Goal: Task Accomplishment & Management: Use online tool/utility

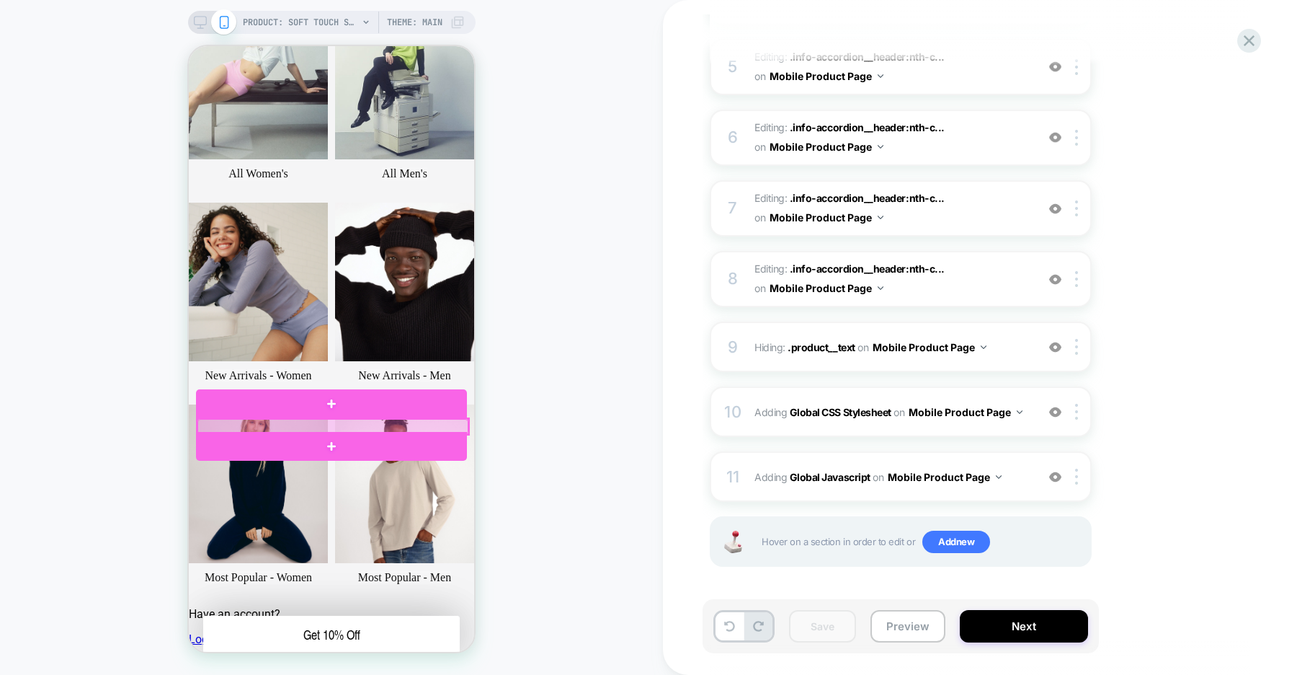
click at [444, 424] on div at bounding box center [332, 426] width 271 height 15
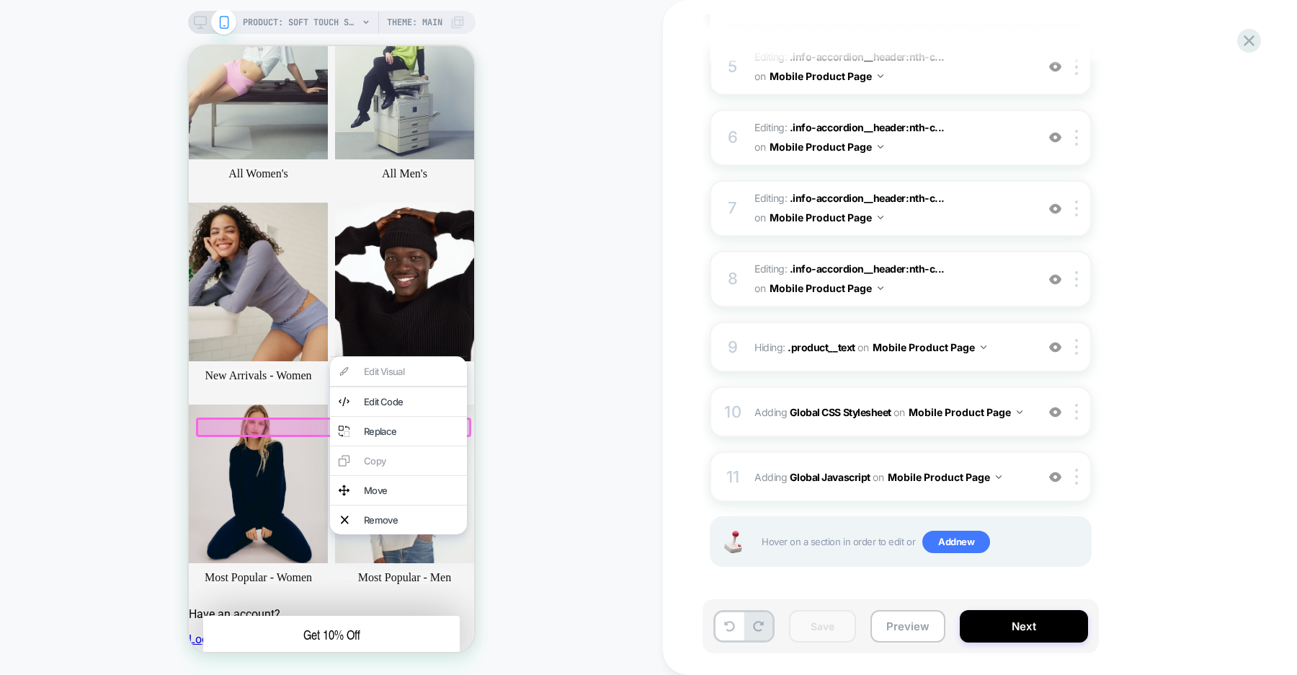
click at [523, 411] on div "PRODUCT: Soft Touch Shorty [womens black] PRODUCT: Soft Touch Shorty [womens bl…" at bounding box center [331, 337] width 663 height 646
click at [522, 400] on div "PRODUCT: Soft Touch Shorty [womens black] PRODUCT: Soft Touch Shorty [womens bl…" at bounding box center [331, 337] width 663 height 646
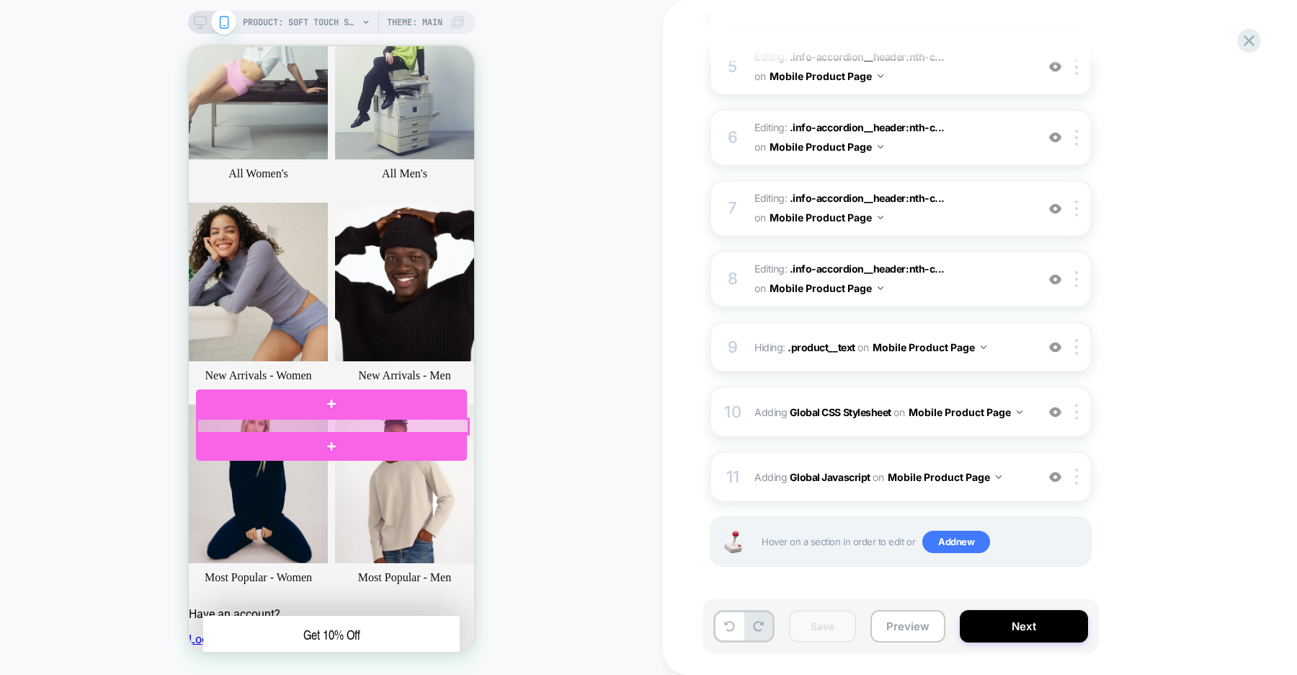
click at [457, 427] on div at bounding box center [332, 426] width 271 height 15
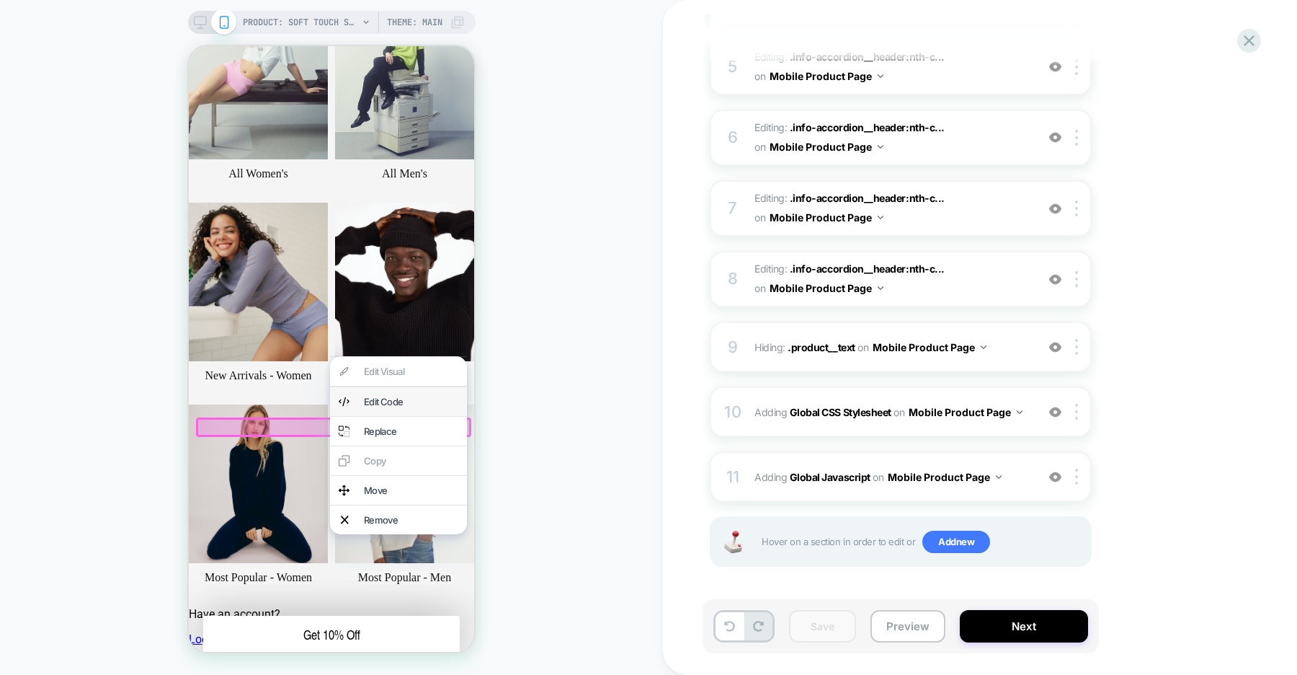
click at [418, 406] on div "Edit Code" at bounding box center [411, 402] width 94 height 12
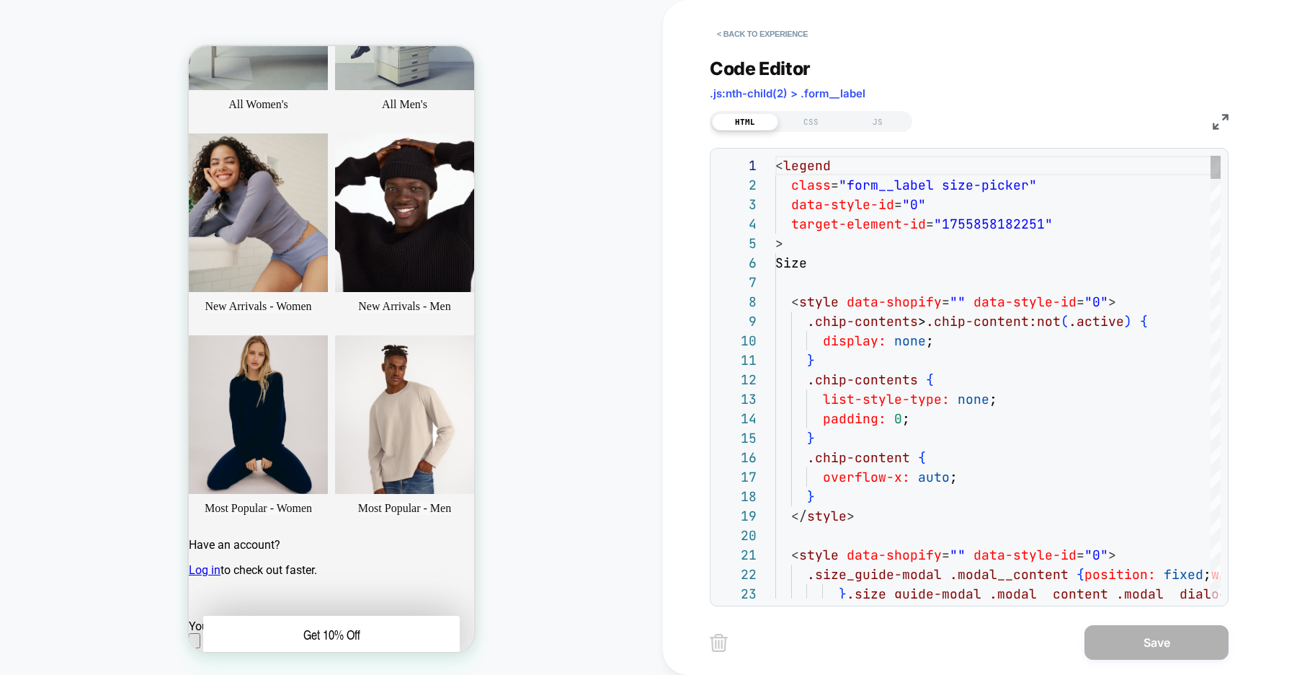
scroll to position [192, 0]
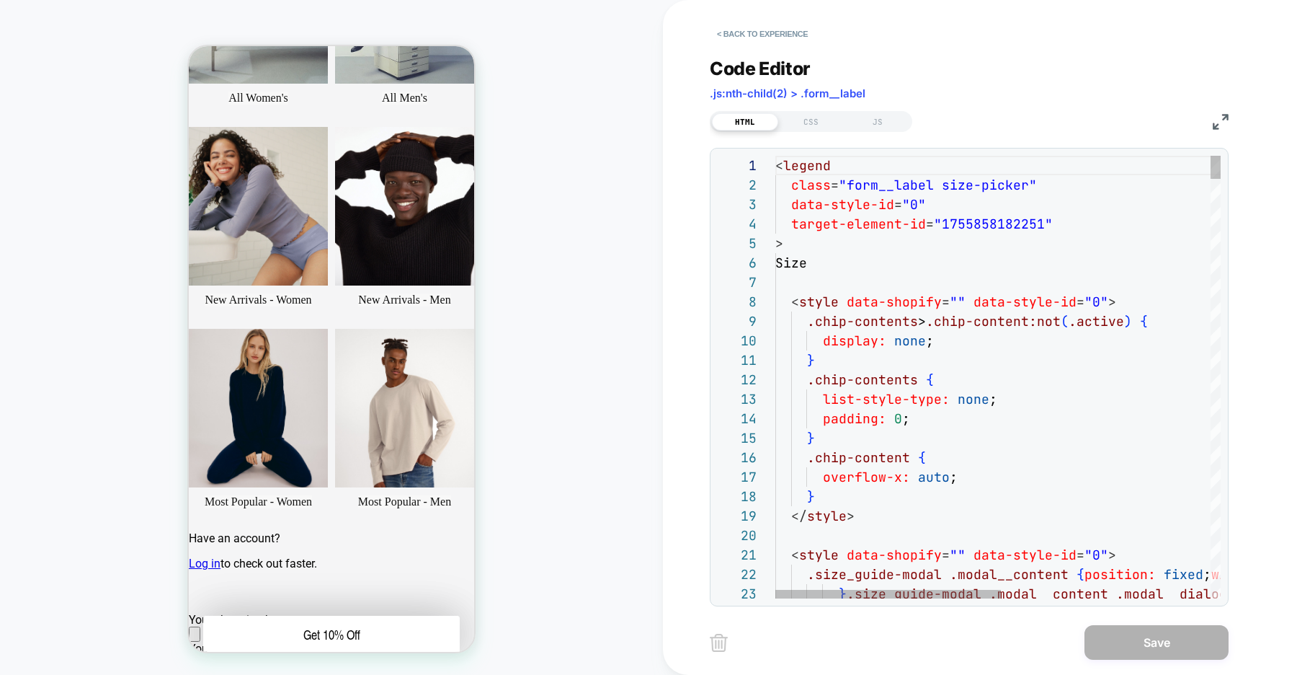
type textarea "**********"
type textarea "*"
type textarea "**********"
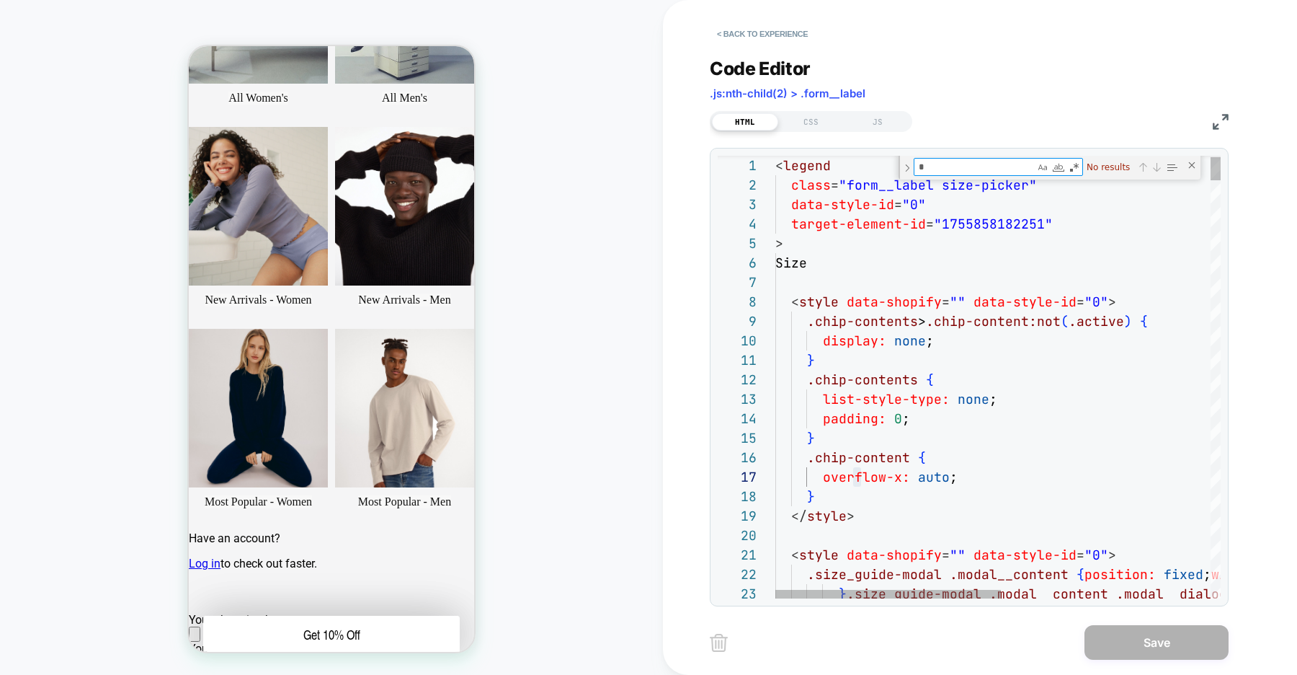
type textarea "**"
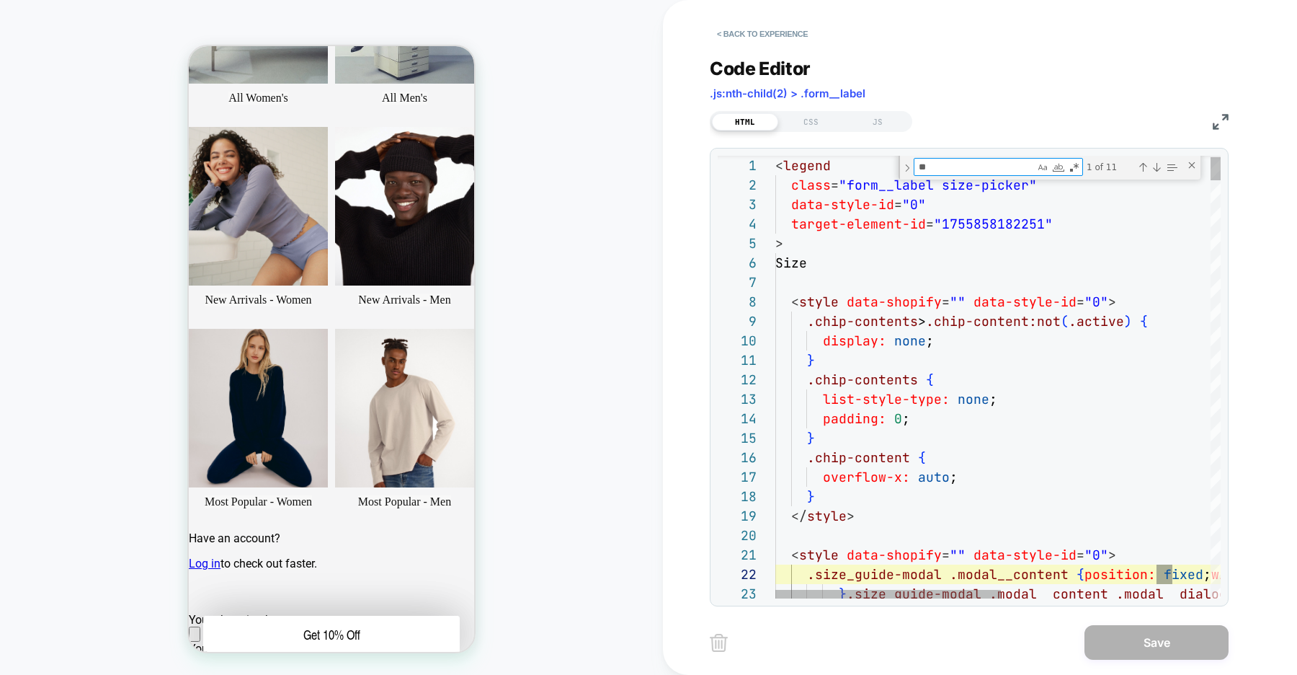
type textarea "**********"
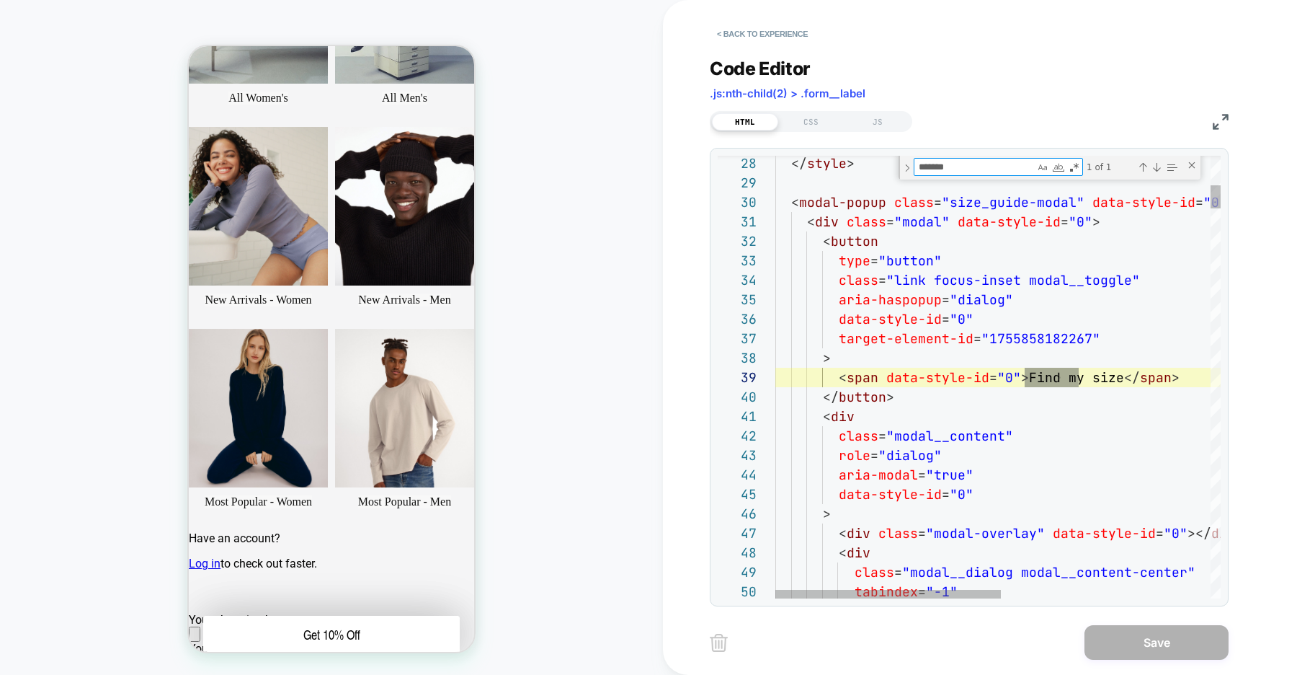
scroll to position [195, 303]
type textarea "*******"
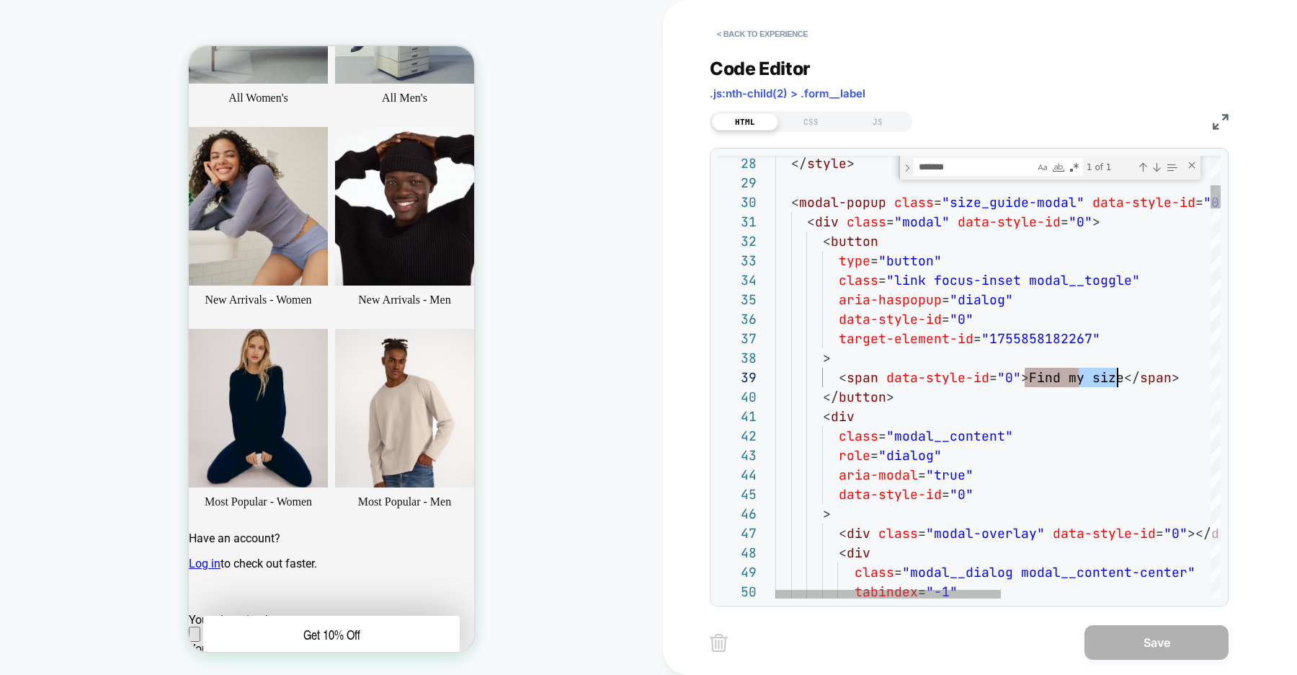
scroll to position [156, 342]
drag, startPoint x: 1028, startPoint y: 375, endPoint x: 1115, endPoint y: 375, distance: 87.2
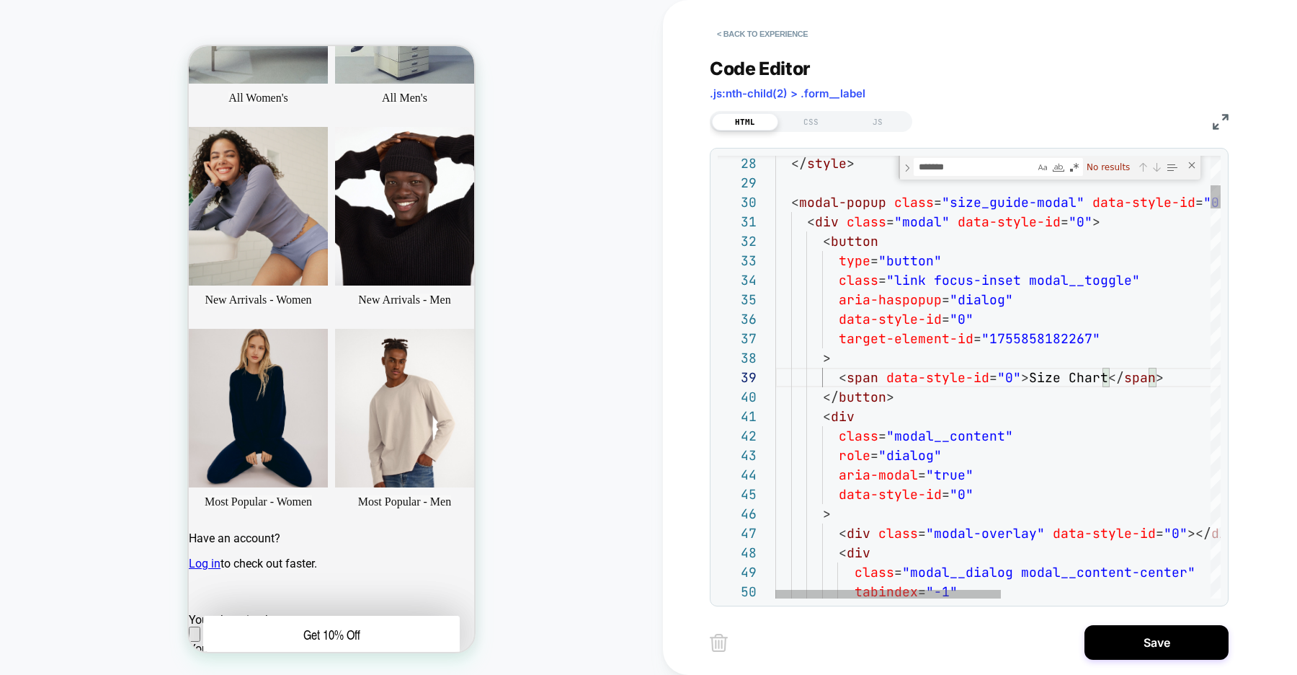
type textarea "**********"
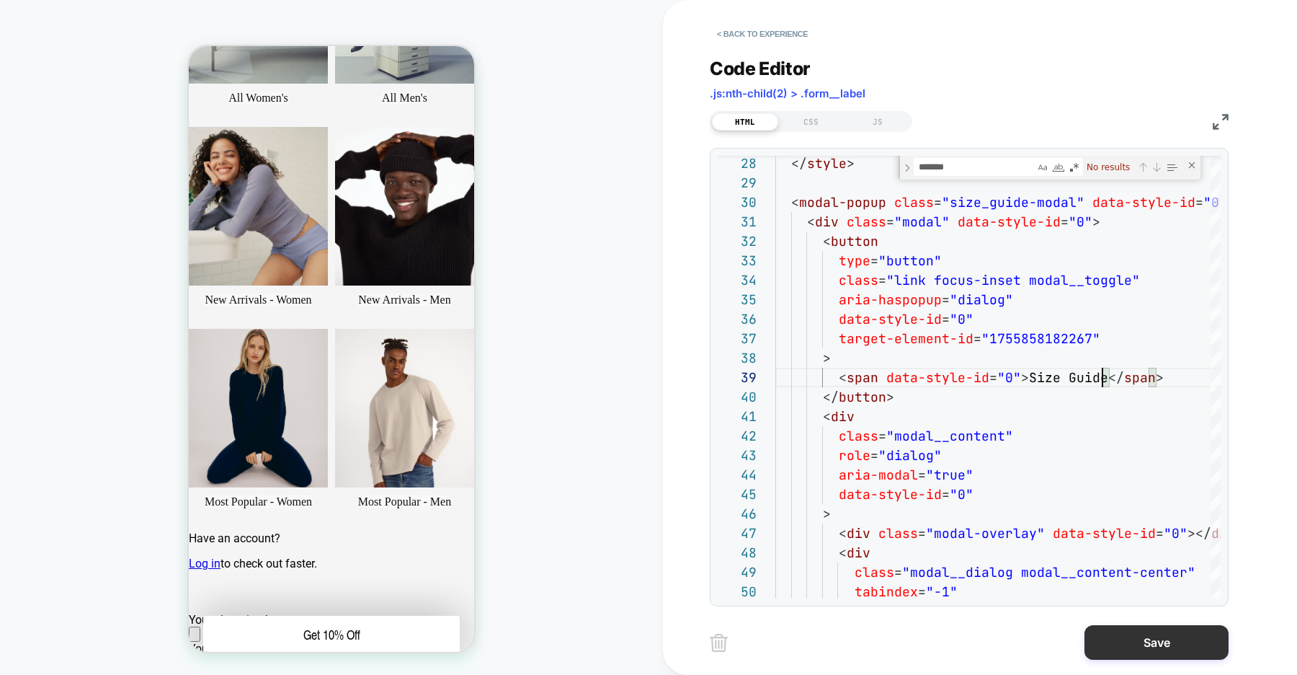
click at [1147, 645] on button "Save" at bounding box center [1157, 642] width 144 height 35
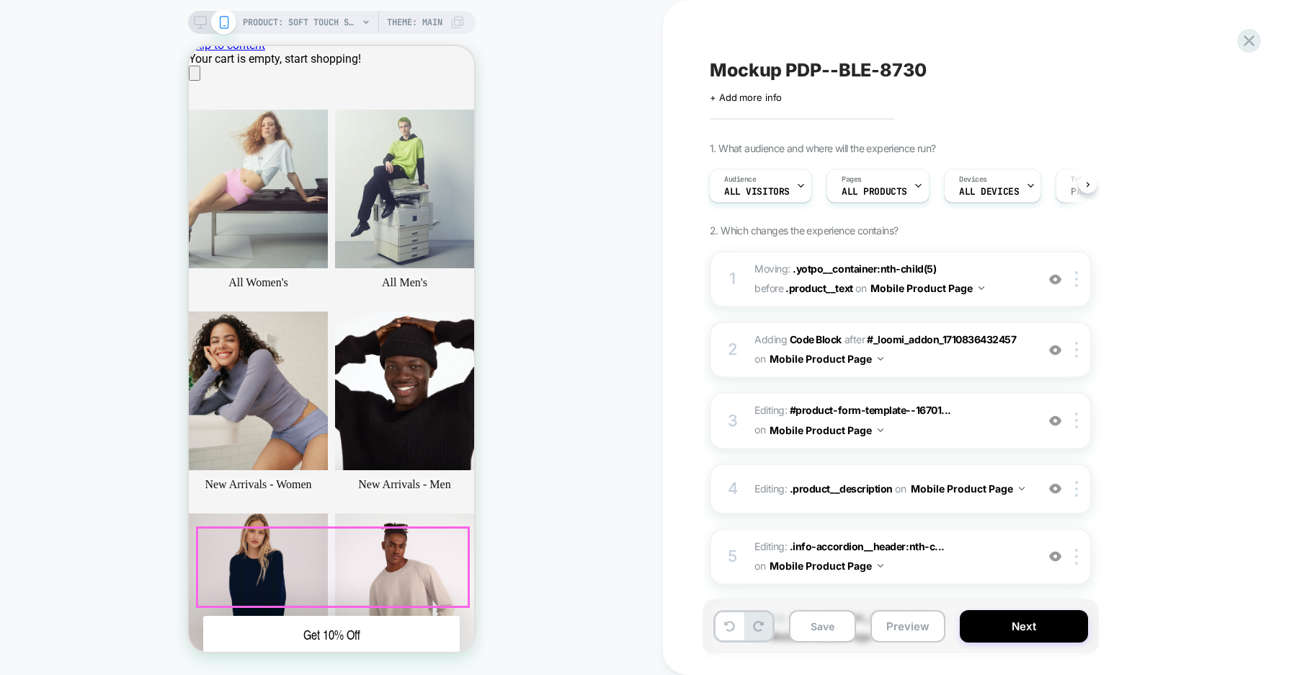
scroll to position [0, 0]
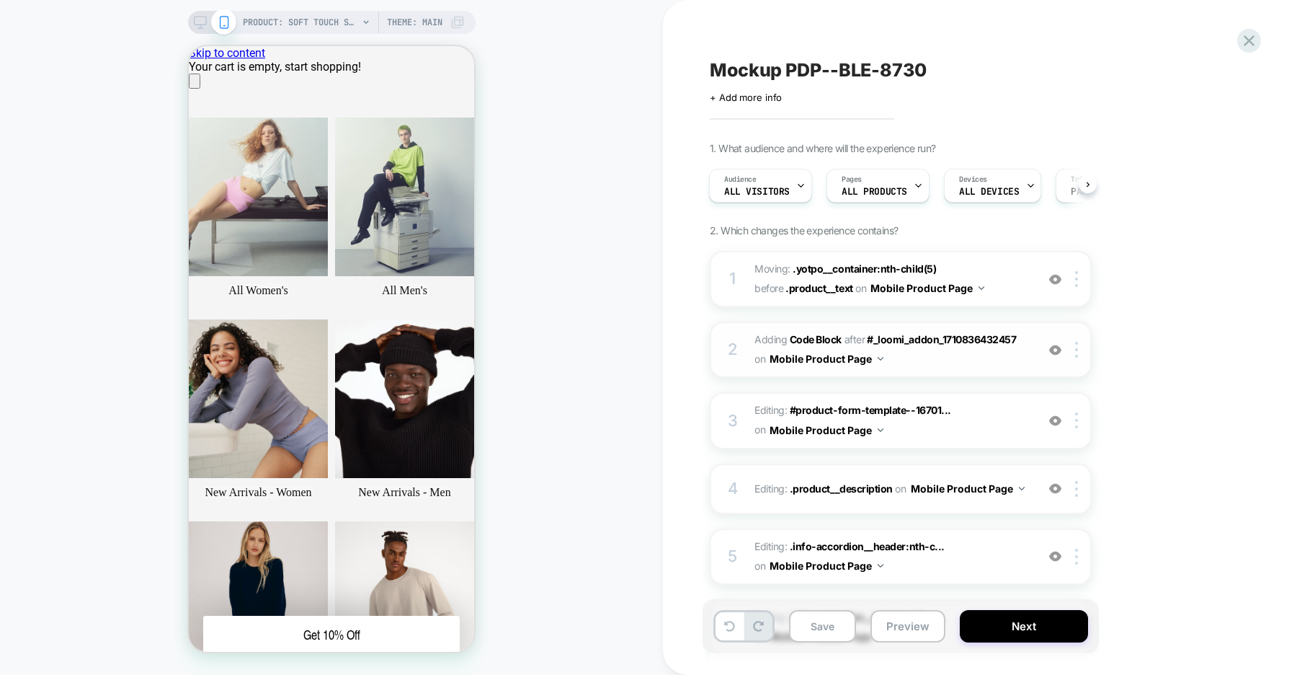
click at [1057, 352] on img at bounding box center [1055, 350] width 12 height 12
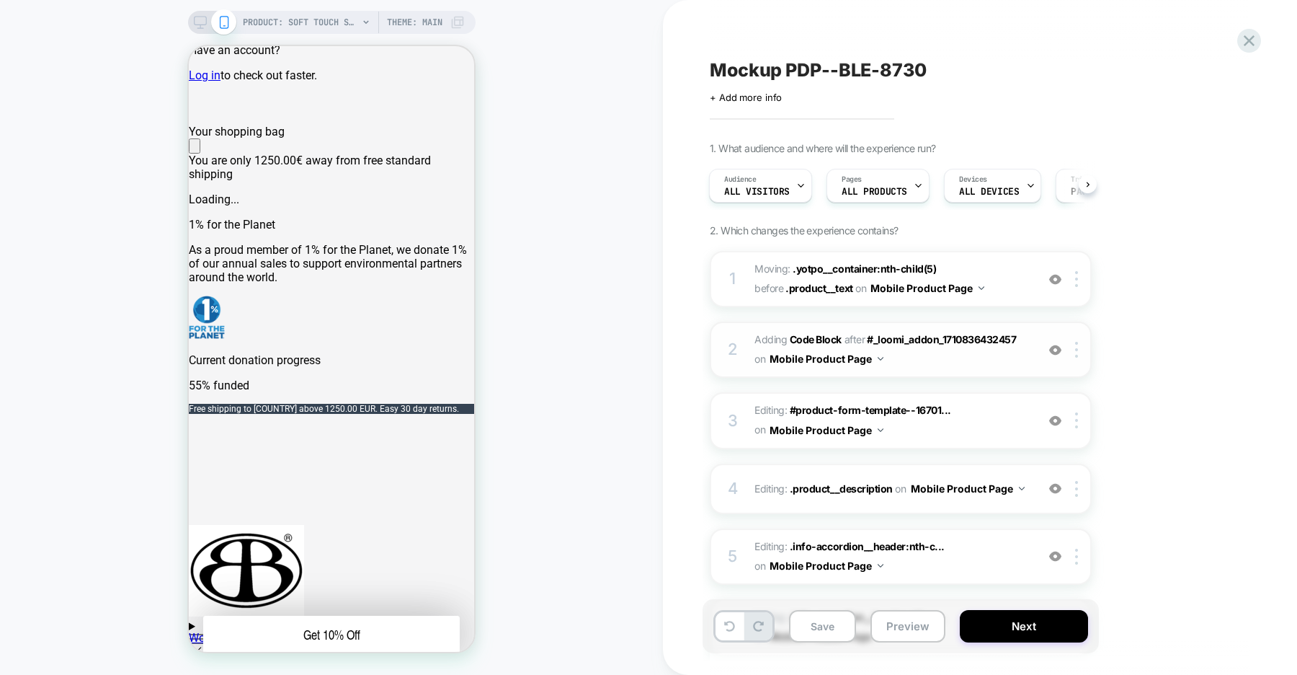
scroll to position [560, 0]
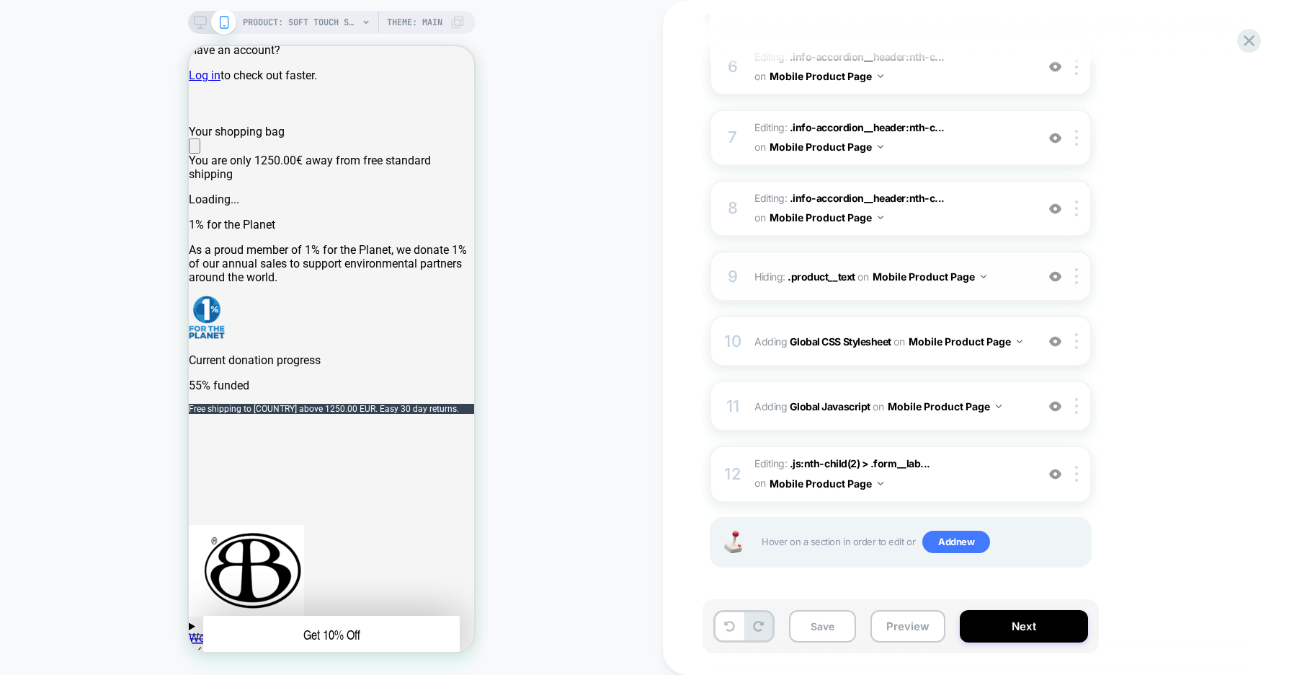
click at [1060, 275] on img at bounding box center [1055, 276] width 12 height 12
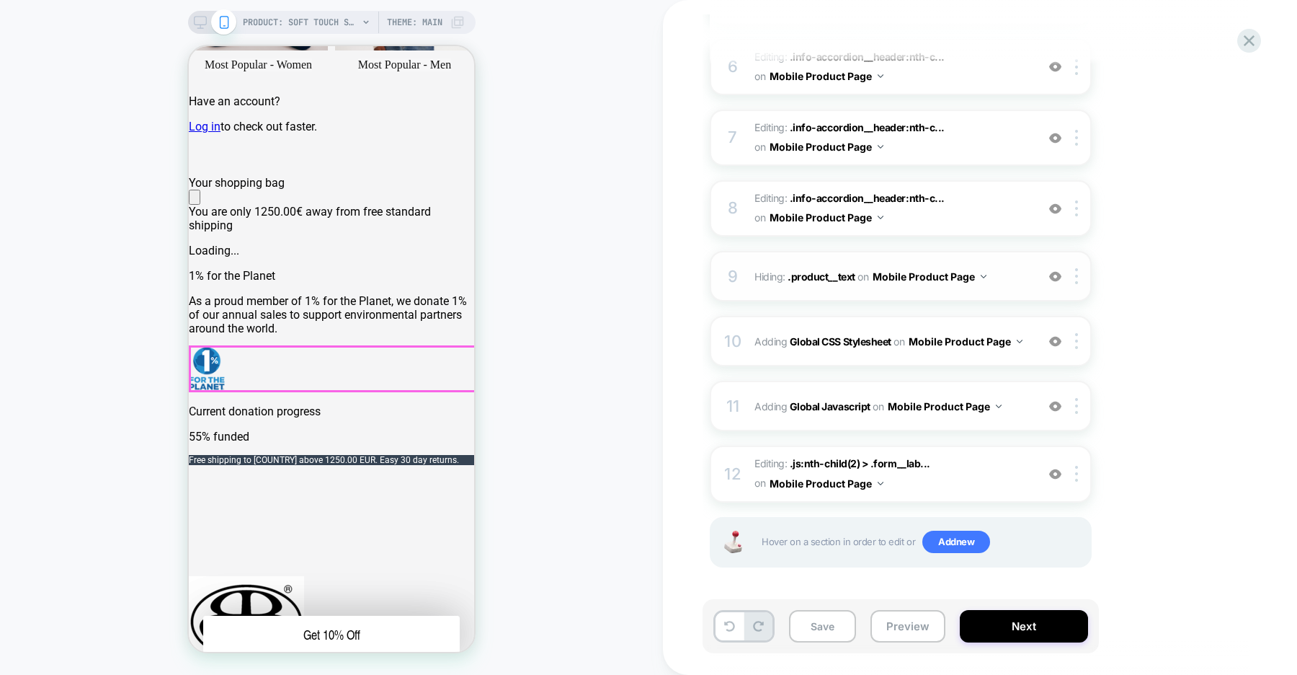
scroll to position [618, 0]
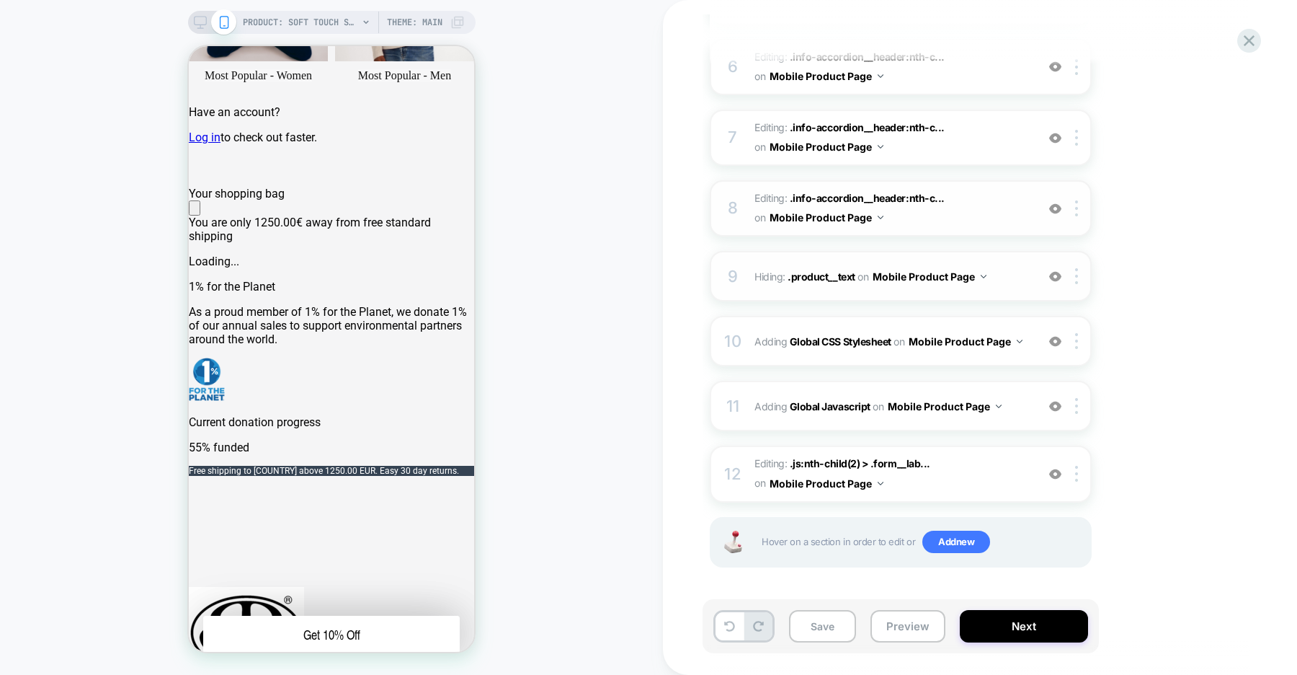
click at [1054, 208] on img at bounding box center [1055, 209] width 12 height 12
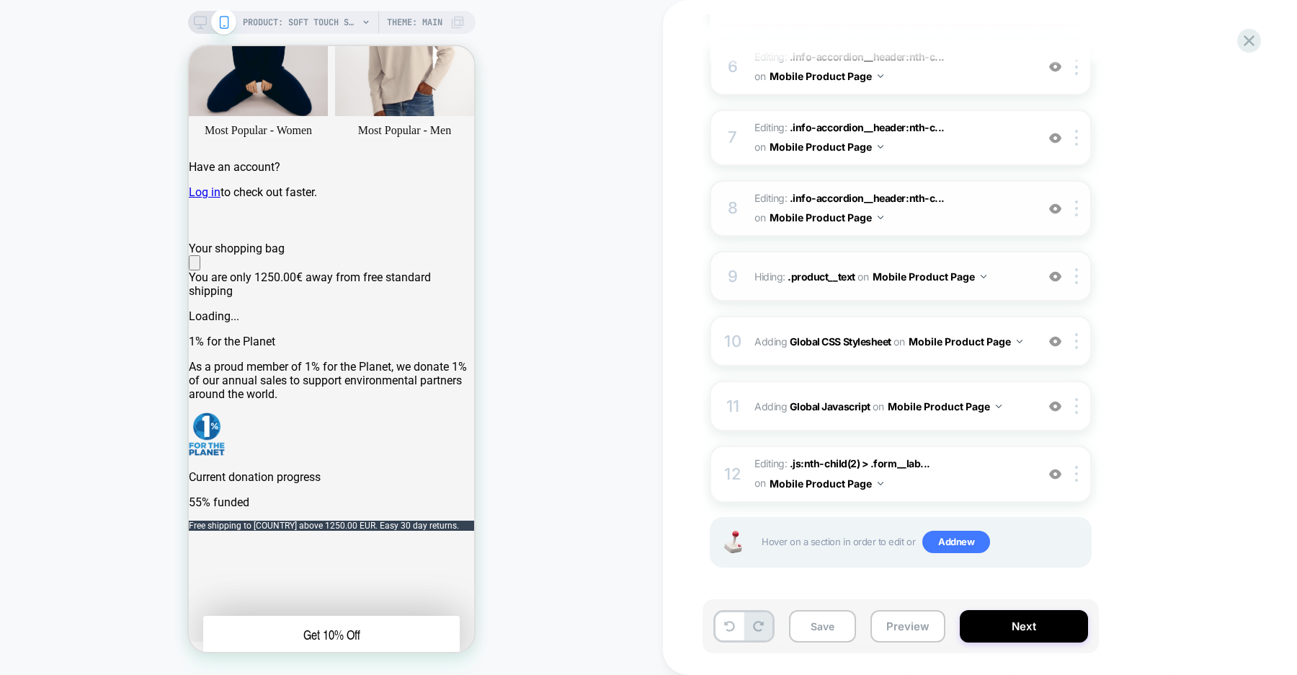
click at [1055, 210] on img at bounding box center [1055, 209] width 12 height 12
click at [1053, 137] on img at bounding box center [1055, 138] width 12 height 12
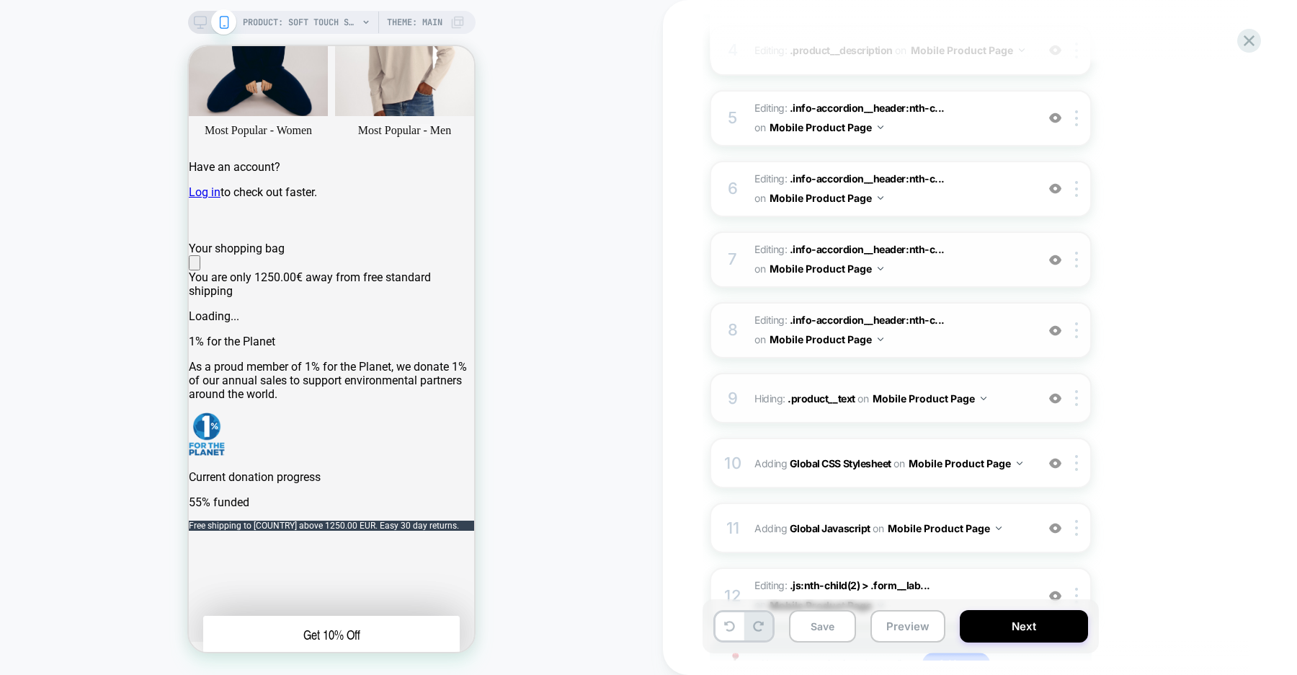
scroll to position [434, 0]
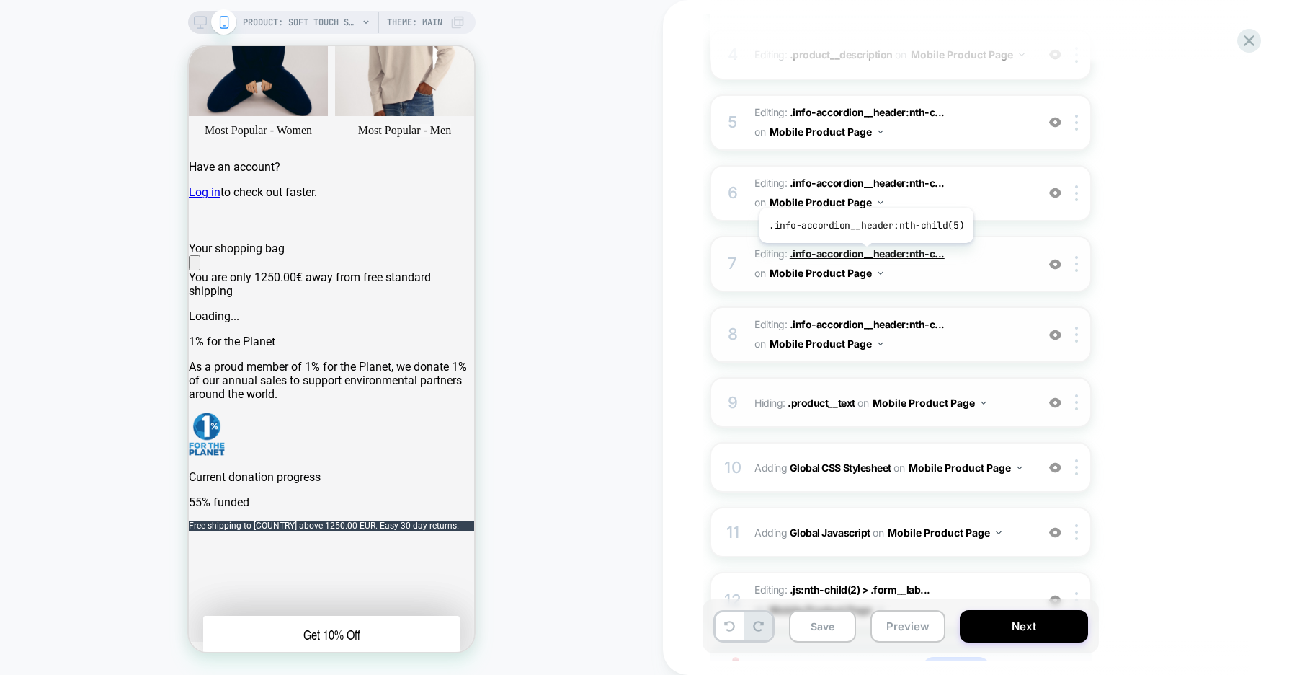
click at [864, 254] on span ".info-accordion__header:nth-c..." at bounding box center [867, 253] width 155 height 12
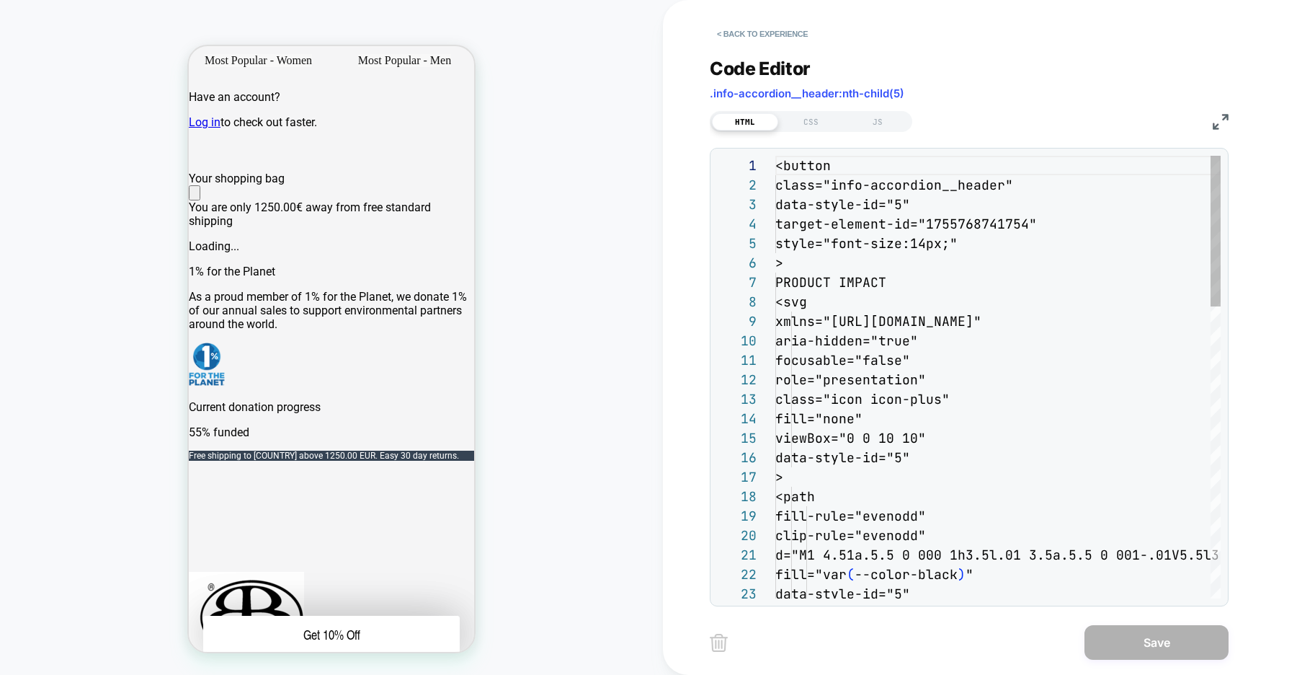
scroll to position [647, 0]
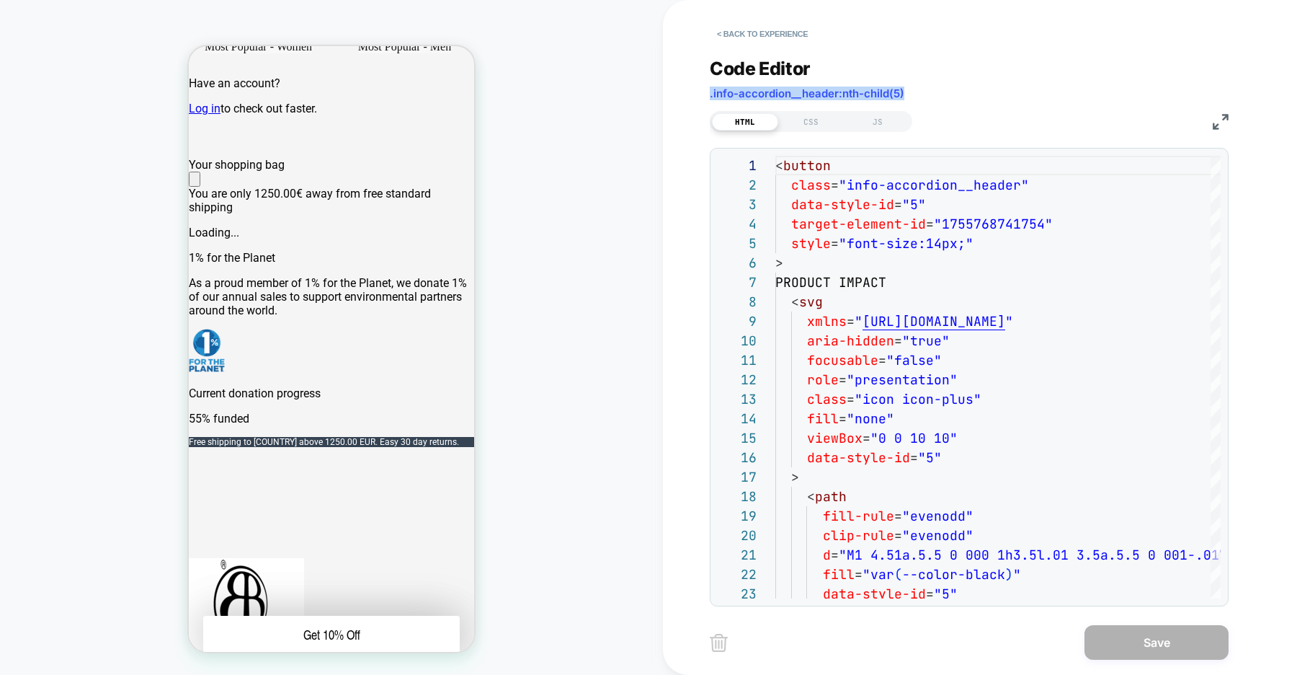
drag, startPoint x: 907, startPoint y: 94, endPoint x: 710, endPoint y: 92, distance: 196.7
click at [710, 92] on div "Code Editor .info-accordion__header:nth-child(5)" at bounding box center [969, 83] width 519 height 50
copy span ".info-accordion__header:nth-child(5)"
click at [765, 32] on button "< Back to experience" at bounding box center [762, 33] width 105 height 23
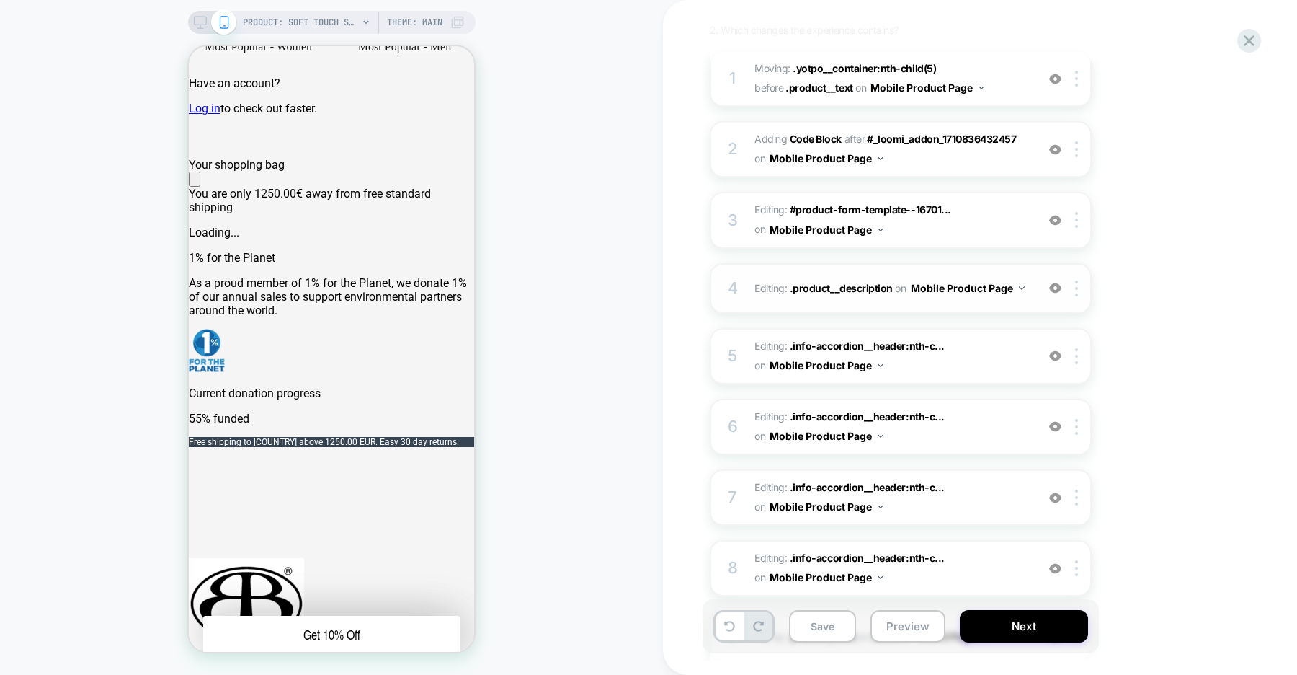
scroll to position [560, 0]
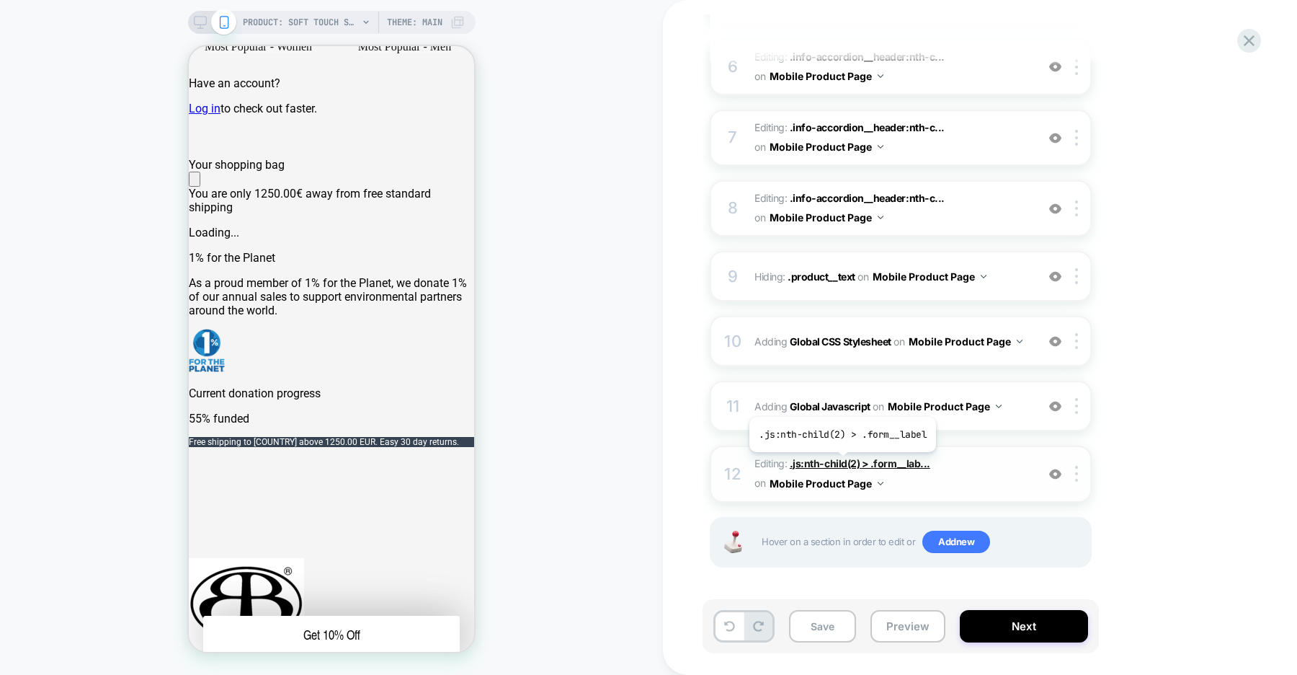
click at [841, 463] on span ".js:nth-child(2) > .form__lab..." at bounding box center [860, 463] width 141 height 12
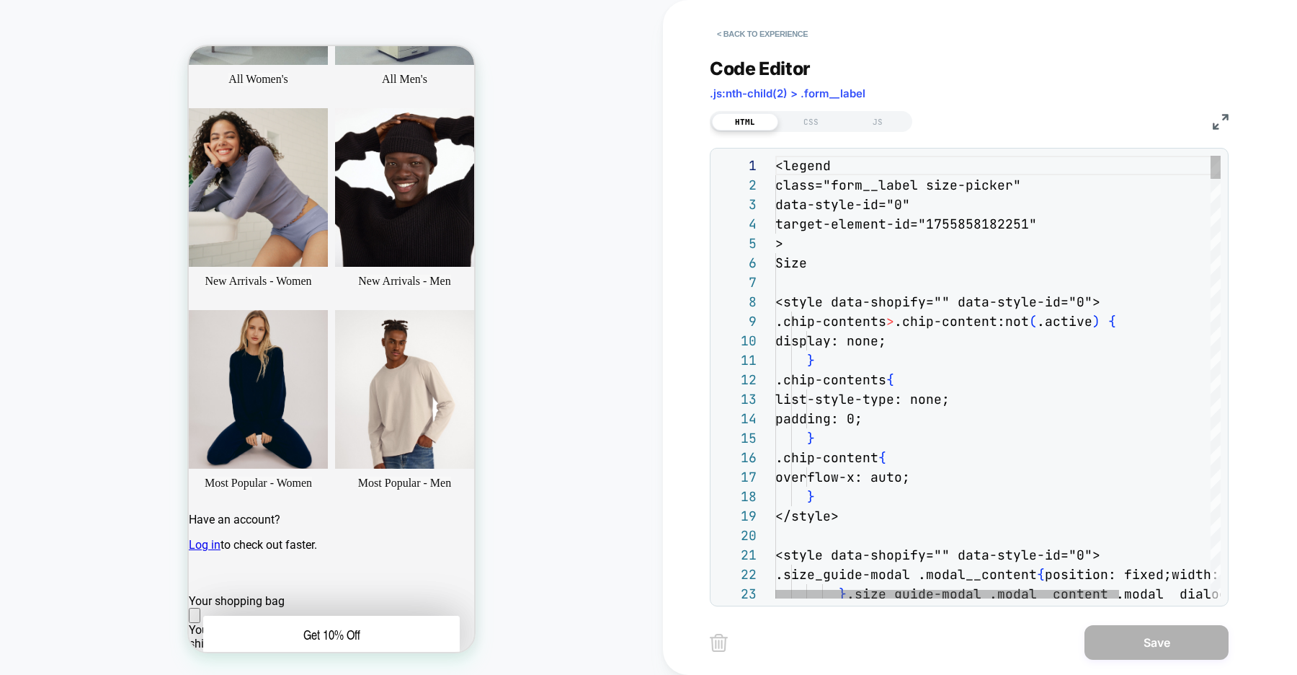
scroll to position [192, 0]
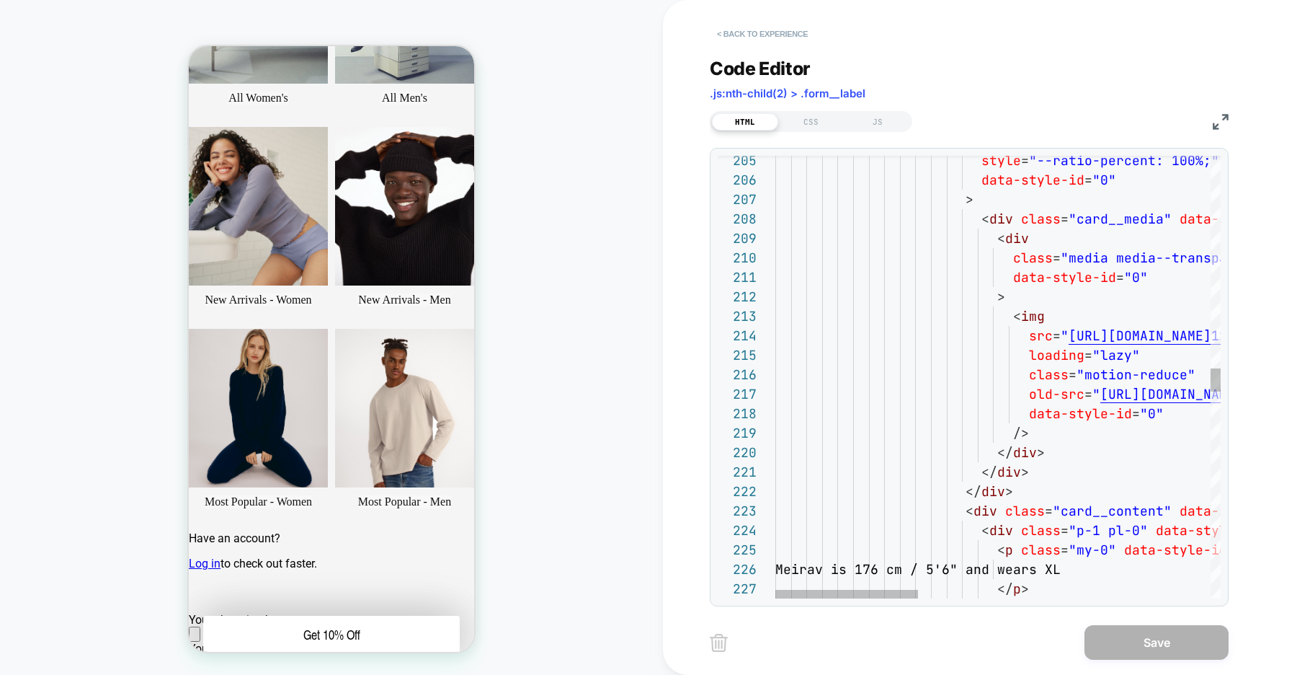
click at [757, 35] on button "< Back to experience" at bounding box center [762, 33] width 105 height 23
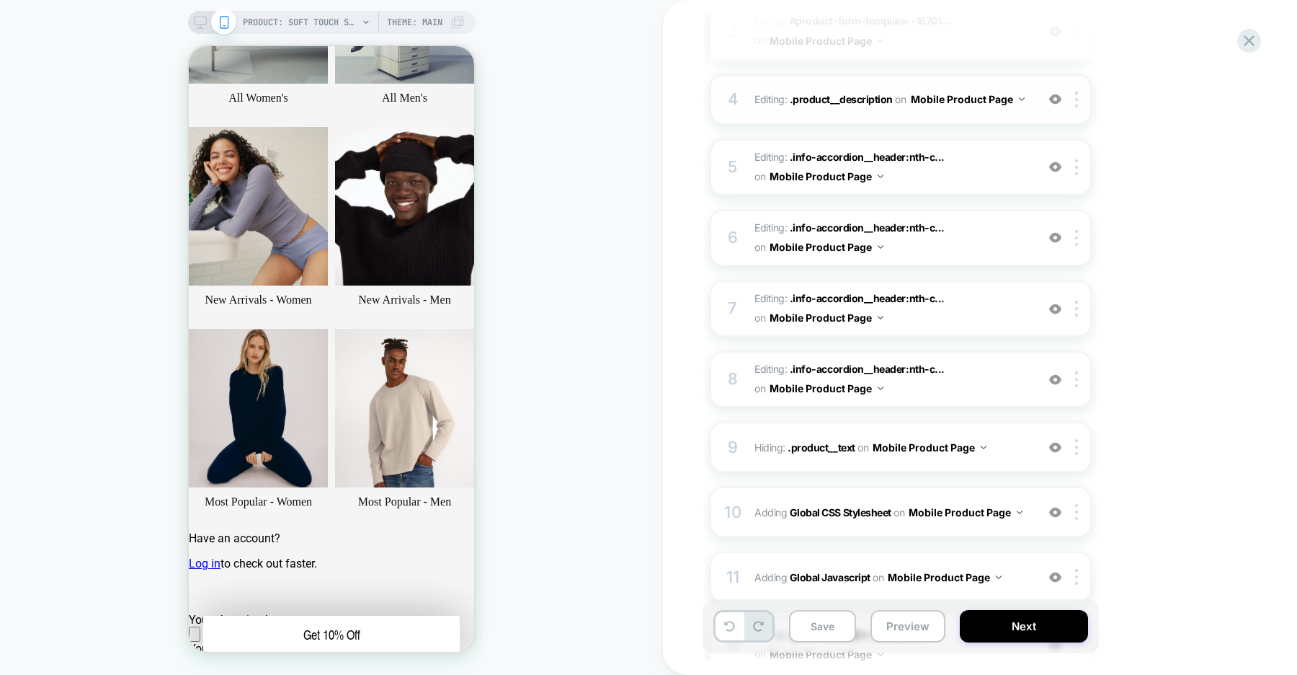
scroll to position [560, 0]
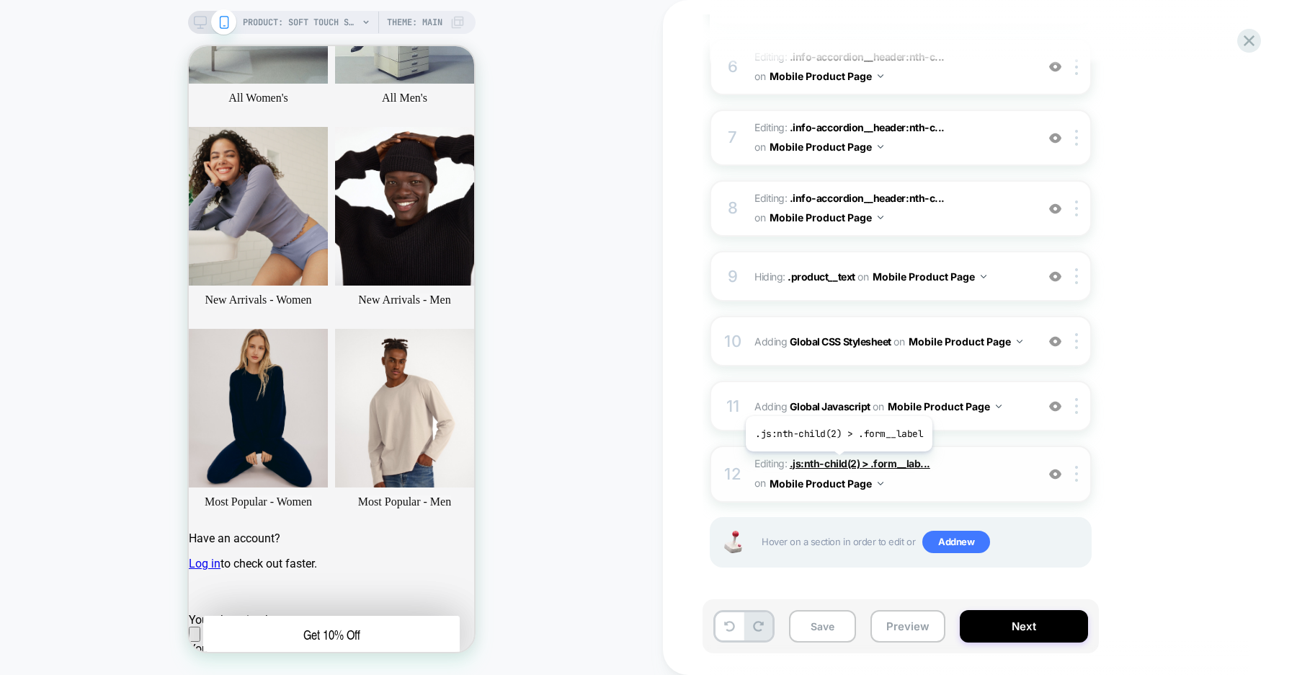
click at [837, 462] on span ".js:nth-child(2) > .form__lab..." at bounding box center [860, 463] width 141 height 12
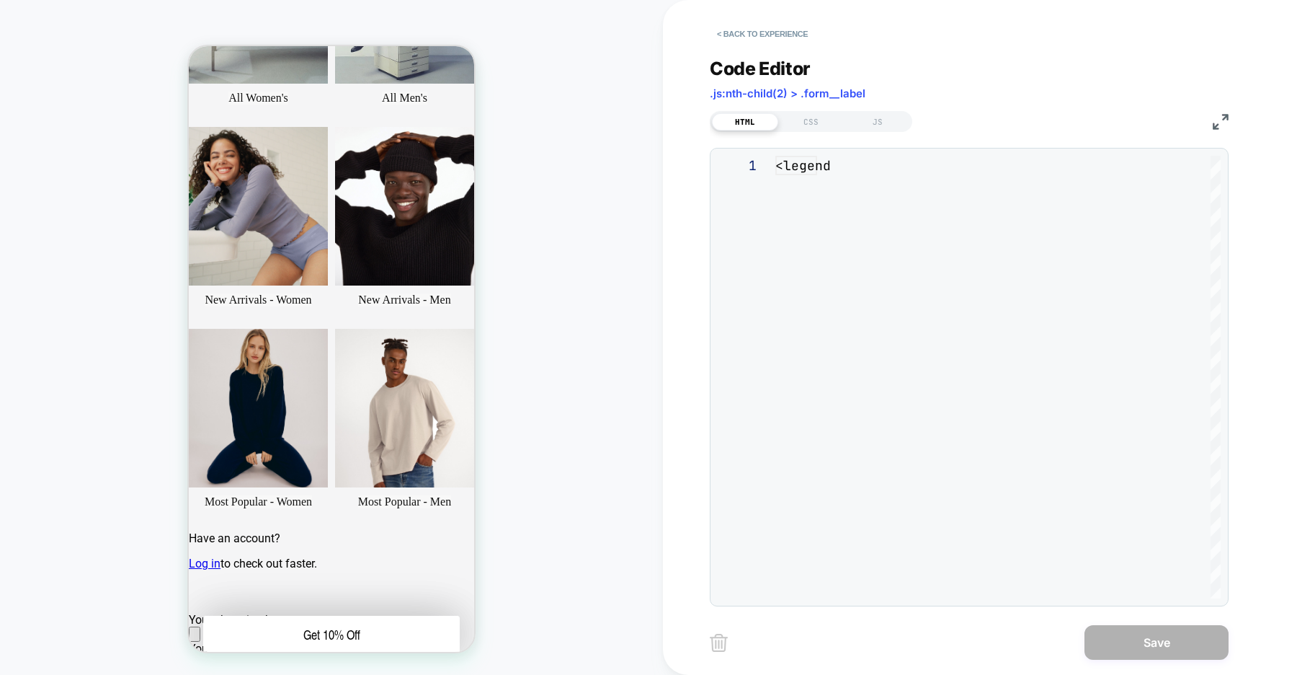
scroll to position [195, 0]
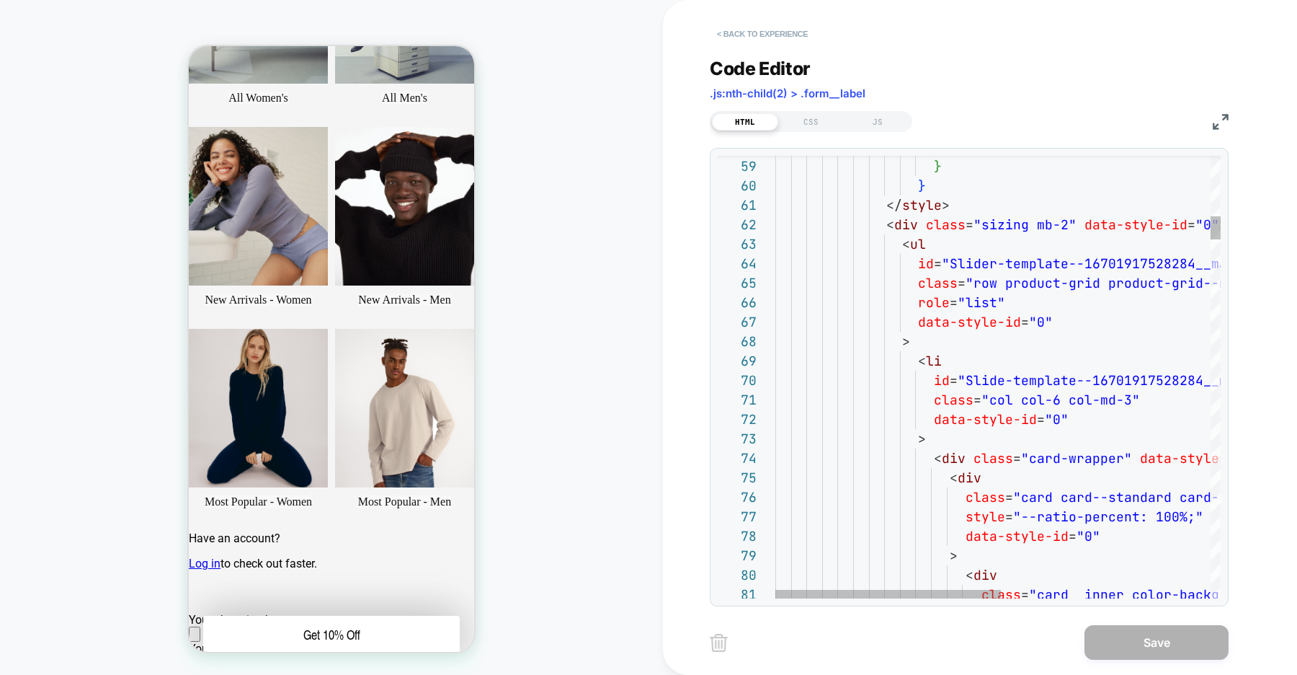
click at [758, 34] on button "< Back to experience" at bounding box center [762, 33] width 105 height 23
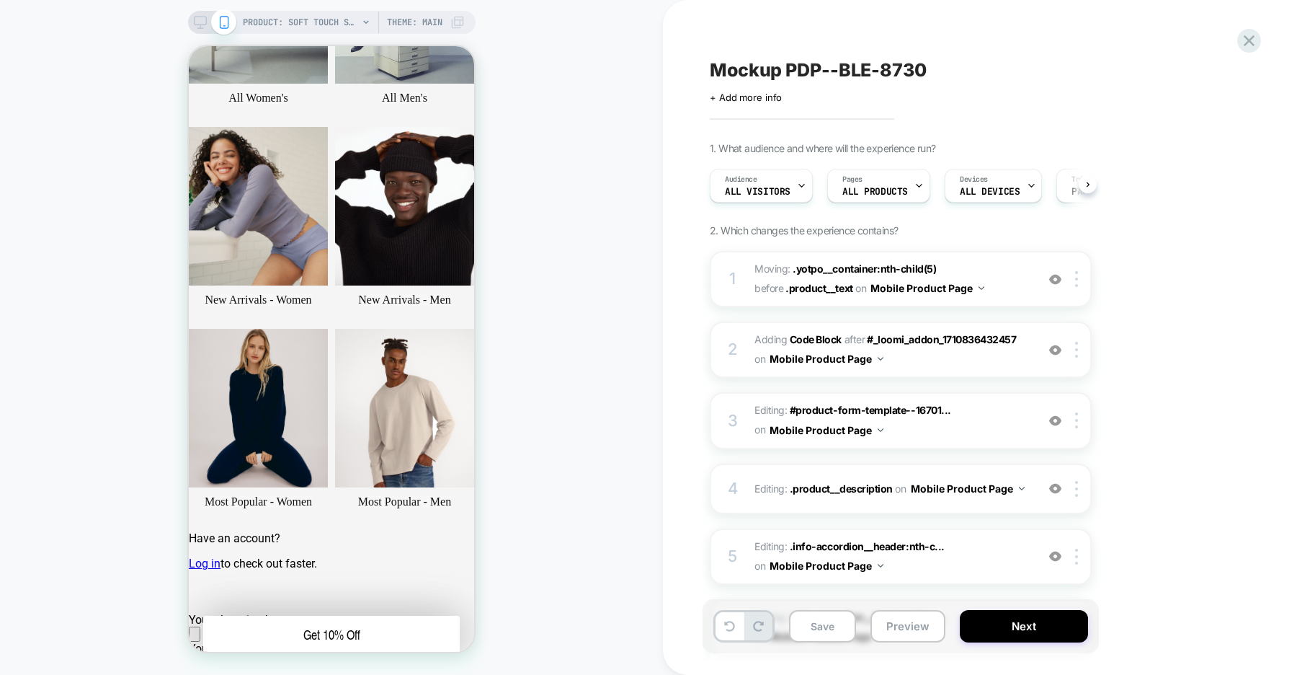
scroll to position [560, 0]
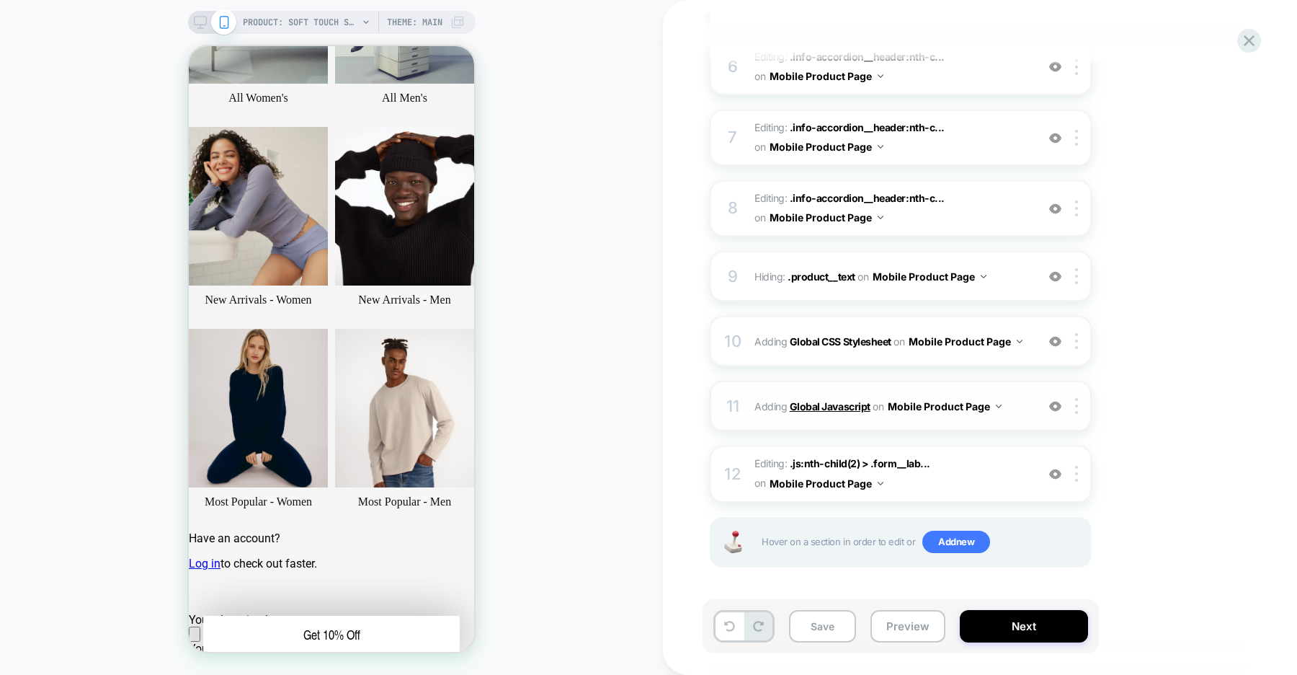
click at [840, 405] on b "Global Javascript" at bounding box center [830, 406] width 81 height 12
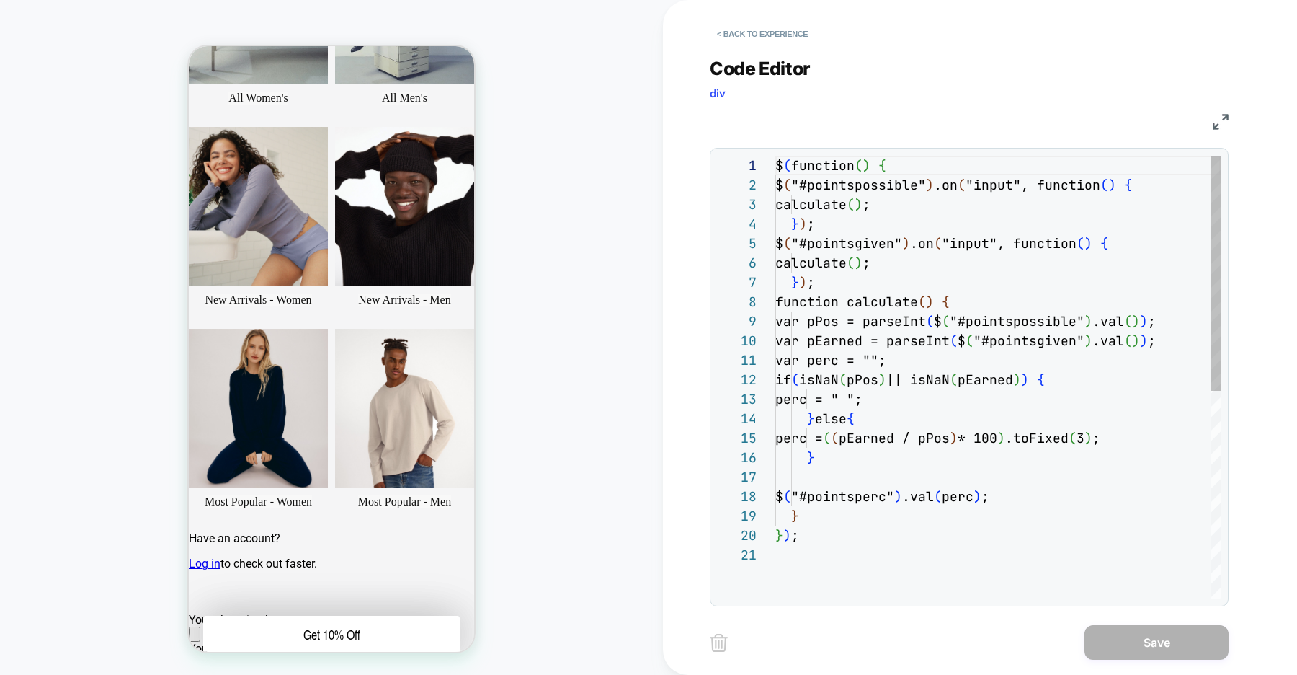
scroll to position [195, 0]
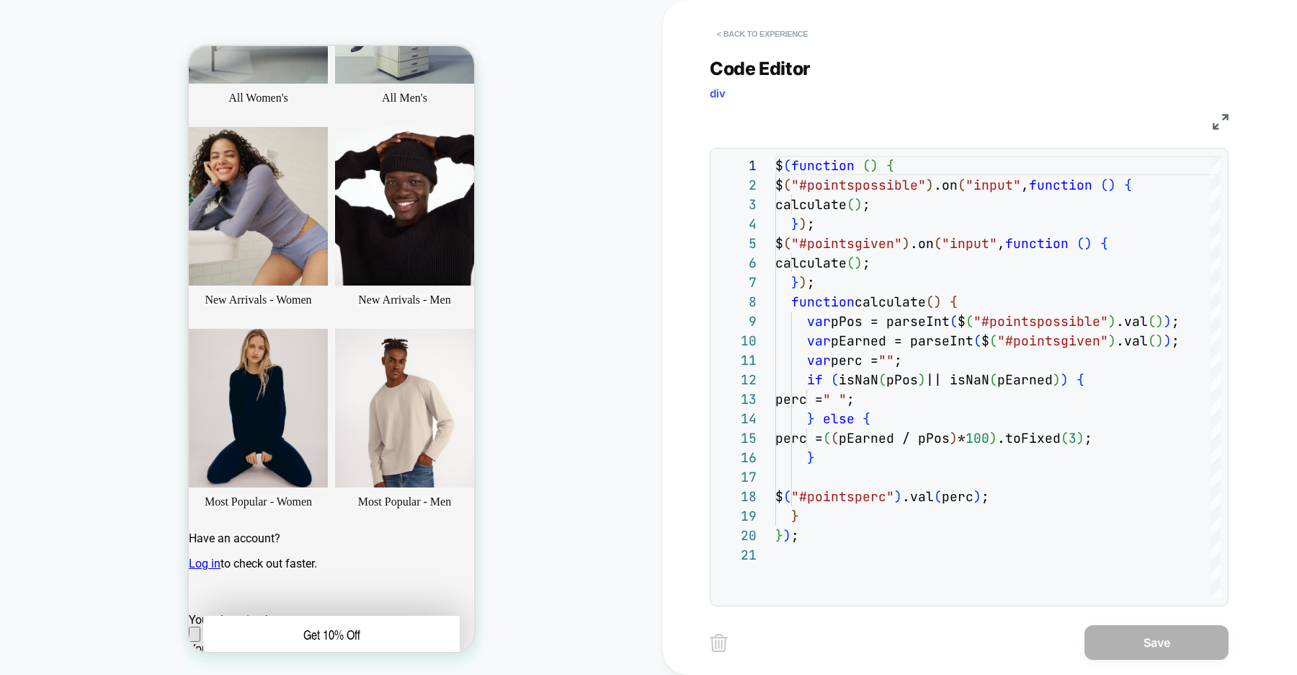
click at [769, 35] on button "< Back to experience" at bounding box center [762, 33] width 105 height 23
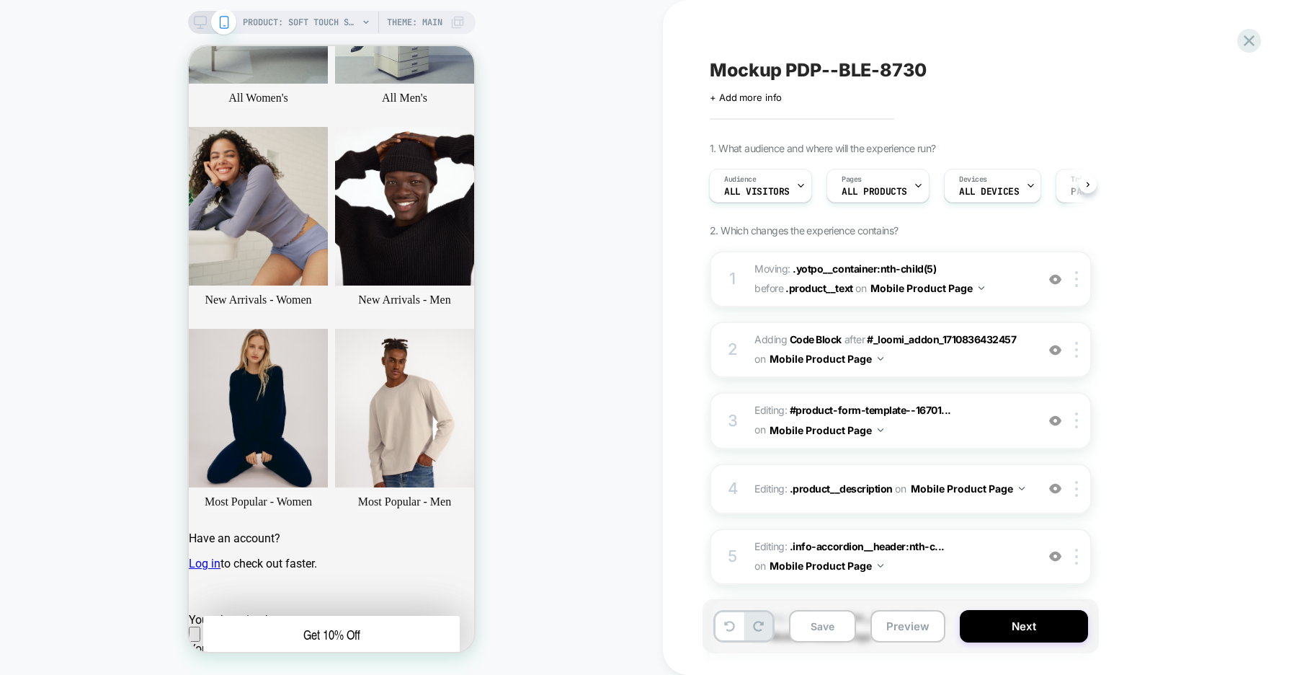
scroll to position [560, 0]
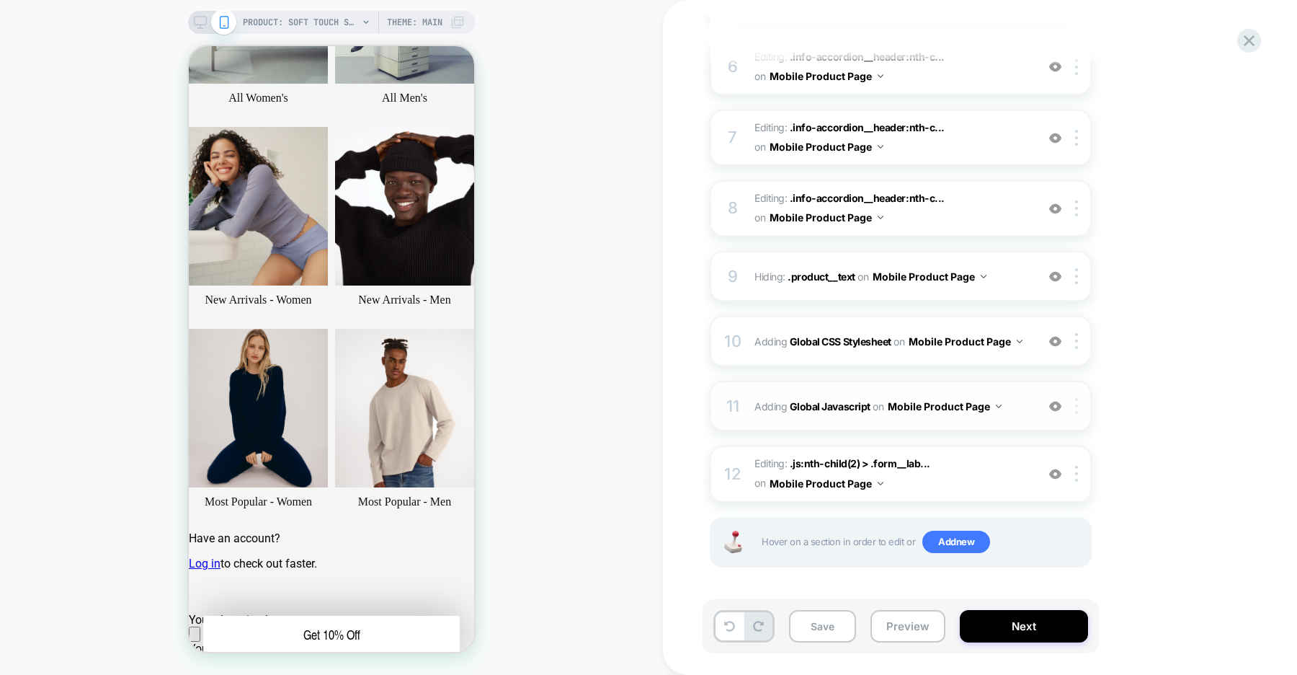
click at [1078, 407] on div at bounding box center [1079, 406] width 24 height 16
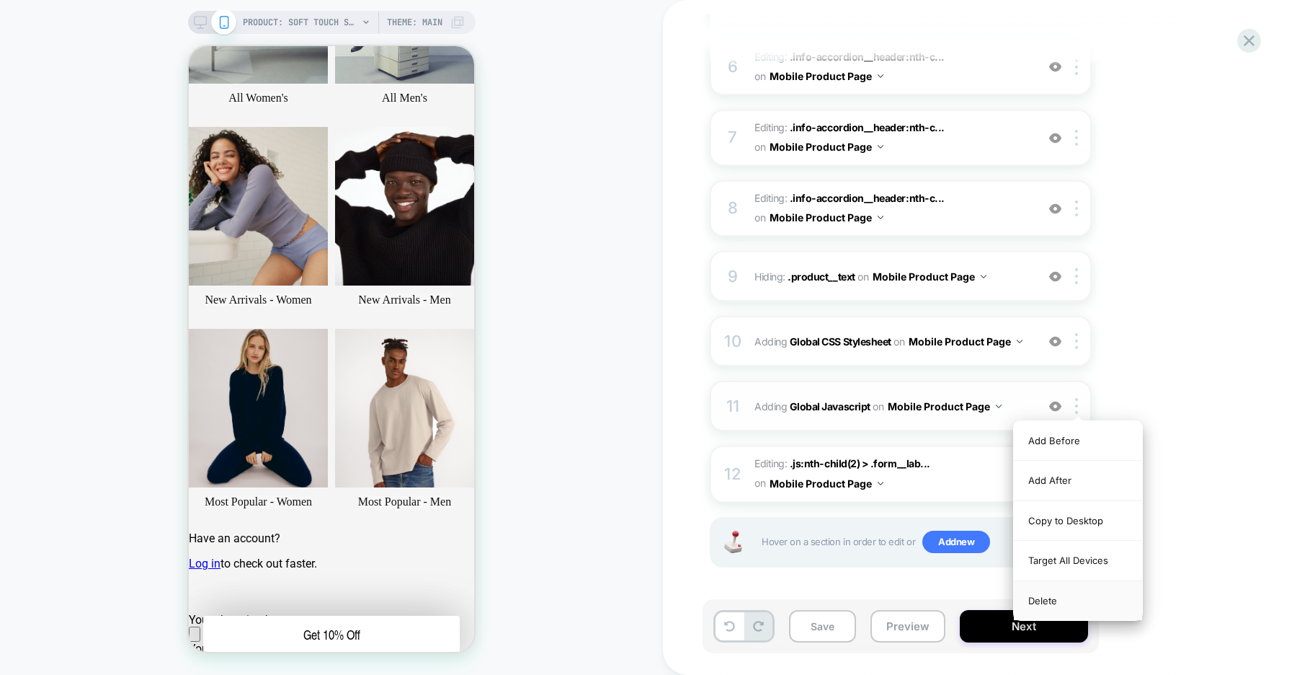
click at [1048, 599] on div "Delete" at bounding box center [1078, 600] width 128 height 39
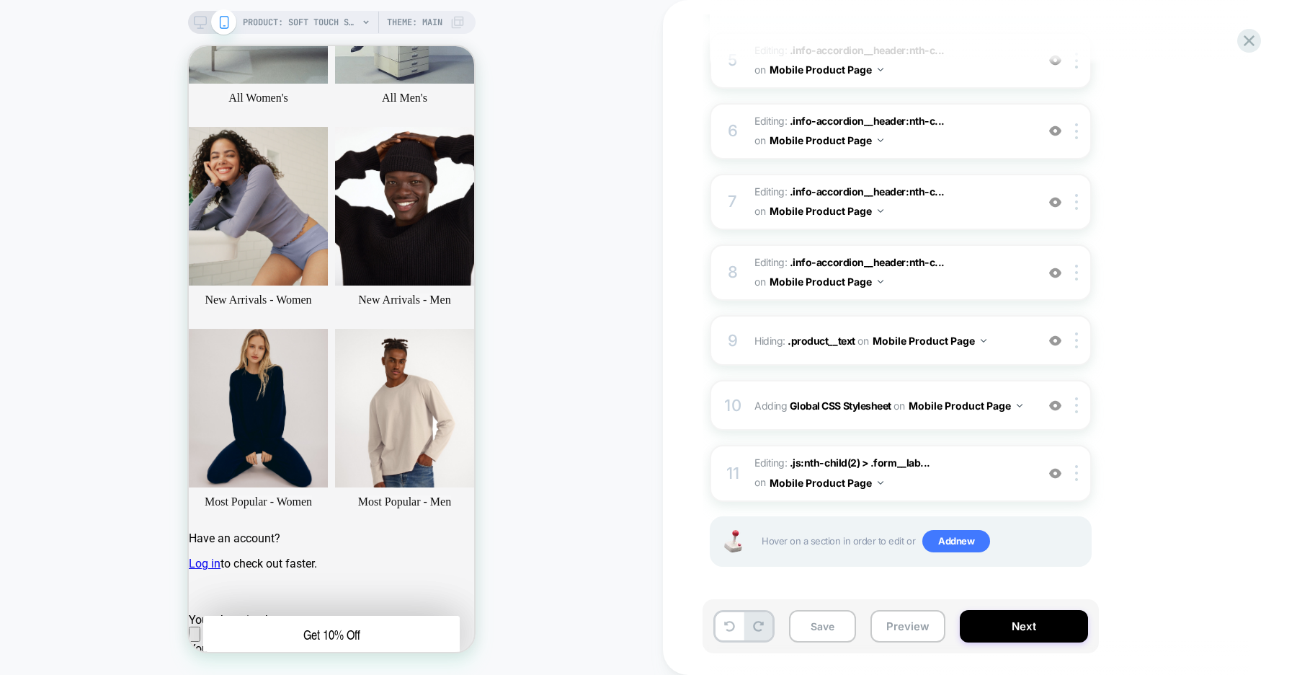
scroll to position [495, 0]
click at [1078, 476] on img at bounding box center [1076, 474] width 3 height 16
click at [1065, 434] on div "Delete" at bounding box center [1078, 436] width 128 height 39
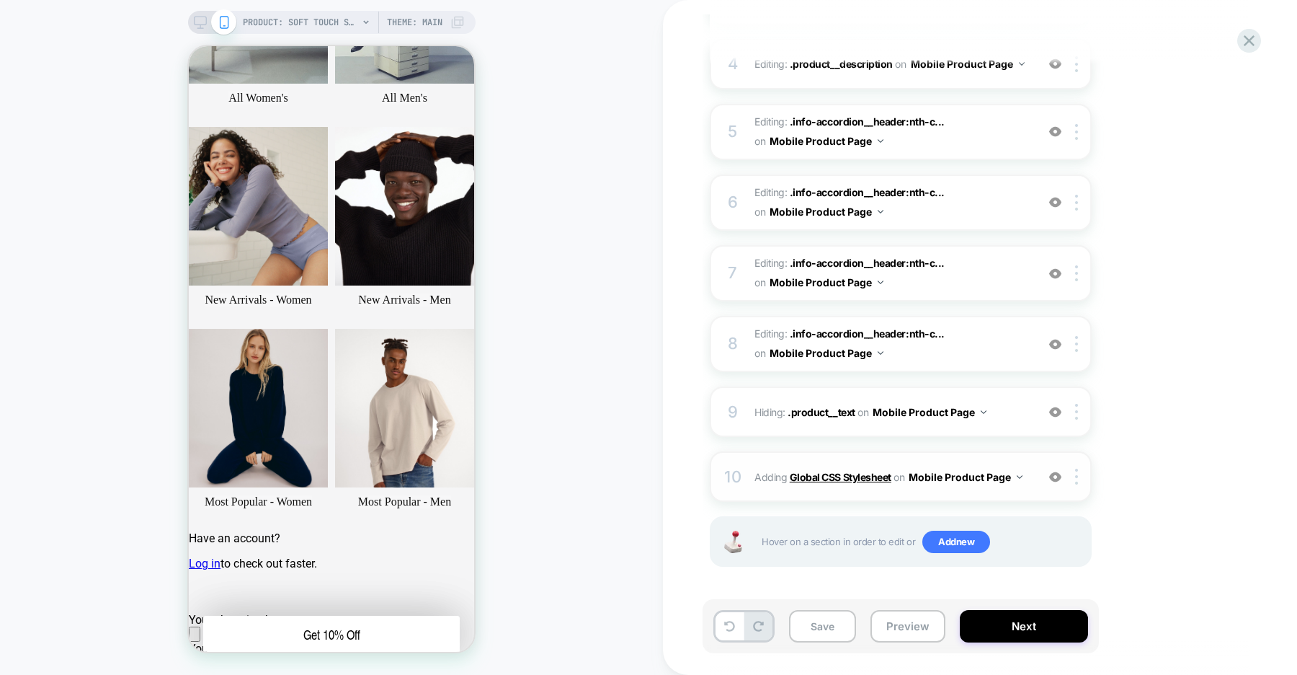
click at [832, 476] on b "Global CSS Stylesheet" at bounding box center [841, 477] width 102 height 12
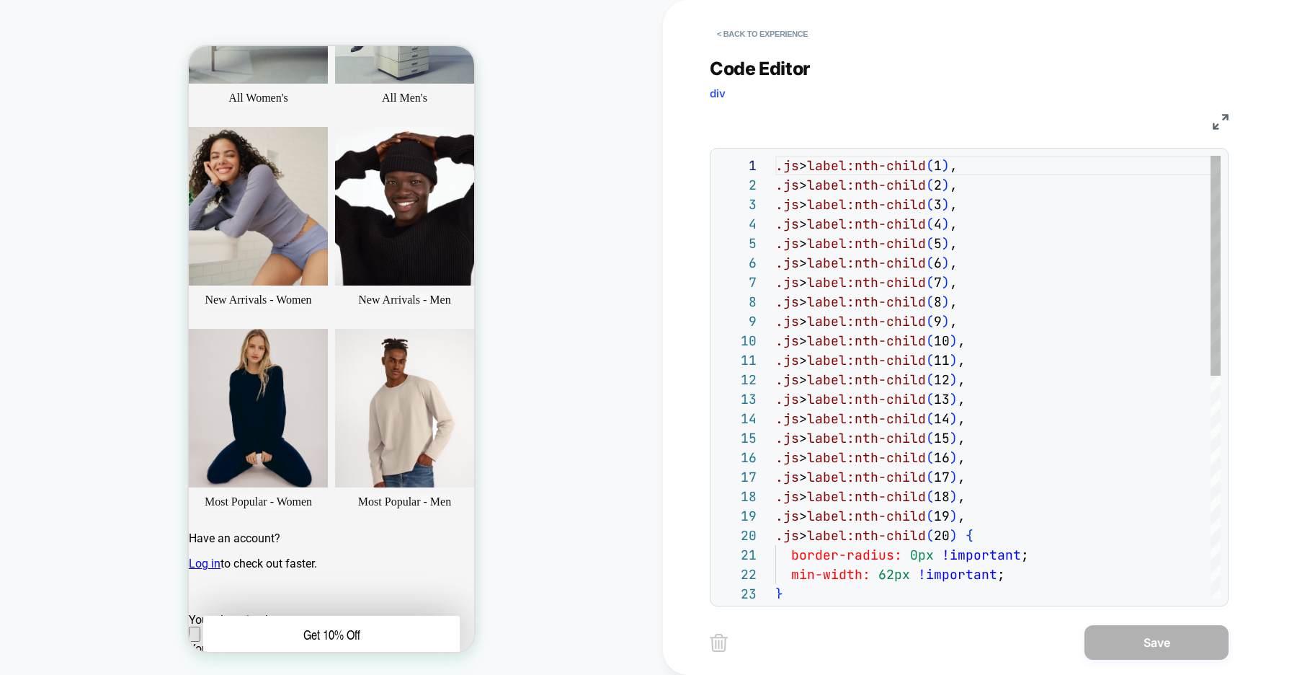
scroll to position [195, 0]
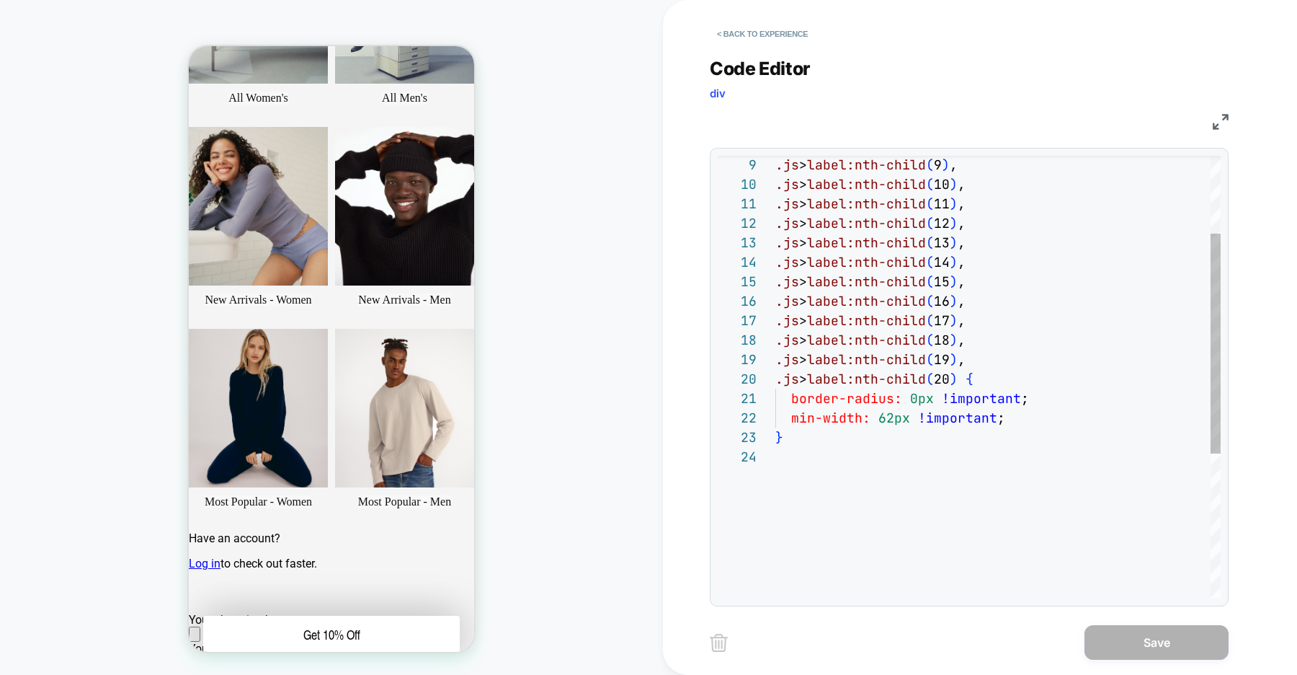
click at [855, 477] on div ".js > label:nth-child ( 18 ) , .js > label:nth-child ( 19 ) , .js > label:nth-c…" at bounding box center [997, 444] width 445 height 890
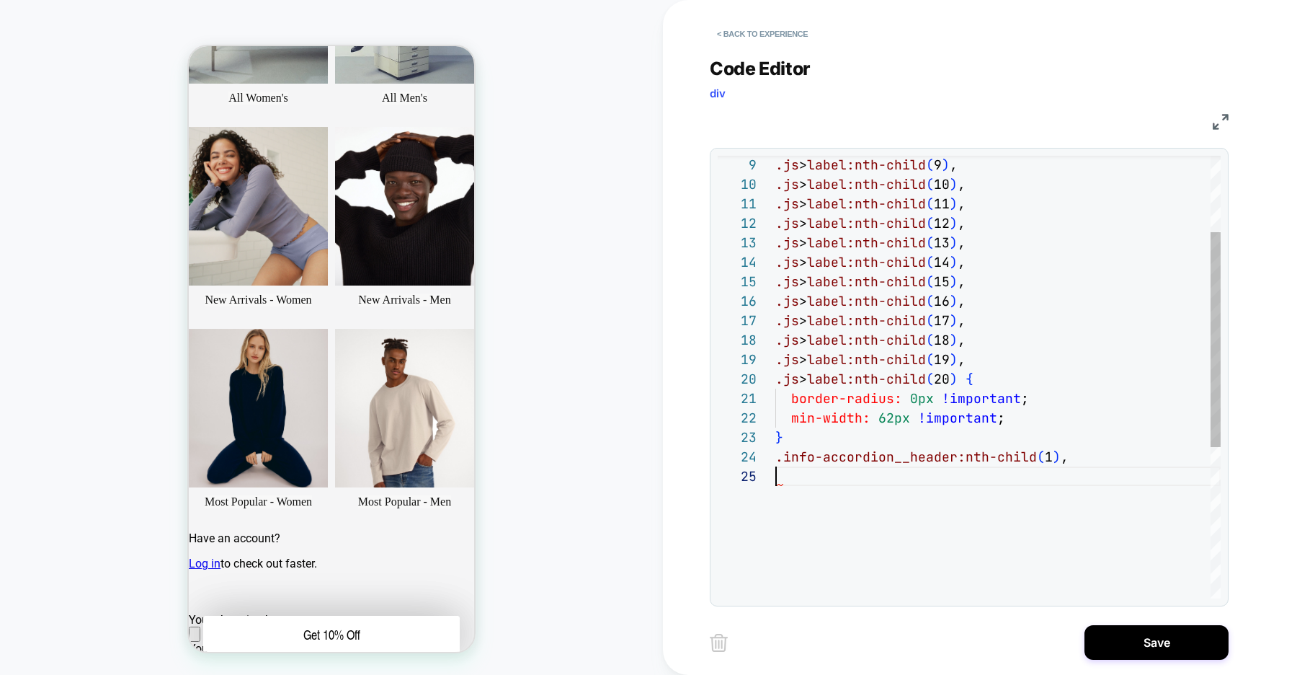
scroll to position [78, 0]
type textarea "**********"
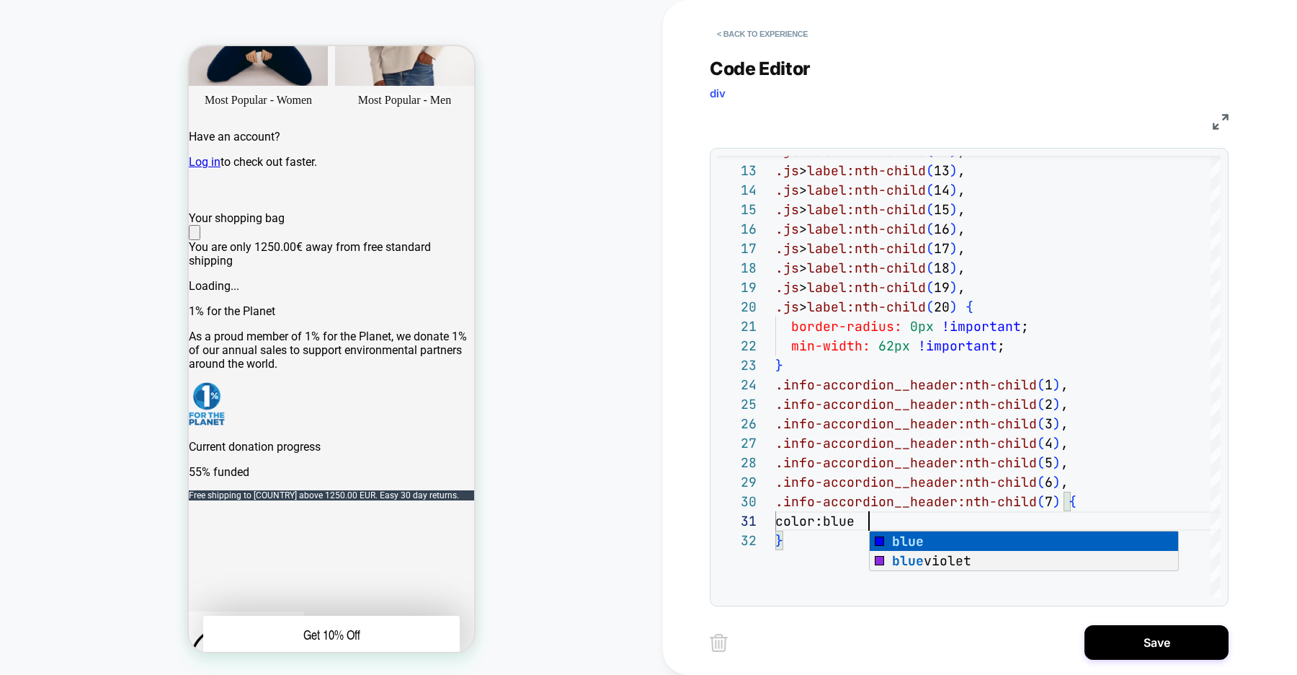
scroll to position [0, 100]
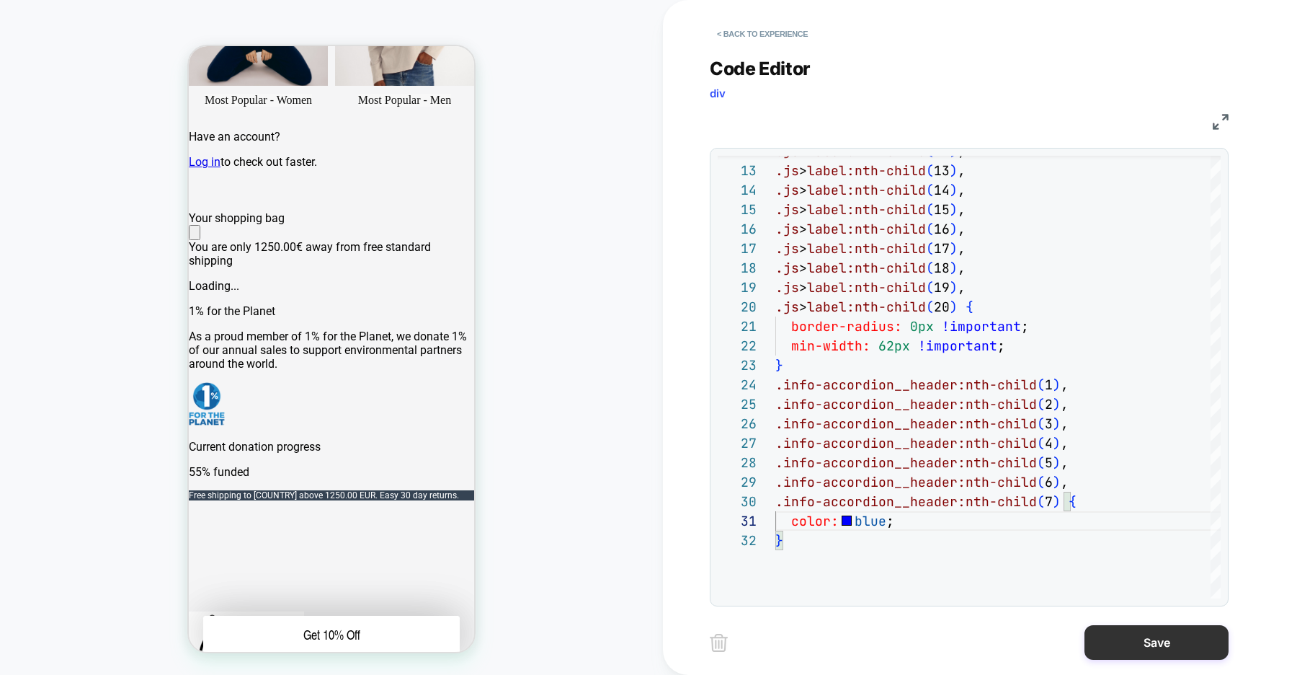
type textarea "**********"
click at [1139, 638] on button "Save" at bounding box center [1157, 642] width 144 height 35
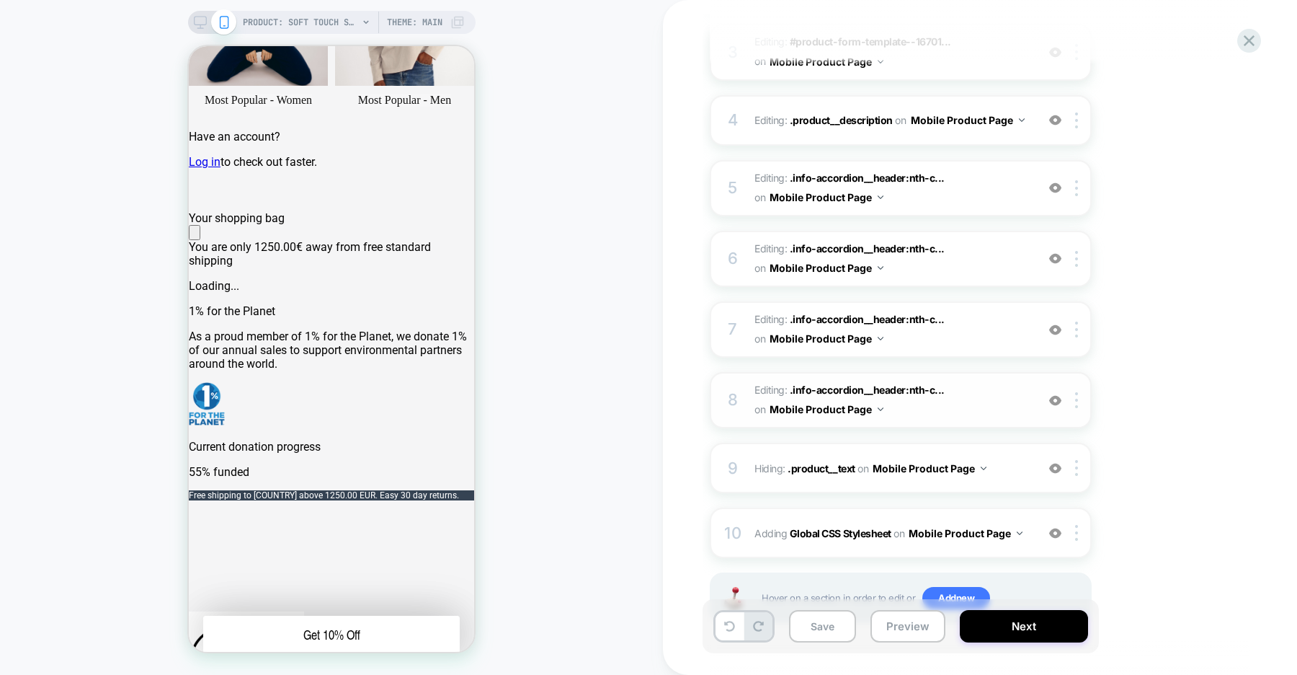
scroll to position [368, 0]
click at [868, 319] on span ".info-accordion__header:nth-c..." at bounding box center [867, 319] width 155 height 12
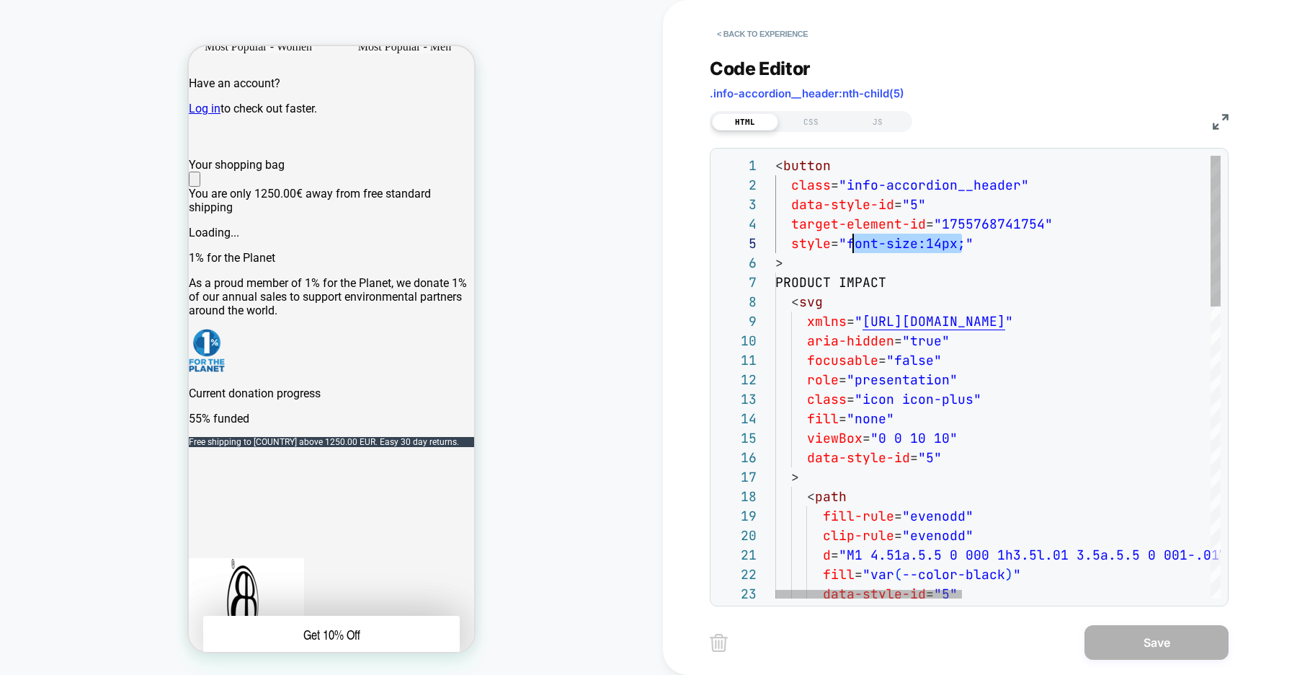
scroll to position [78, 70]
drag, startPoint x: 962, startPoint y: 241, endPoint x: 847, endPoint y: 241, distance: 115.3
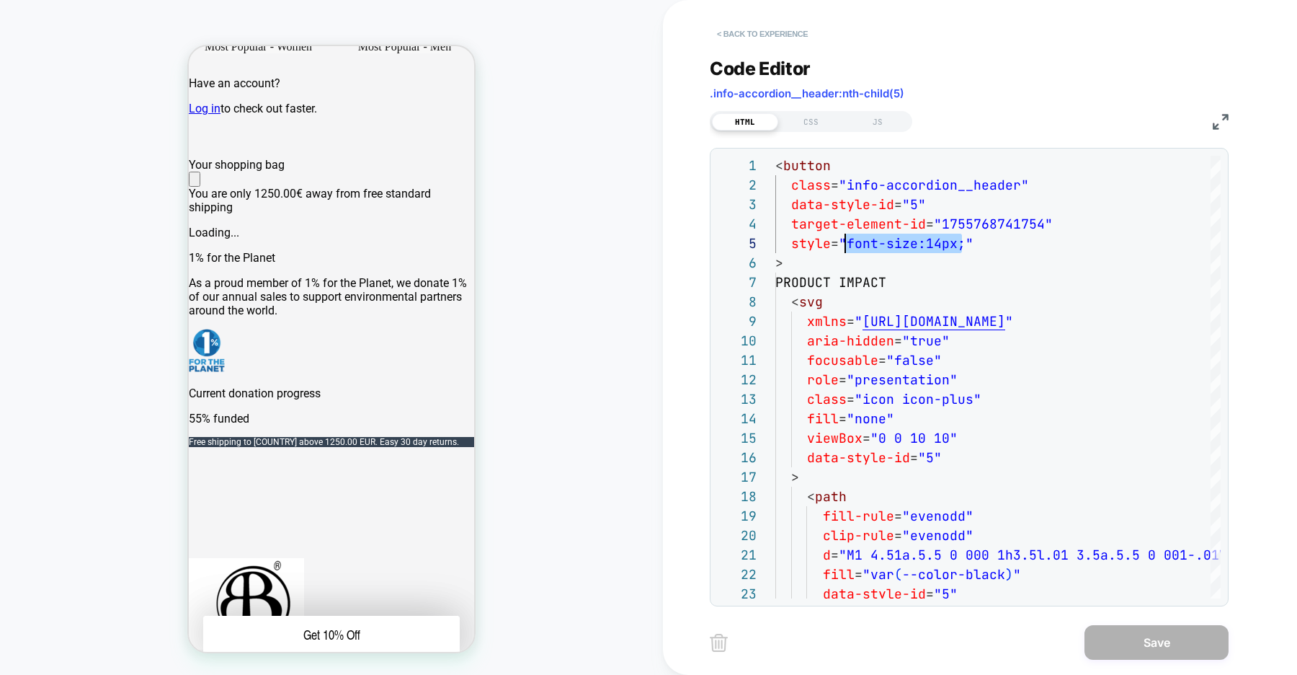
click at [763, 31] on button "< Back to experience" at bounding box center [762, 33] width 105 height 23
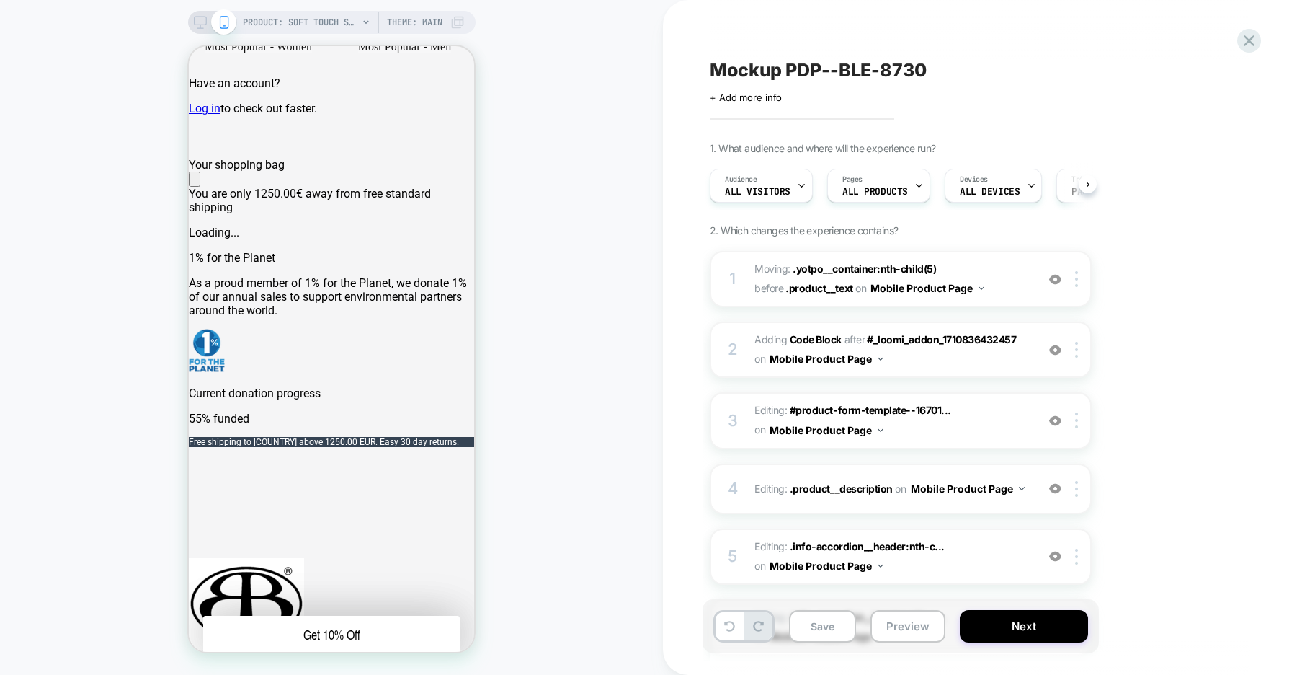
scroll to position [424, 0]
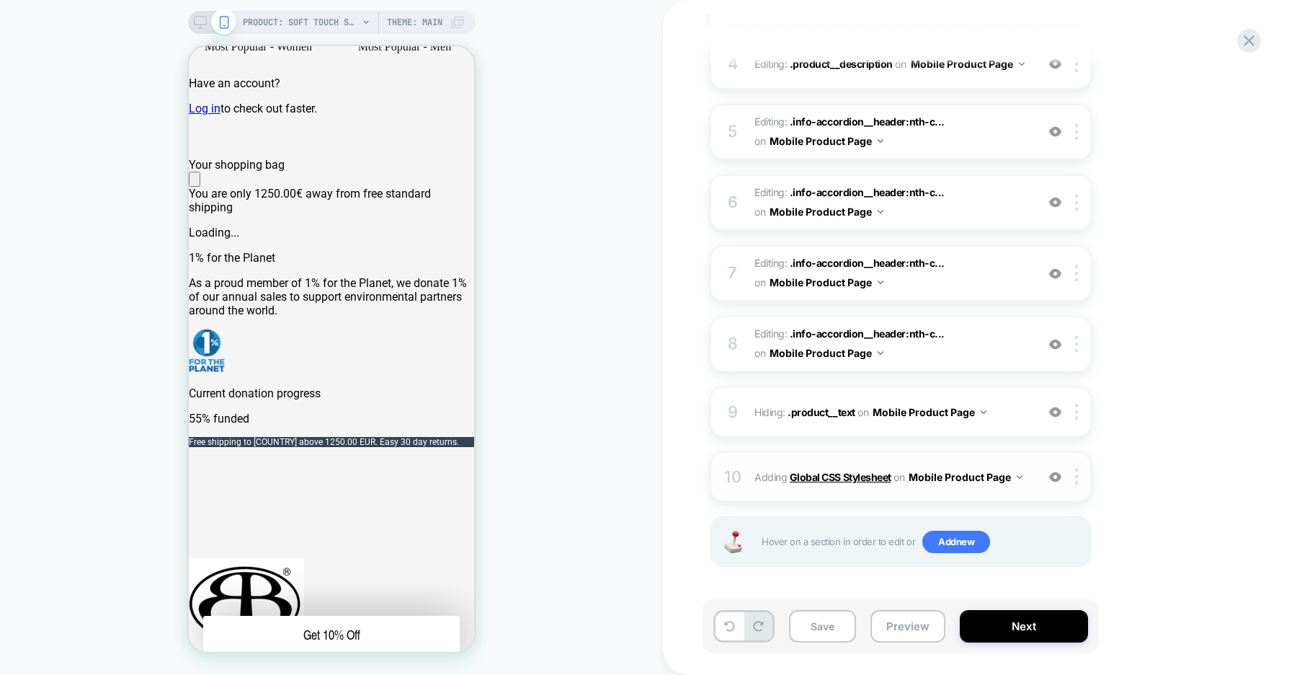
click at [842, 479] on b "Global CSS Stylesheet" at bounding box center [841, 477] width 102 height 12
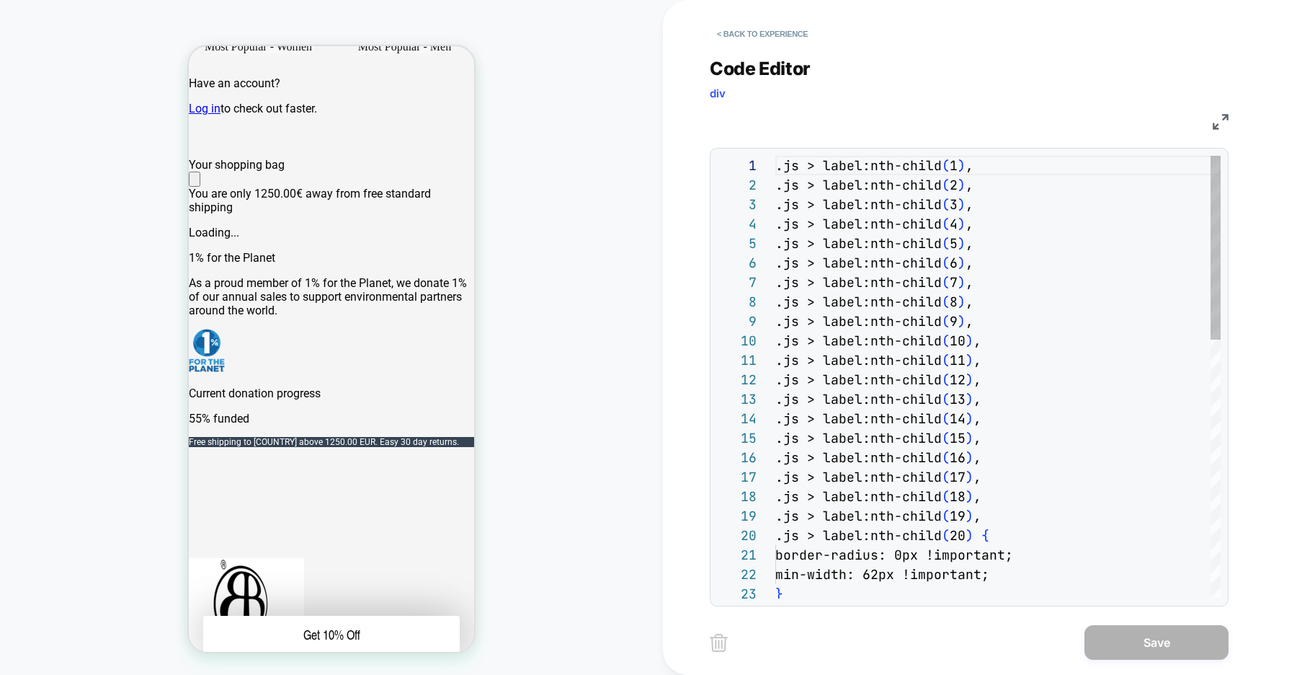
scroll to position [195, 0]
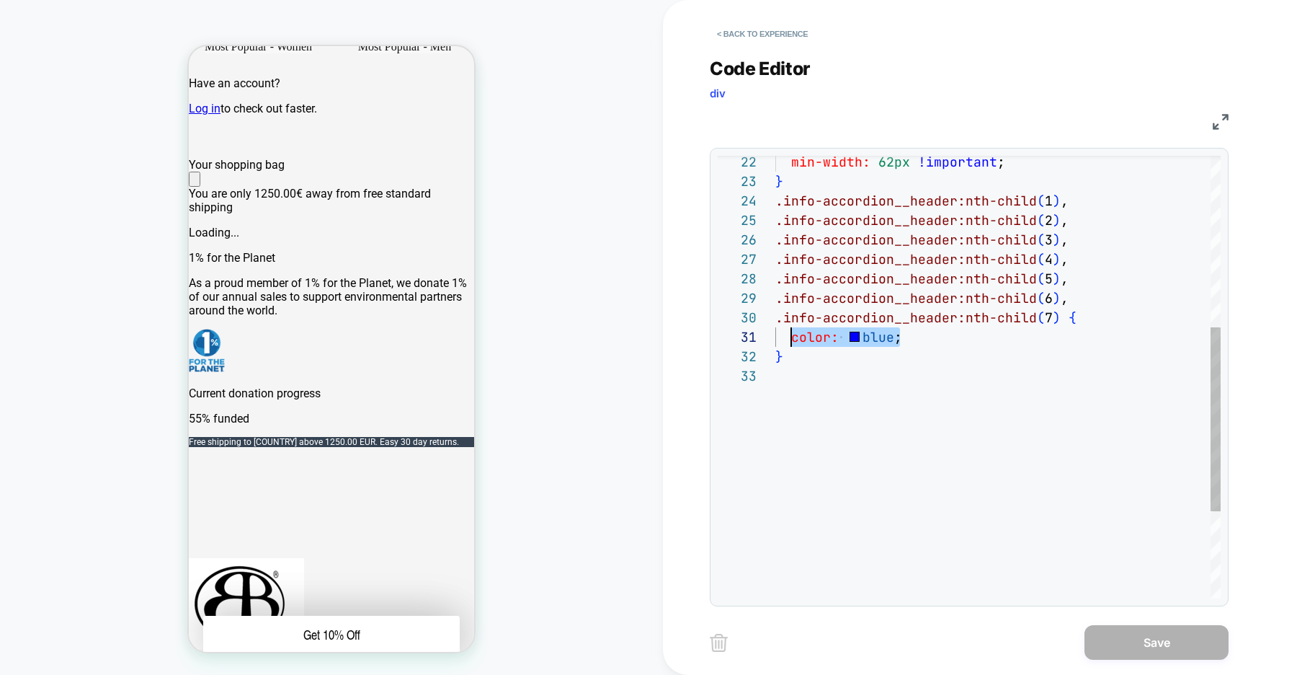
drag, startPoint x: 899, startPoint y: 337, endPoint x: 791, endPoint y: 339, distance: 108.1
click at [791, 339] on div "} color: blue ; .info-accordion__header:nth-child ( 7 ) { .info-accordion__head…" at bounding box center [997, 275] width 445 height 1065
type textarea "**********"
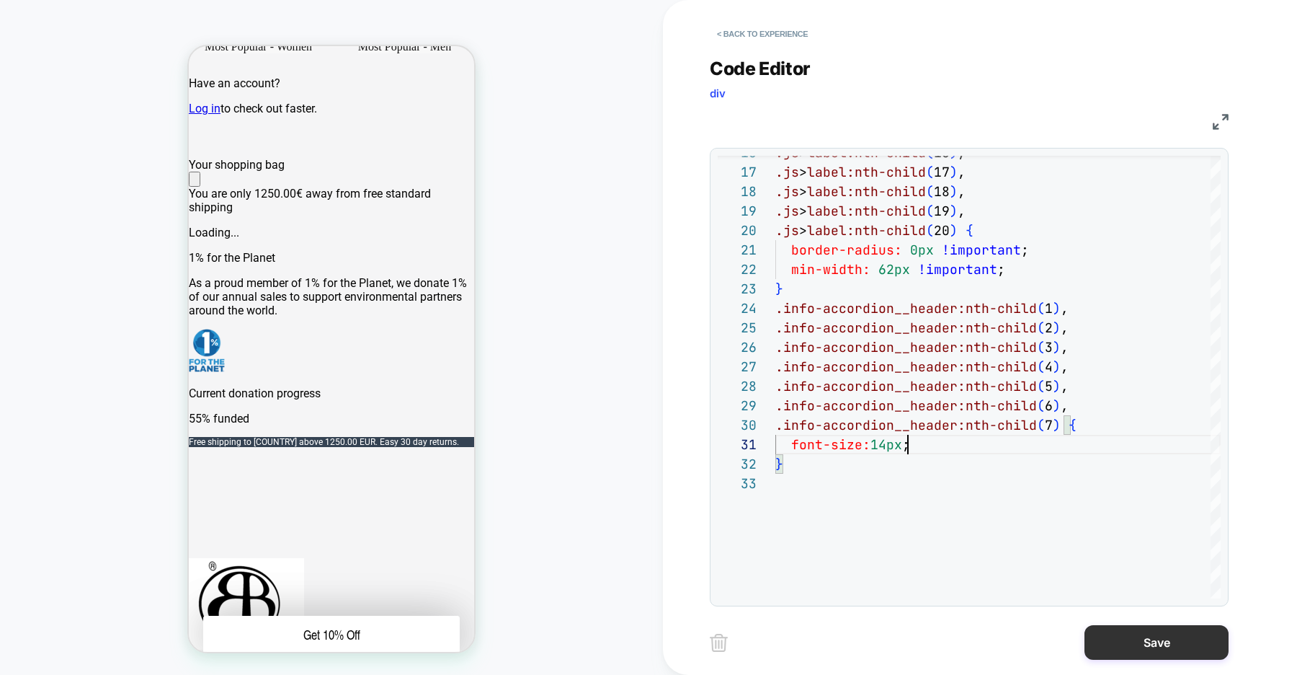
click at [1115, 643] on button "Save" at bounding box center [1157, 642] width 144 height 35
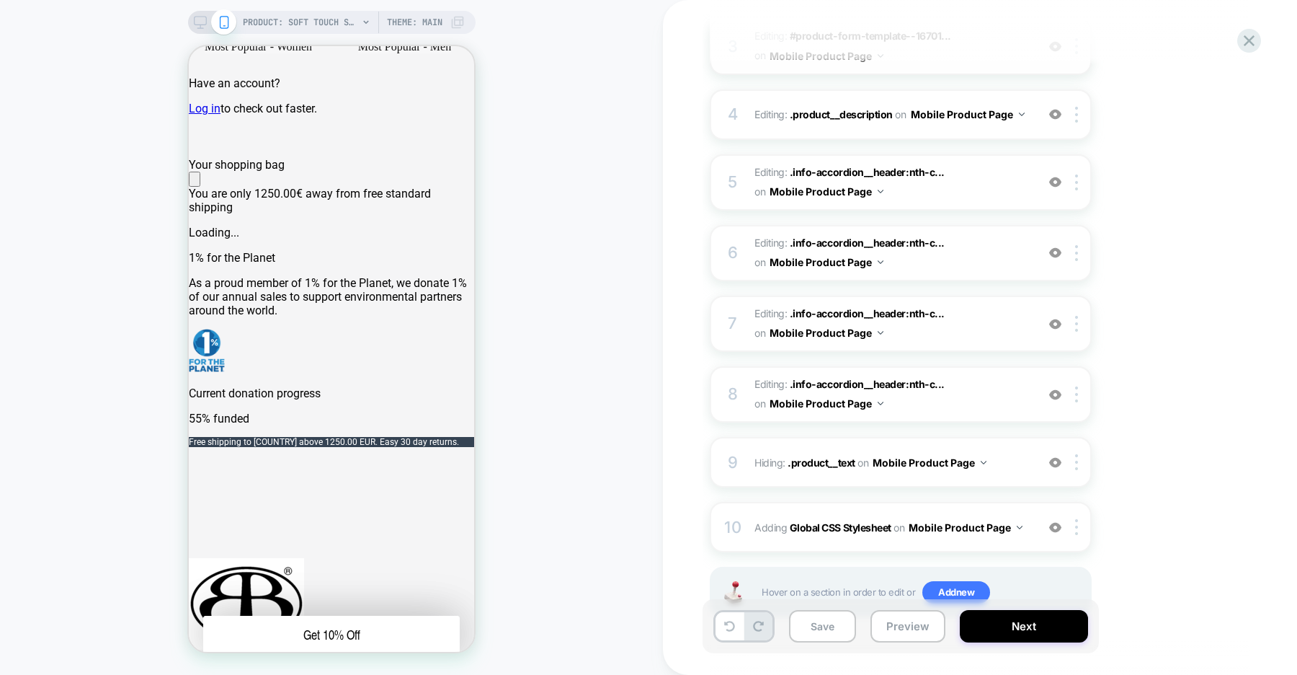
scroll to position [362, 0]
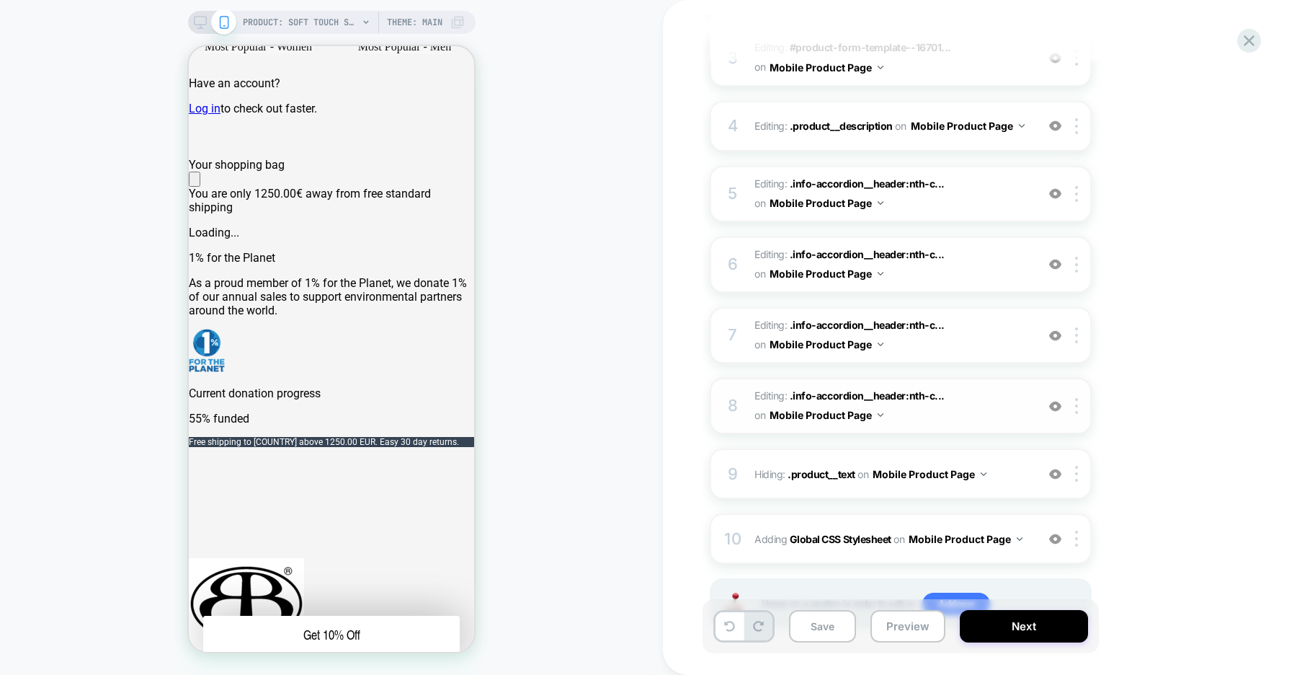
click at [1053, 409] on img at bounding box center [1055, 406] width 12 height 12
click at [1057, 329] on img at bounding box center [1055, 335] width 12 height 12
click at [1054, 262] on img at bounding box center [1055, 264] width 12 height 12
click at [1057, 196] on img at bounding box center [1055, 193] width 12 height 12
click at [1075, 408] on img at bounding box center [1076, 406] width 3 height 16
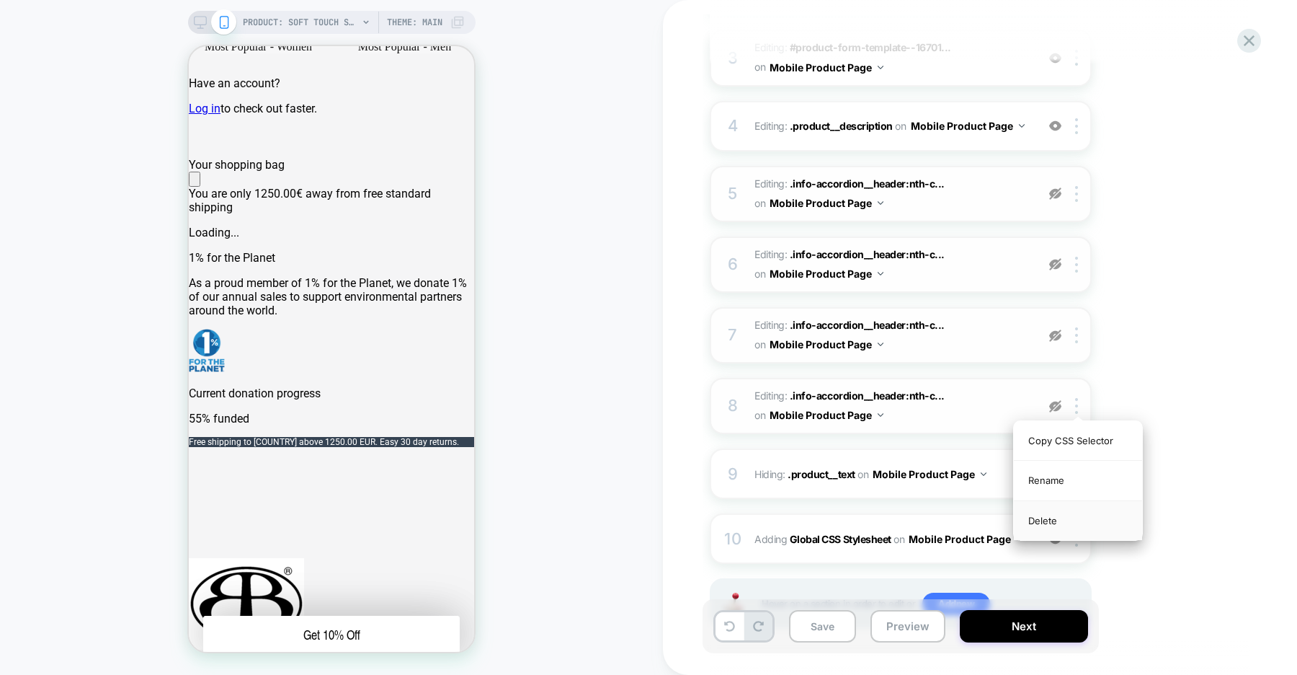
click at [1046, 519] on div "Delete" at bounding box center [1078, 520] width 128 height 39
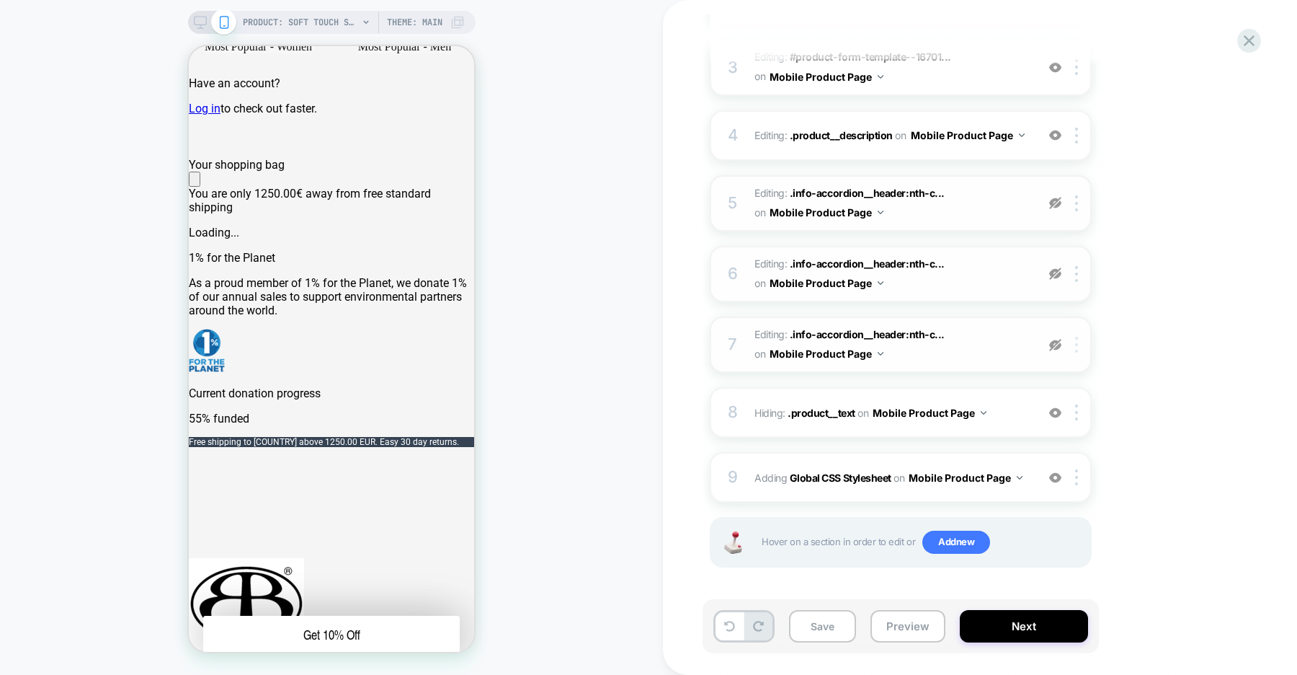
click at [1077, 345] on img at bounding box center [1076, 345] width 3 height 16
click at [1041, 464] on div "Delete" at bounding box center [1078, 459] width 128 height 39
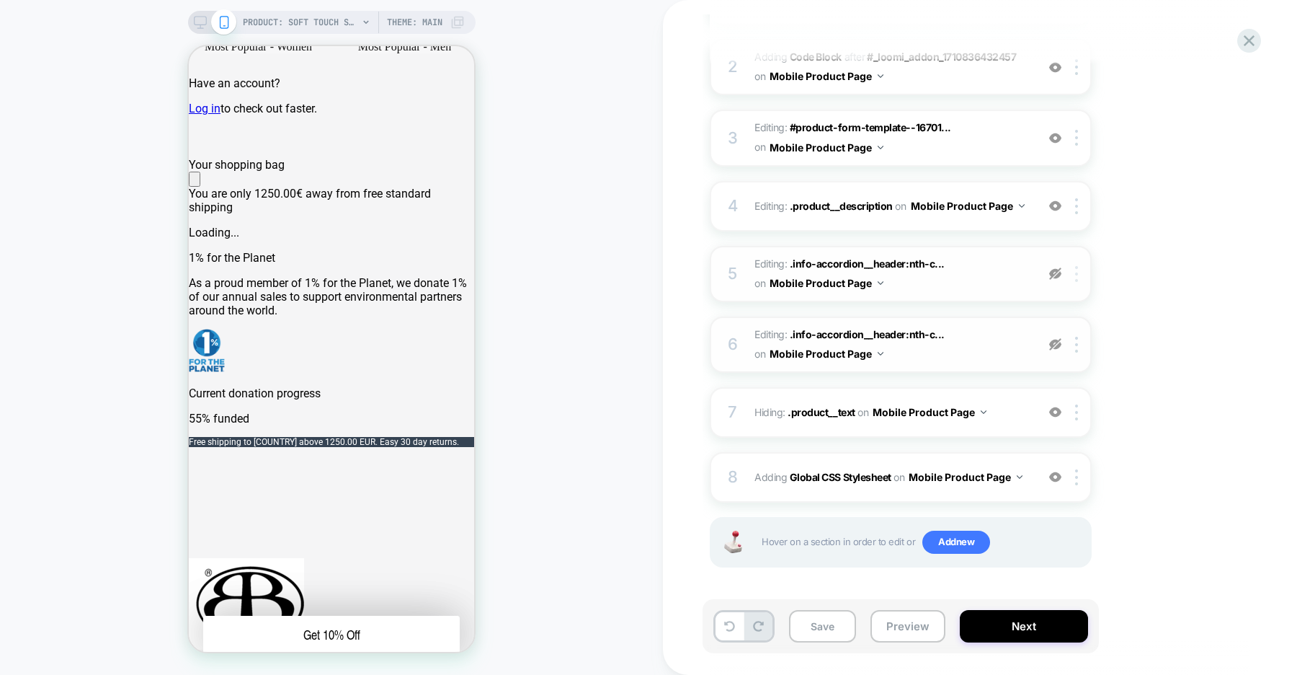
click at [1077, 273] on img at bounding box center [1076, 274] width 3 height 16
click at [1040, 390] on div "Delete" at bounding box center [1078, 387] width 128 height 39
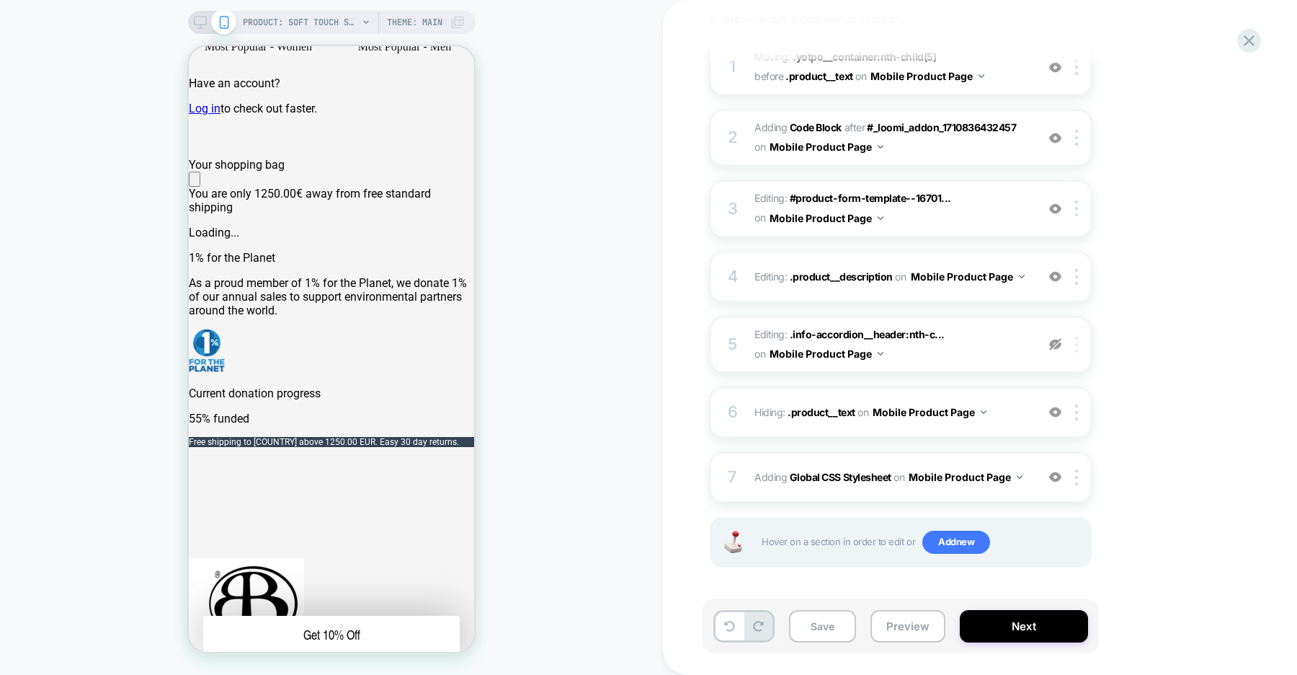
click at [1077, 340] on img at bounding box center [1076, 345] width 3 height 16
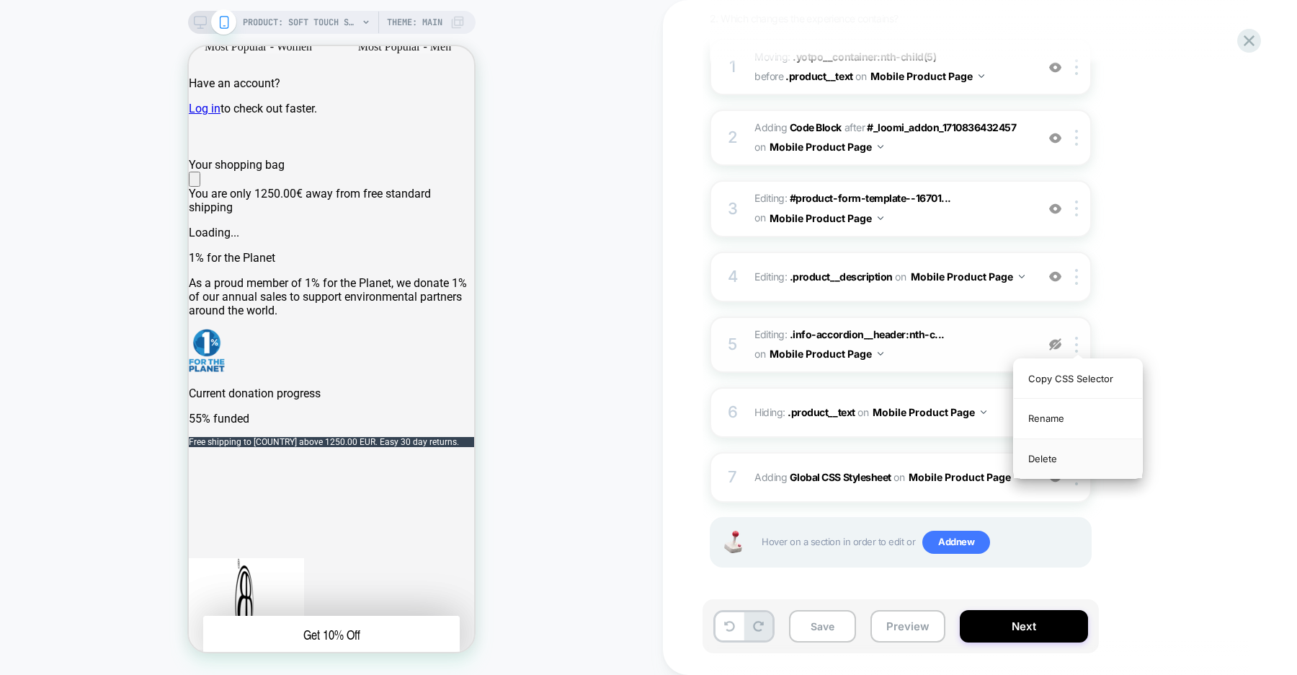
click at [1044, 455] on div "Delete" at bounding box center [1078, 458] width 128 height 39
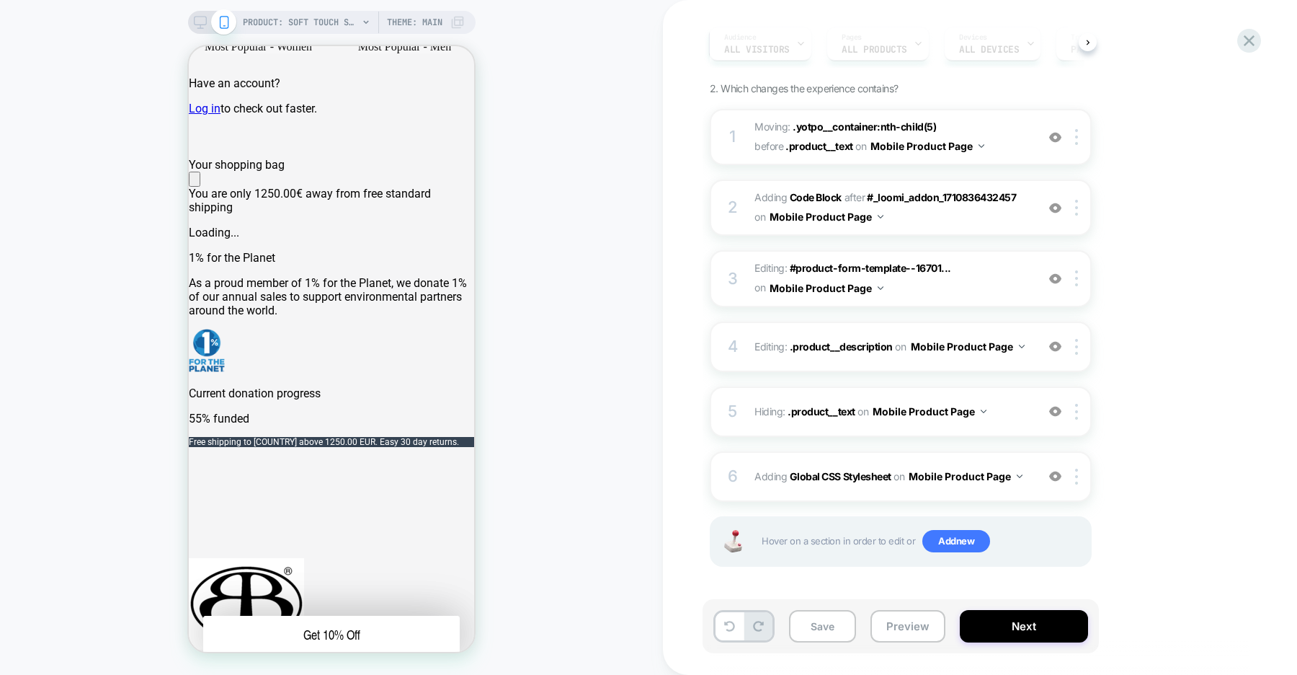
scroll to position [141, 0]
click at [862, 479] on b "Global CSS Stylesheet" at bounding box center [841, 477] width 102 height 12
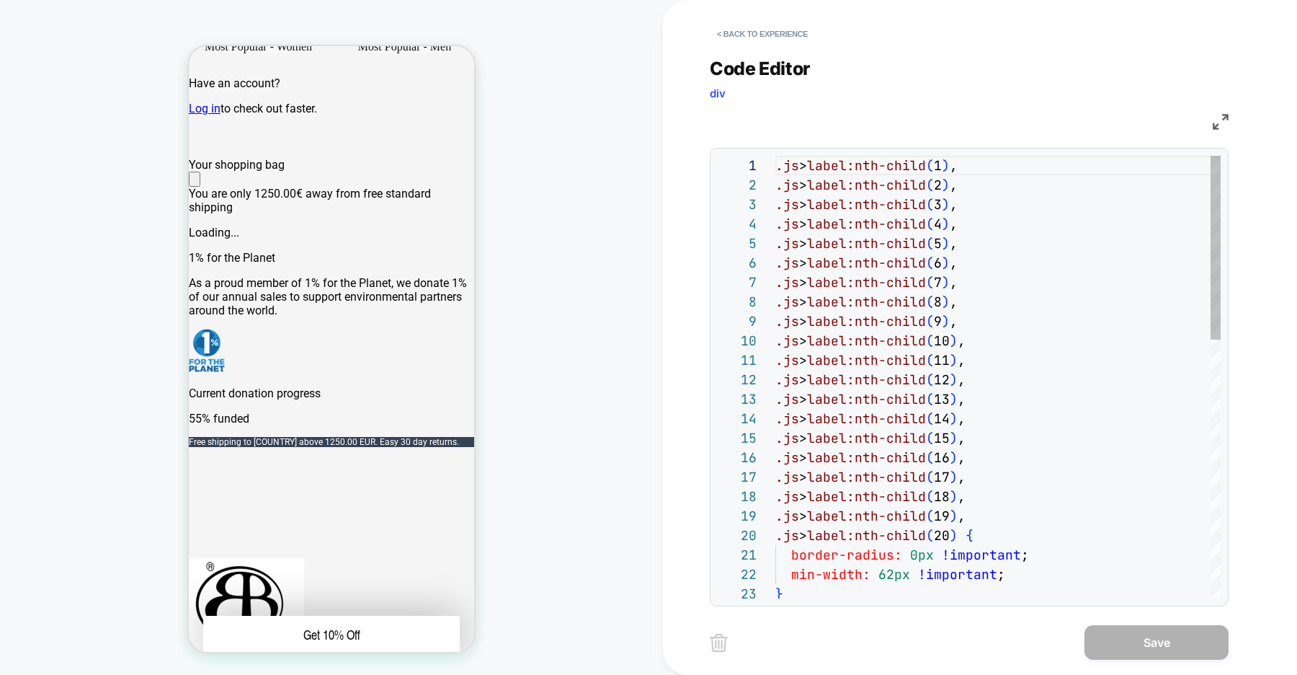
scroll to position [195, 0]
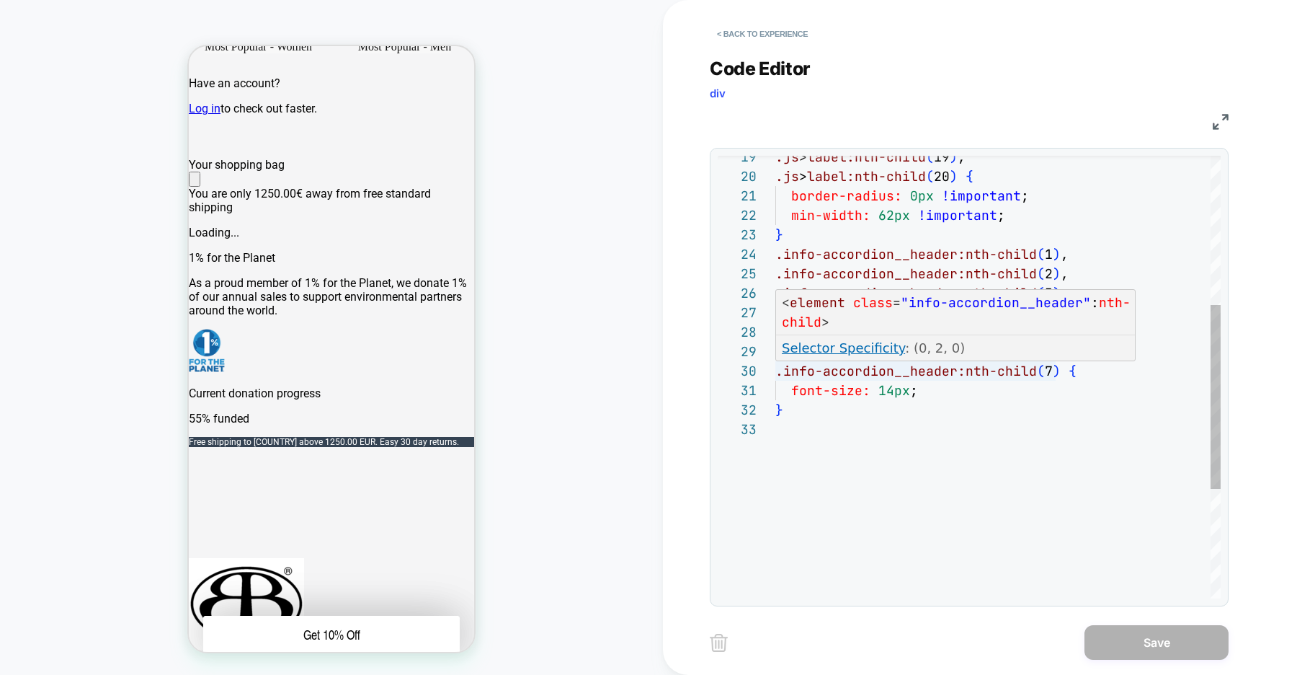
click at [1054, 369] on div ".js > label:nth-child ( 19 ) , .js > label:nth-child ( 20 ) { border-radius: 0p…" at bounding box center [997, 329] width 445 height 1065
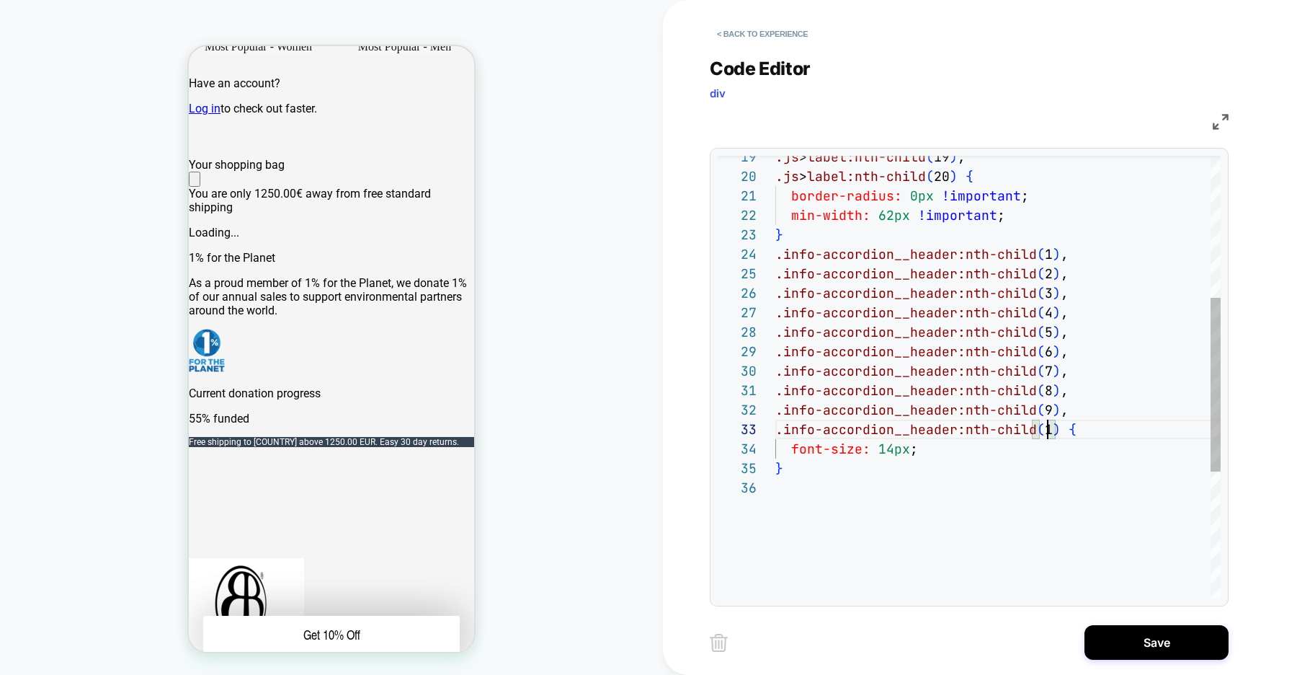
scroll to position [39, 280]
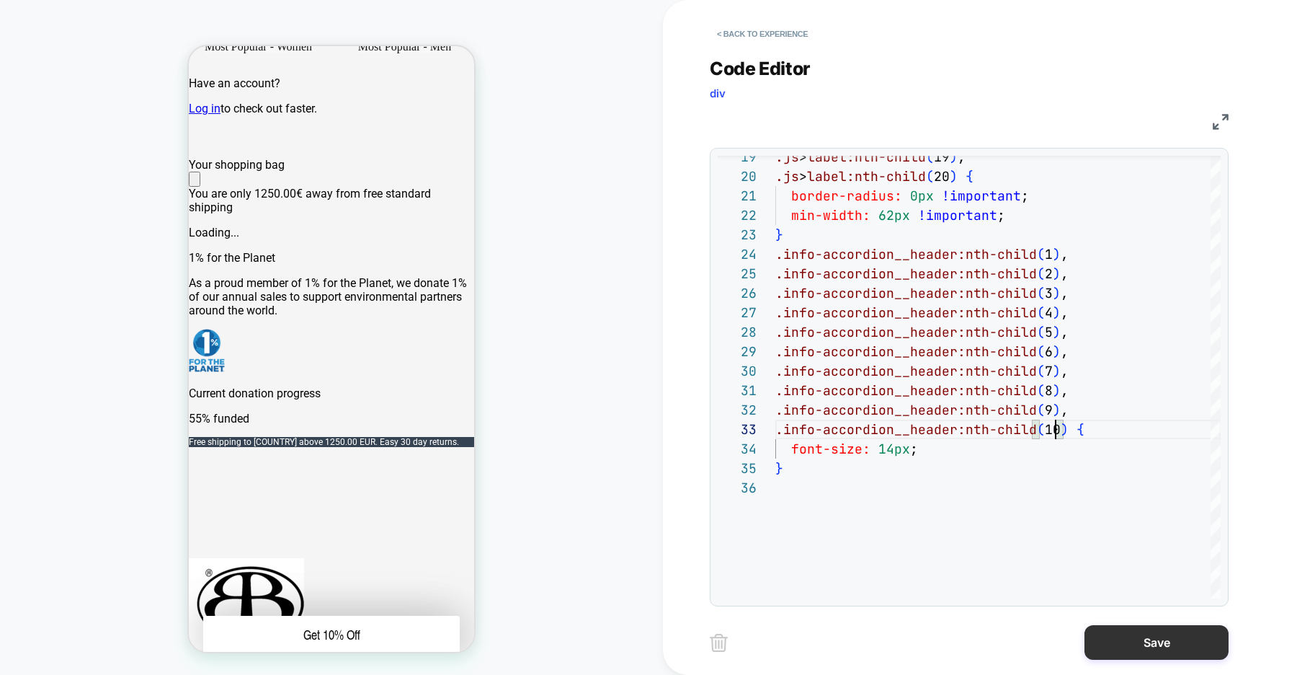
type textarea "**********"
click at [1151, 633] on button "Save" at bounding box center [1157, 642] width 144 height 35
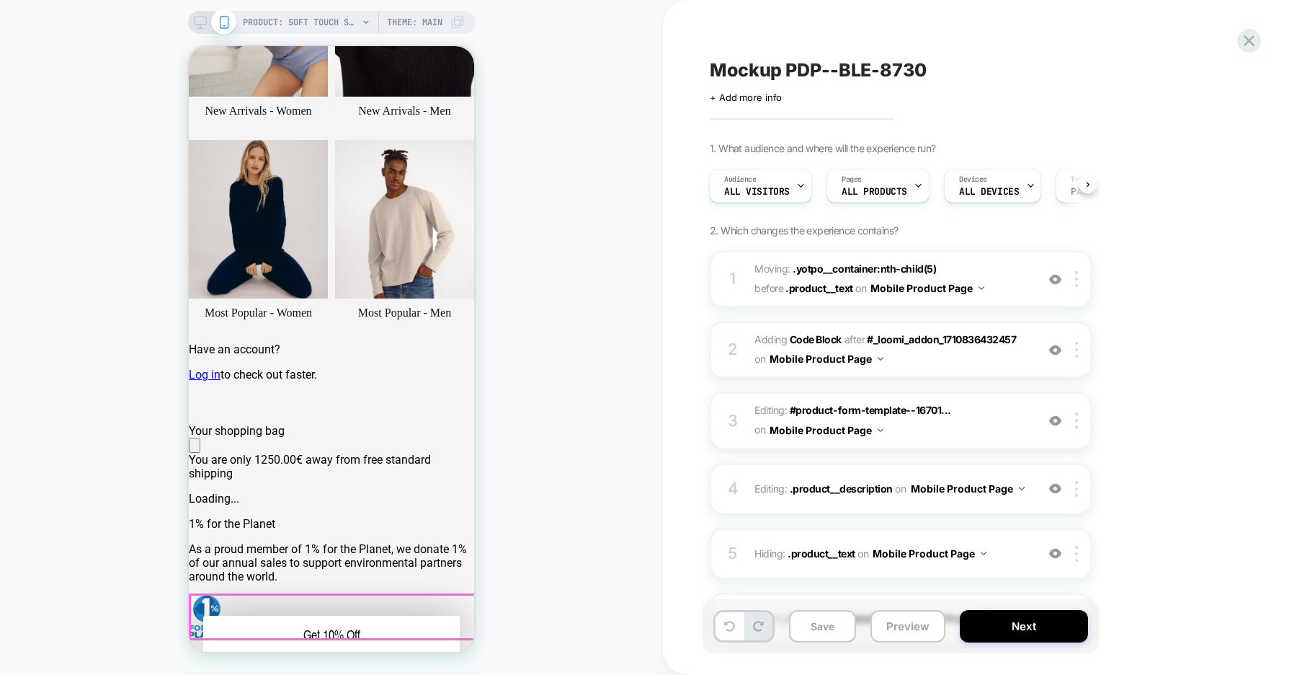
scroll to position [375, 0]
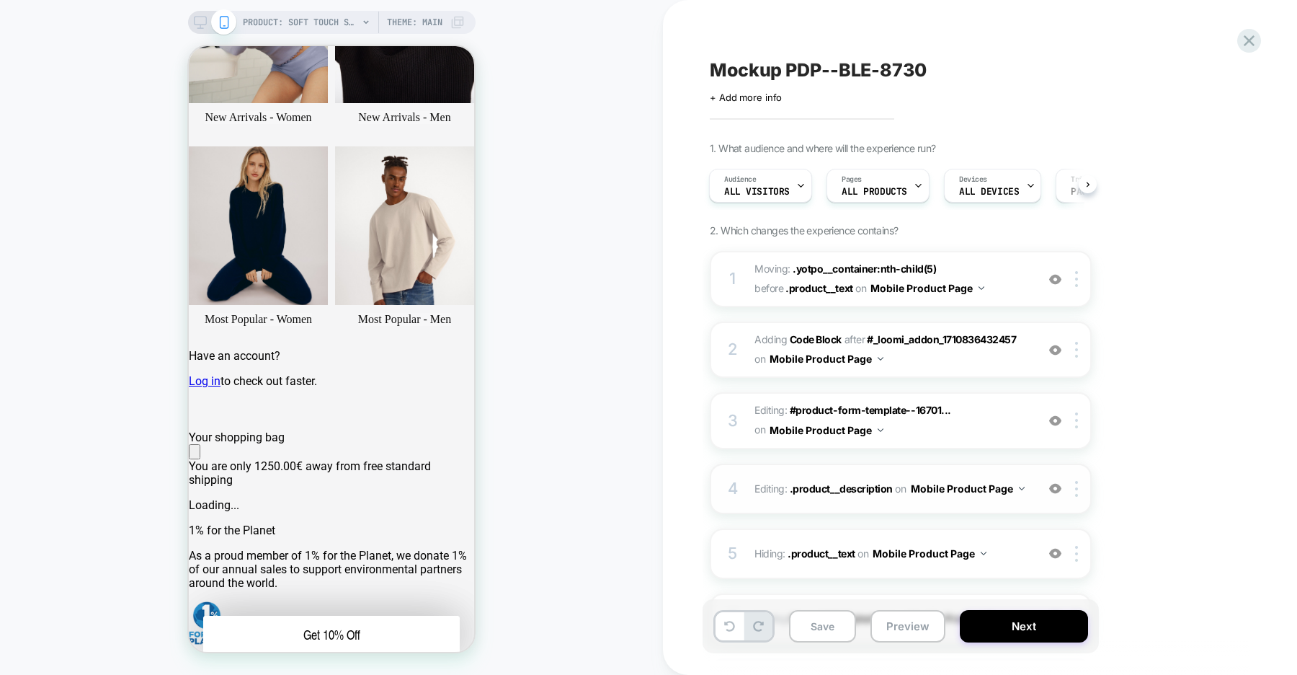
click at [1059, 490] on img at bounding box center [1055, 488] width 12 height 12
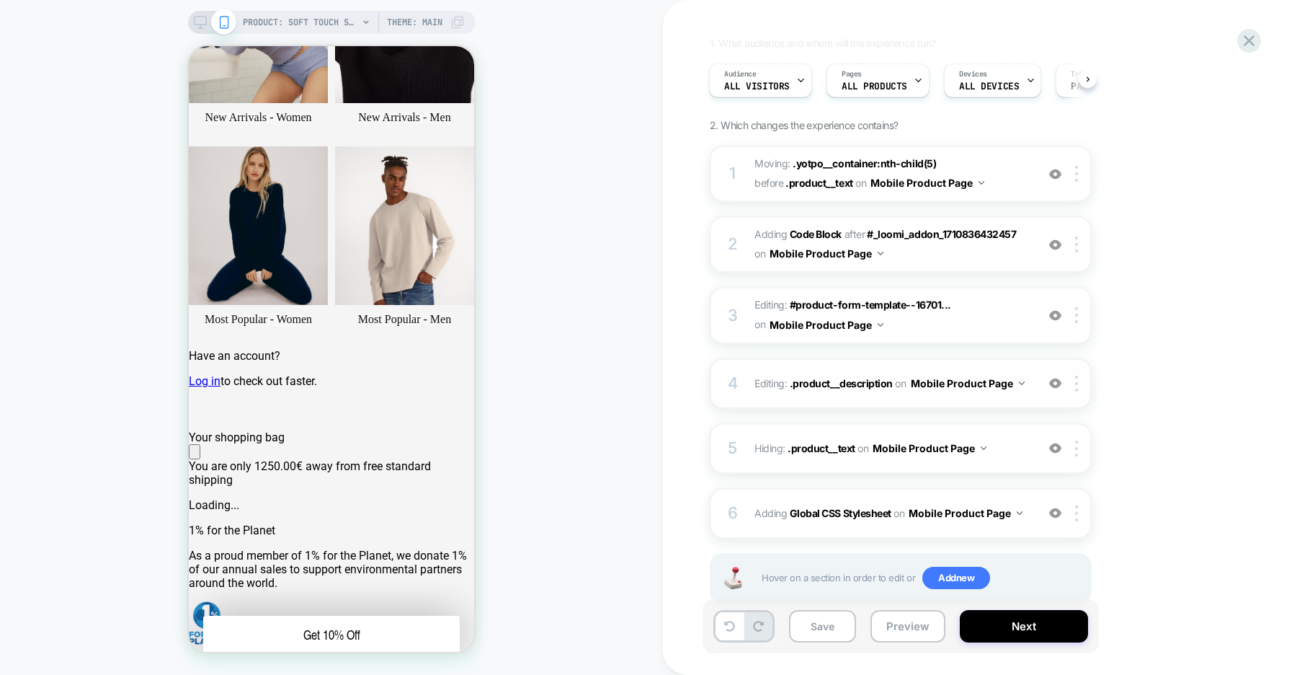
scroll to position [112, 0]
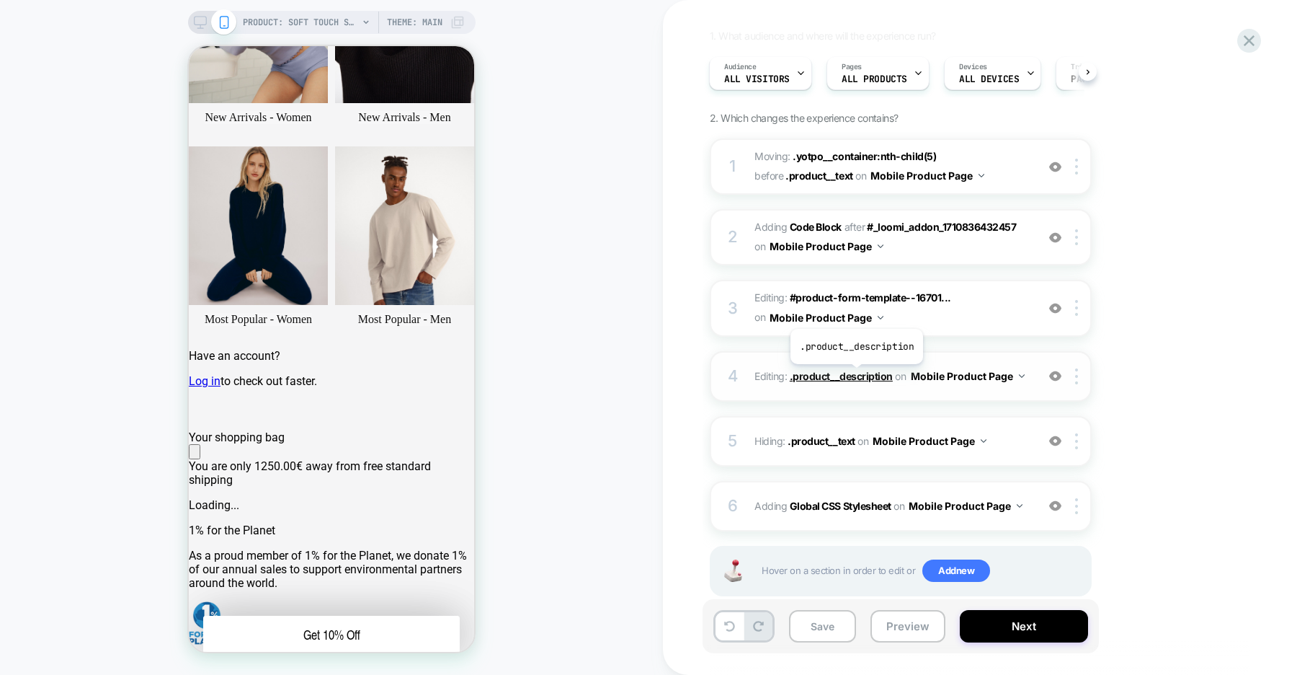
click at [855, 375] on span ".product__description" at bounding box center [841, 376] width 103 height 12
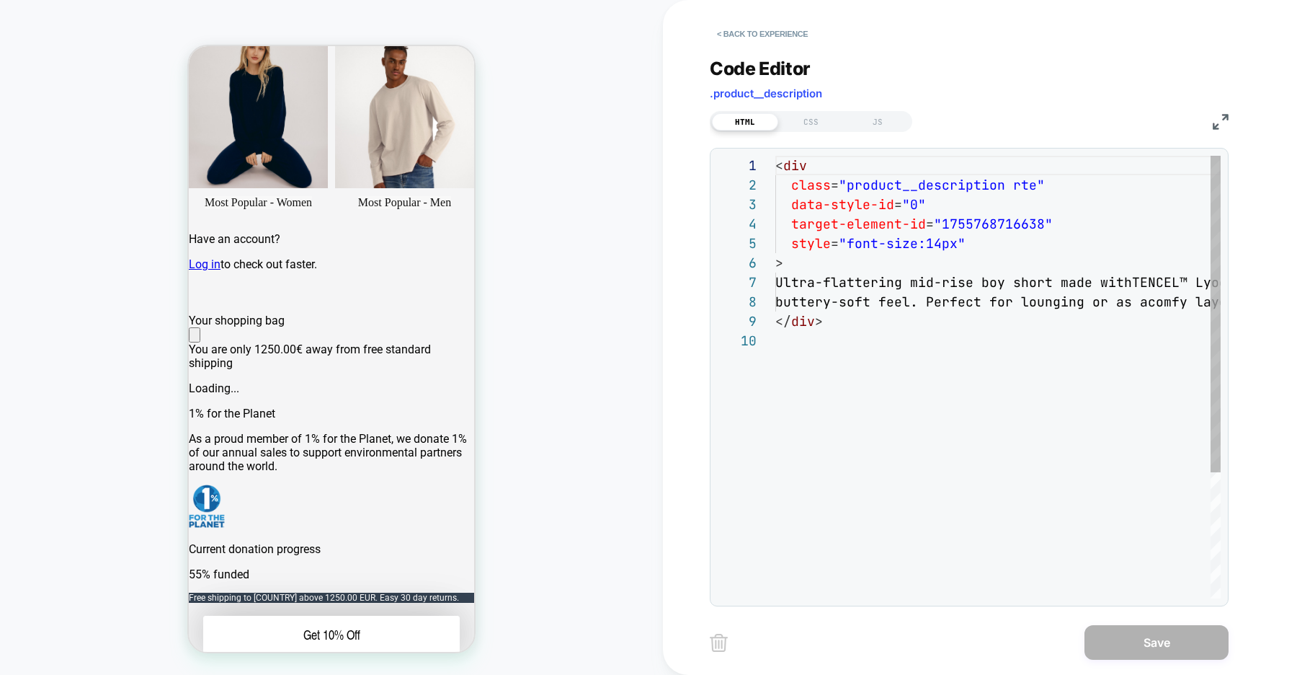
scroll to position [495, 0]
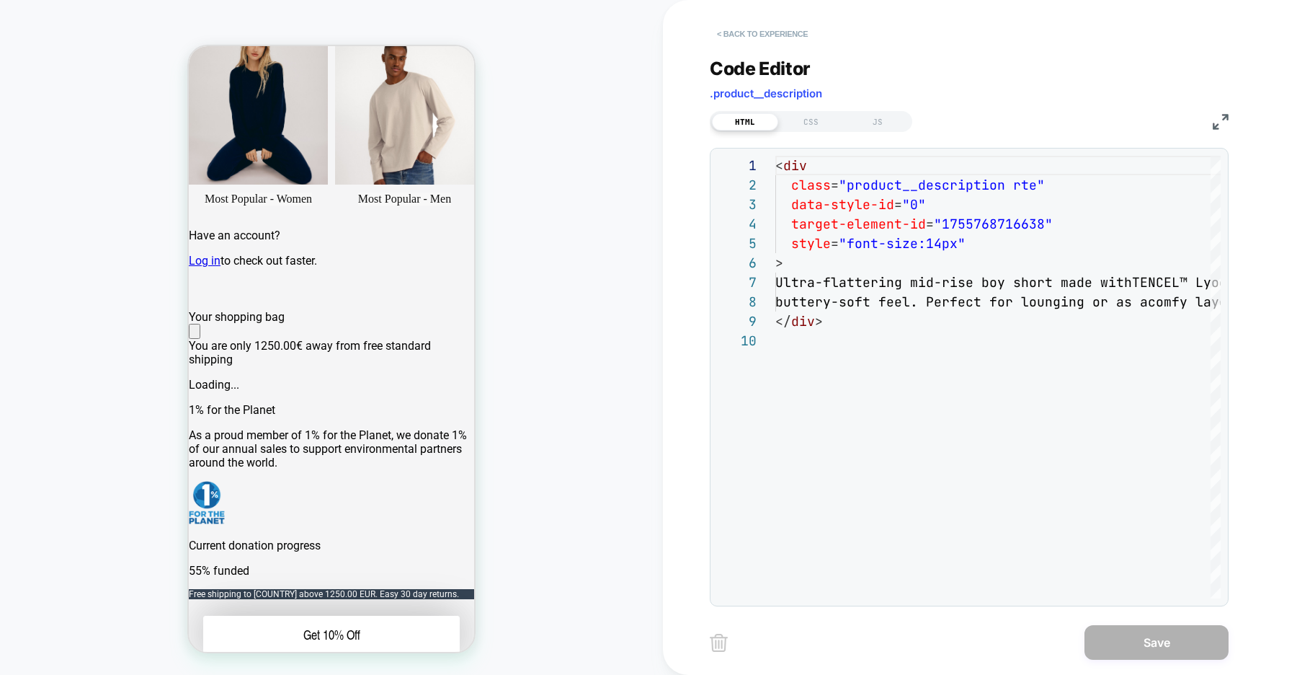
click at [762, 34] on button "< Back to experience" at bounding box center [762, 33] width 105 height 23
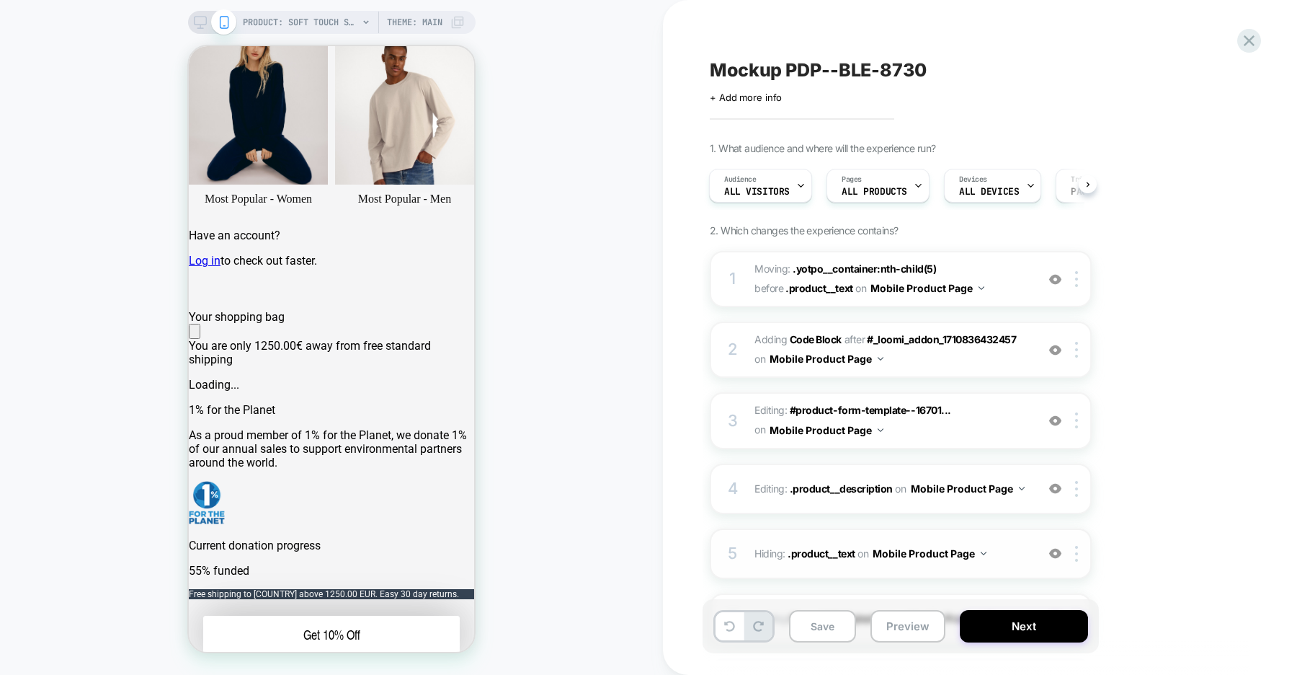
scroll to position [141, 0]
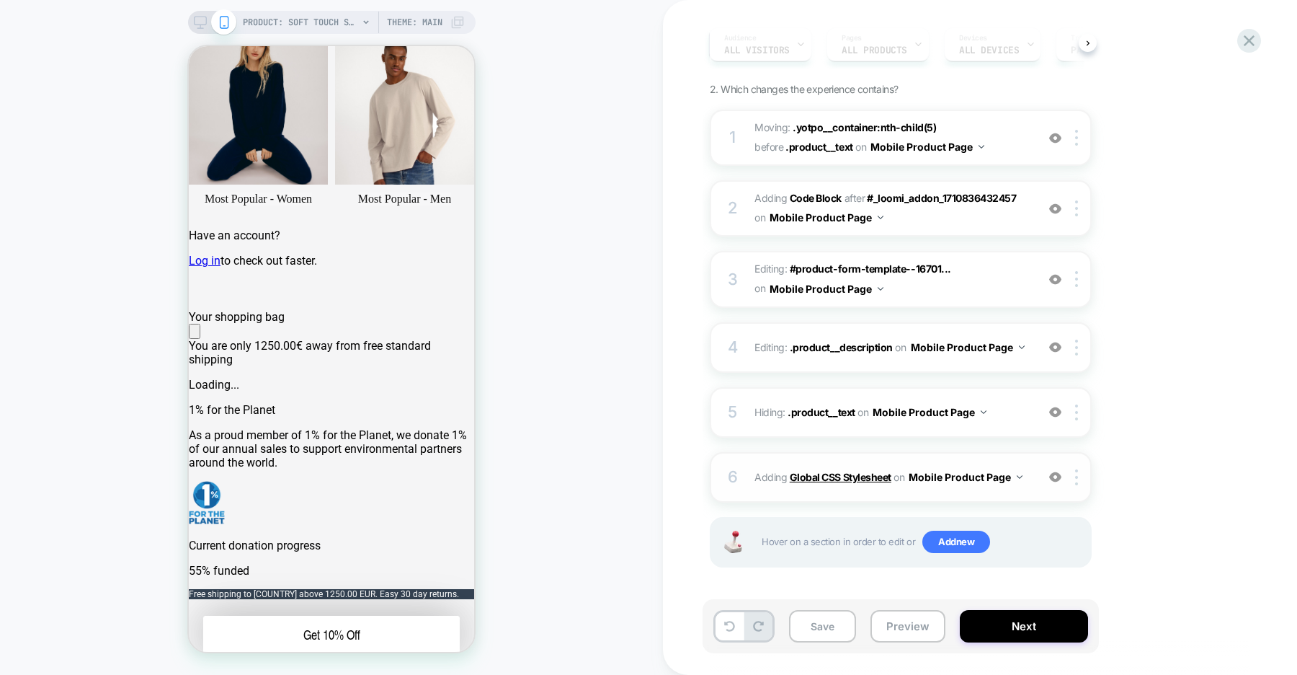
click at [839, 476] on b "Global CSS Stylesheet" at bounding box center [841, 477] width 102 height 12
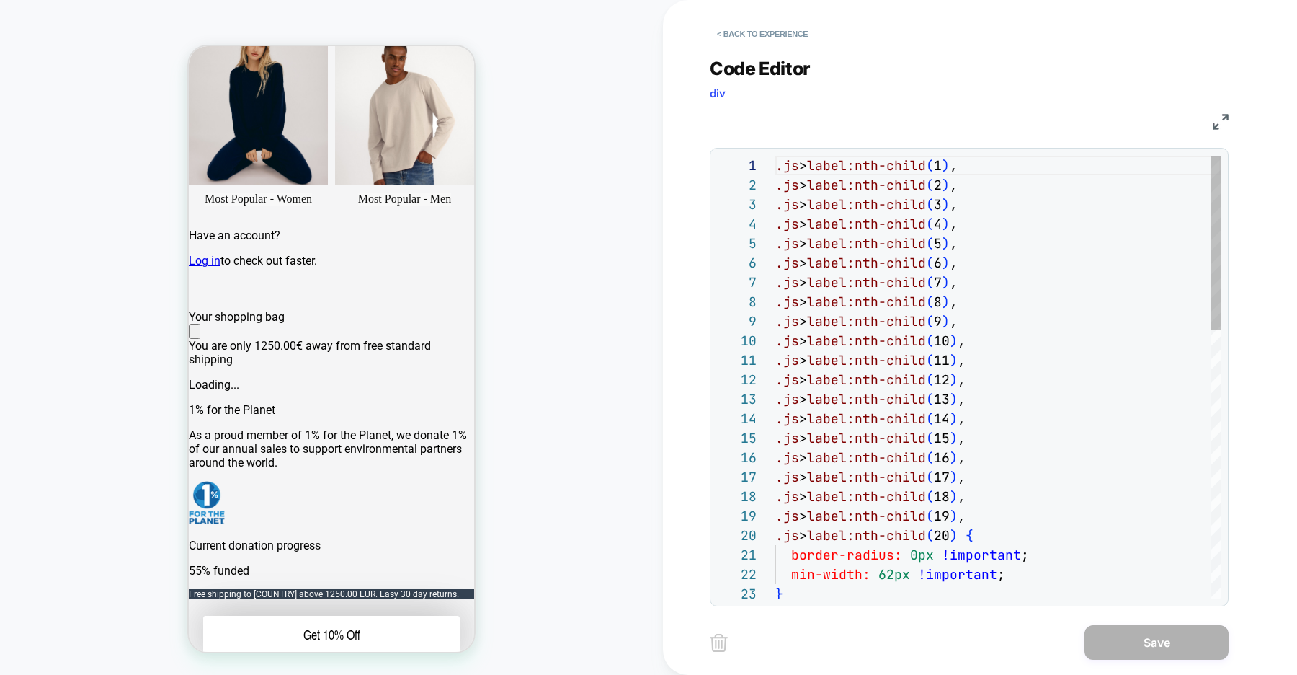
scroll to position [195, 0]
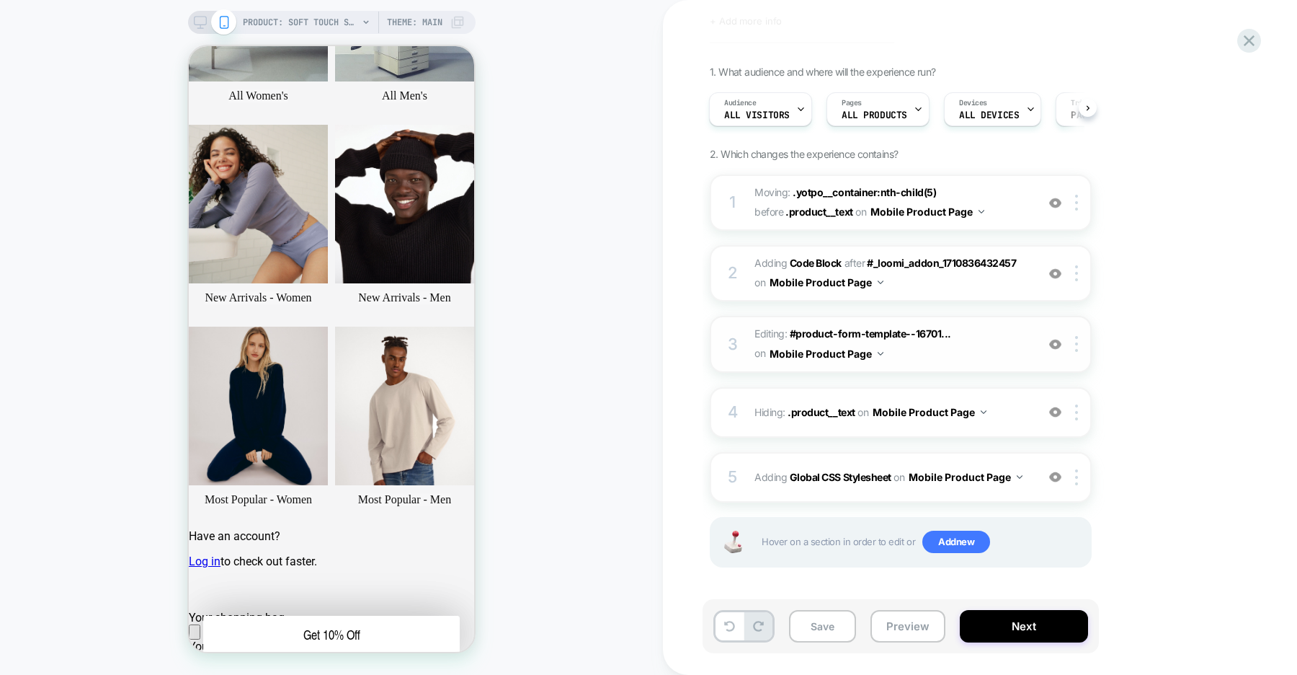
click at [1055, 343] on img at bounding box center [1055, 344] width 12 height 12
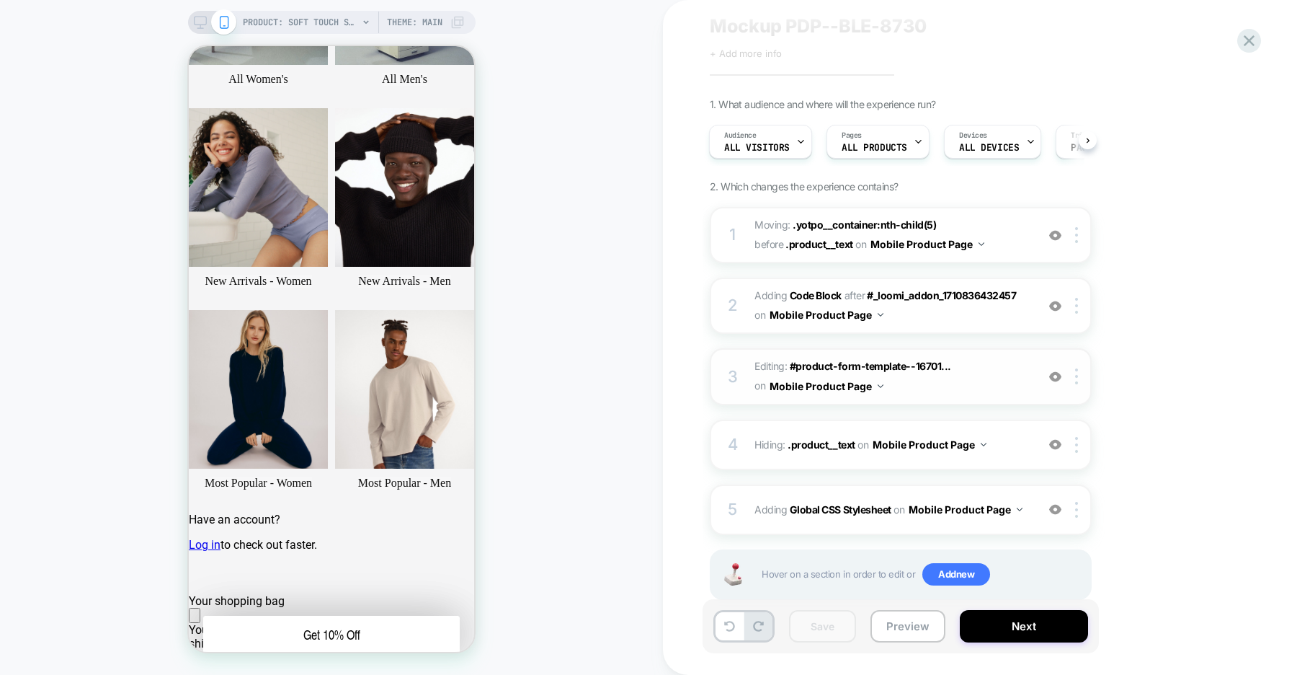
click at [1052, 375] on img at bounding box center [1055, 376] width 12 height 12
click at [1052, 443] on img at bounding box center [1055, 444] width 12 height 12
click at [1053, 308] on img at bounding box center [1055, 306] width 12 height 12
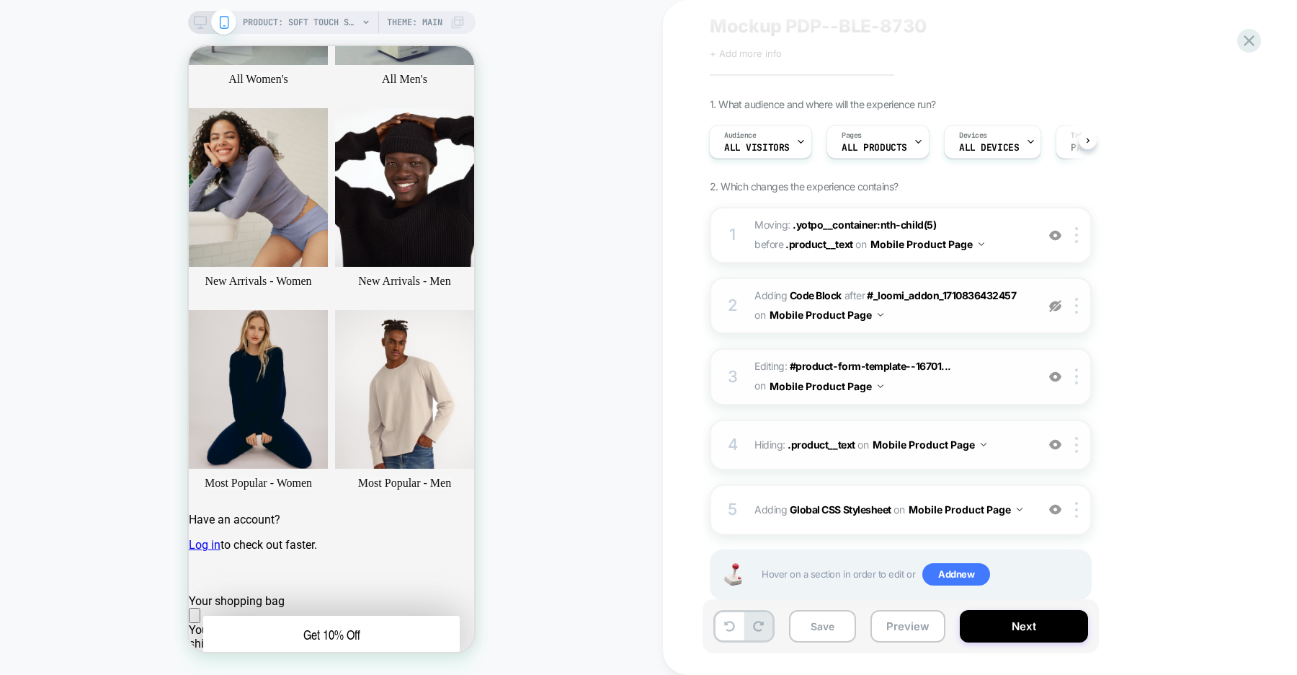
click at [1053, 308] on img at bounding box center [1055, 306] width 12 height 12
click at [1056, 375] on img at bounding box center [1055, 376] width 12 height 12
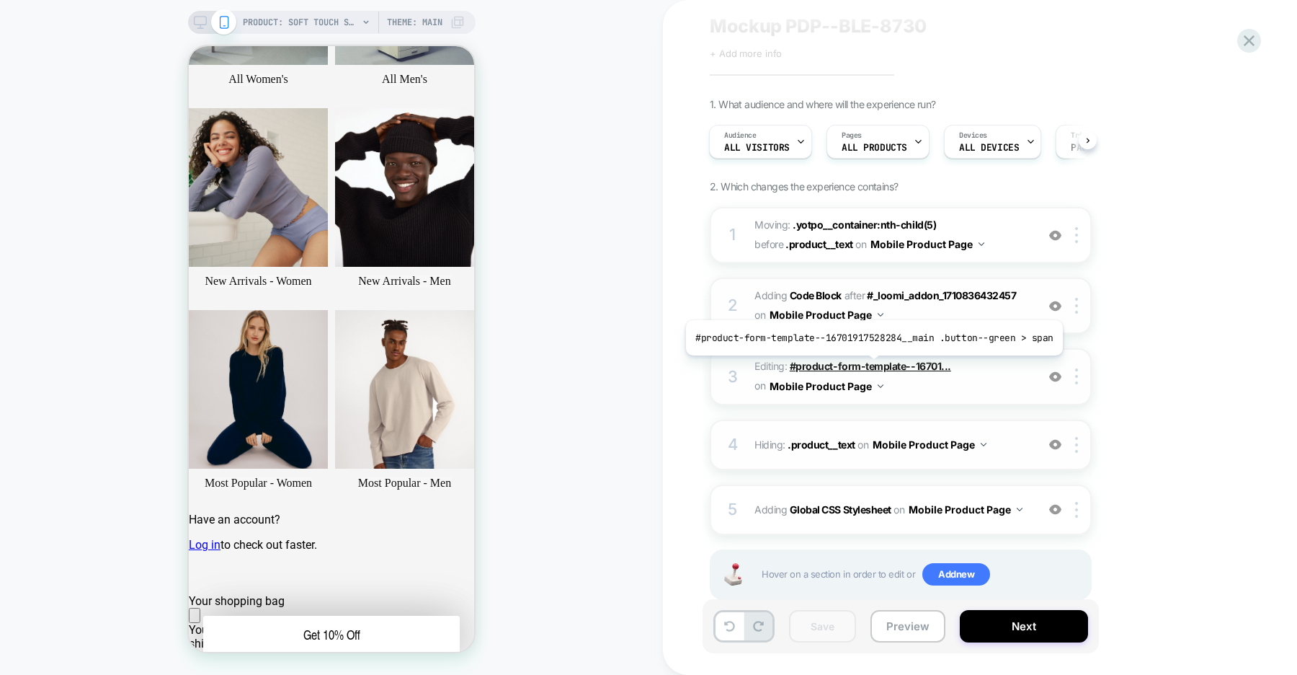
click at [870, 366] on span "#product-form-template--16701..." at bounding box center [870, 366] width 161 height 12
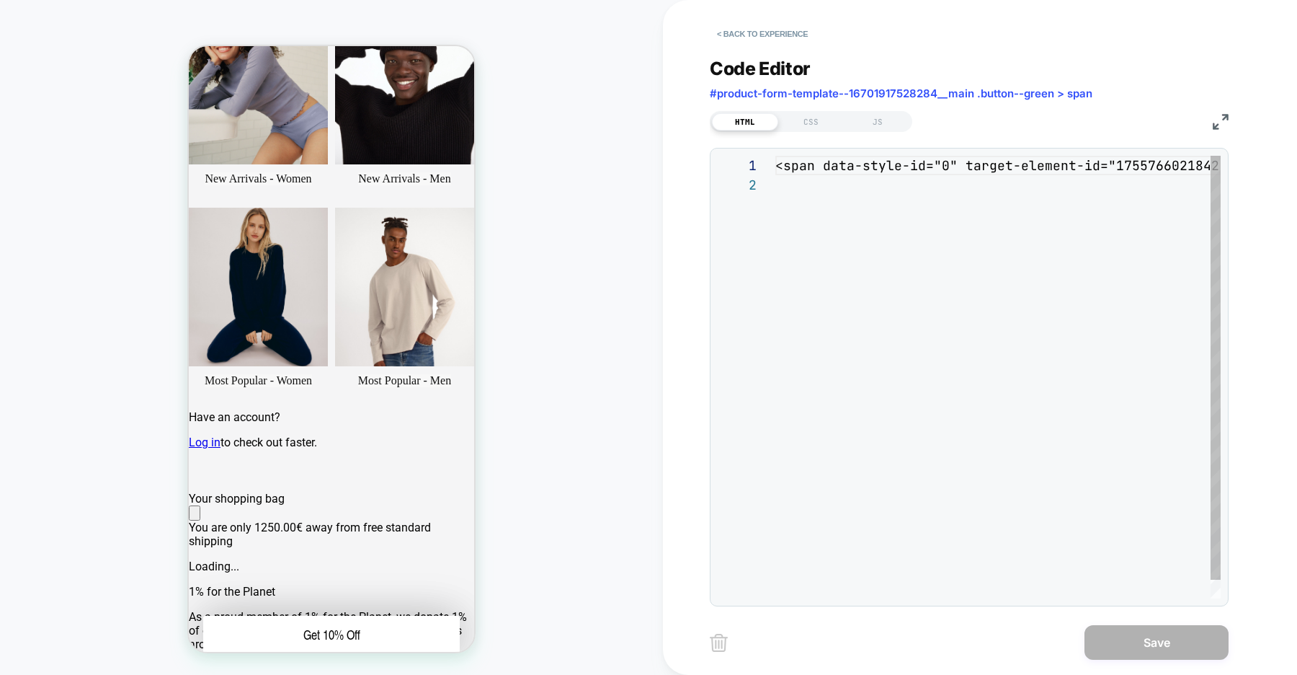
scroll to position [329, 0]
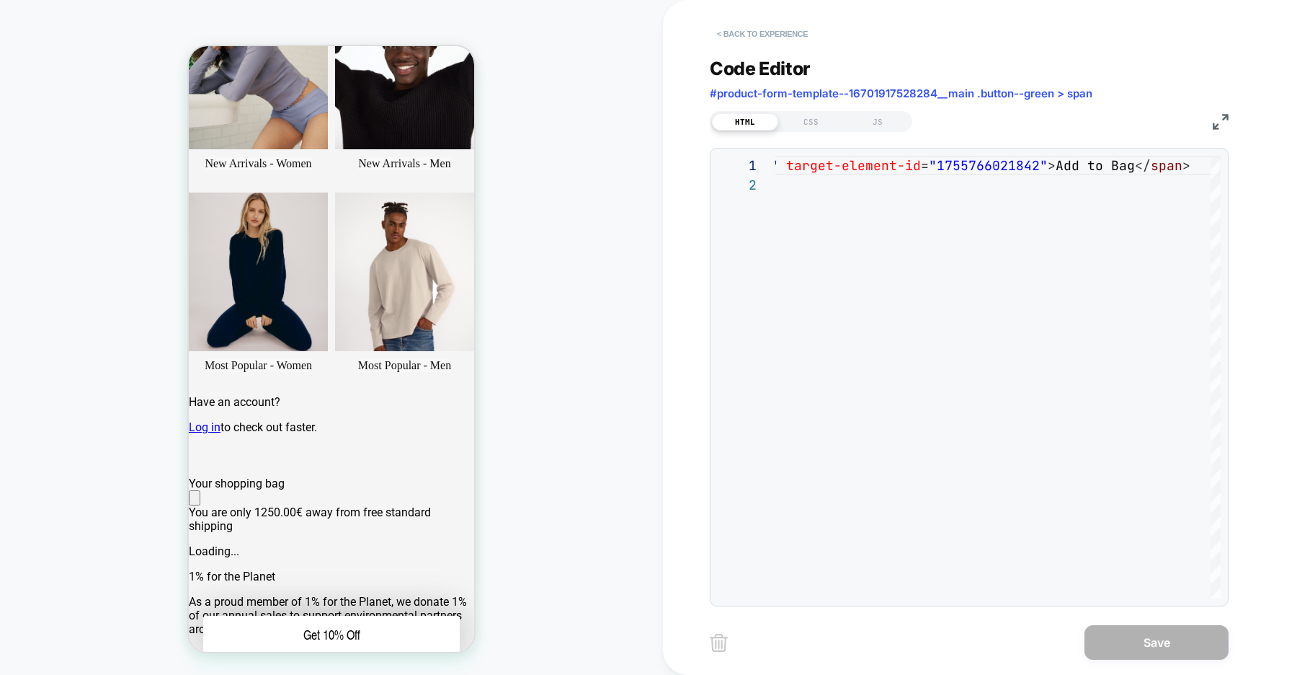
click at [777, 35] on button "< Back to experience" at bounding box center [762, 33] width 105 height 23
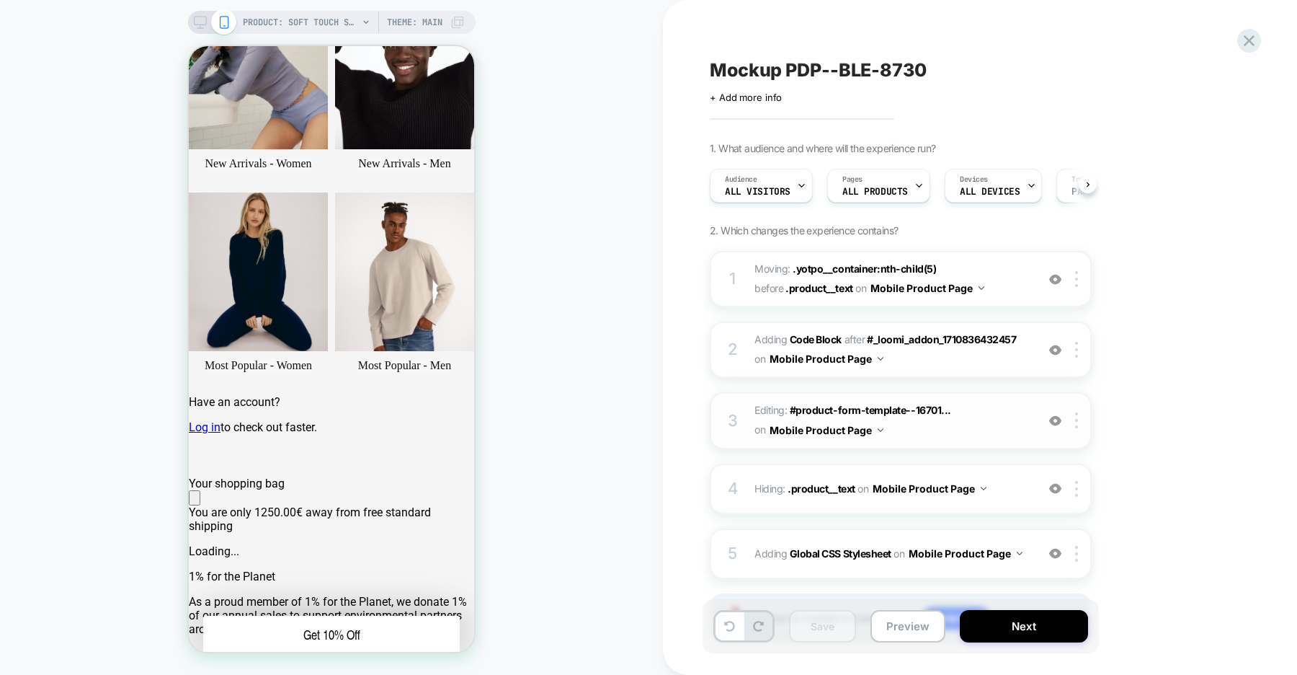
scroll to position [0, 1]
click at [1054, 424] on img at bounding box center [1055, 420] width 12 height 12
click at [1075, 422] on img at bounding box center [1076, 420] width 3 height 16
click at [1044, 532] on div "Delete" at bounding box center [1078, 534] width 128 height 39
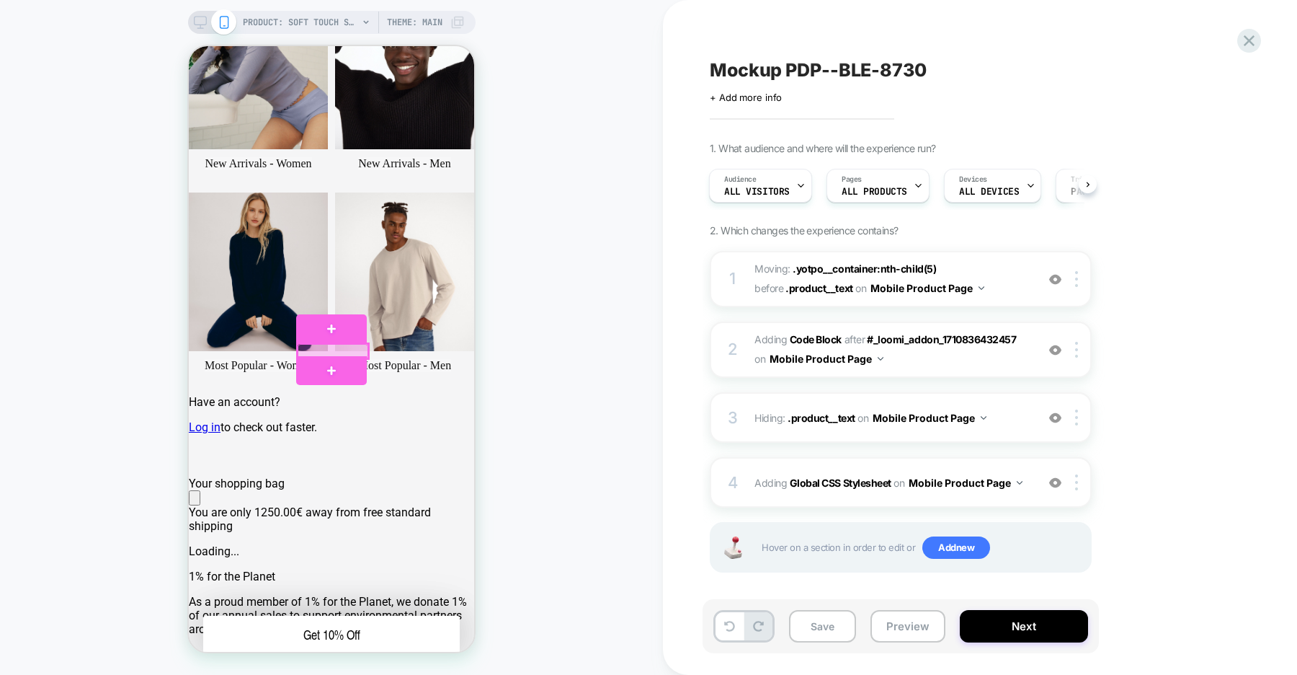
click at [346, 349] on div at bounding box center [333, 351] width 70 height 14
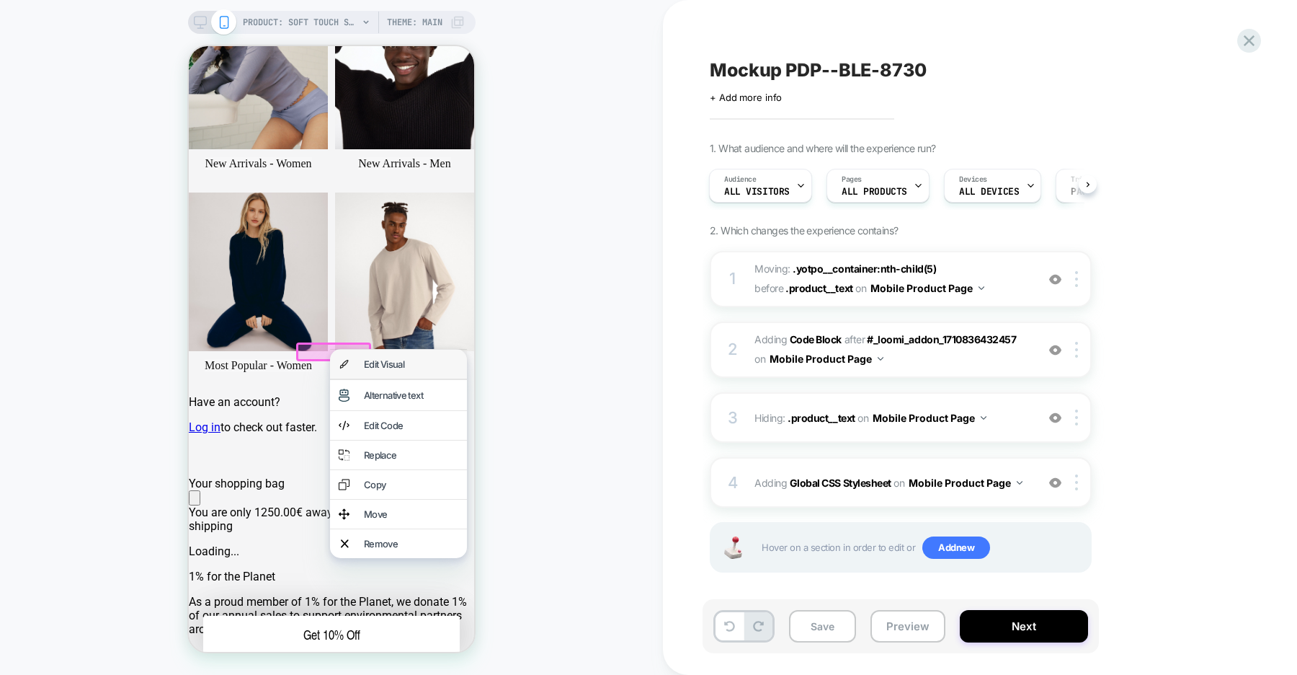
click at [388, 364] on div "Edit Visual" at bounding box center [411, 364] width 94 height 12
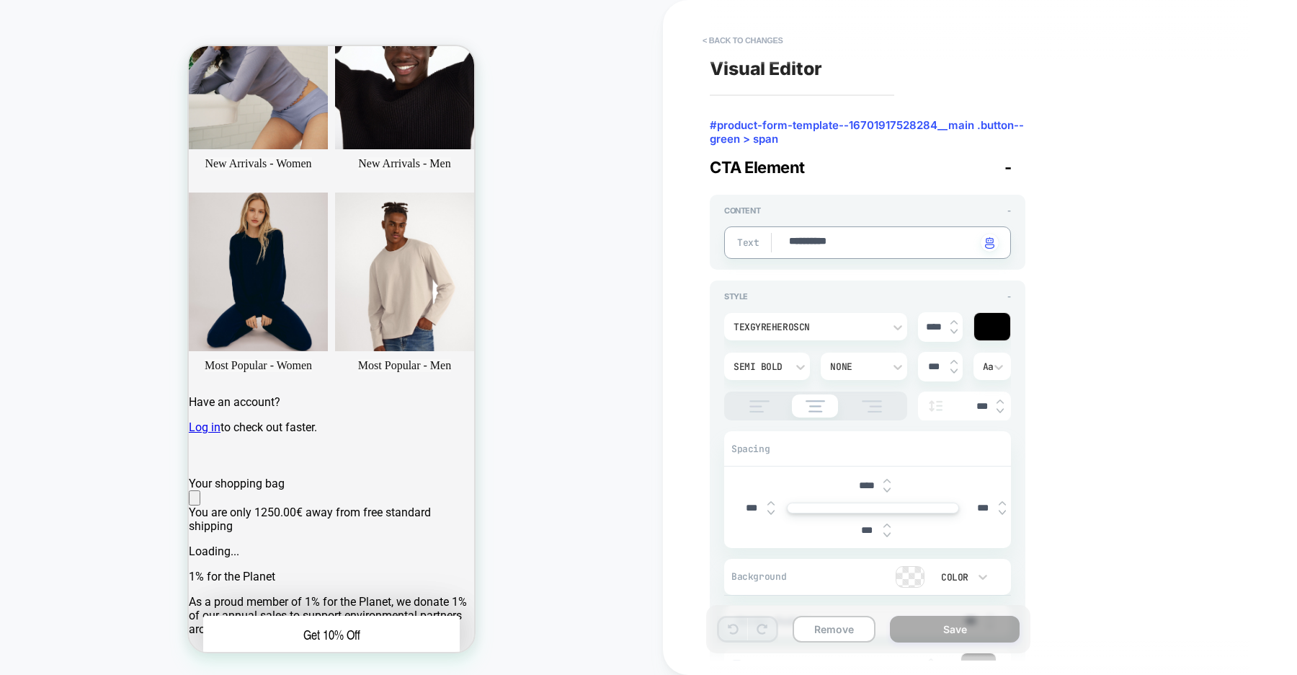
click at [813, 242] on textarea "**********" at bounding box center [882, 242] width 189 height 17
type textarea "*"
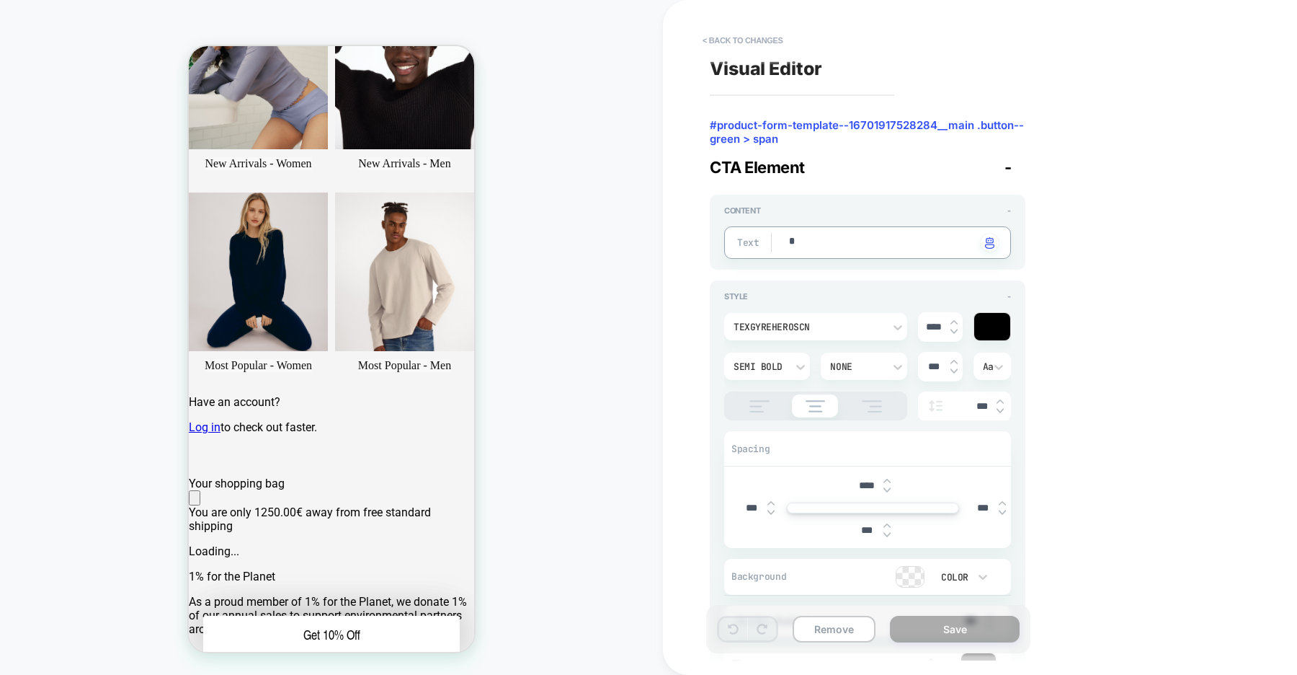
type textarea "**"
type textarea "*"
type textarea "***"
type textarea "*"
type textarea "***"
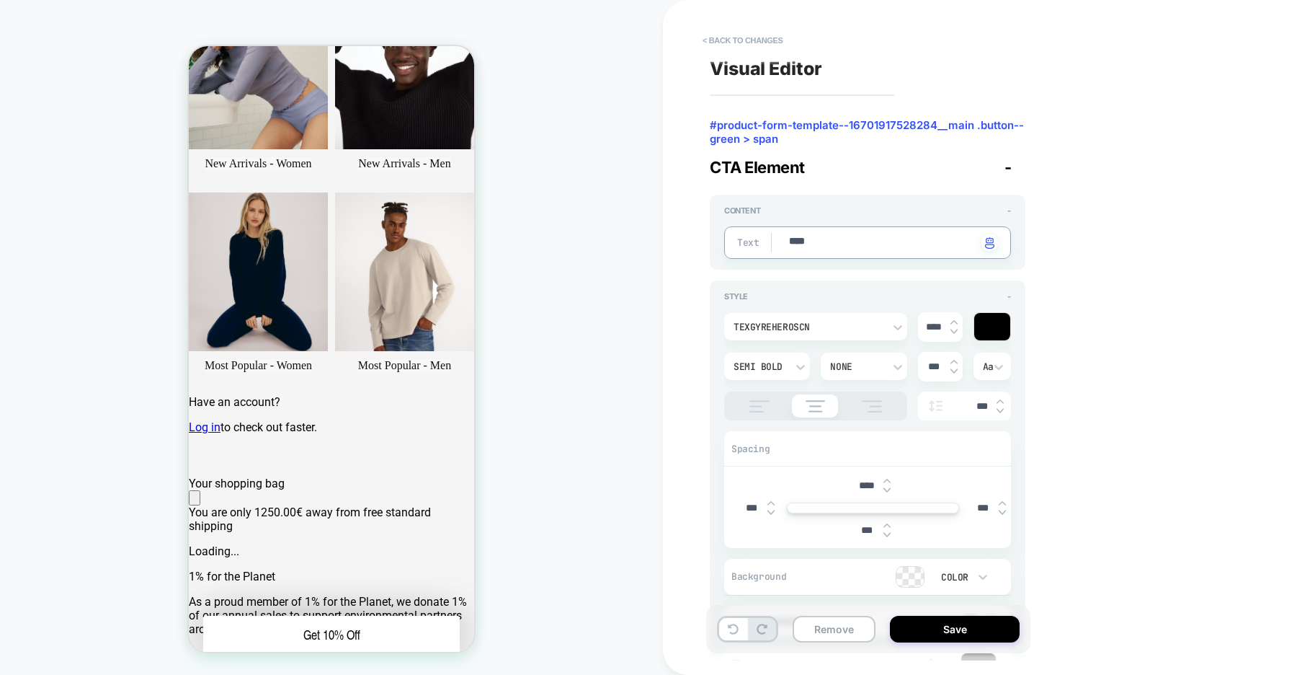
type textarea "*"
type textarea "*****"
type textarea "*"
type textarea "******"
type textarea "*"
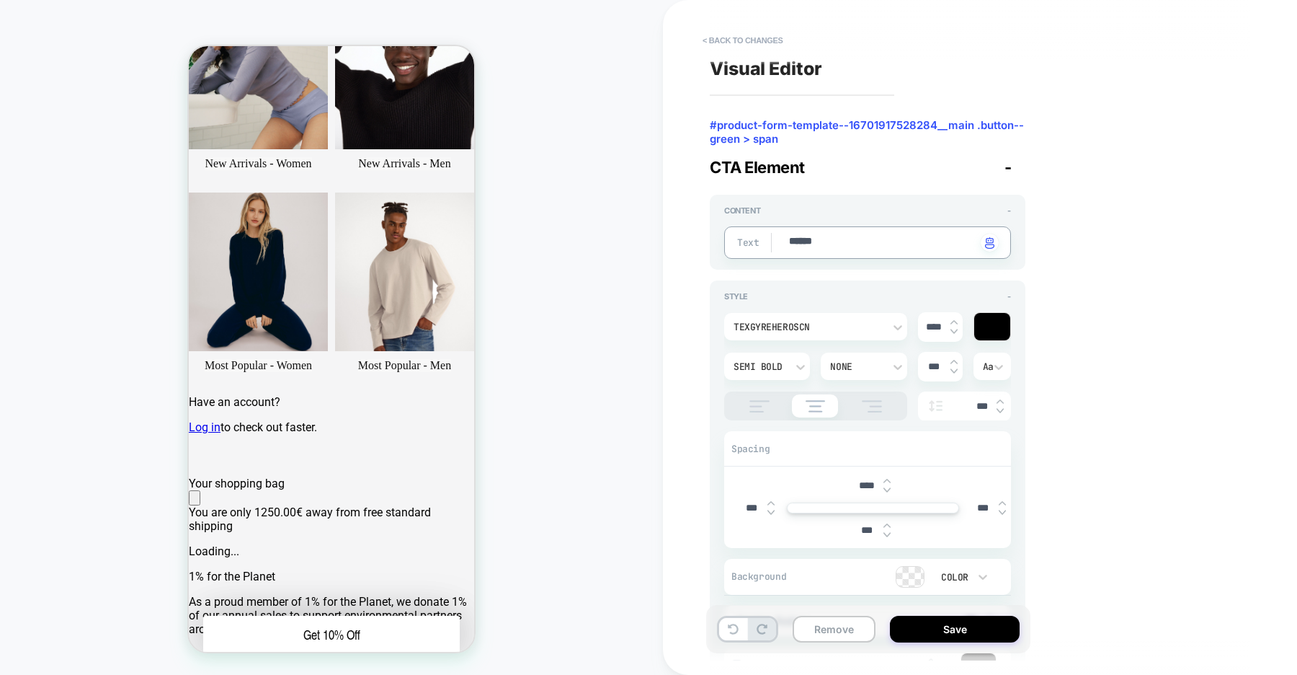
type textarea "******"
type textarea "*"
type textarea "********"
type textarea "*"
type textarea "*********"
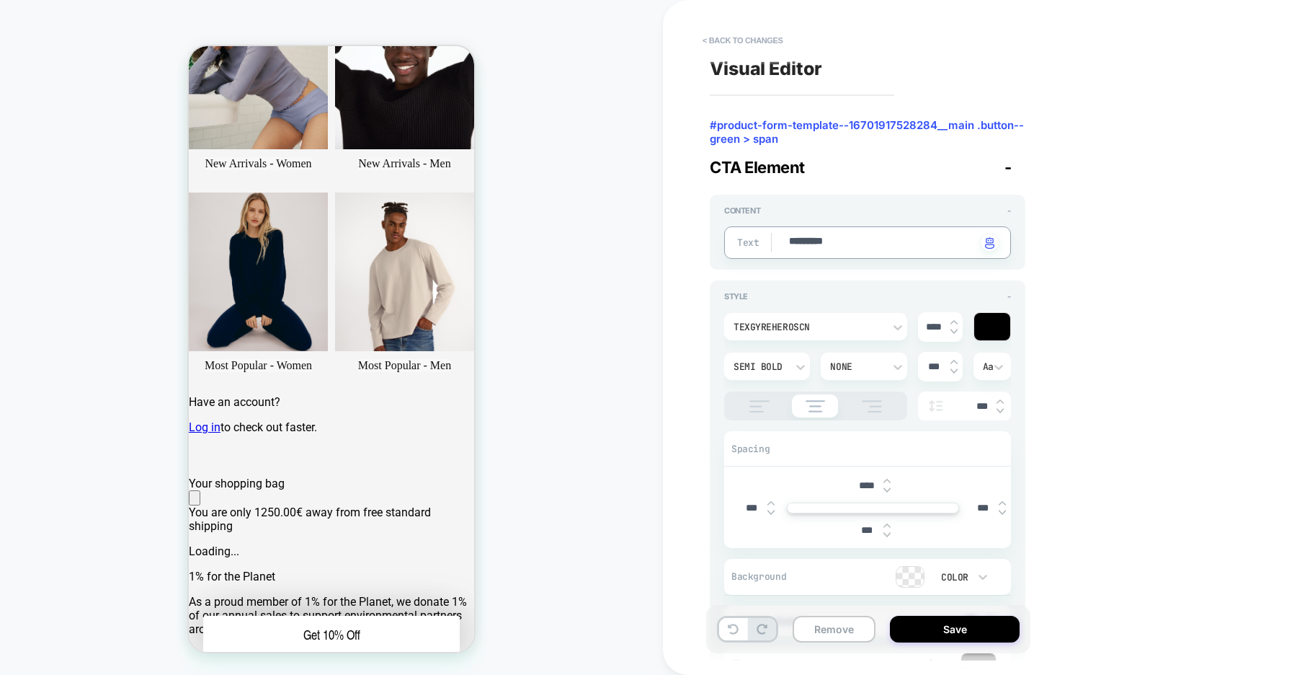
type textarea "*"
type textarea "**********"
type textarea "*"
type textarea "**********"
type textarea "*"
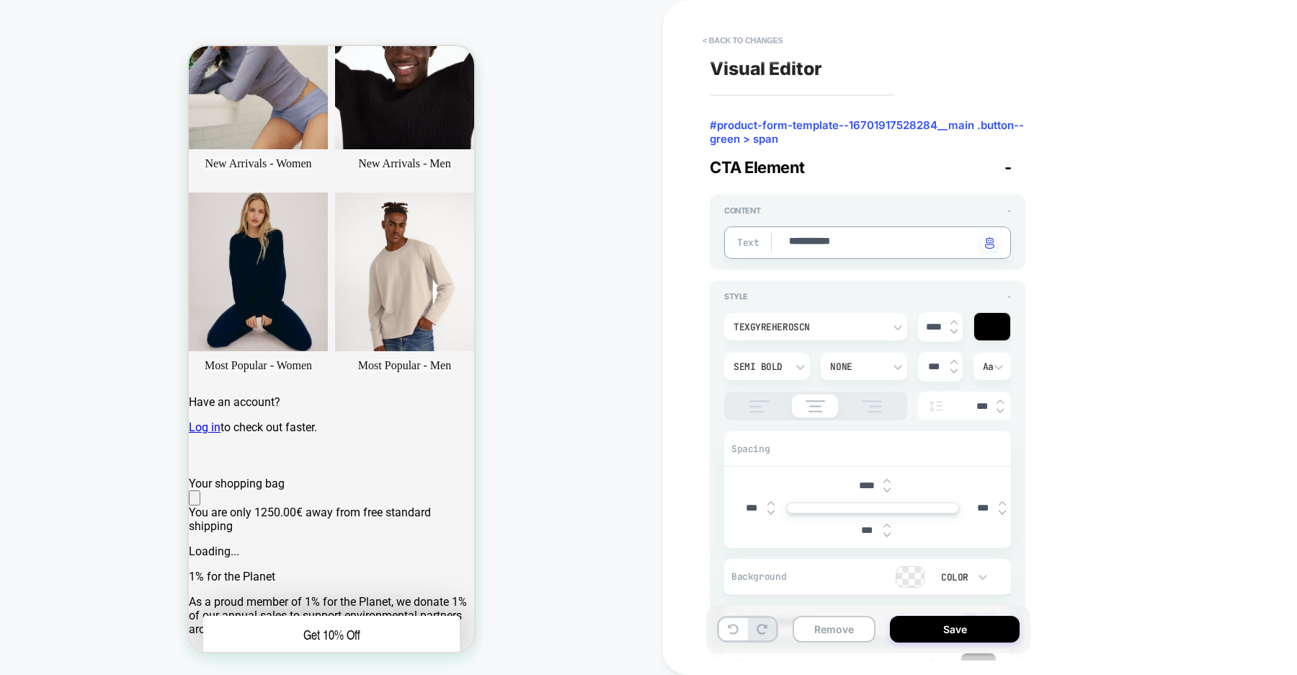
type textarea "**********"
type textarea "*"
type textarea "**********"
type textarea "*"
type textarea "**********"
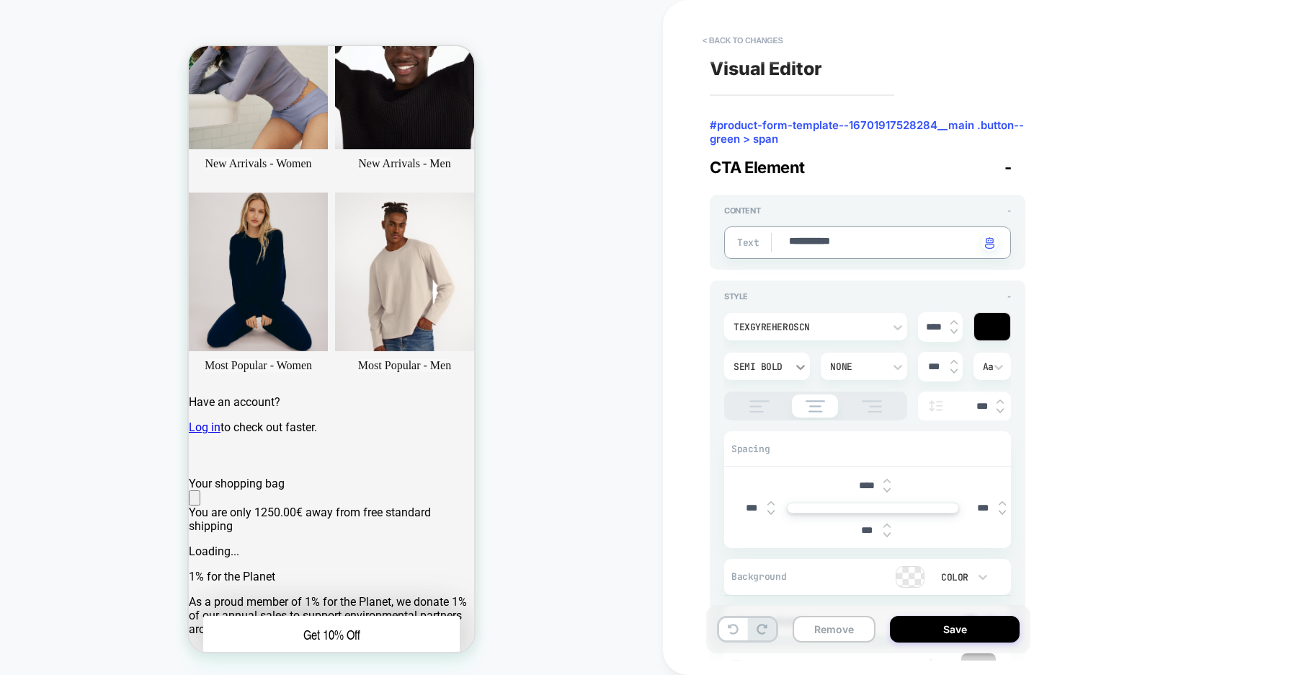
click at [801, 365] on icon at bounding box center [800, 367] width 14 height 14
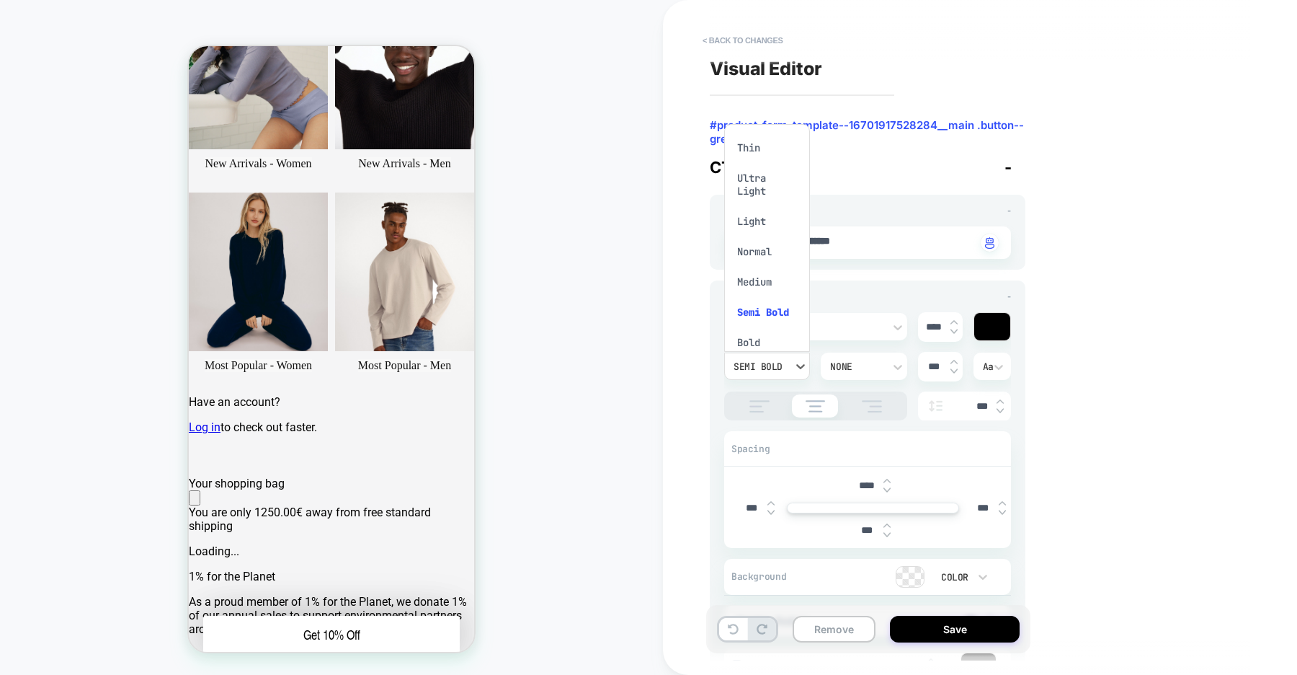
scroll to position [25, 0]
click at [760, 231] on div "Normal" at bounding box center [767, 226] width 74 height 30
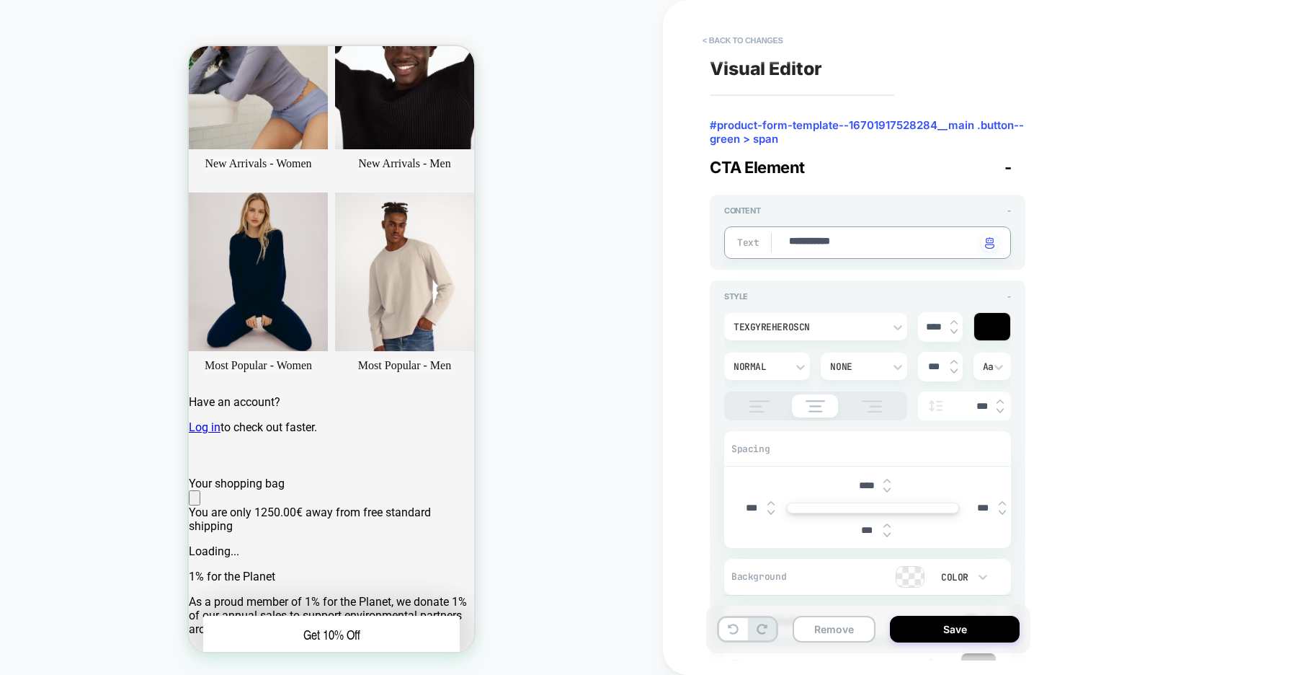
type textarea "*"
type textarea "**********"
type textarea "*"
type textarea "**********"
type textarea "*"
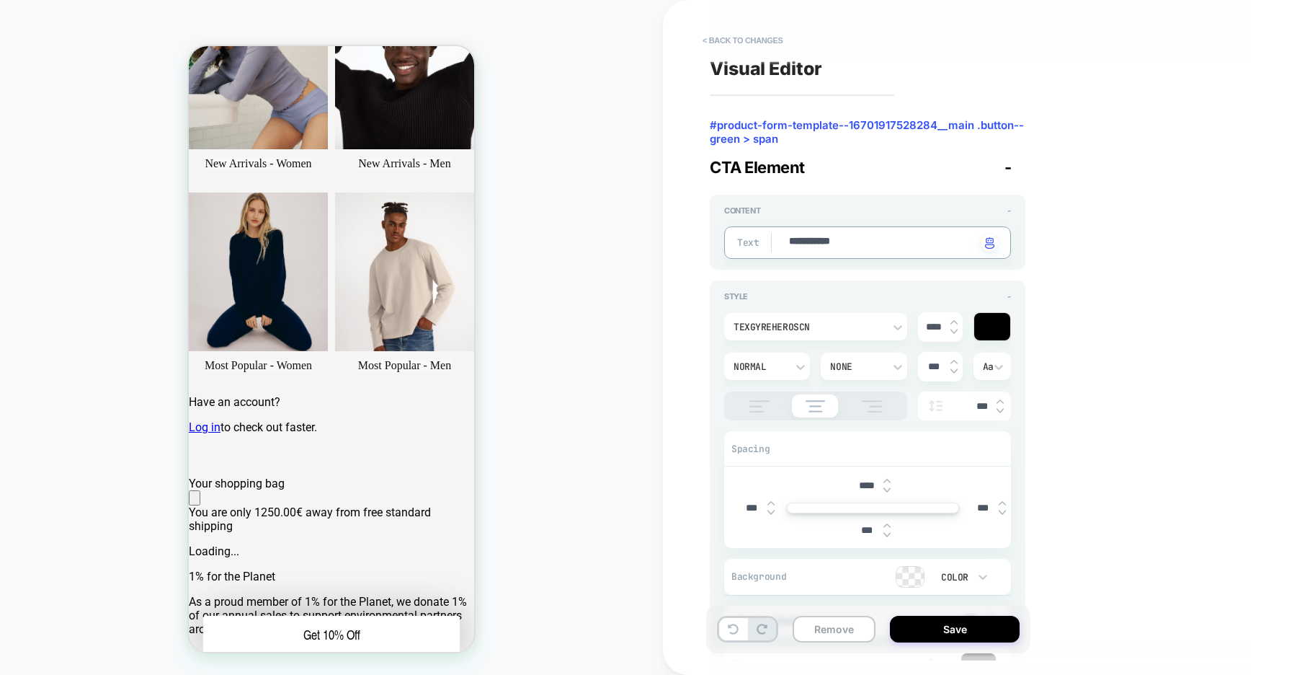
type textarea "**********"
click at [969, 635] on button "Save" at bounding box center [955, 628] width 130 height 27
type textarea "*"
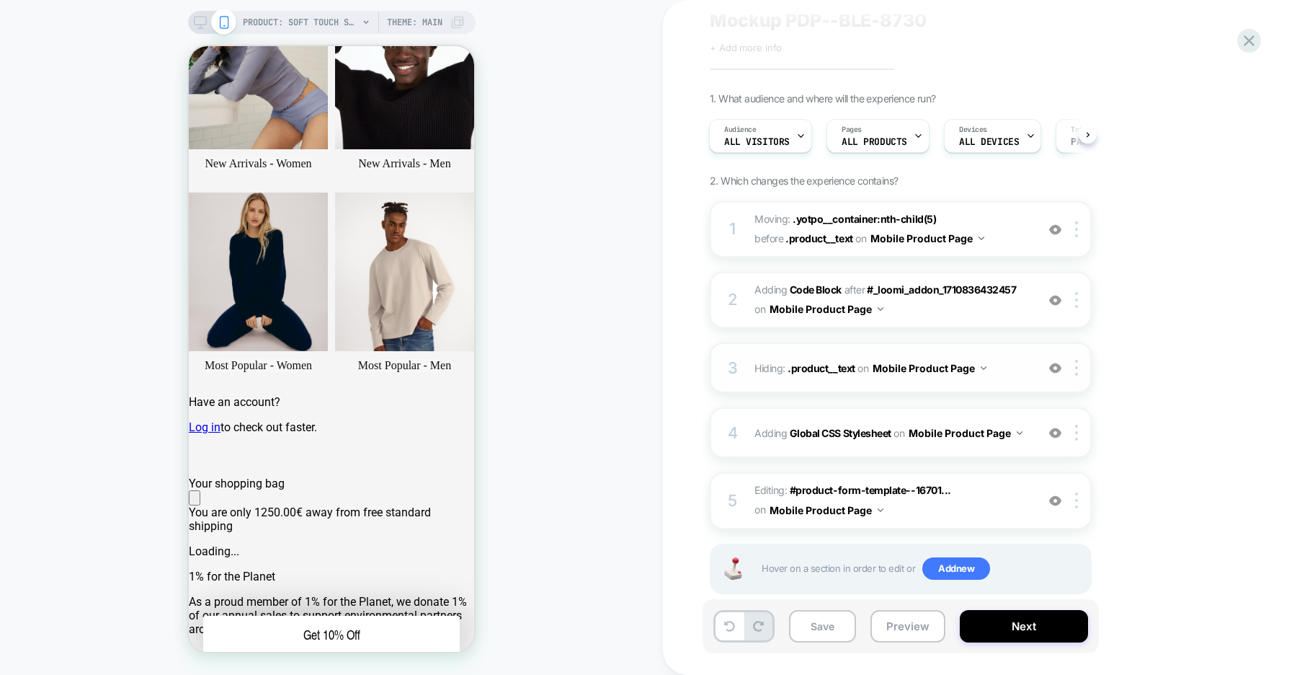
scroll to position [76, 0]
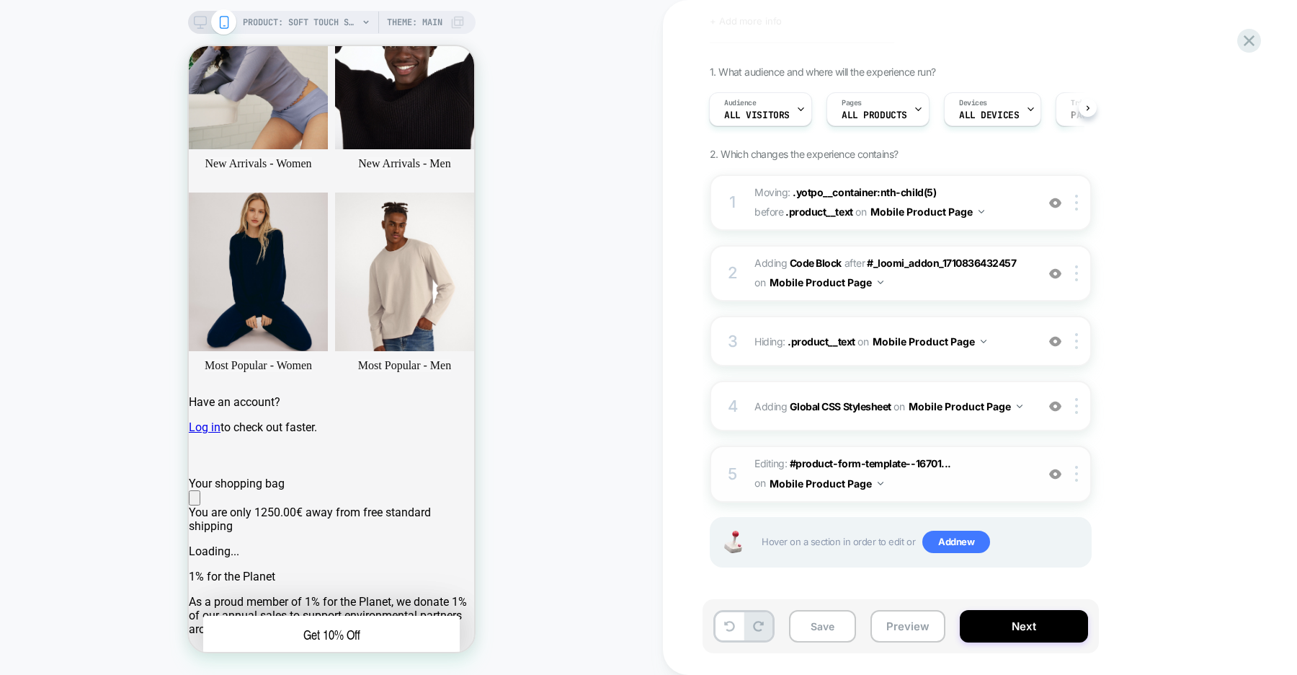
click at [1057, 478] on img at bounding box center [1055, 474] width 12 height 12
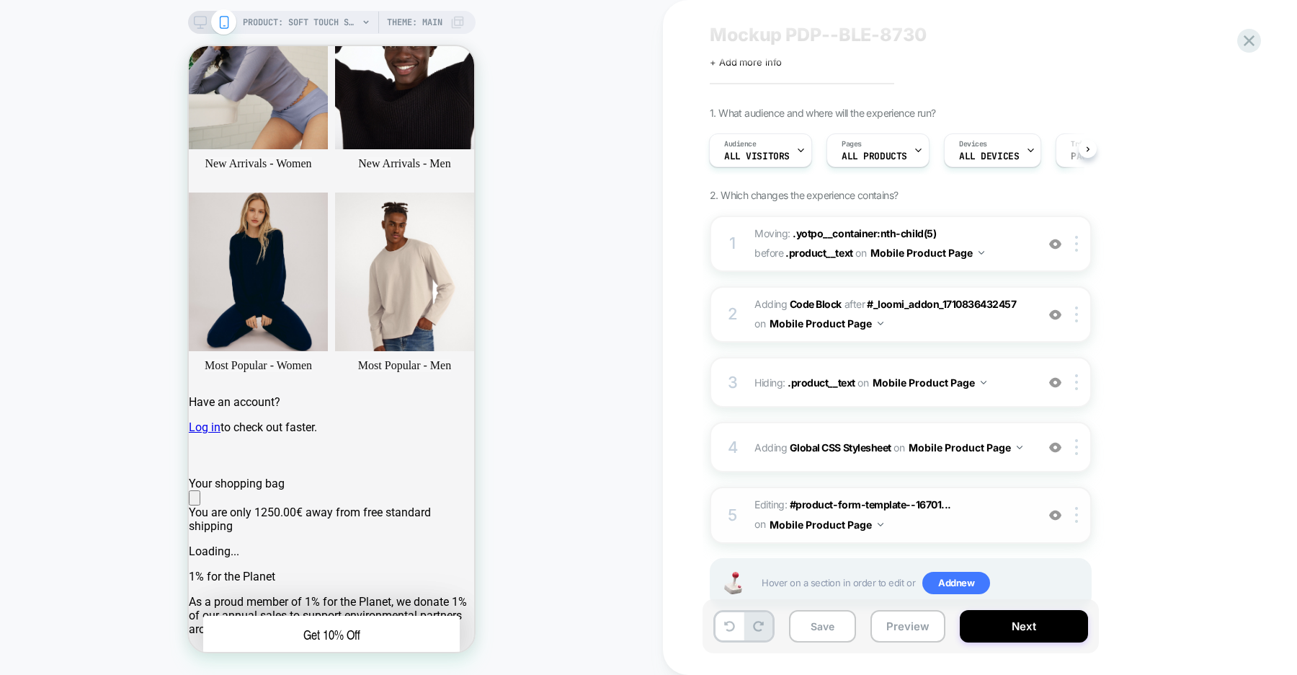
scroll to position [0, 0]
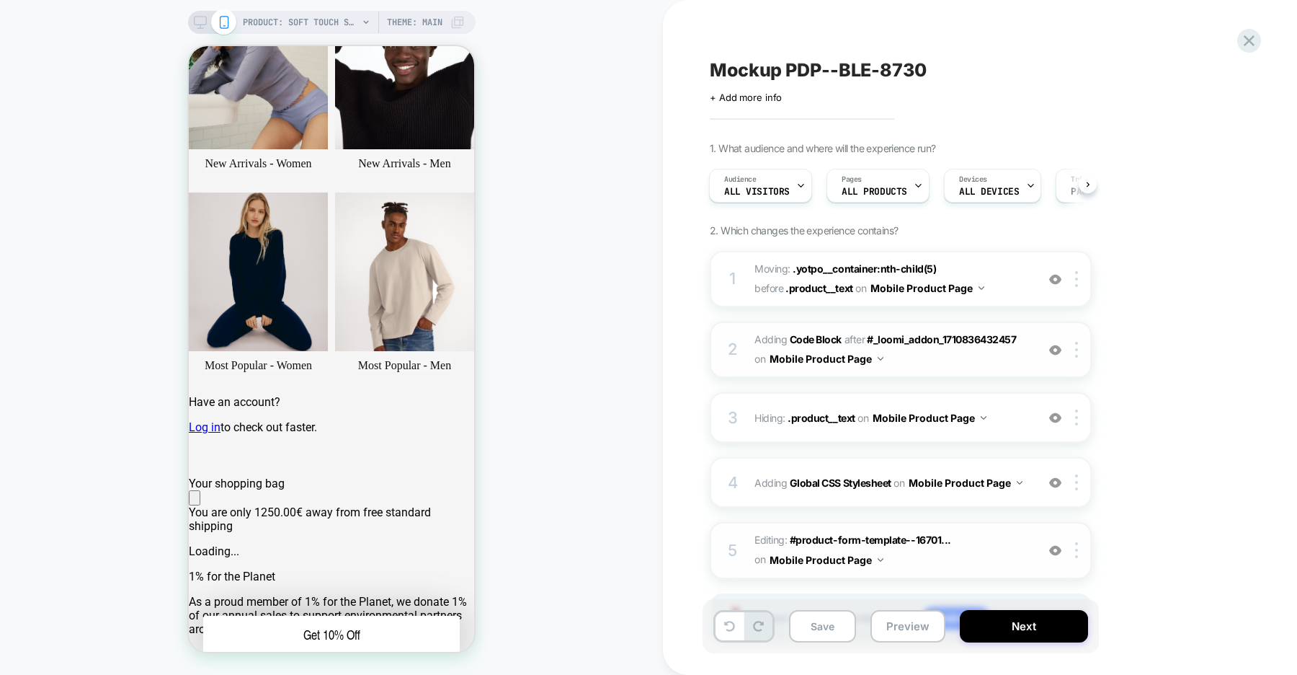
click at [1055, 351] on img at bounding box center [1055, 350] width 12 height 12
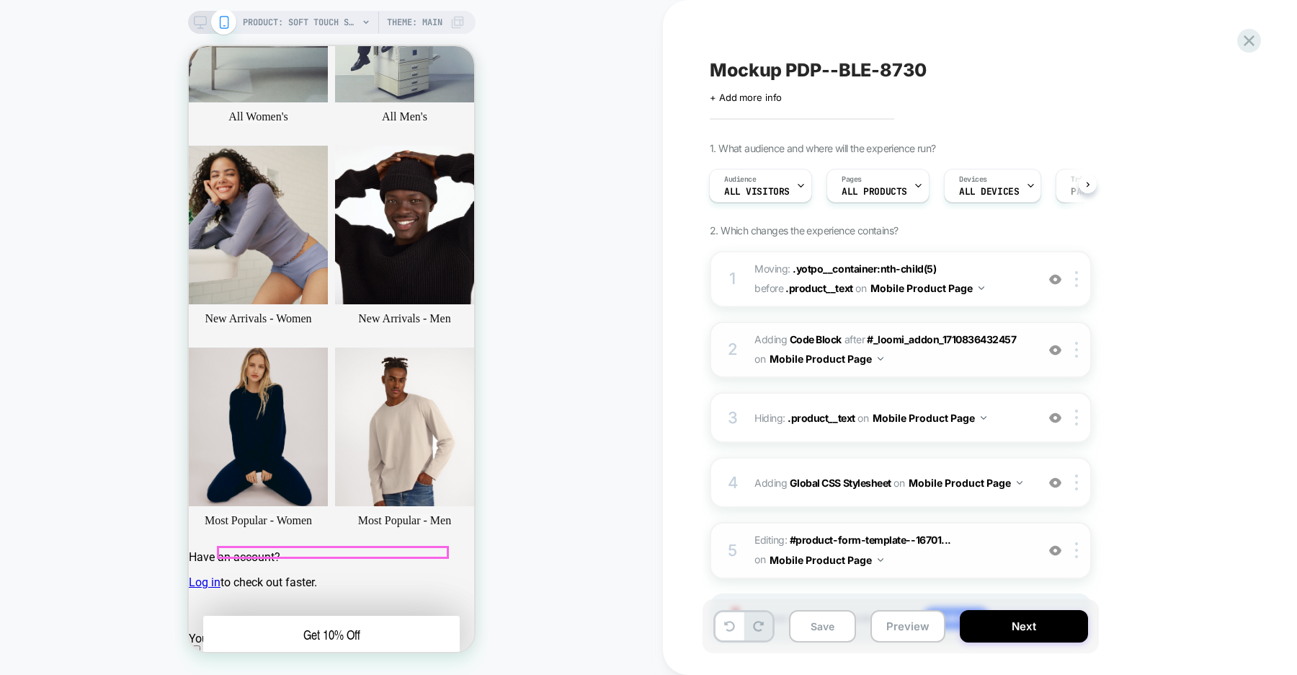
scroll to position [172, 0]
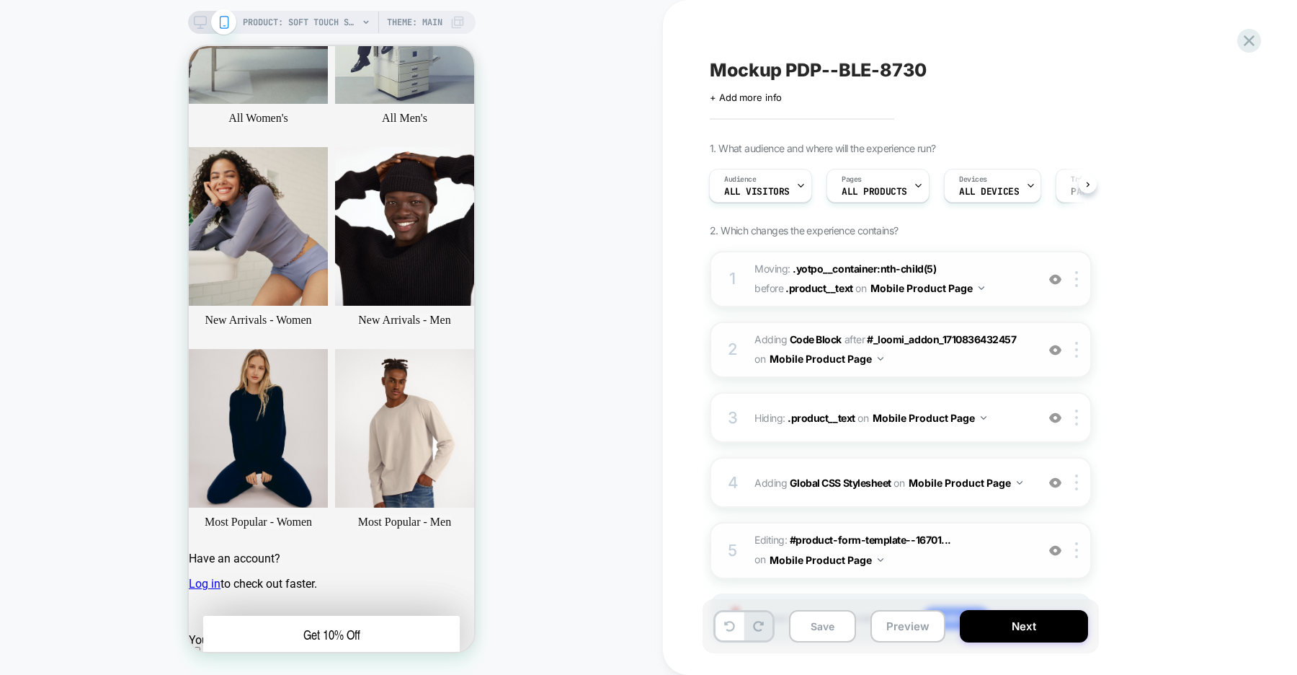
click at [1051, 277] on img at bounding box center [1055, 279] width 12 height 12
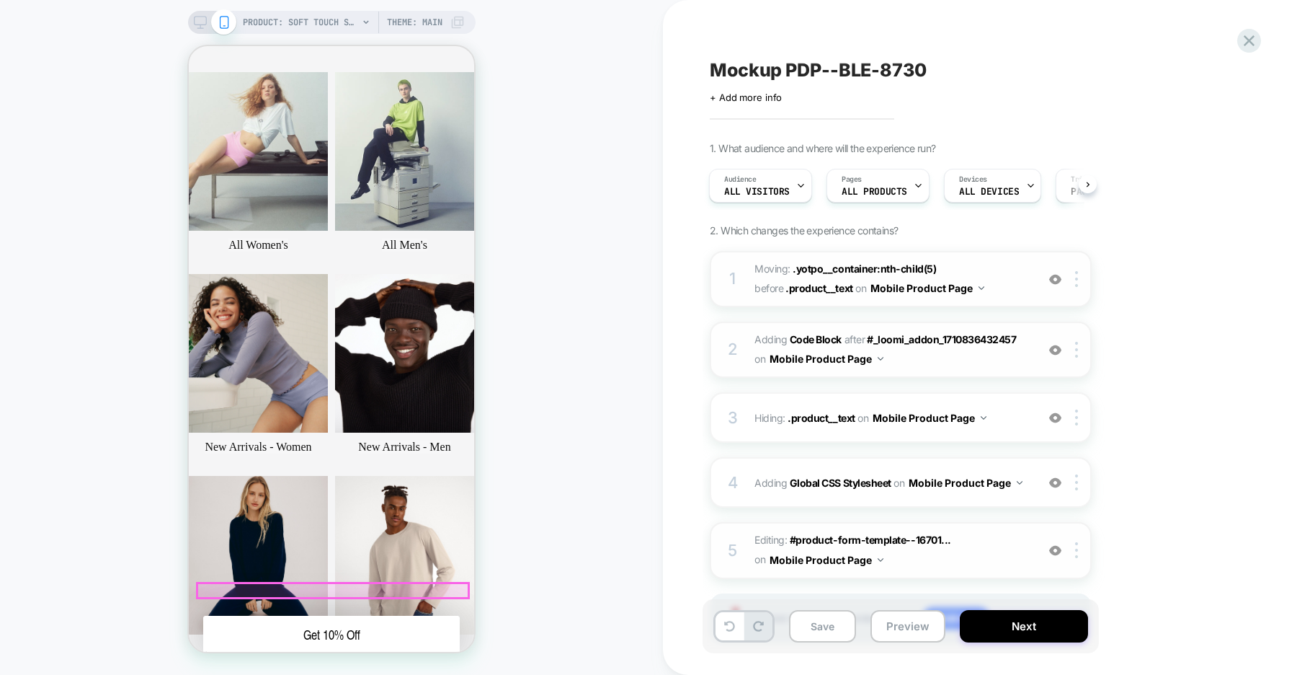
scroll to position [44, 0]
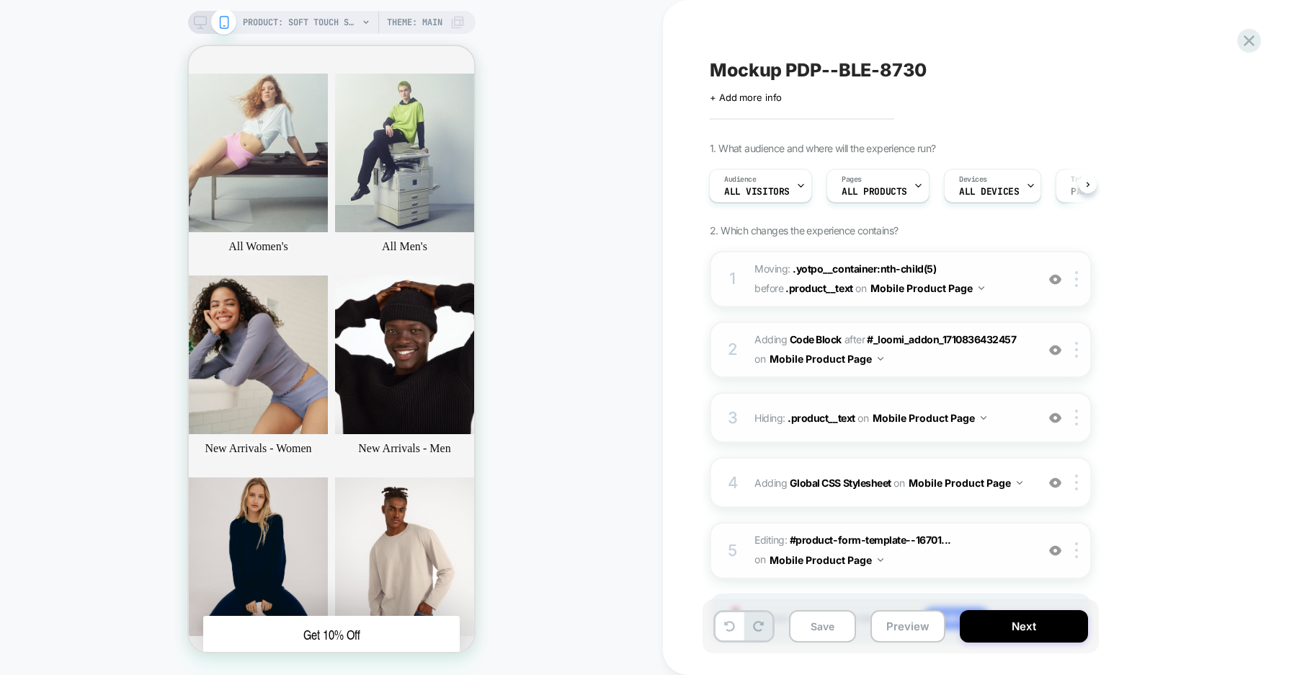
click at [1052, 419] on img at bounding box center [1055, 418] width 12 height 12
click at [1057, 345] on img at bounding box center [1055, 350] width 12 height 12
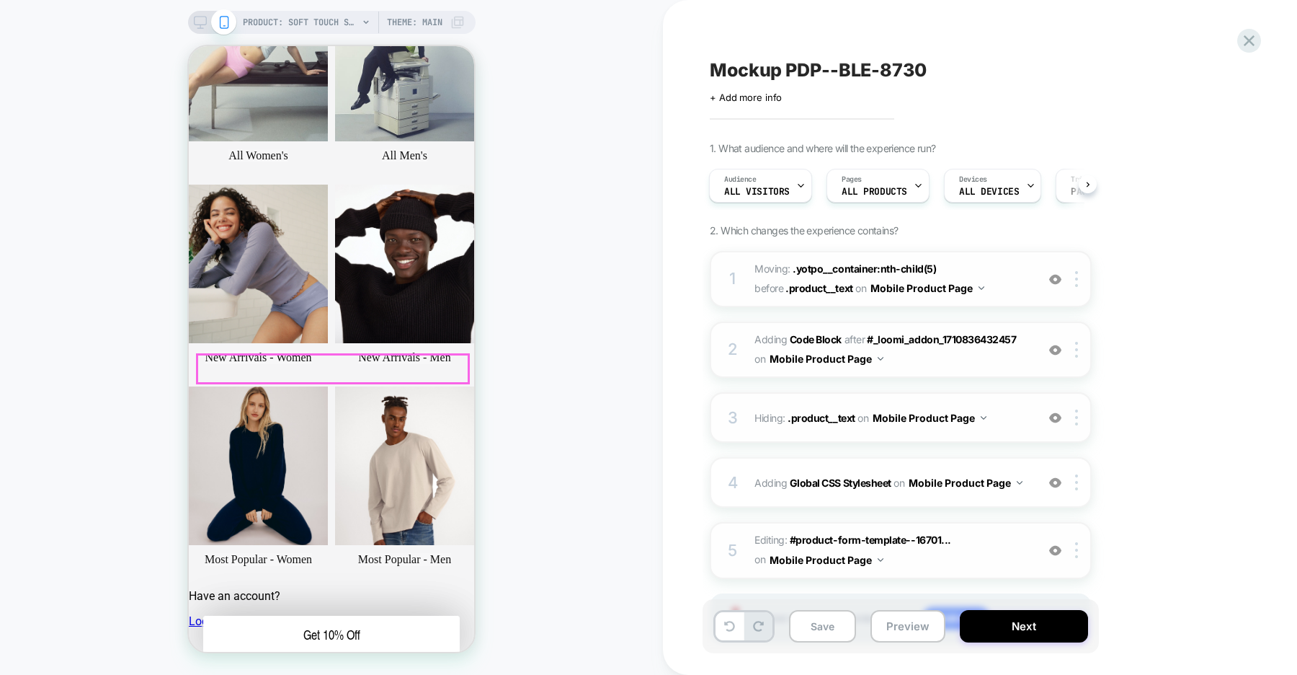
scroll to position [150, 0]
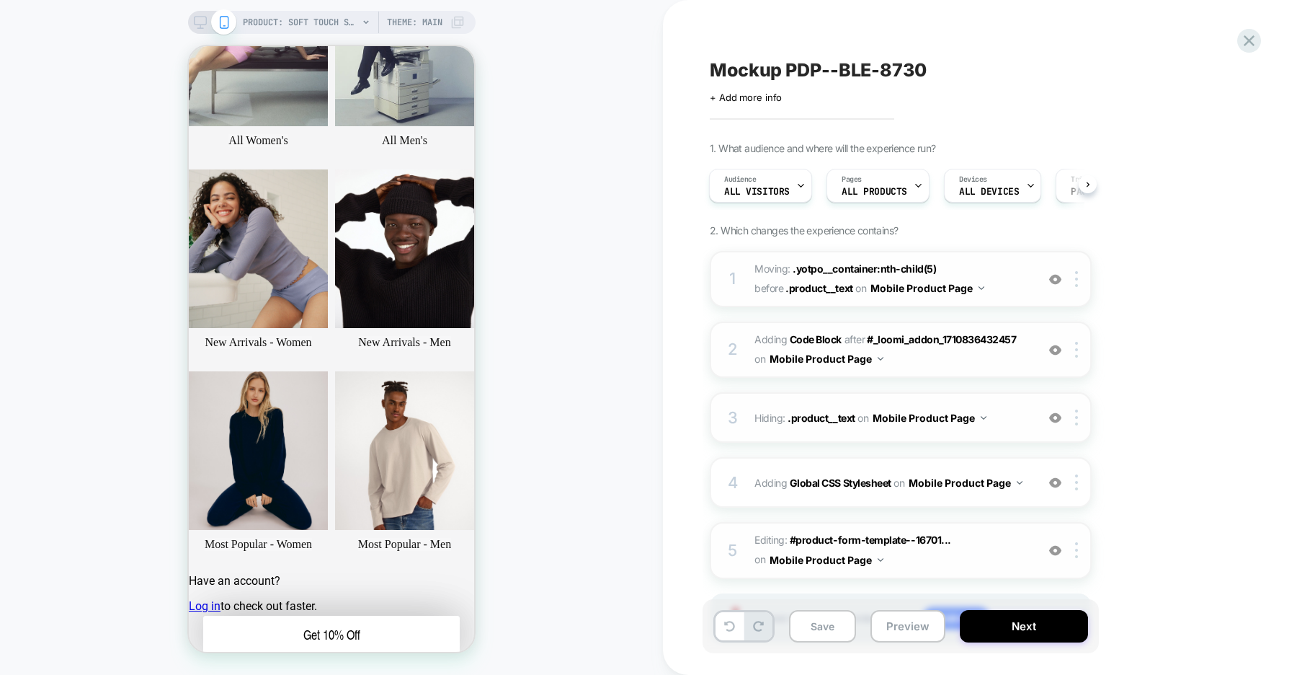
click at [1057, 348] on img at bounding box center [1055, 350] width 12 height 12
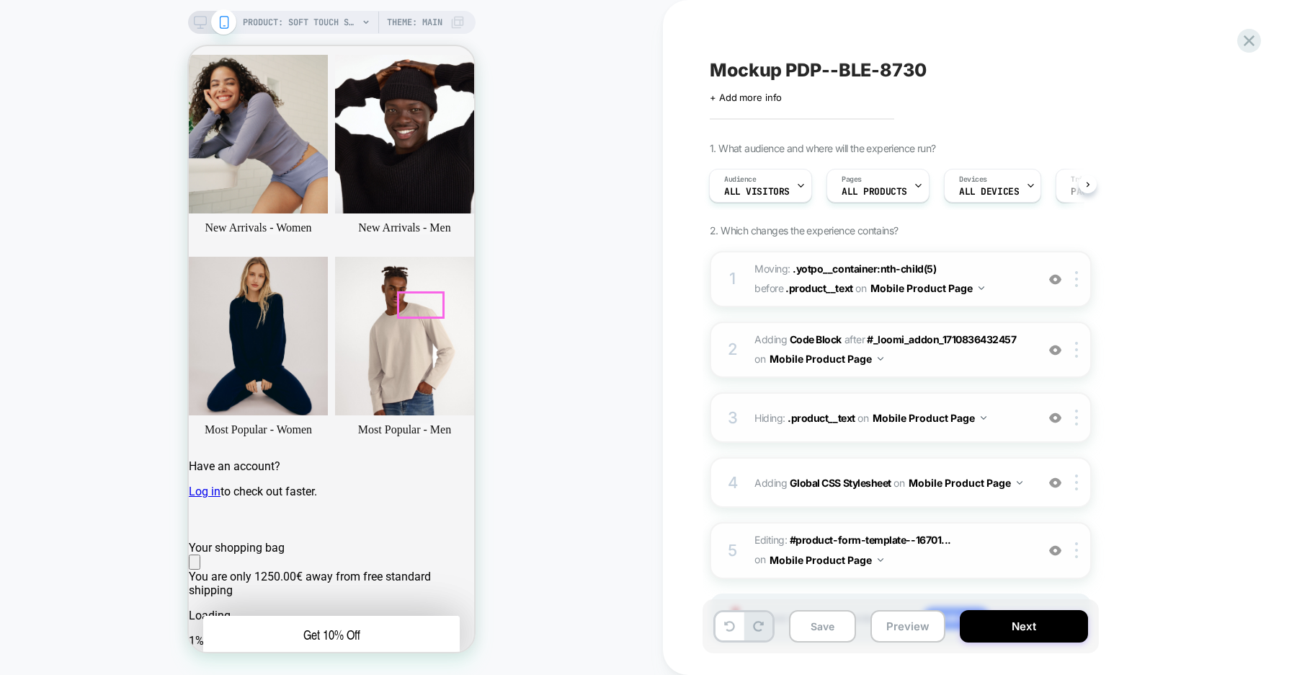
scroll to position [288, 0]
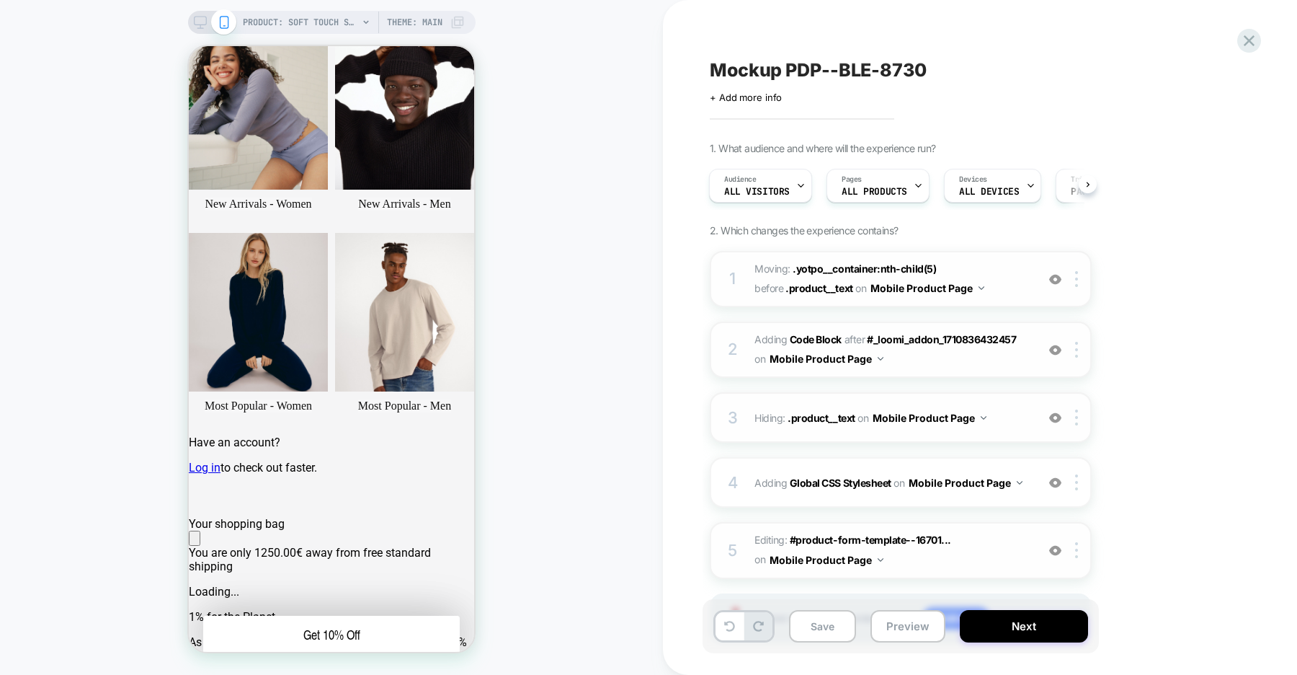
click at [1054, 350] on img at bounding box center [1055, 350] width 12 height 12
click at [1057, 274] on img at bounding box center [1055, 279] width 12 height 12
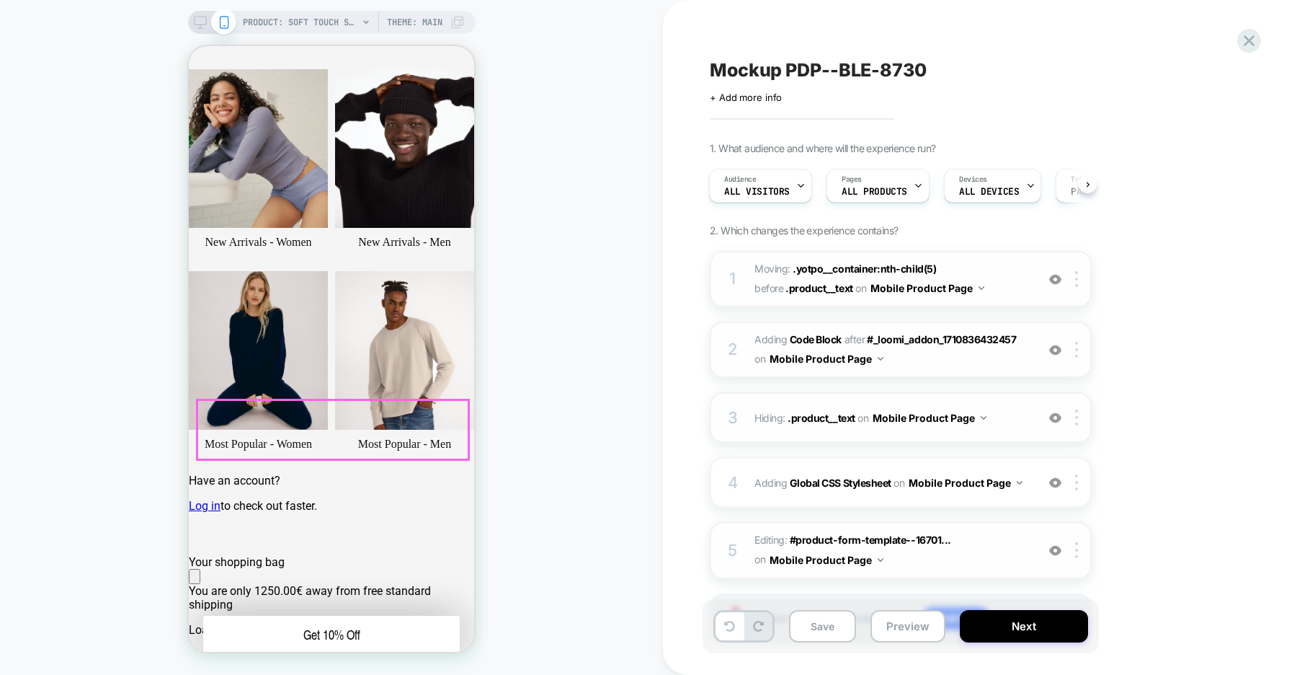
scroll to position [246, 0]
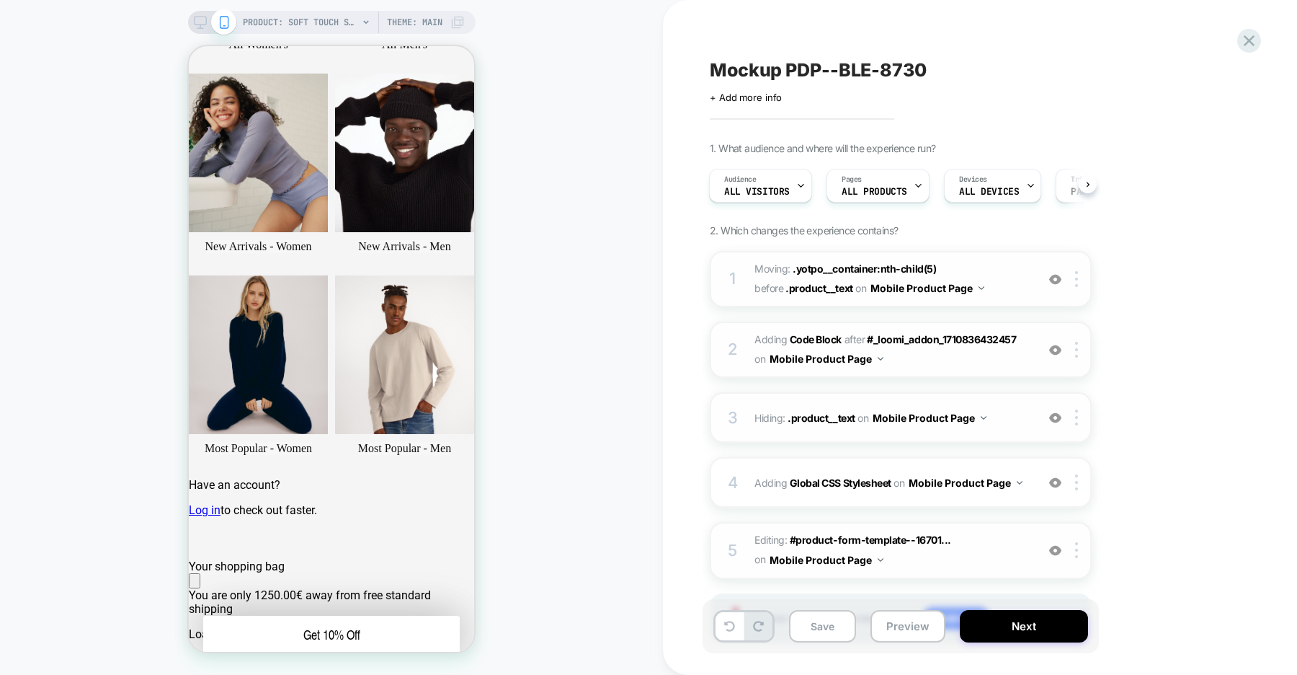
click at [1055, 281] on img at bounding box center [1055, 279] width 12 height 12
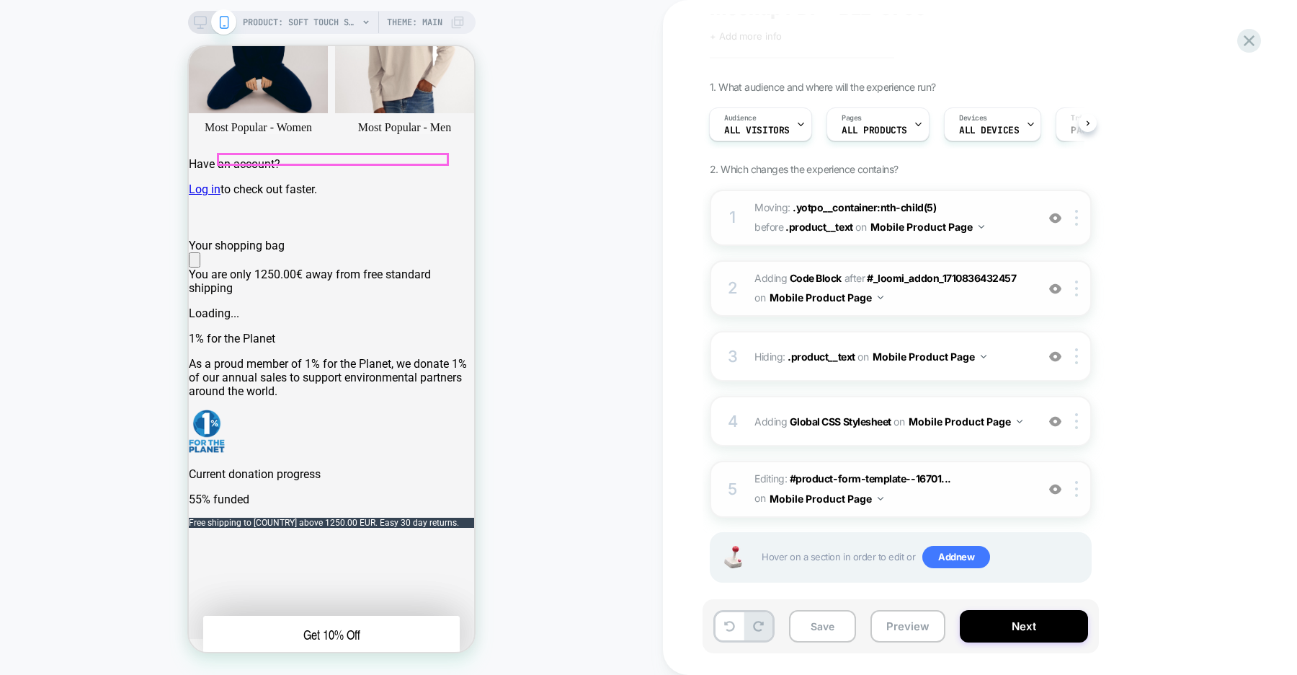
scroll to position [587, 0]
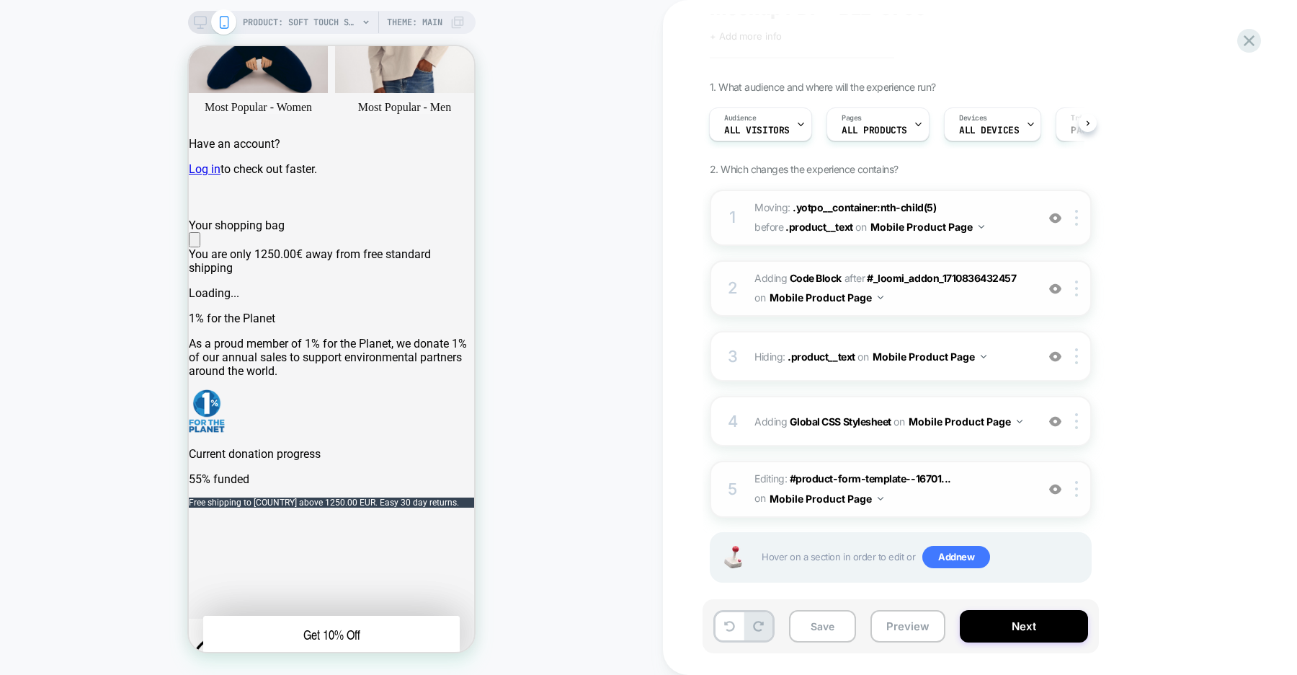
click at [1051, 483] on img at bounding box center [1055, 489] width 12 height 12
click at [1055, 493] on img at bounding box center [1055, 489] width 12 height 12
click at [1057, 421] on img at bounding box center [1055, 421] width 12 height 12
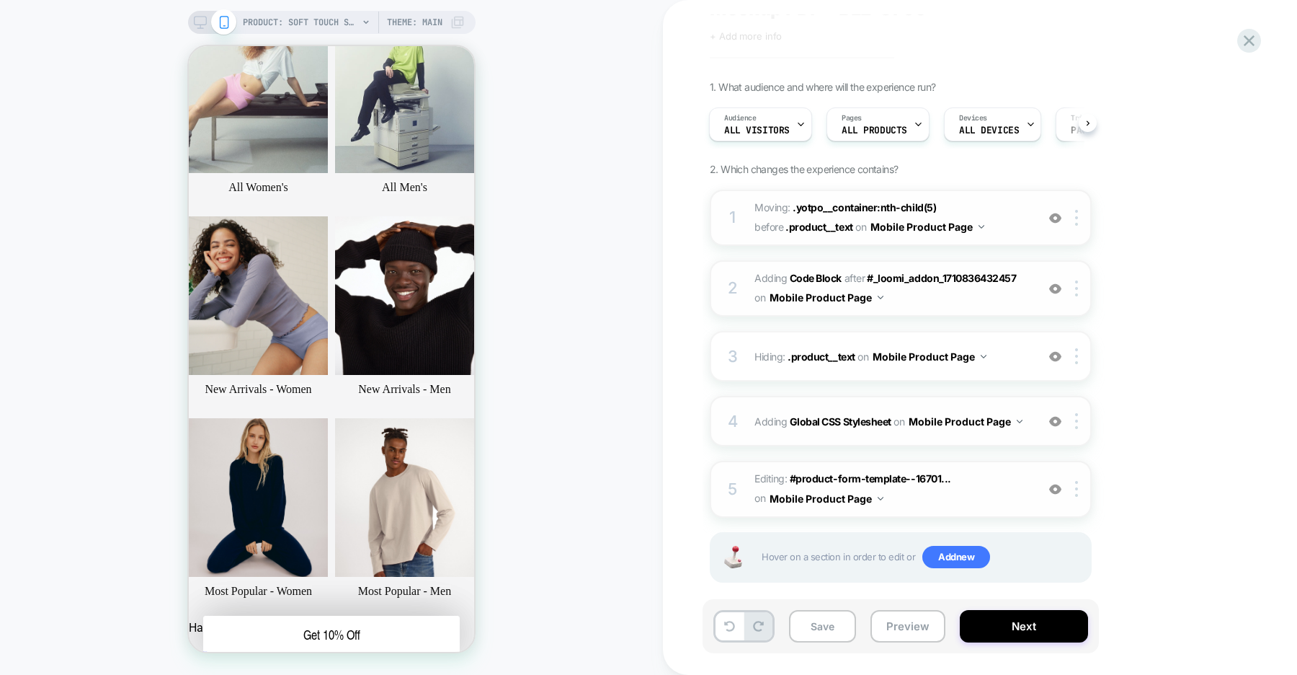
scroll to position [0, 0]
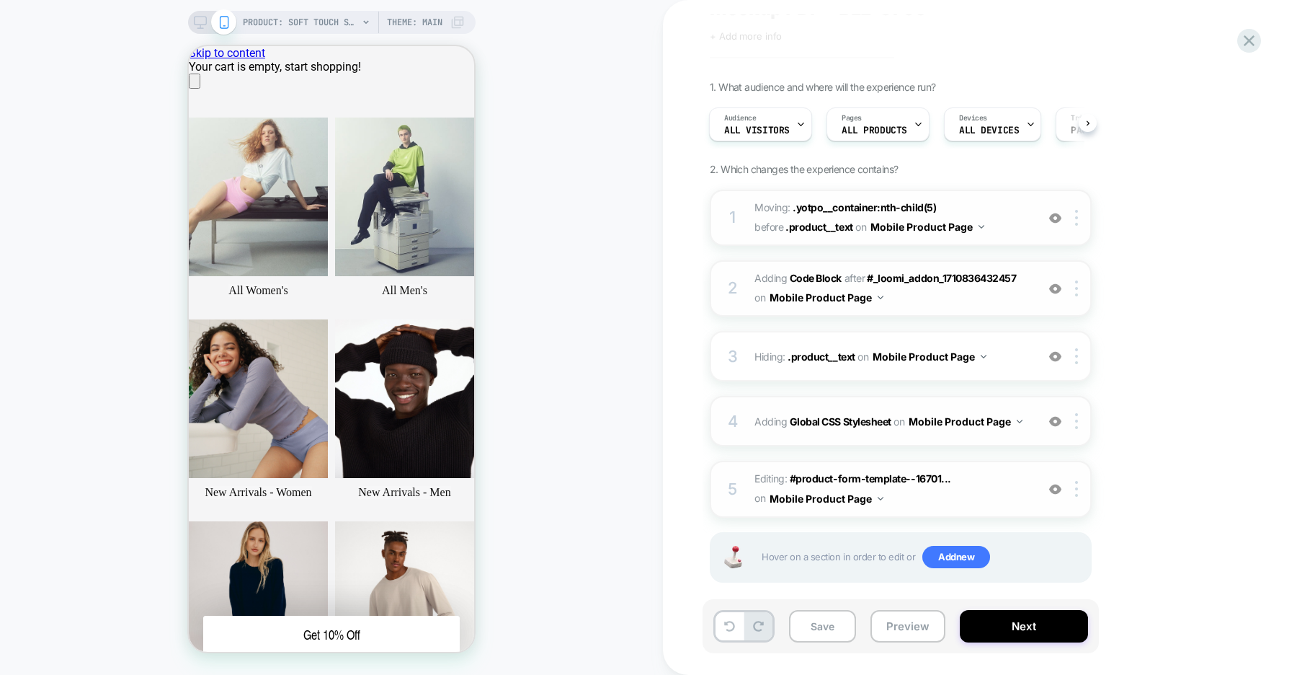
click at [1055, 285] on img at bounding box center [1055, 289] width 12 height 12
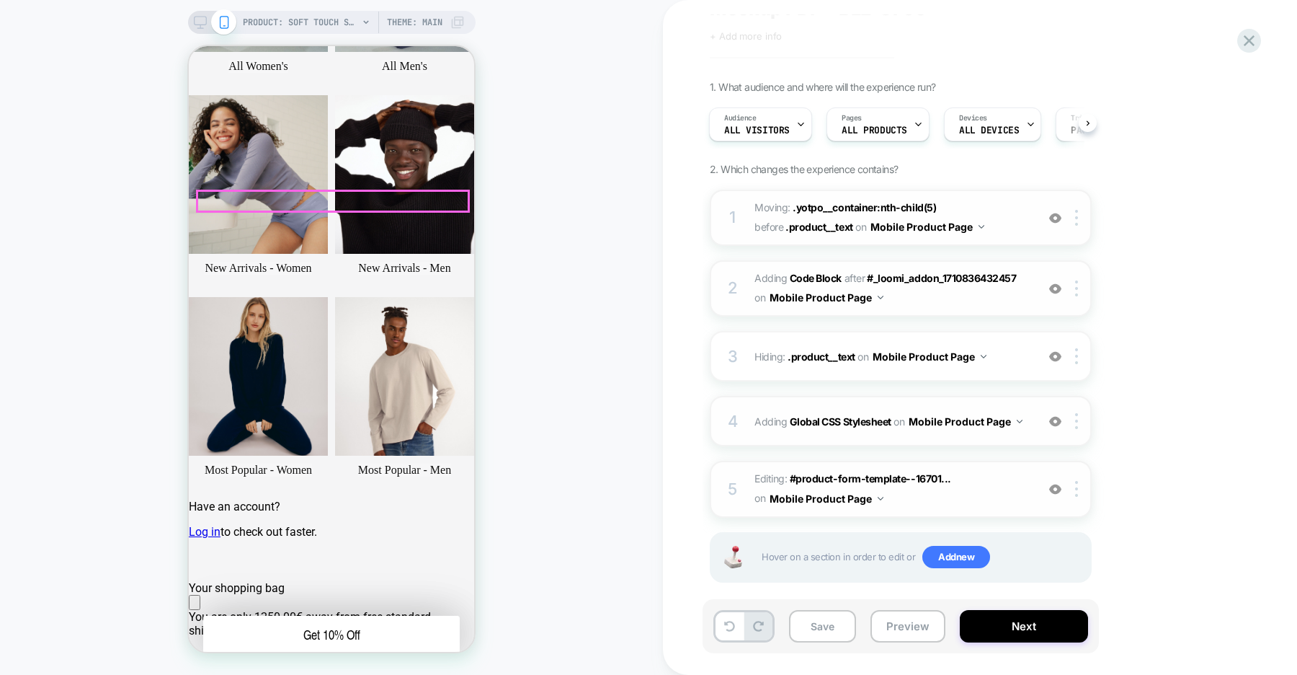
scroll to position [215, 0]
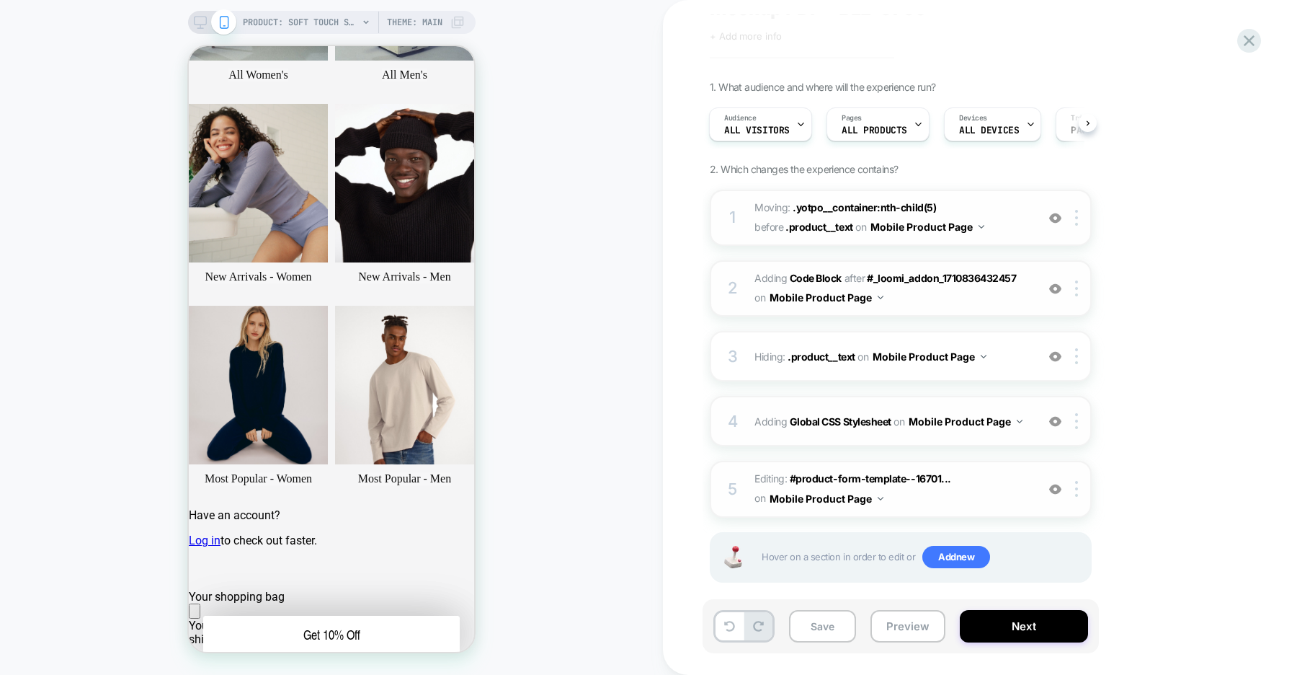
click at [1056, 218] on img at bounding box center [1055, 218] width 12 height 12
click at [1053, 357] on img at bounding box center [1055, 356] width 12 height 12
click at [1054, 420] on img at bounding box center [1055, 421] width 12 height 12
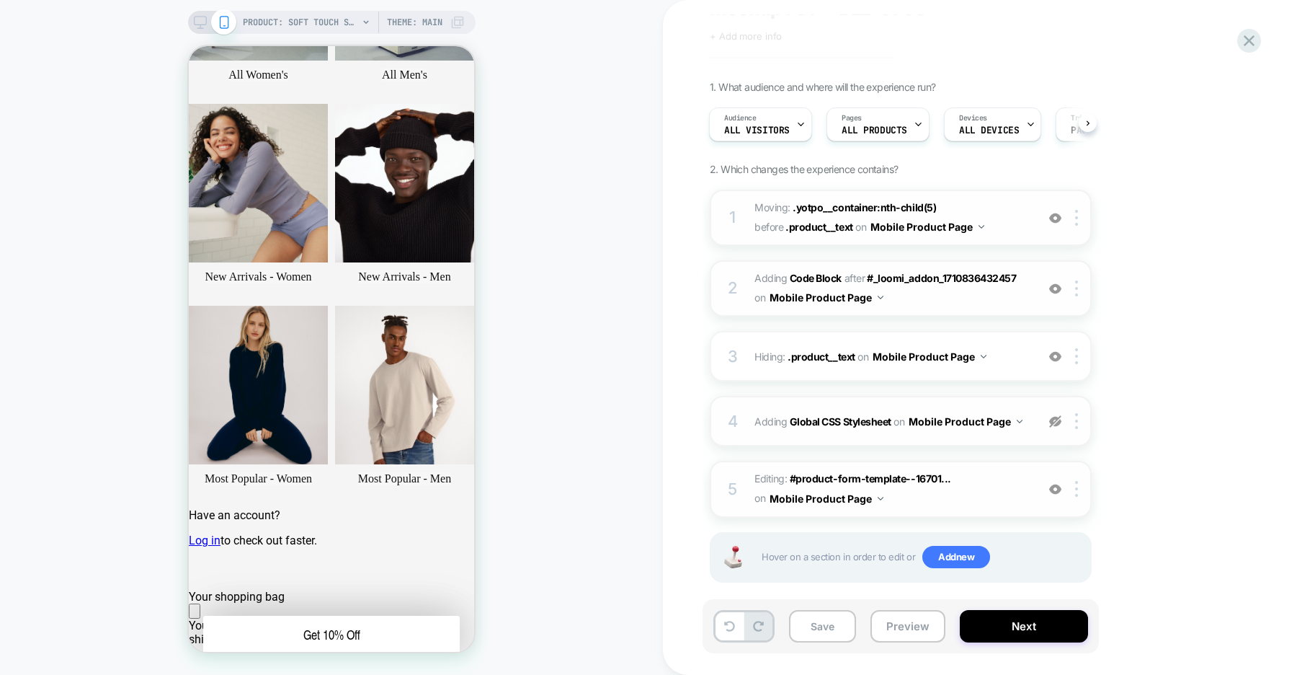
click at [1054, 420] on img at bounding box center [1055, 421] width 12 height 12
click at [822, 631] on button "Save" at bounding box center [822, 626] width 67 height 32
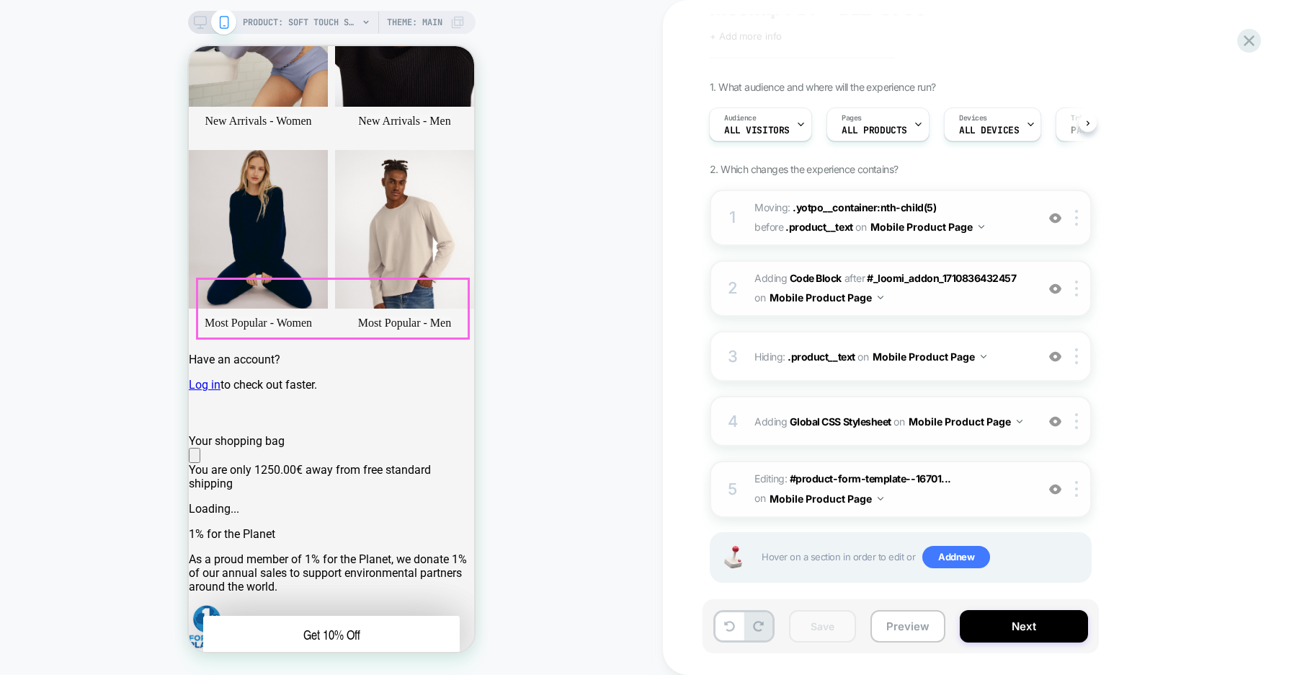
scroll to position [378, 0]
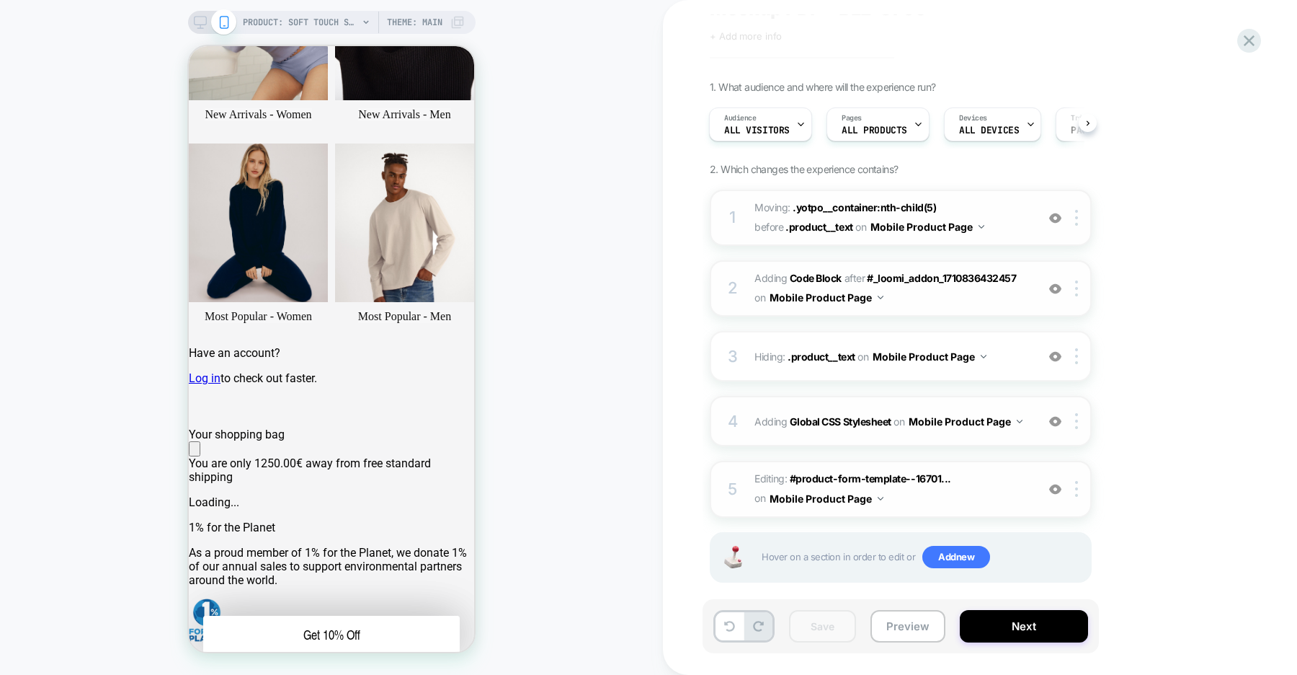
click at [1055, 290] on img at bounding box center [1055, 289] width 12 height 12
click at [827, 277] on b "Code Block" at bounding box center [816, 278] width 52 height 12
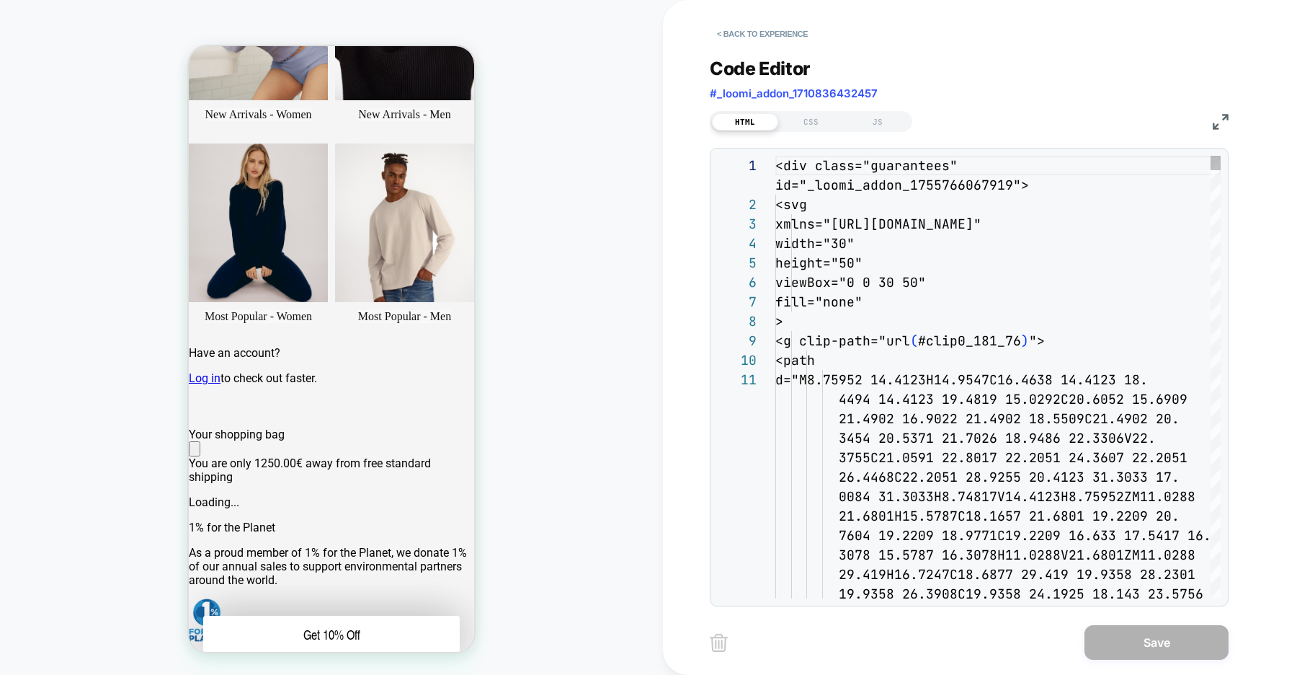
type textarea "**********"
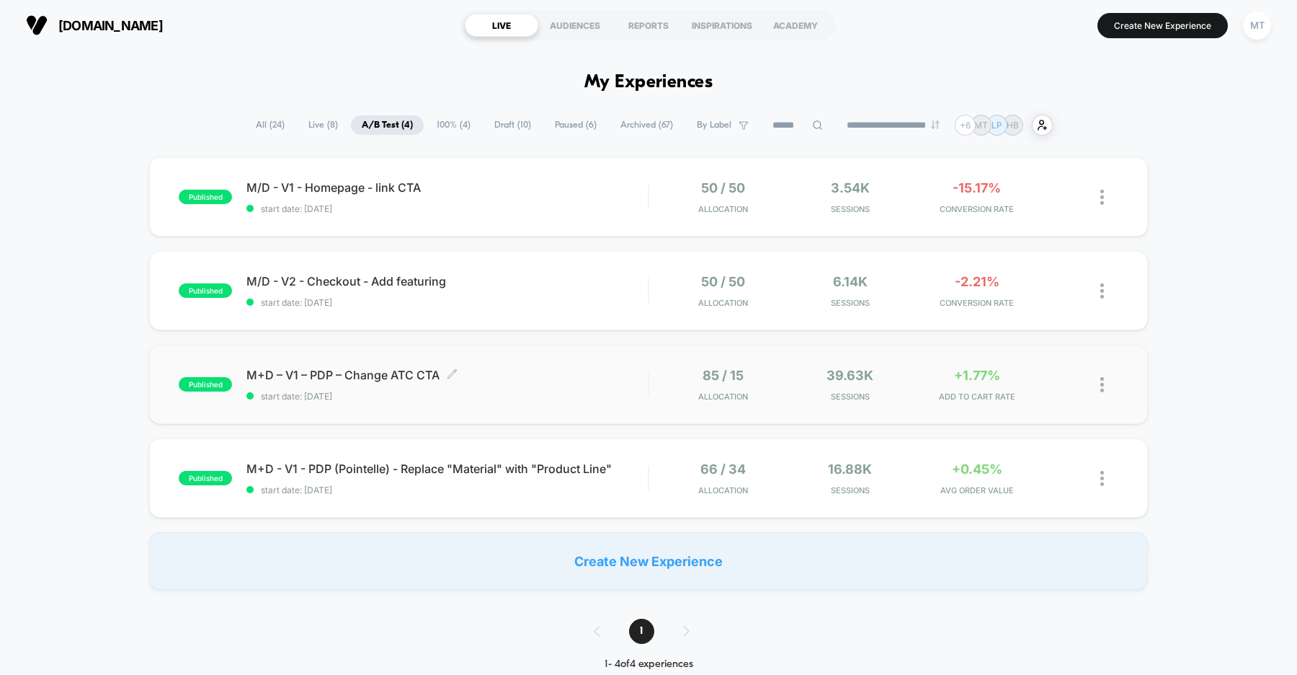
click at [533, 388] on div "M+D – V1 – PDP – Change ATC CTA Click to edit experience details Click to edit …" at bounding box center [446, 385] width 401 height 34
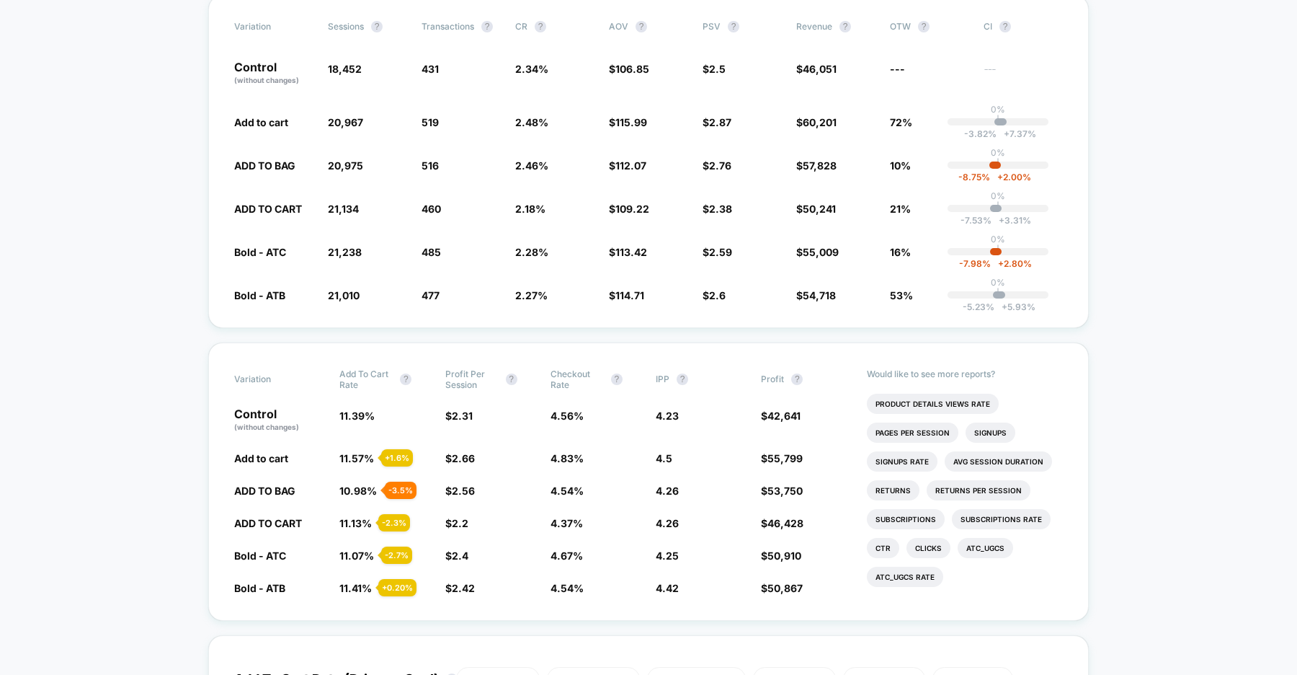
scroll to position [290, 0]
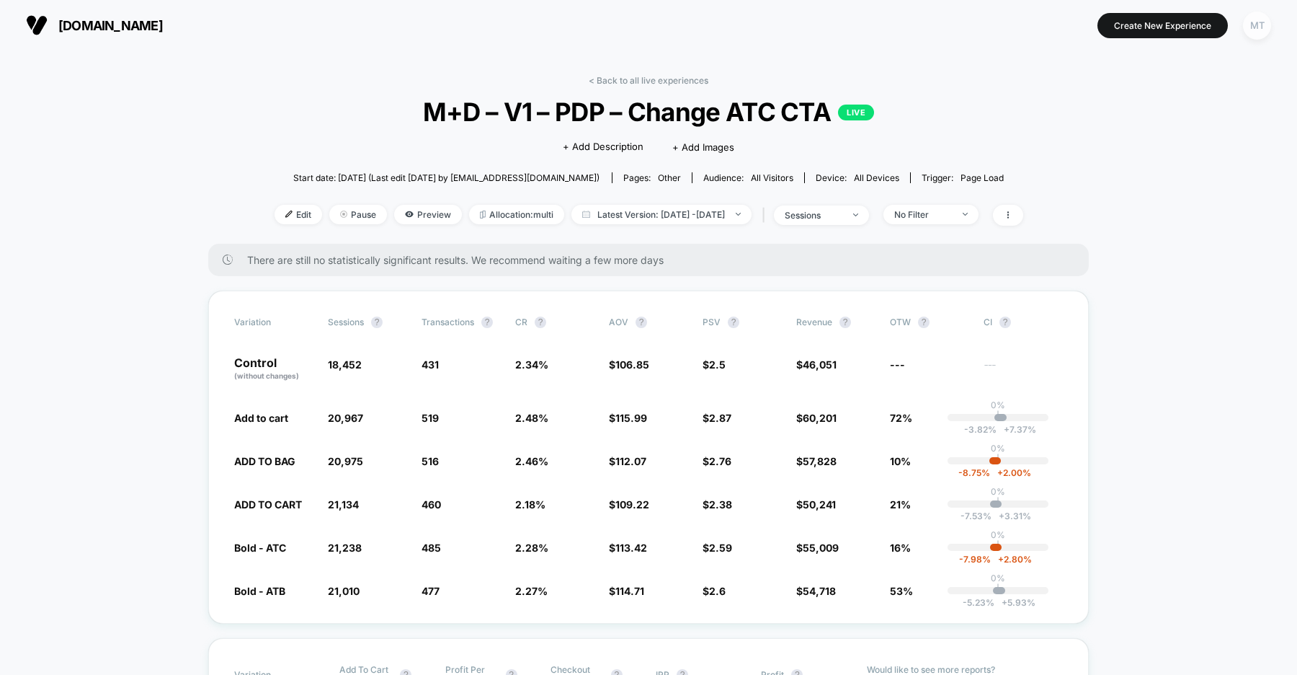
click at [1253, 32] on div "MT" at bounding box center [1257, 26] width 28 height 28
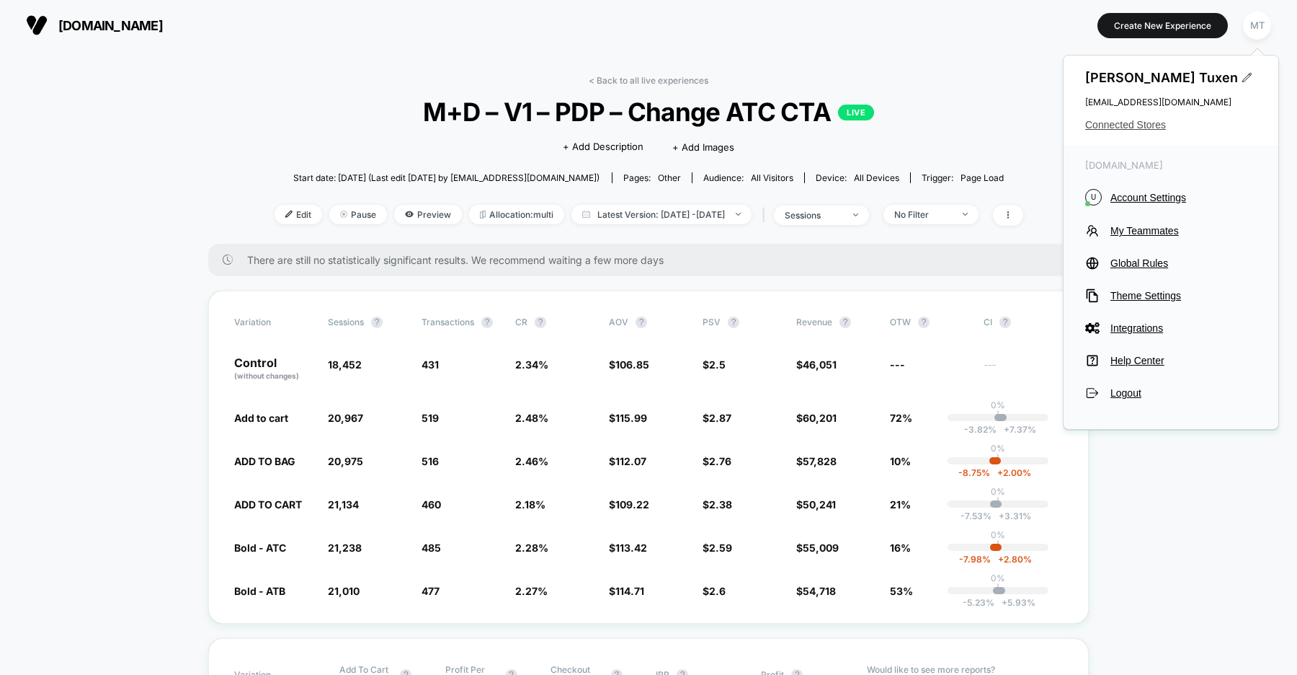
click at [1111, 123] on span "Connected Stores" at bounding box center [1171, 125] width 172 height 12
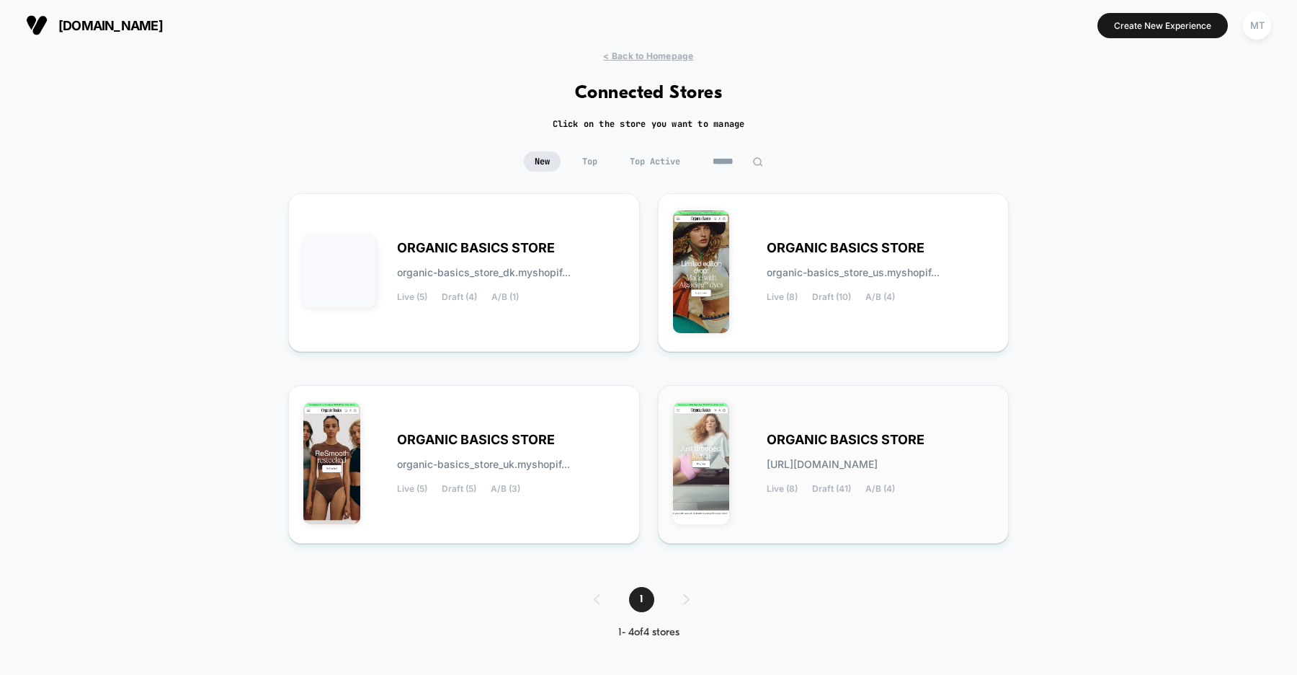
click at [727, 467] on img at bounding box center [701, 463] width 57 height 123
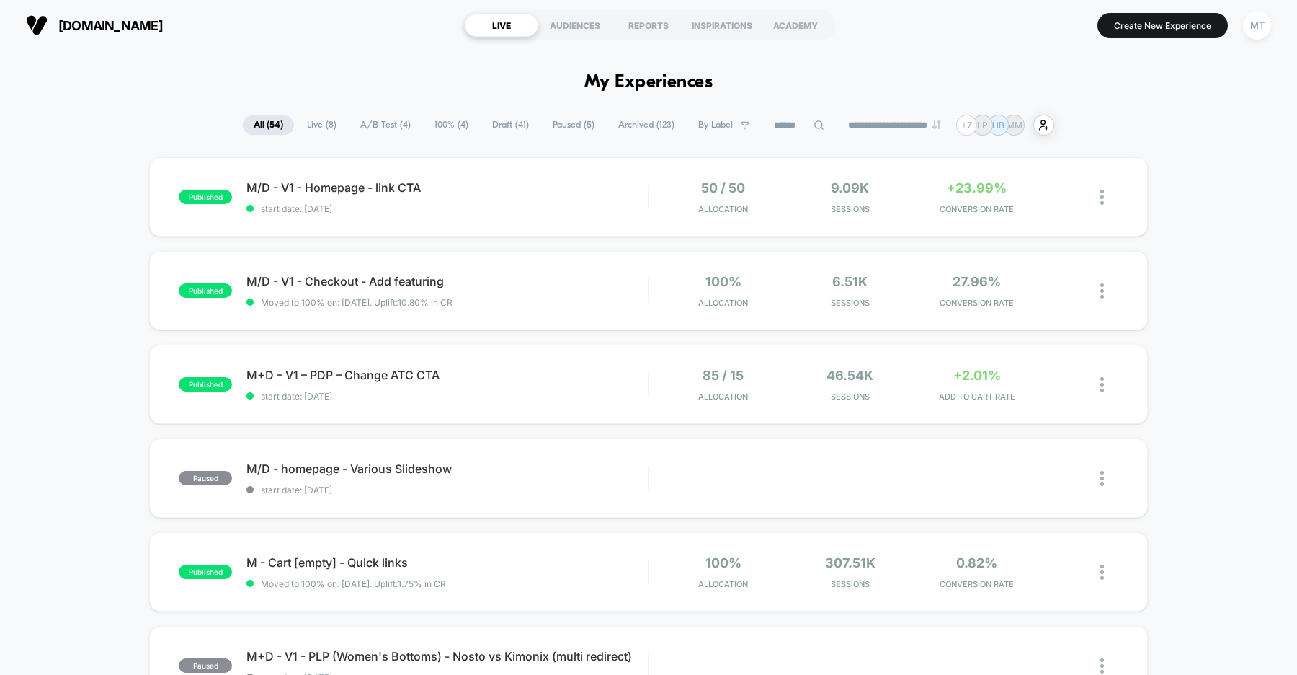
click at [376, 125] on span "A/B Test ( 4 )" at bounding box center [386, 124] width 72 height 19
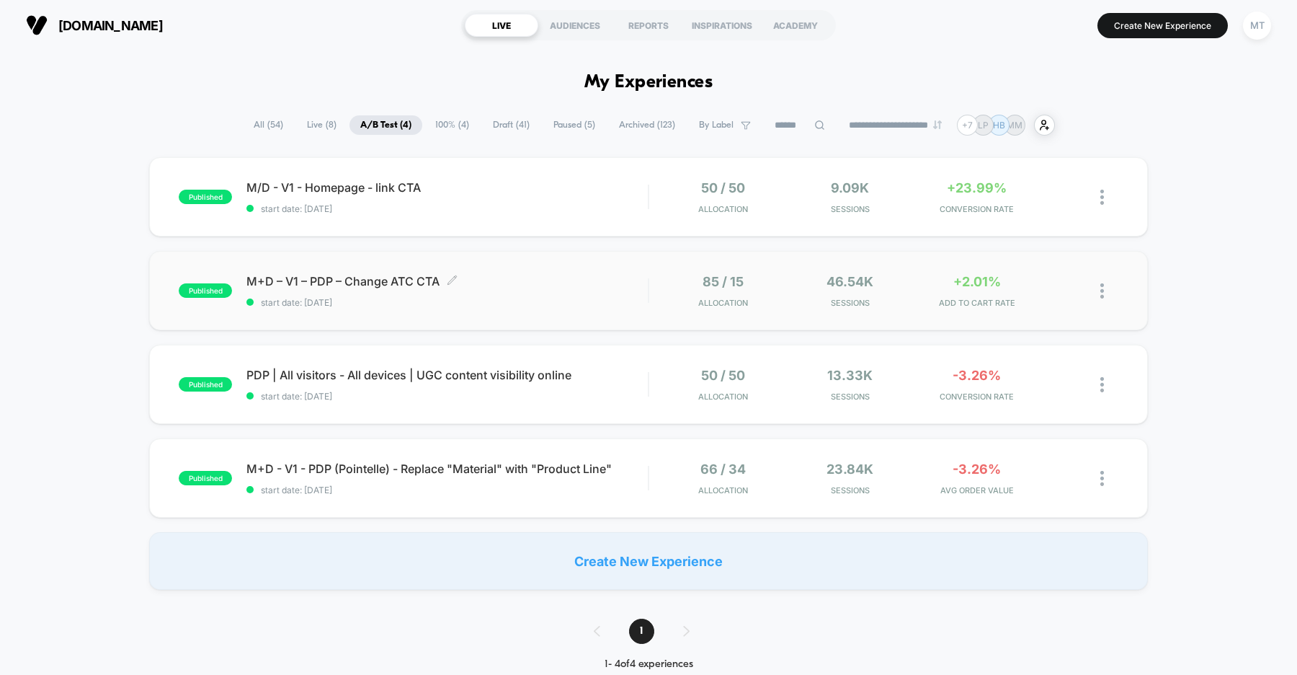
click at [567, 292] on div "M+D – V1 – PDP – Change ATC CTA Click to edit experience details Click to edit …" at bounding box center [446, 291] width 401 height 34
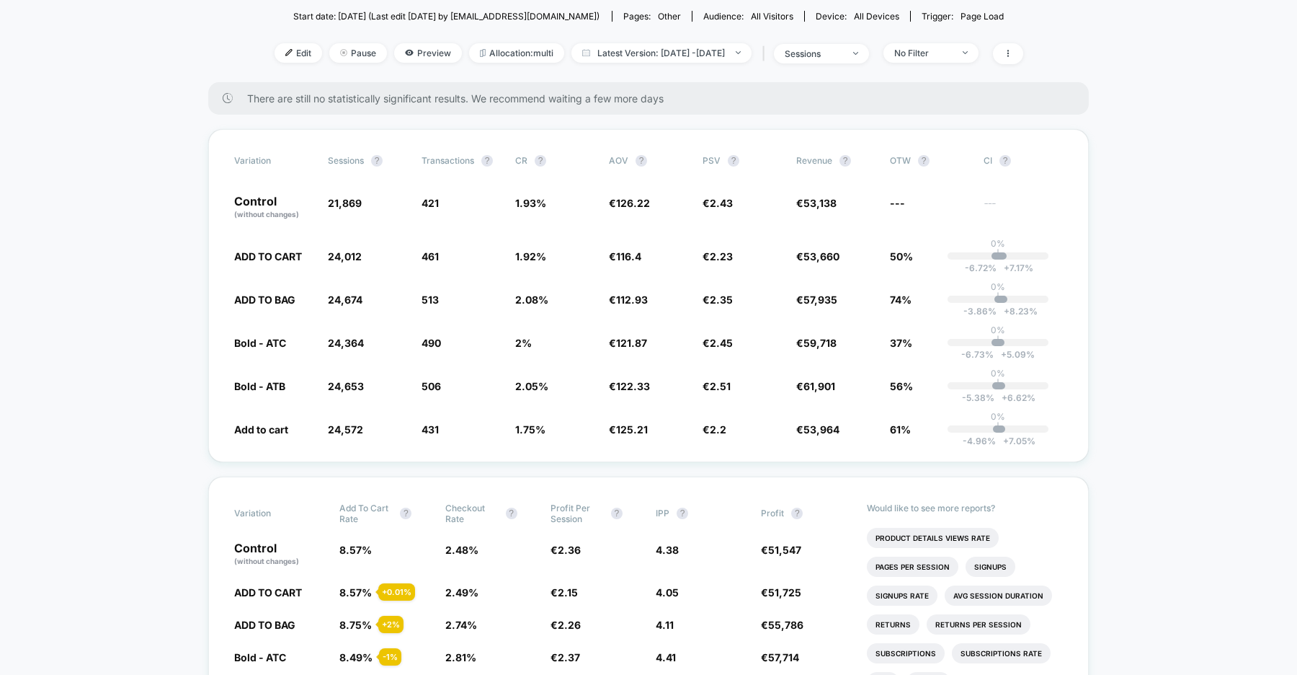
scroll to position [136, 0]
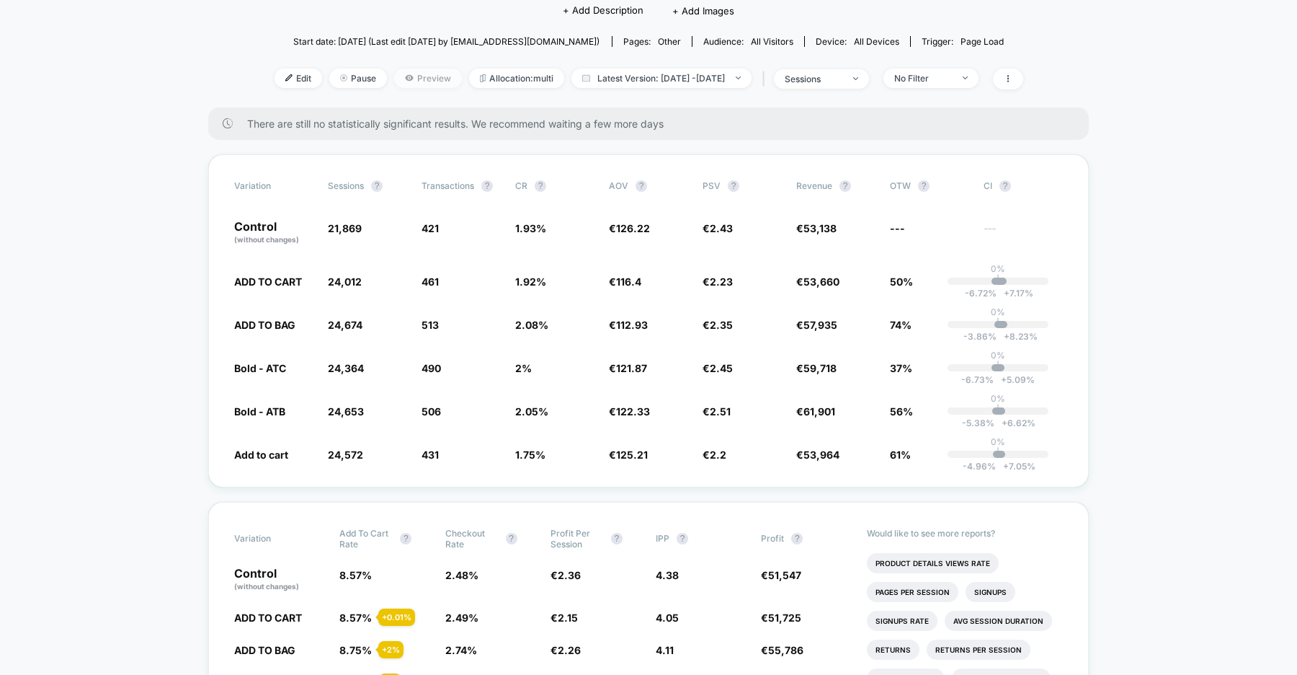
click at [406, 79] on span "Preview" at bounding box center [428, 77] width 68 height 19
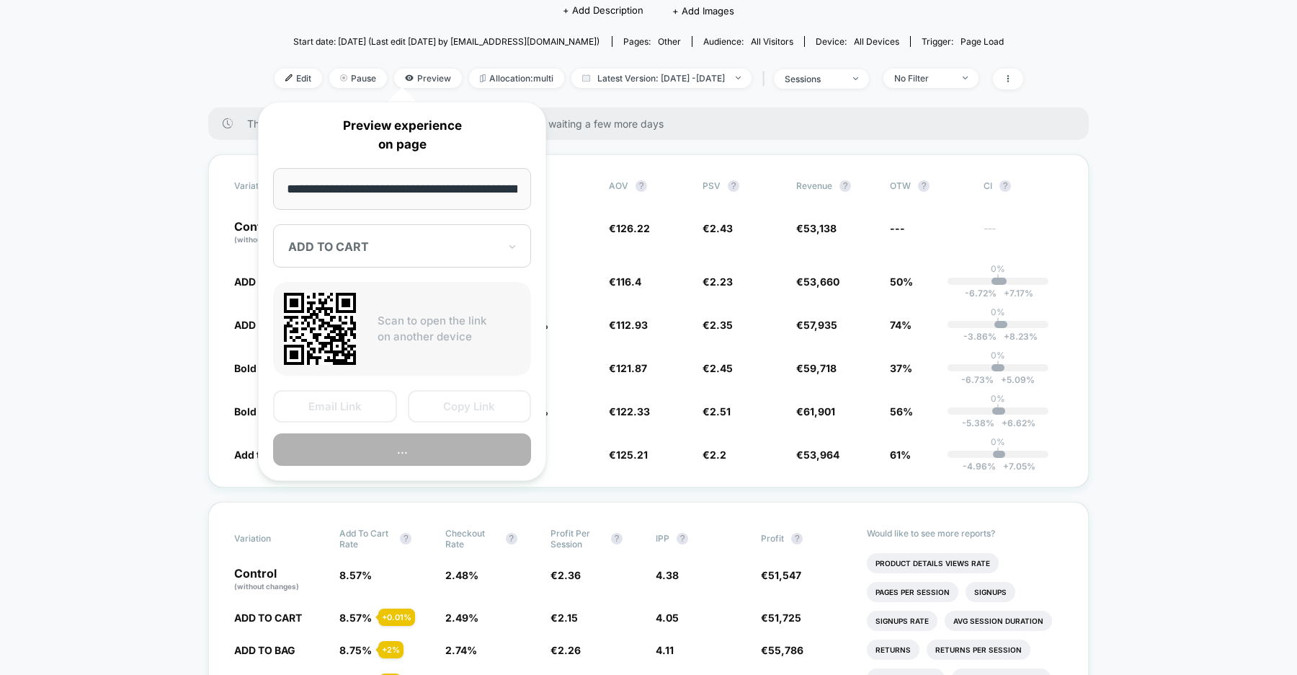
scroll to position [0, 207]
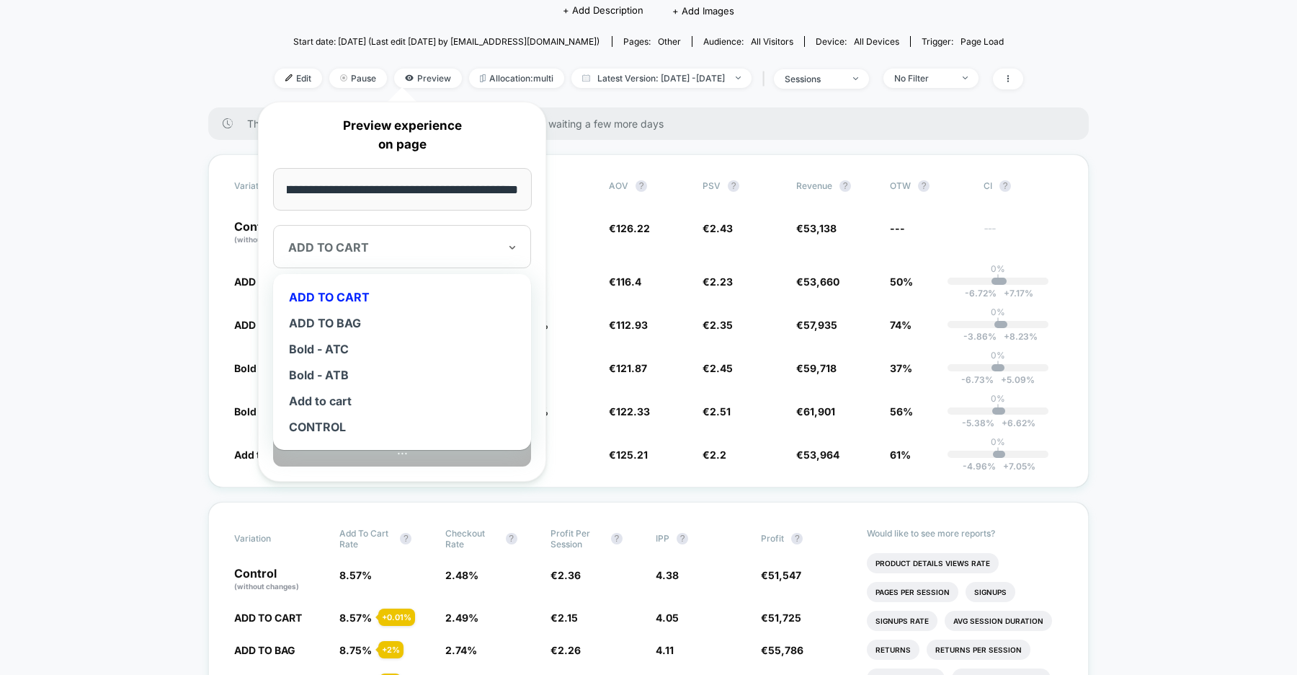
click at [360, 241] on div at bounding box center [393, 247] width 210 height 14
click at [337, 399] on div "Add to cart" at bounding box center [402, 401] width 244 height 26
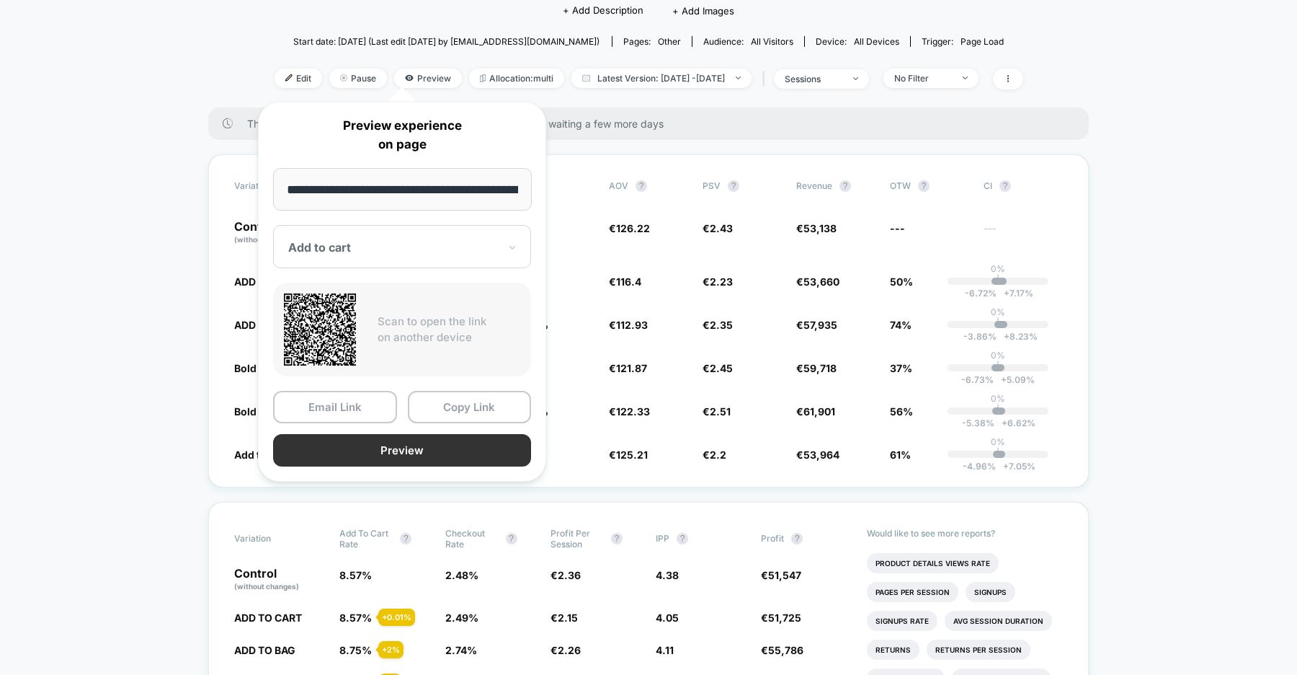
click at [417, 448] on button "Preview" at bounding box center [402, 450] width 258 height 32
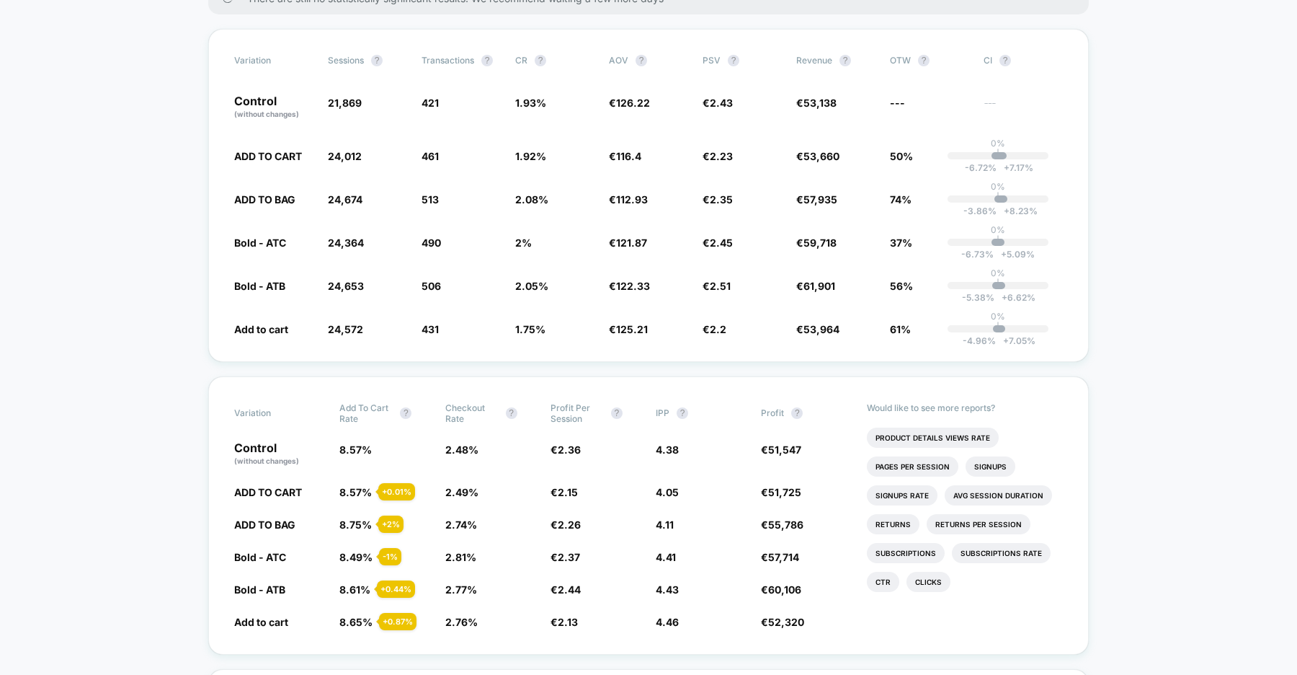
scroll to position [258, 0]
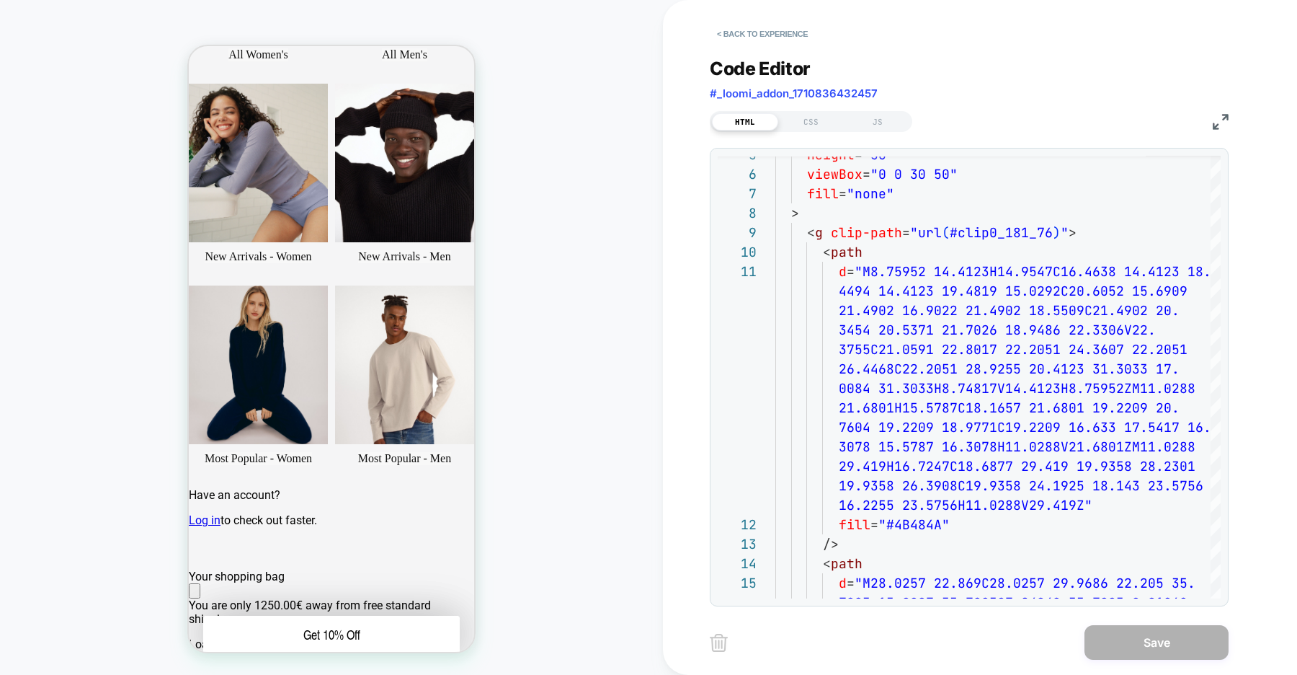
scroll to position [237, 0]
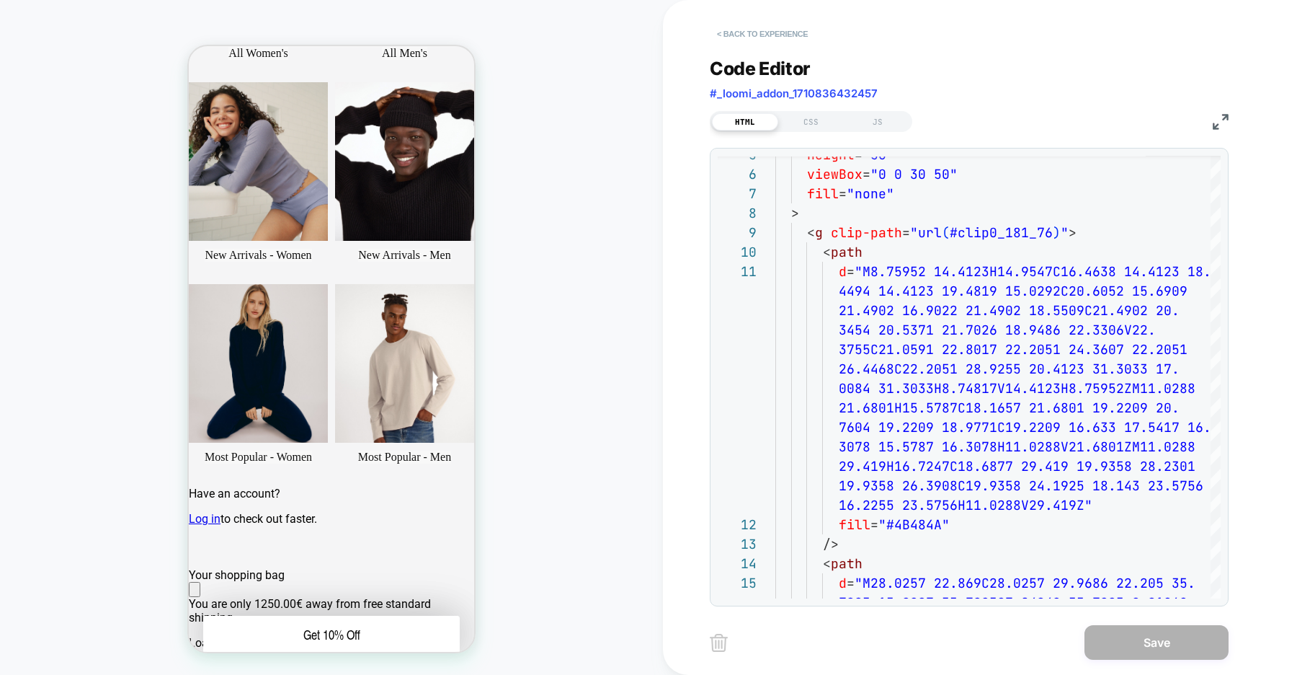
click at [762, 35] on button "< Back to experience" at bounding box center [762, 33] width 105 height 23
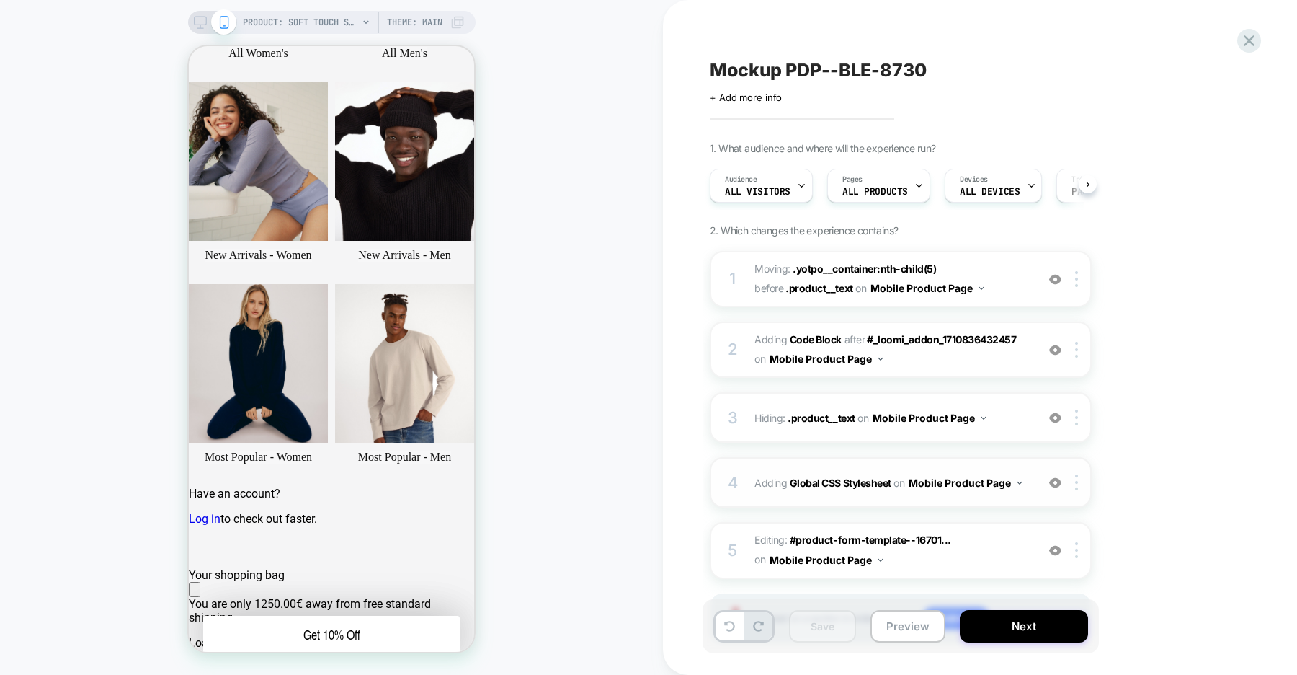
scroll to position [0, 1]
click at [1051, 350] on img at bounding box center [1055, 350] width 12 height 12
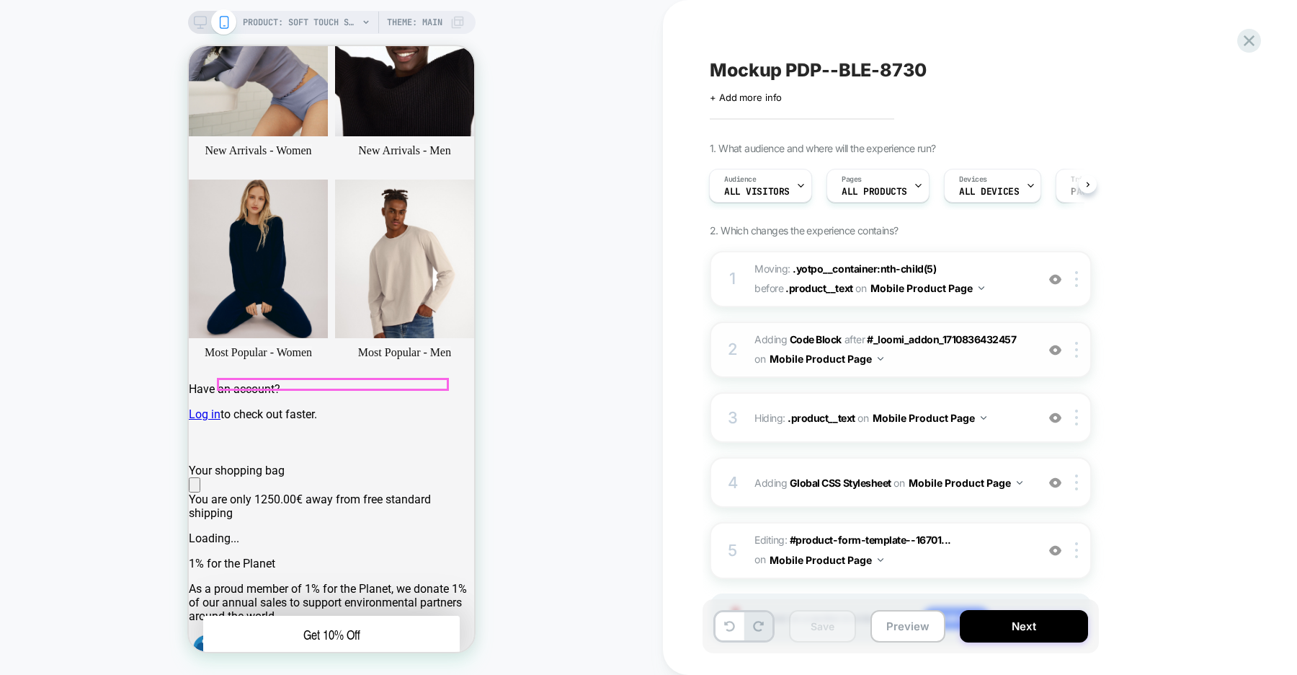
scroll to position [344, 0]
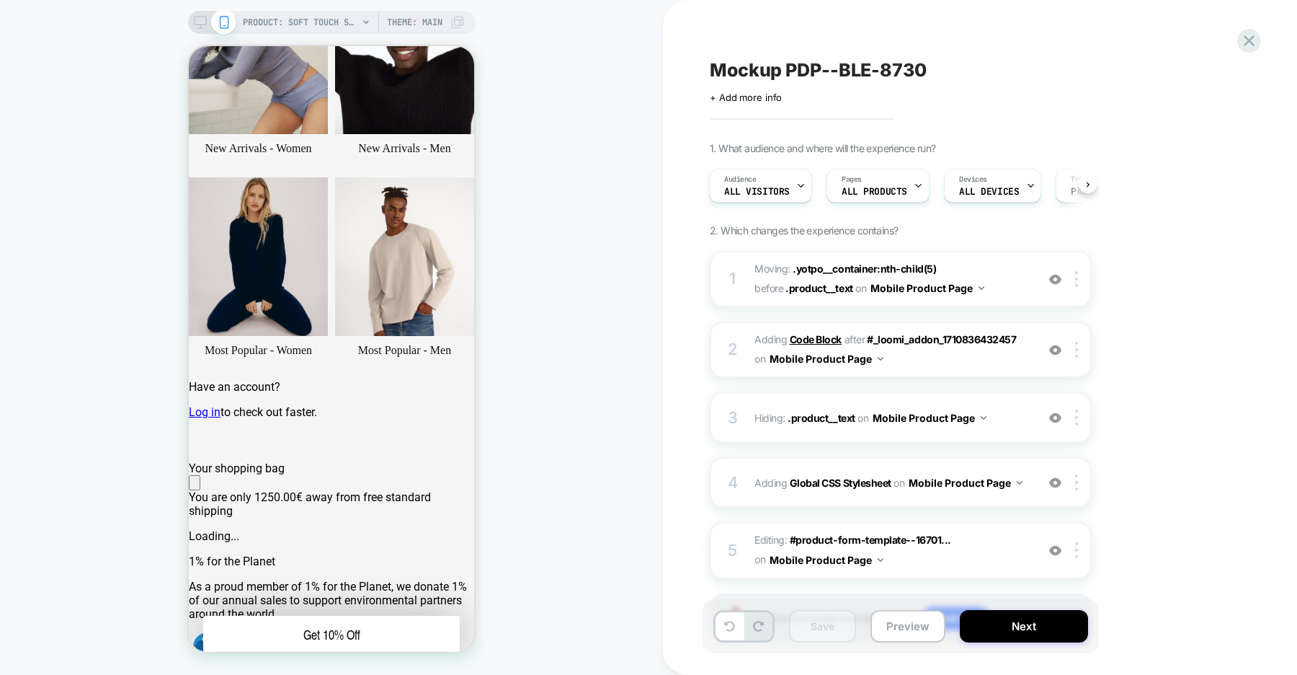
click at [817, 337] on b "Code Block" at bounding box center [816, 339] width 52 height 12
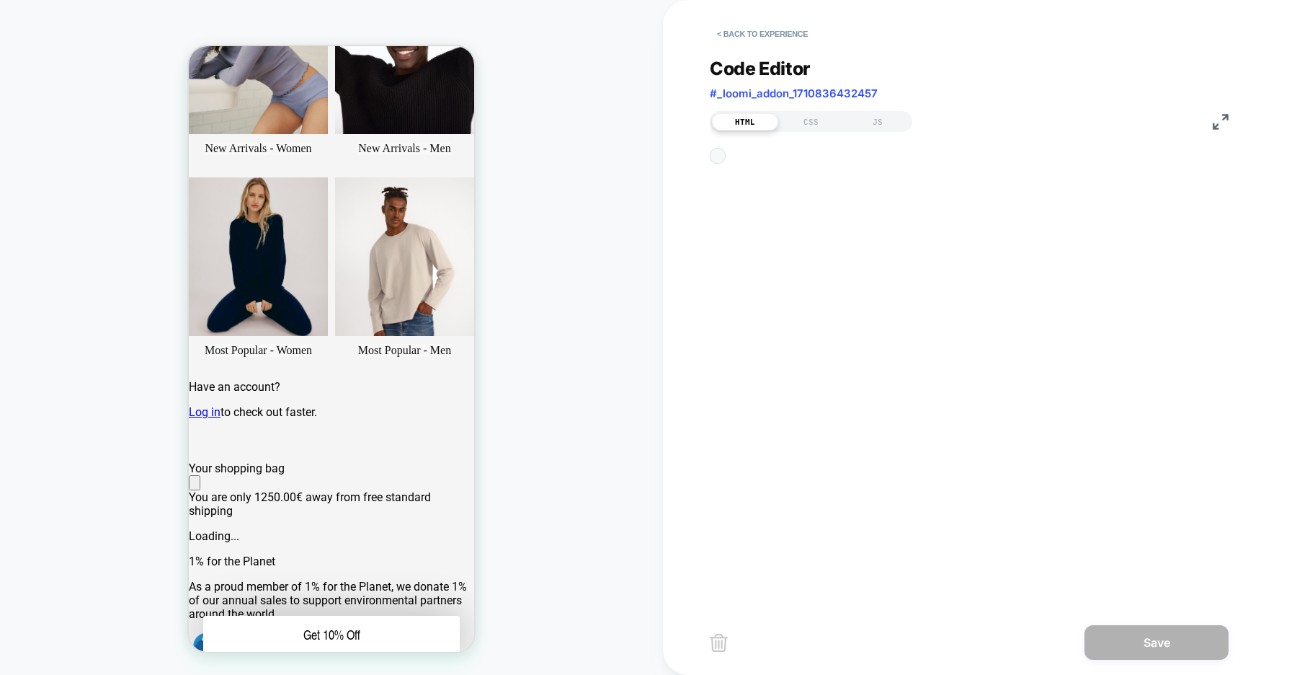
scroll to position [175, 0]
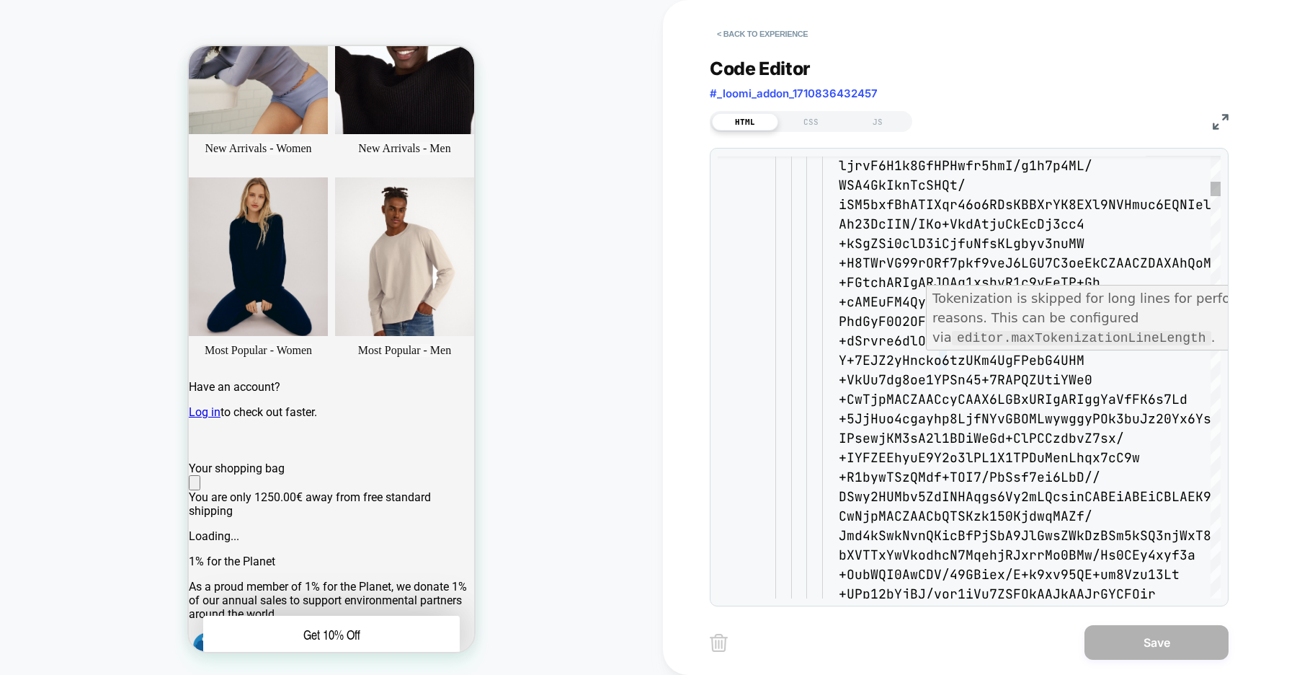
type textarea "**********"
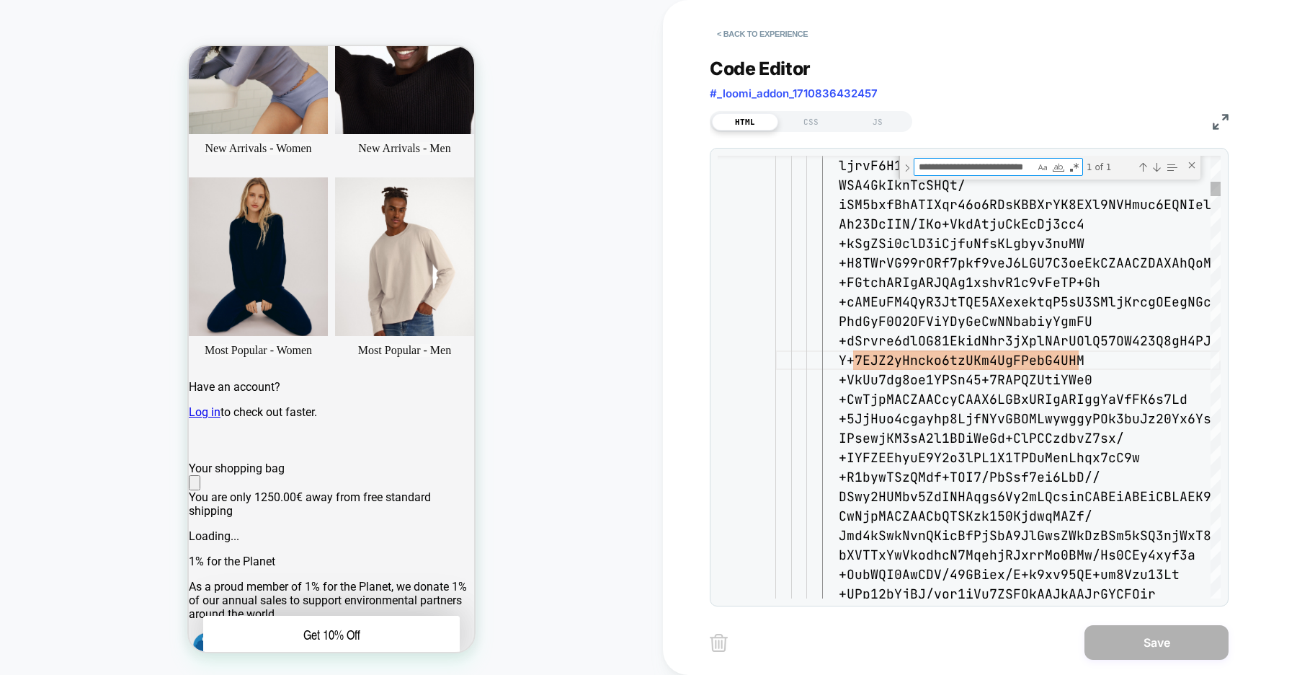
scroll to position [0, 0]
type textarea "*"
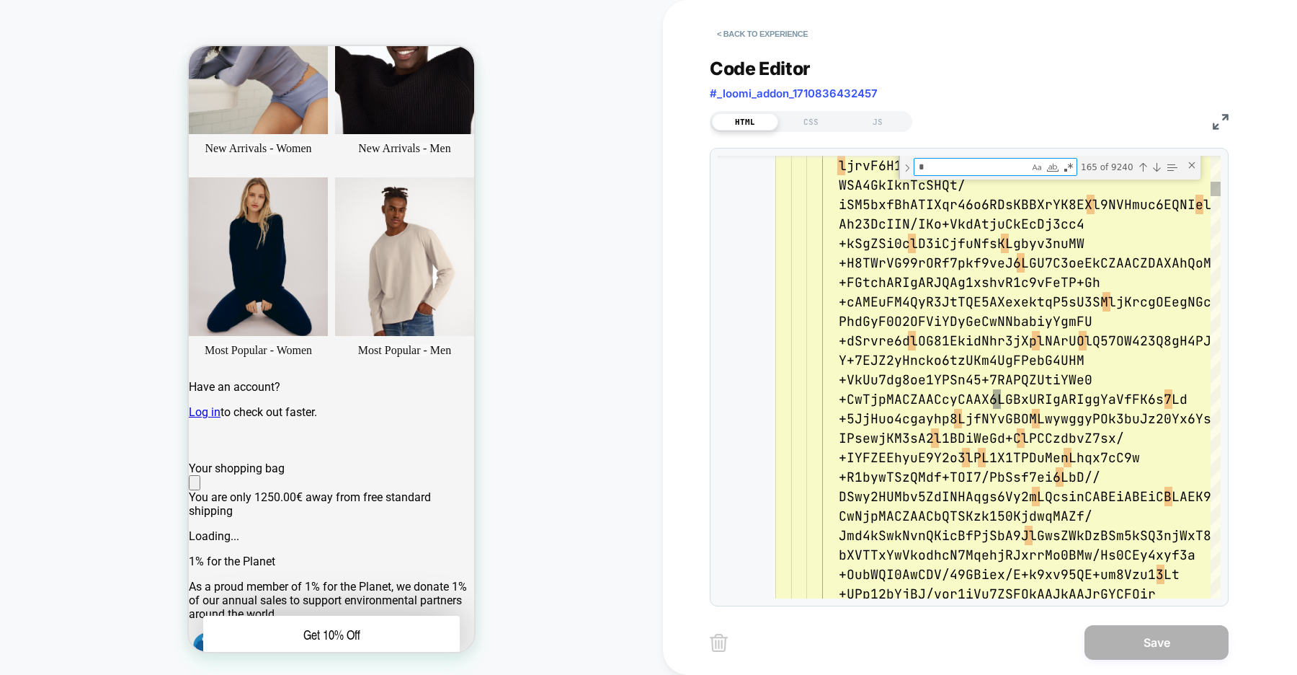
type textarea "**********"
type textarea "***"
type textarea "**********"
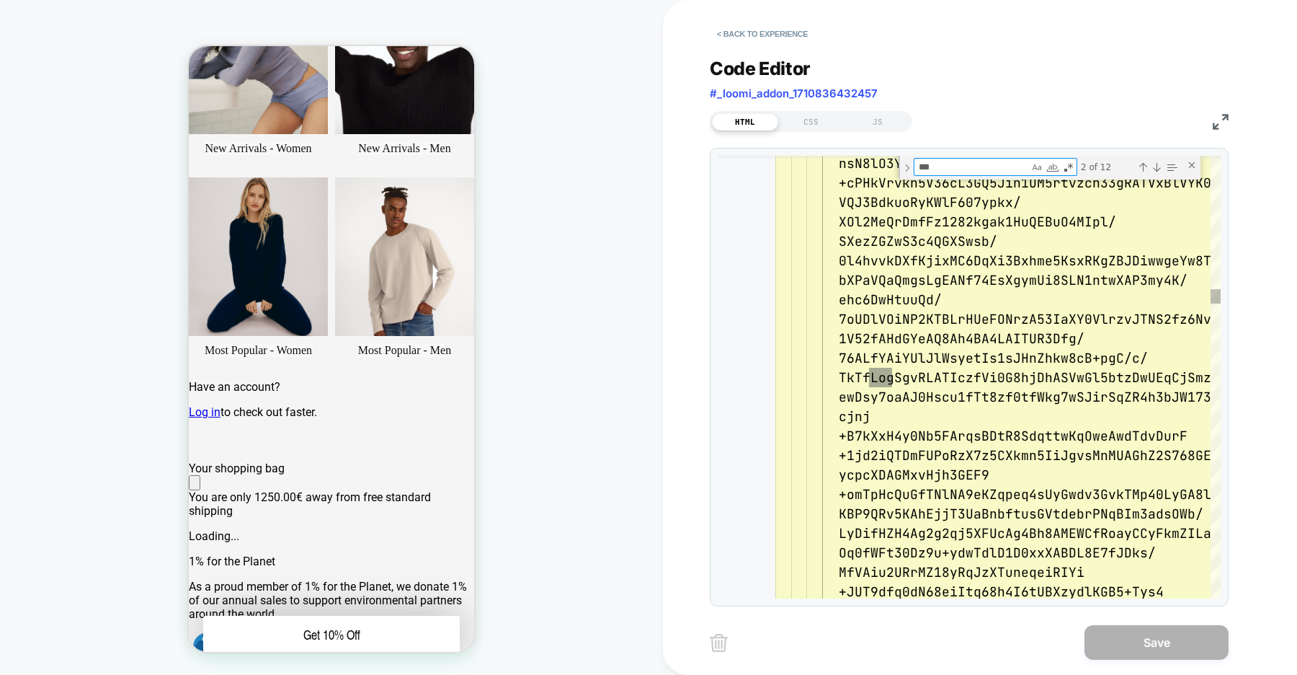
type textarea "****"
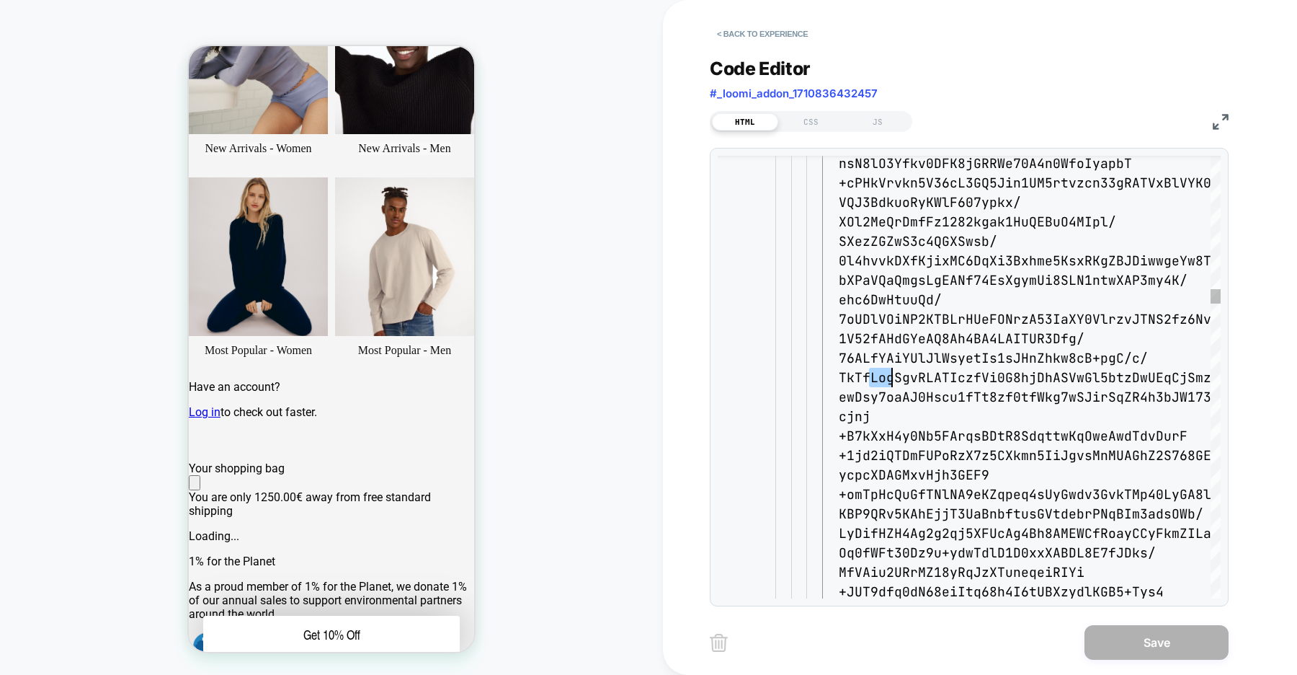
type textarea "**********"
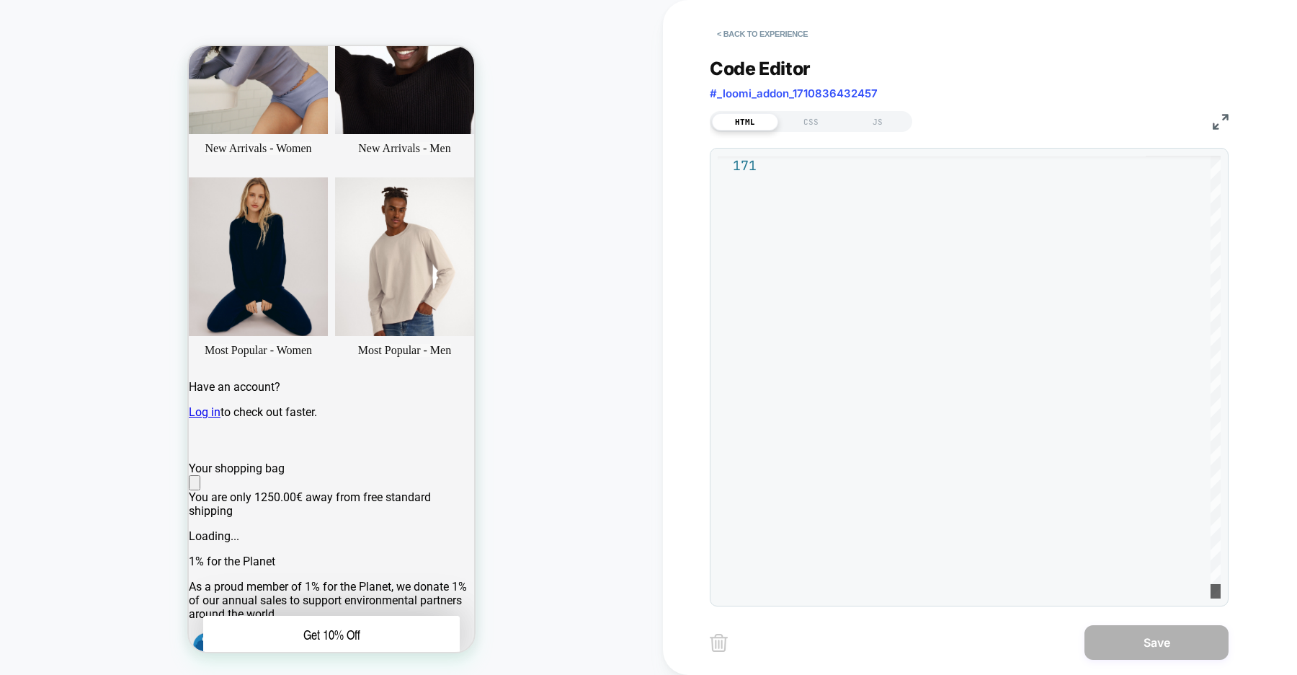
click at [1211, 597] on div at bounding box center [1216, 591] width 10 height 14
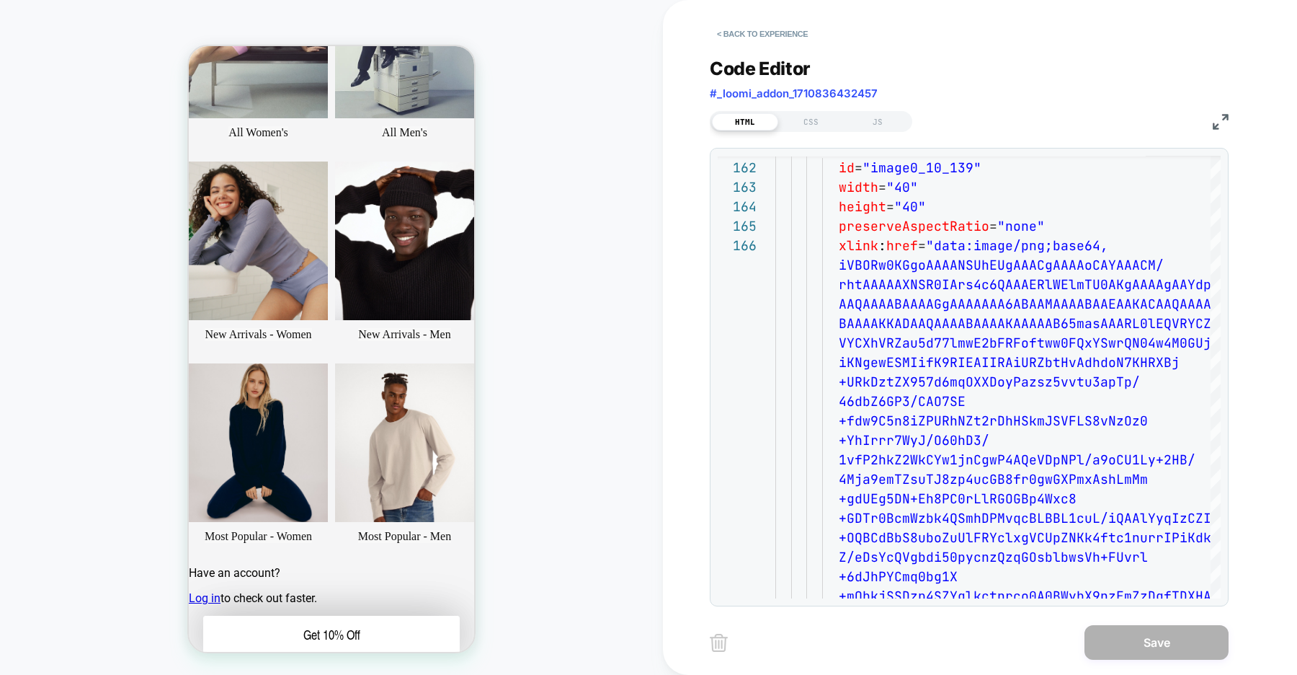
scroll to position [164, 0]
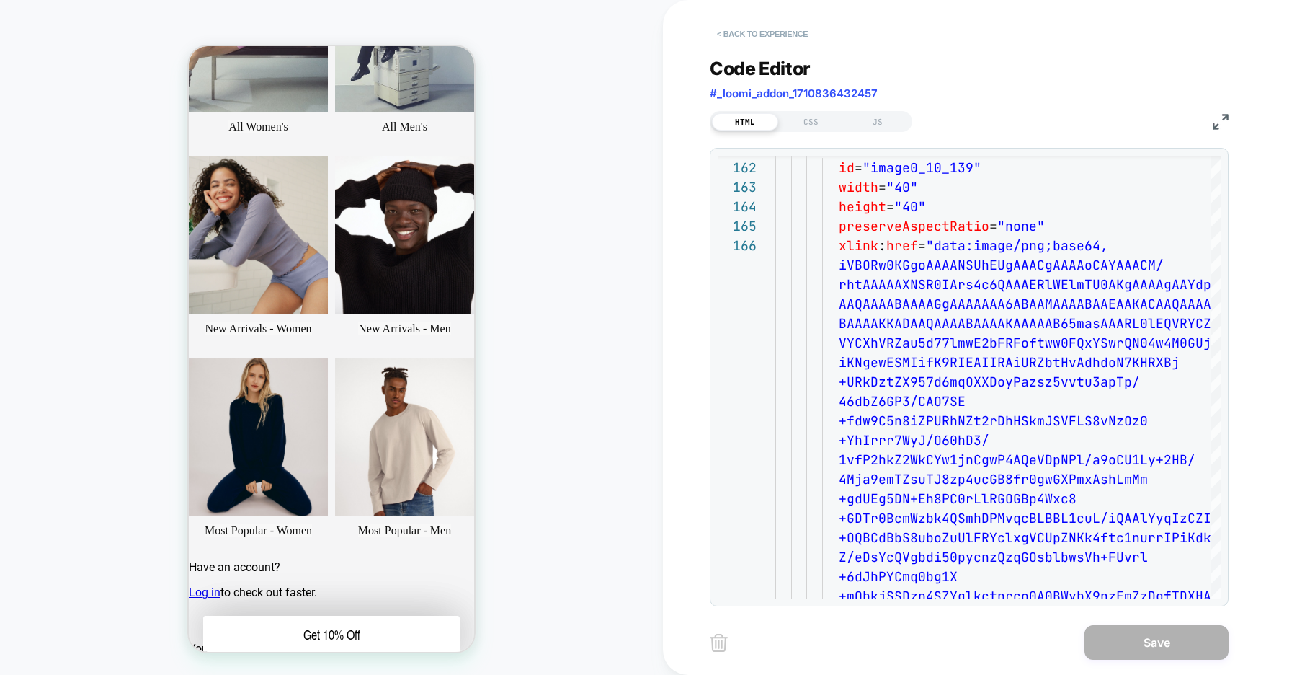
click at [779, 38] on button "< Back to experience" at bounding box center [762, 33] width 105 height 23
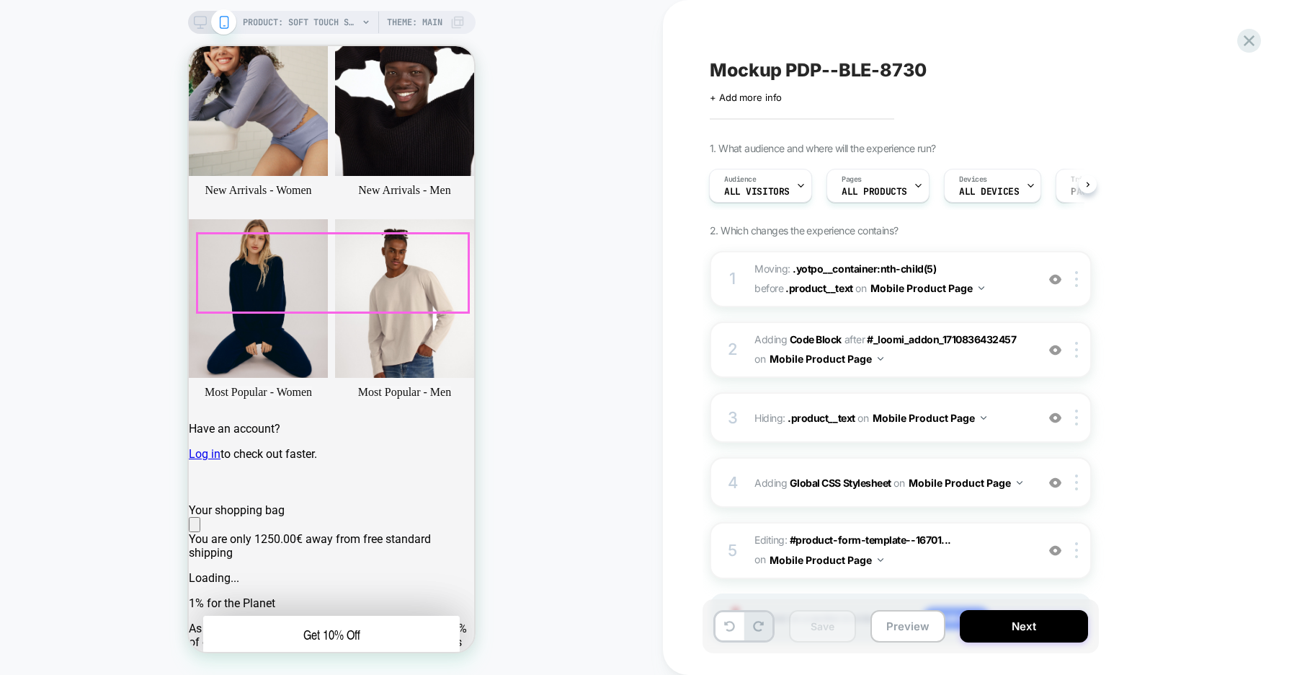
scroll to position [304, 0]
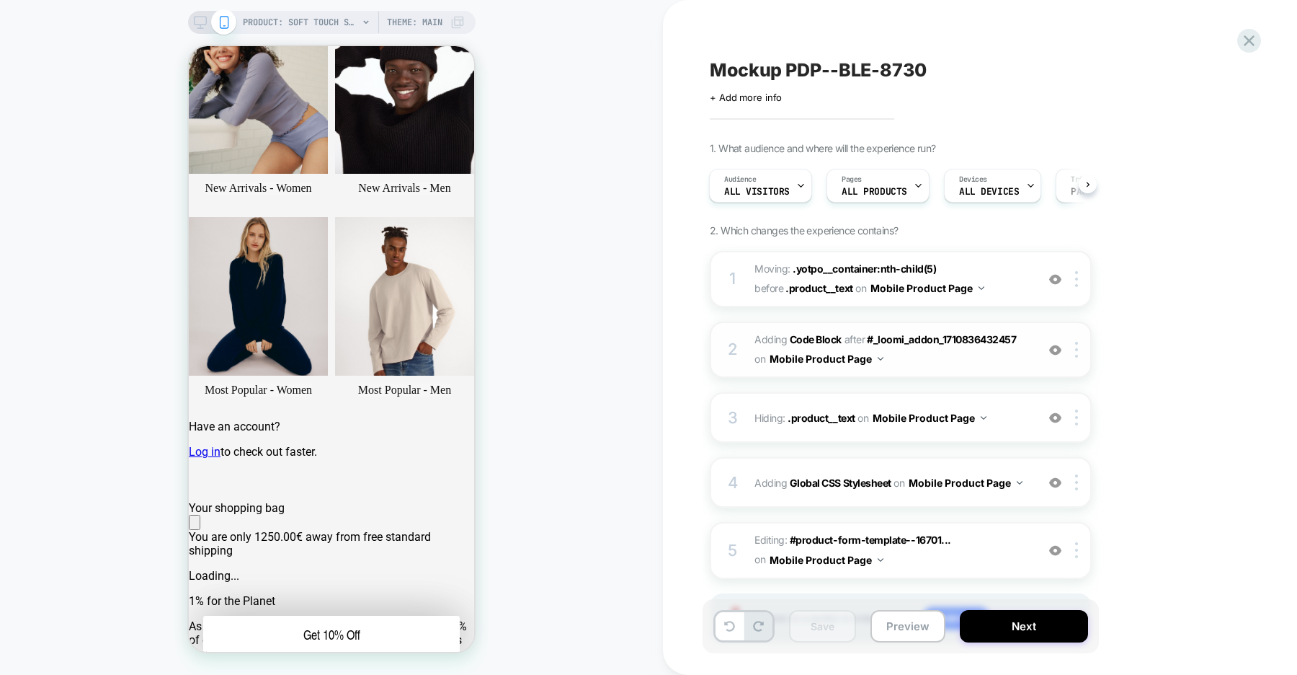
click at [1053, 351] on img at bounding box center [1055, 350] width 12 height 12
click at [828, 338] on b "Code Block" at bounding box center [816, 339] width 52 height 12
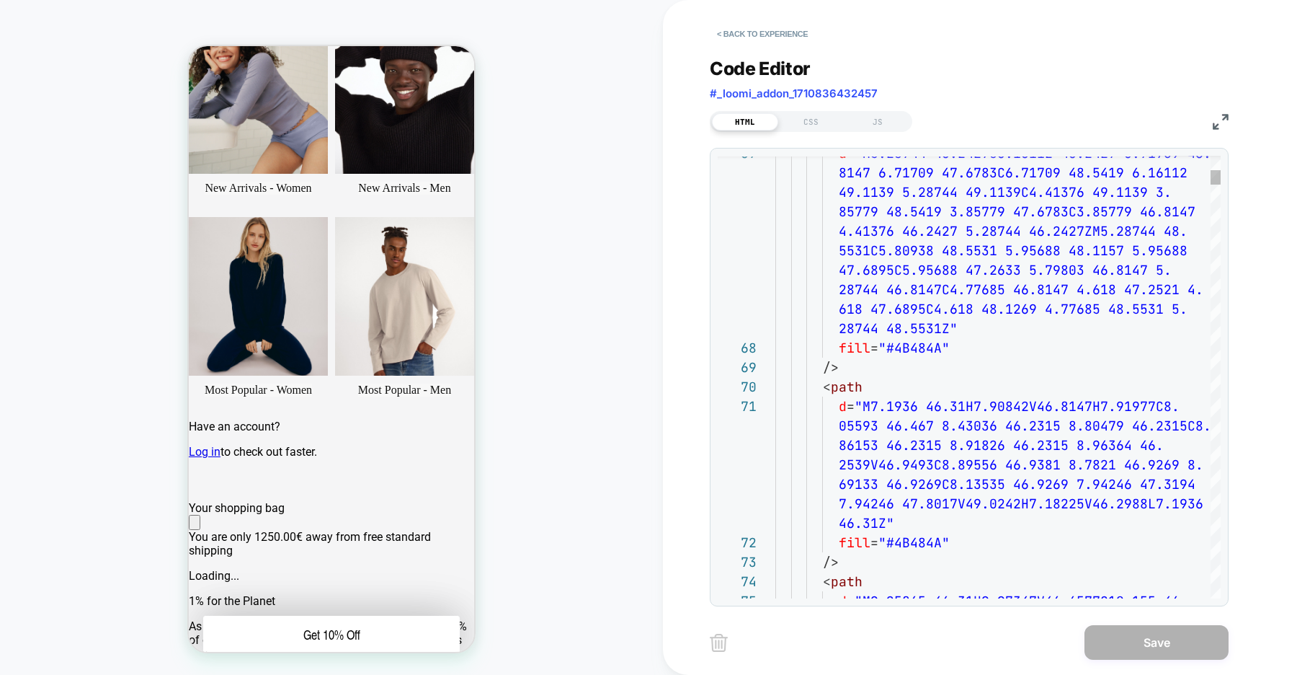
scroll to position [58, 0]
type textarea "**********"
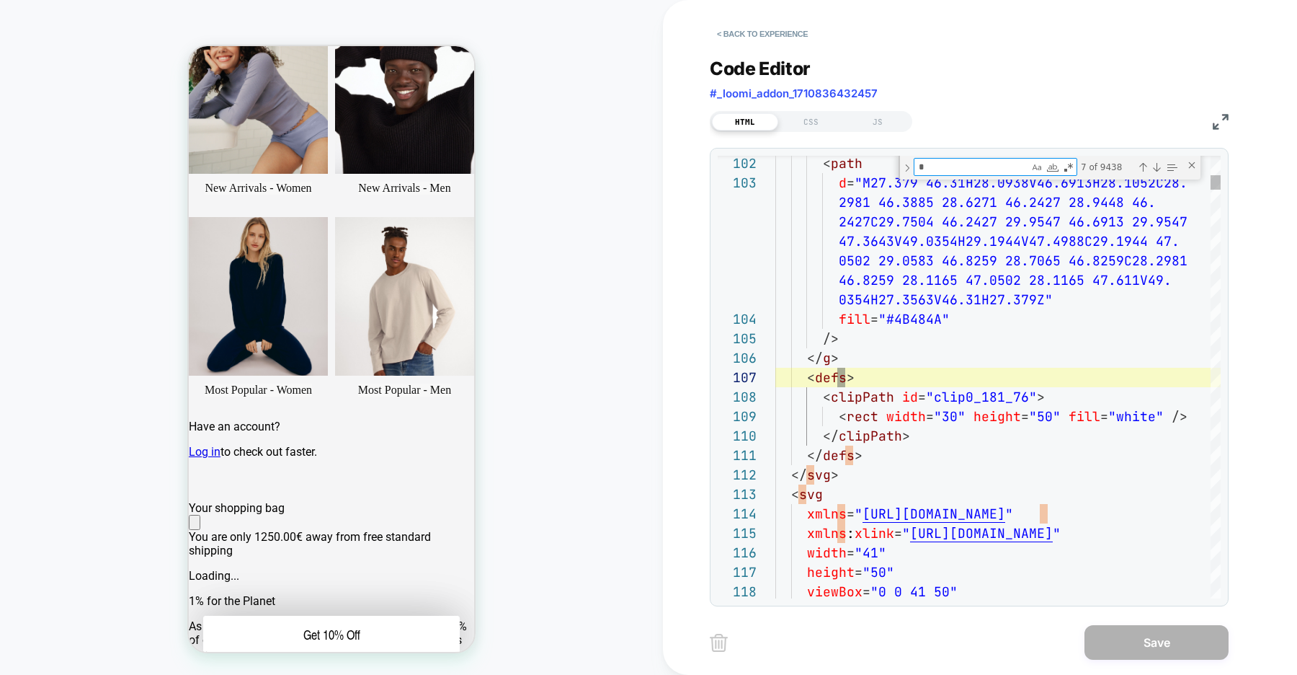
scroll to position [195, 0]
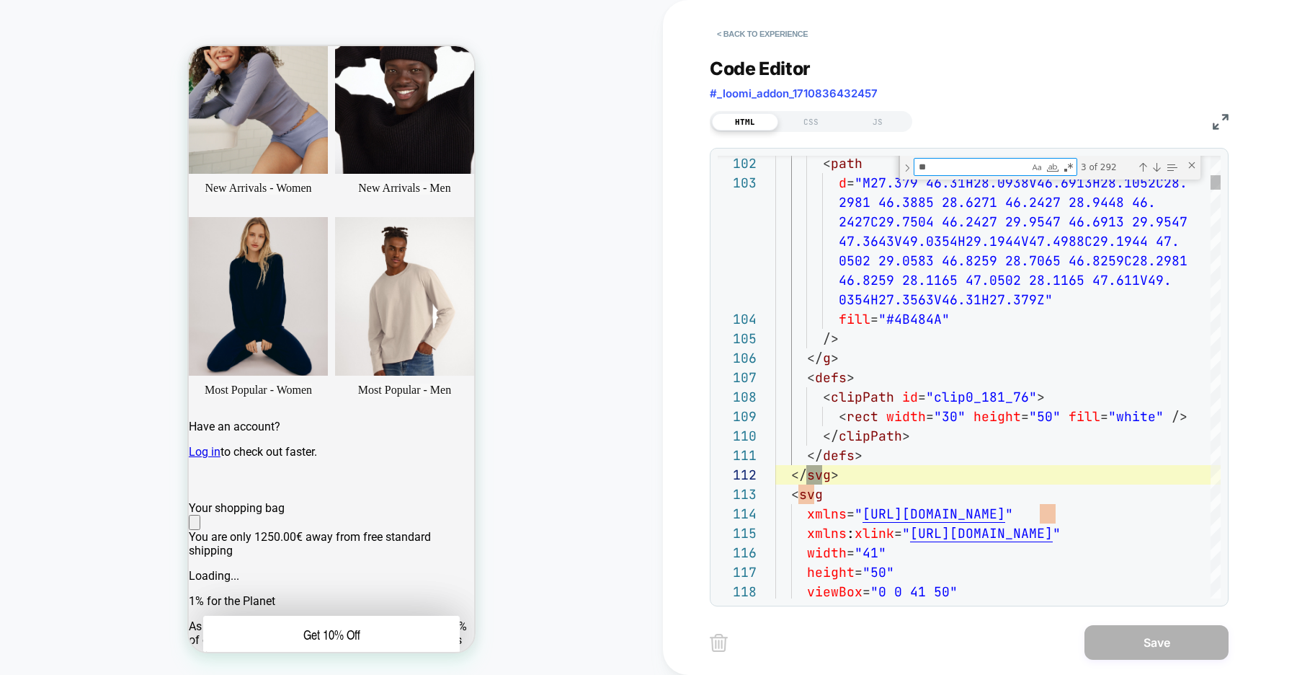
type textarea "***"
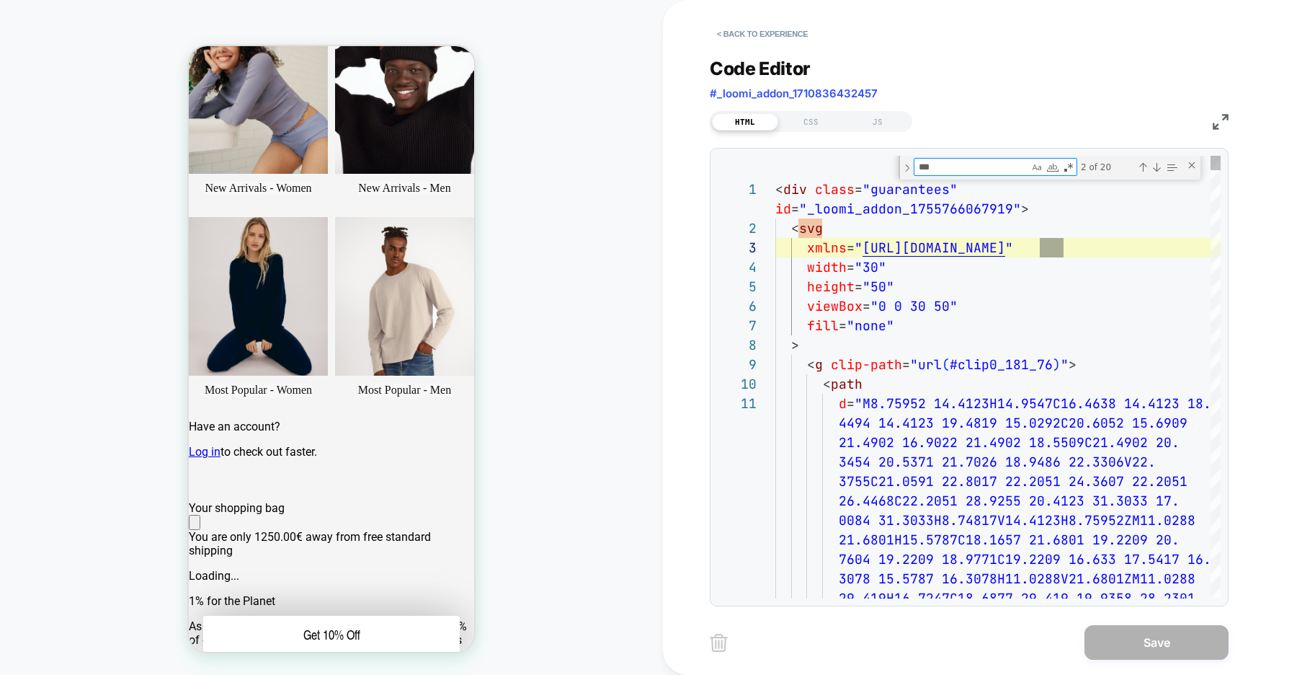
type textarea "**********"
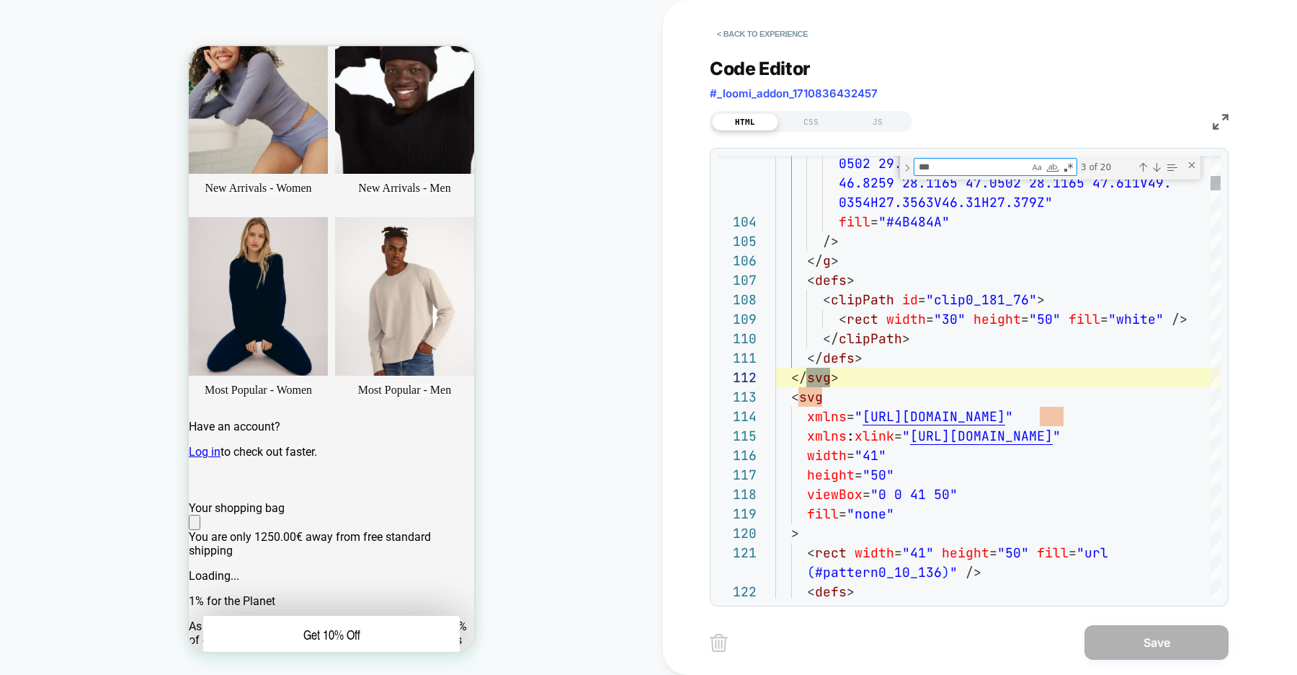
scroll to position [195, 0]
type textarea "***"
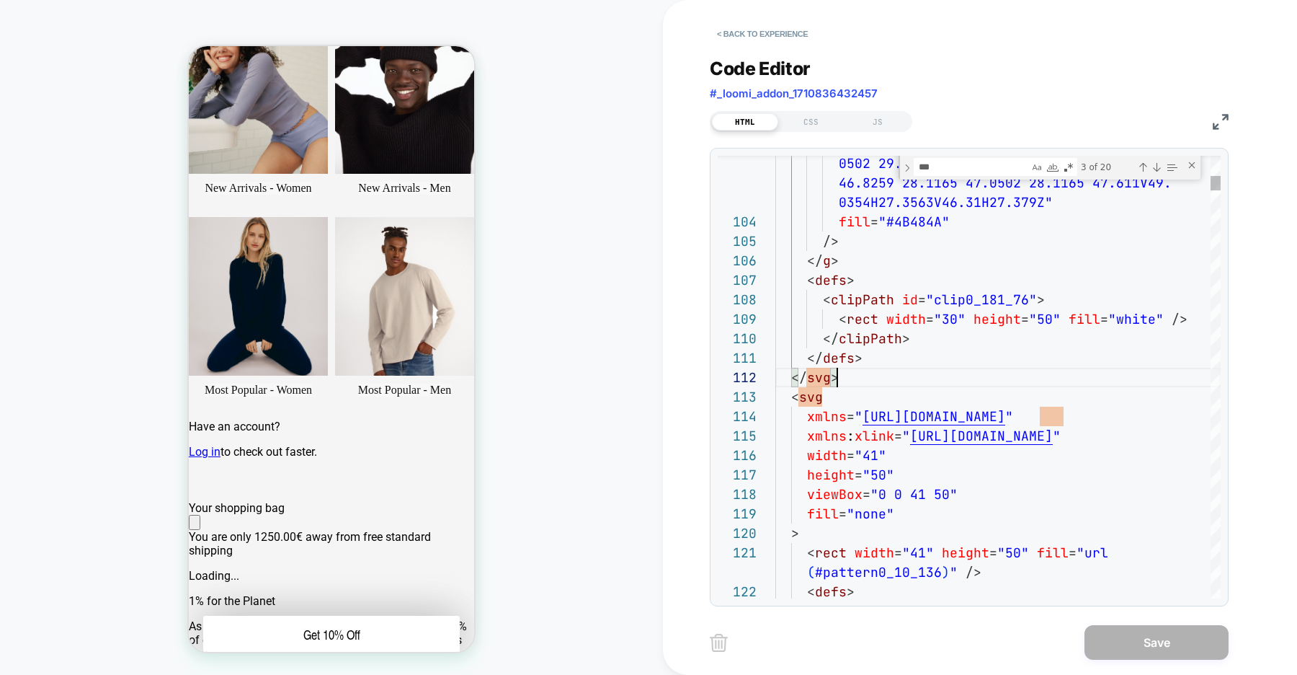
click at [966, 169] on textarea "***" at bounding box center [972, 167] width 115 height 17
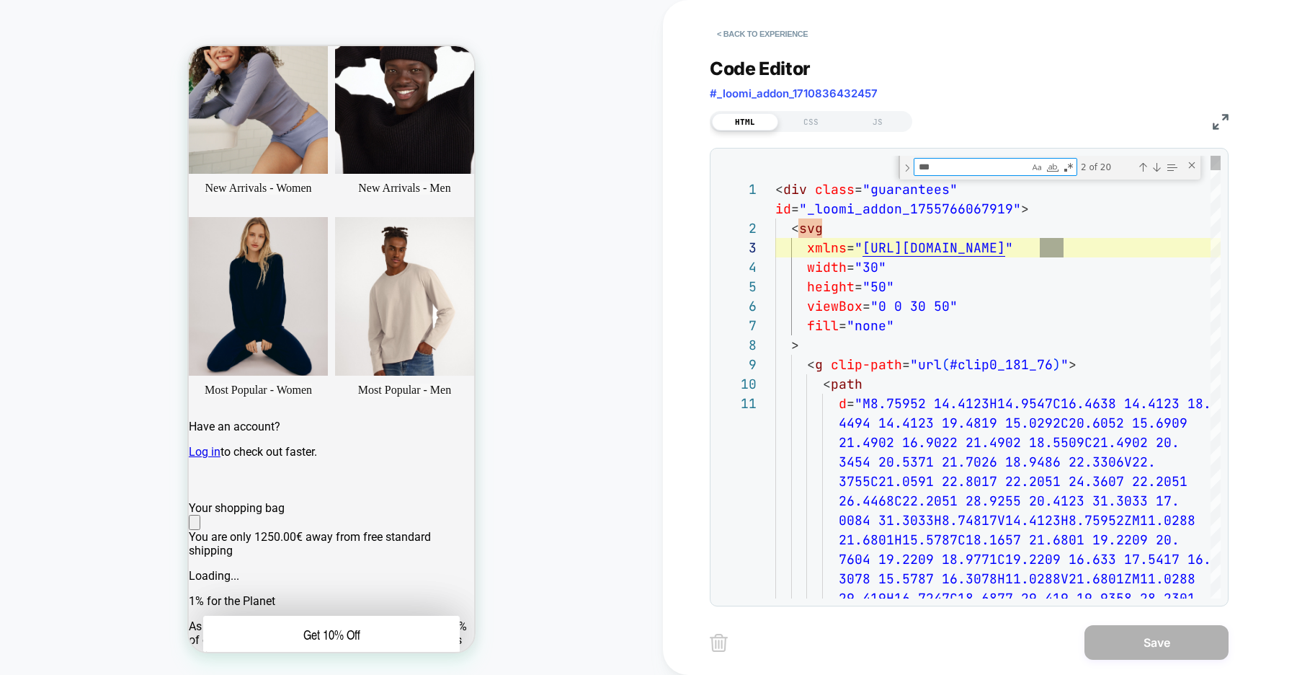
scroll to position [39, 0]
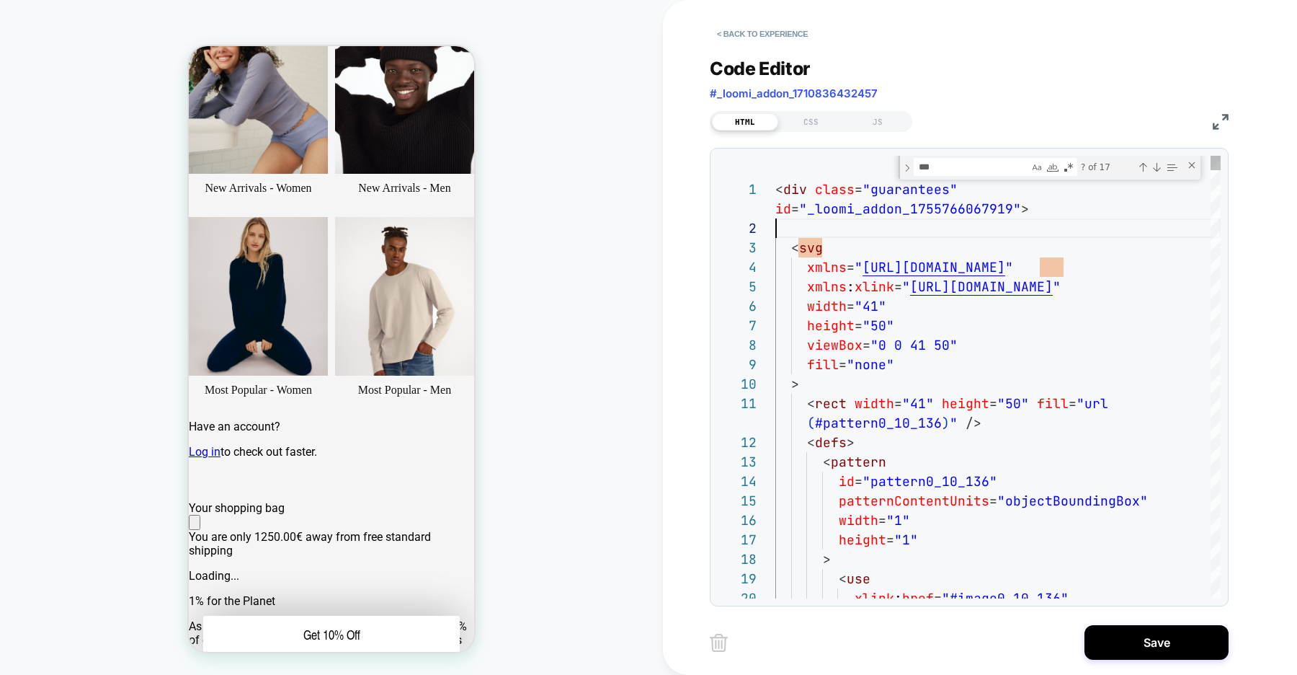
type textarea "**********"
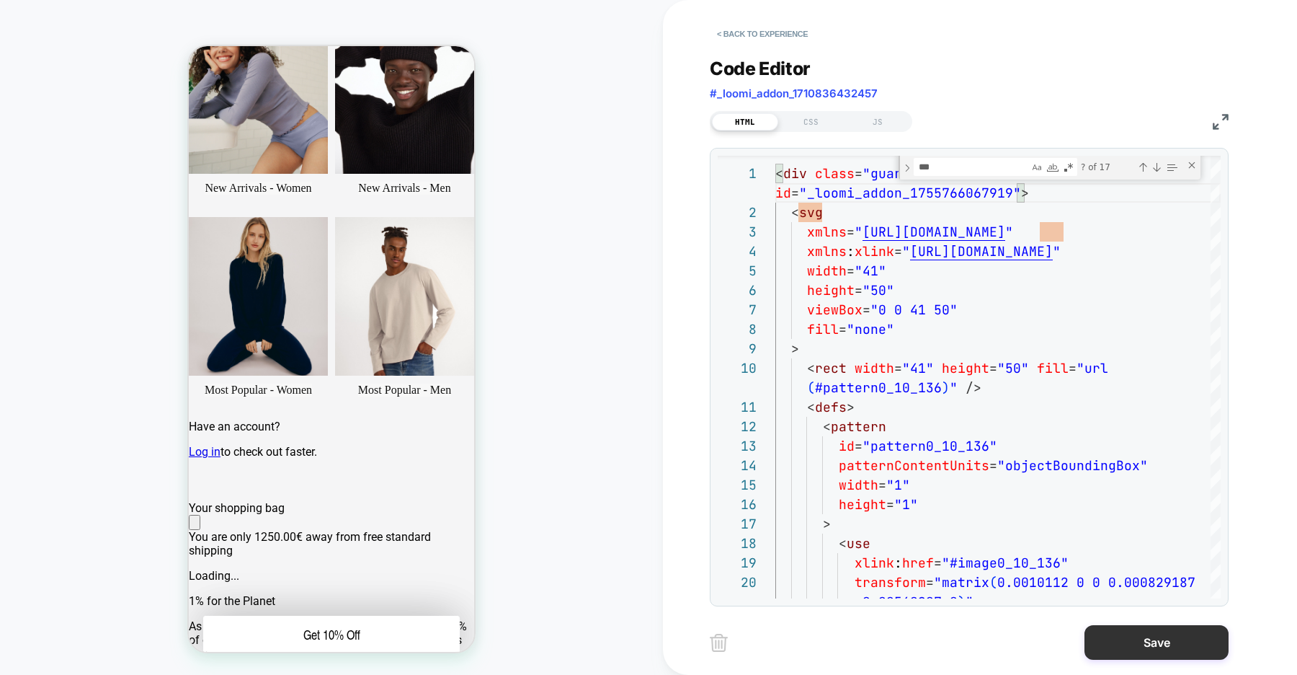
click at [1146, 647] on button "Save" at bounding box center [1157, 642] width 144 height 35
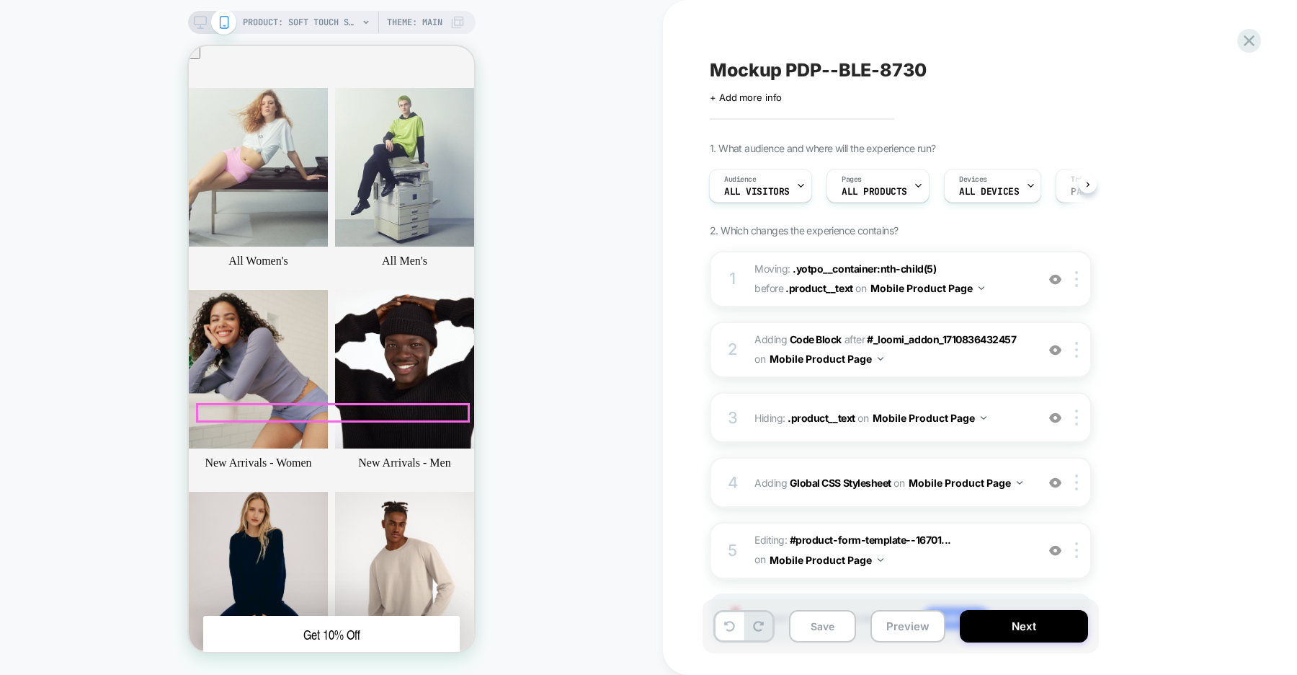
scroll to position [0, 0]
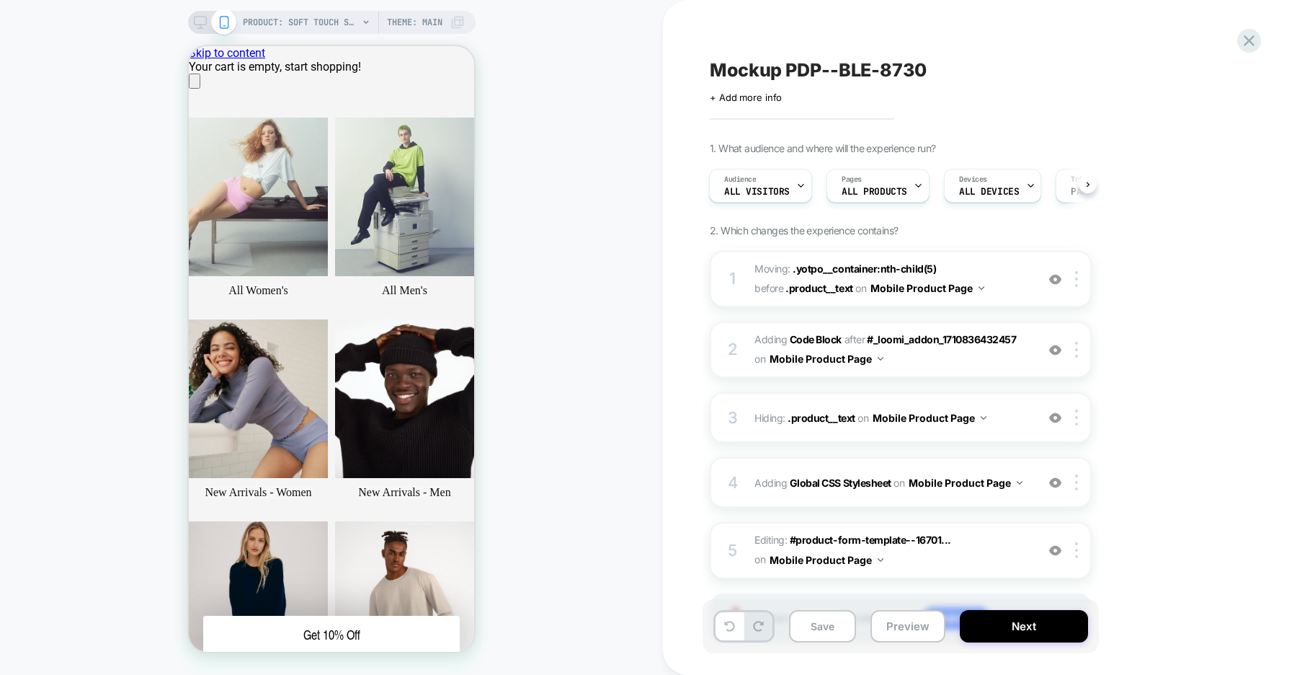
click at [806, 68] on span "Mockup PDP--BLE-8730" at bounding box center [818, 70] width 217 height 22
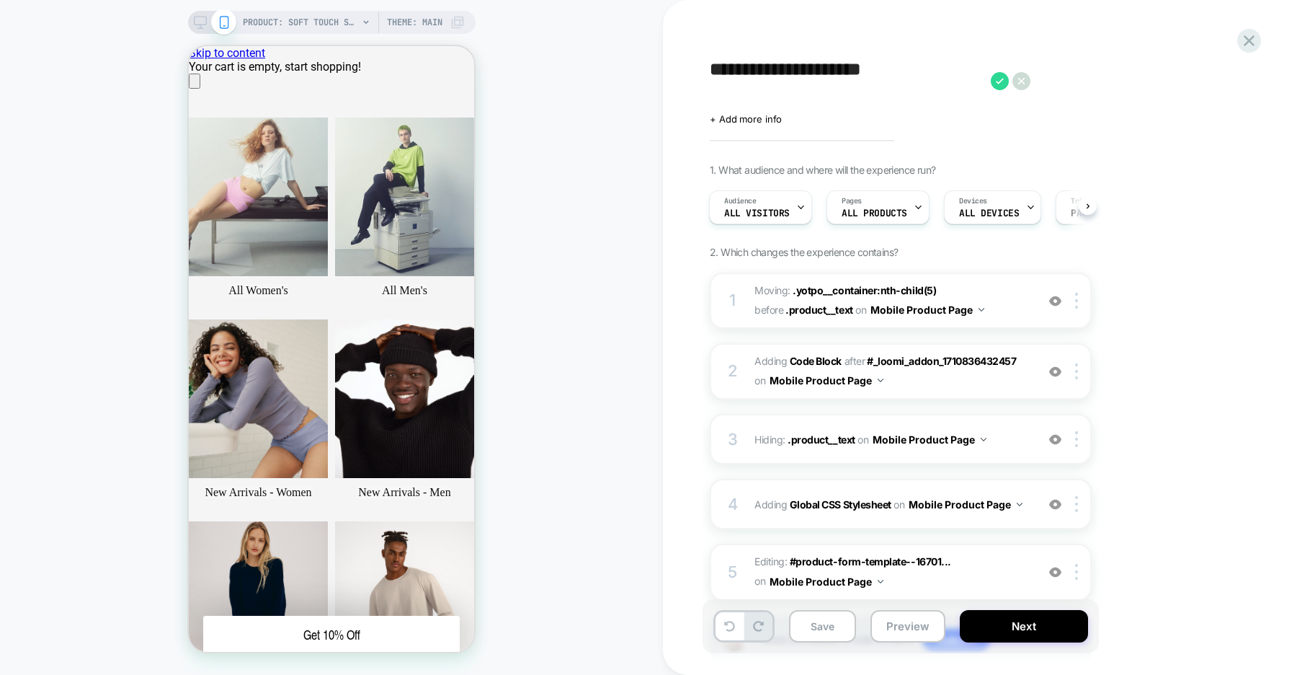
click at [747, 71] on textarea "**********" at bounding box center [847, 80] width 274 height 43
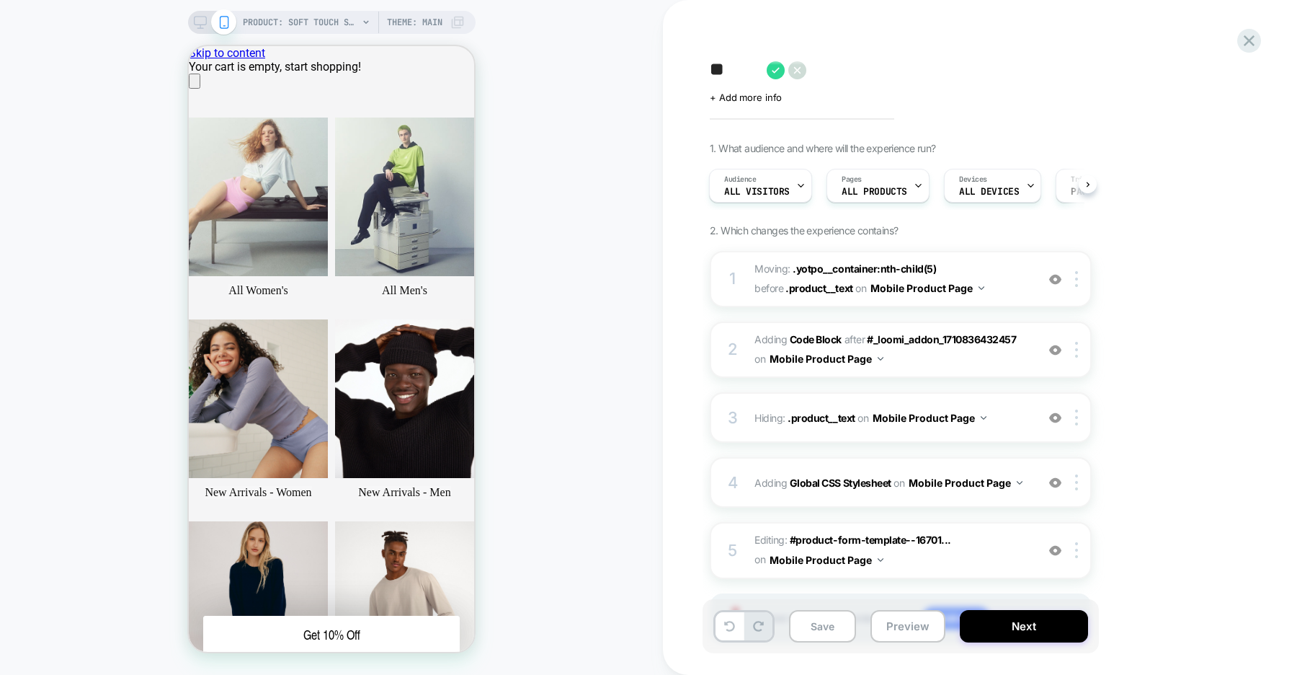
type textarea "*"
type textarea "**********"
click at [974, 73] on icon at bounding box center [975, 70] width 18 height 18
click at [828, 625] on button "Save" at bounding box center [822, 626] width 67 height 32
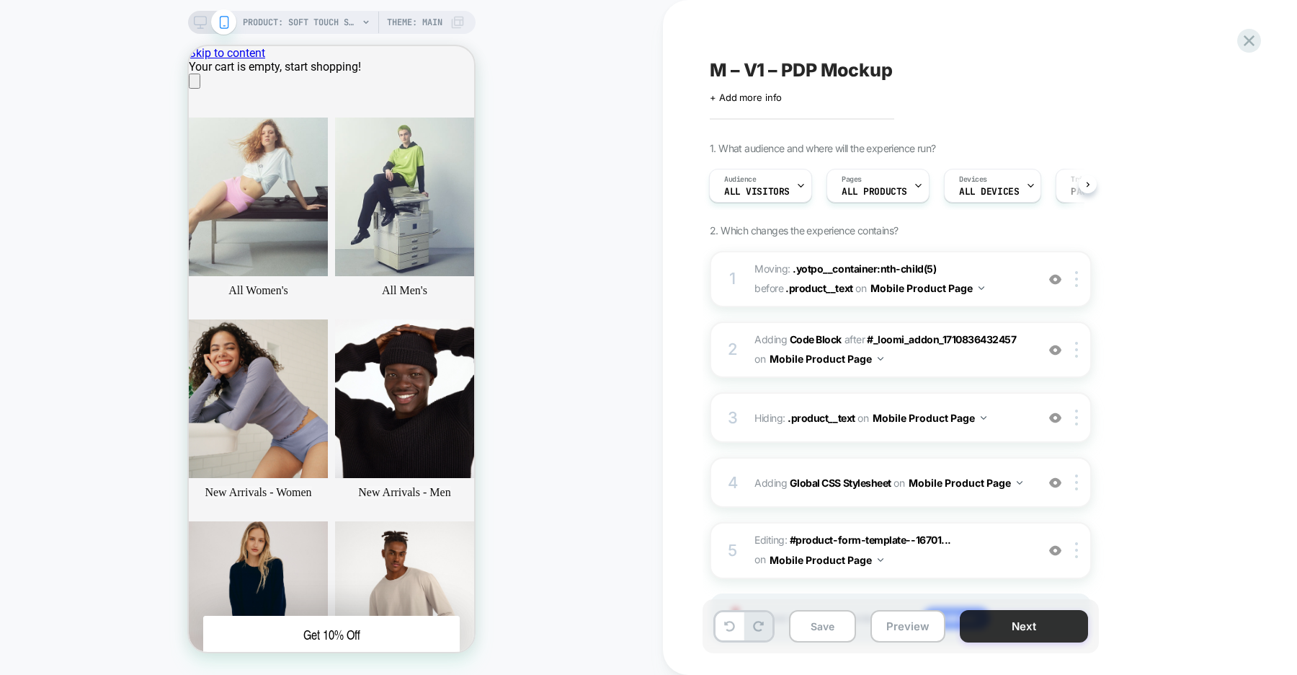
click at [1015, 629] on button "Next" at bounding box center [1024, 626] width 128 height 32
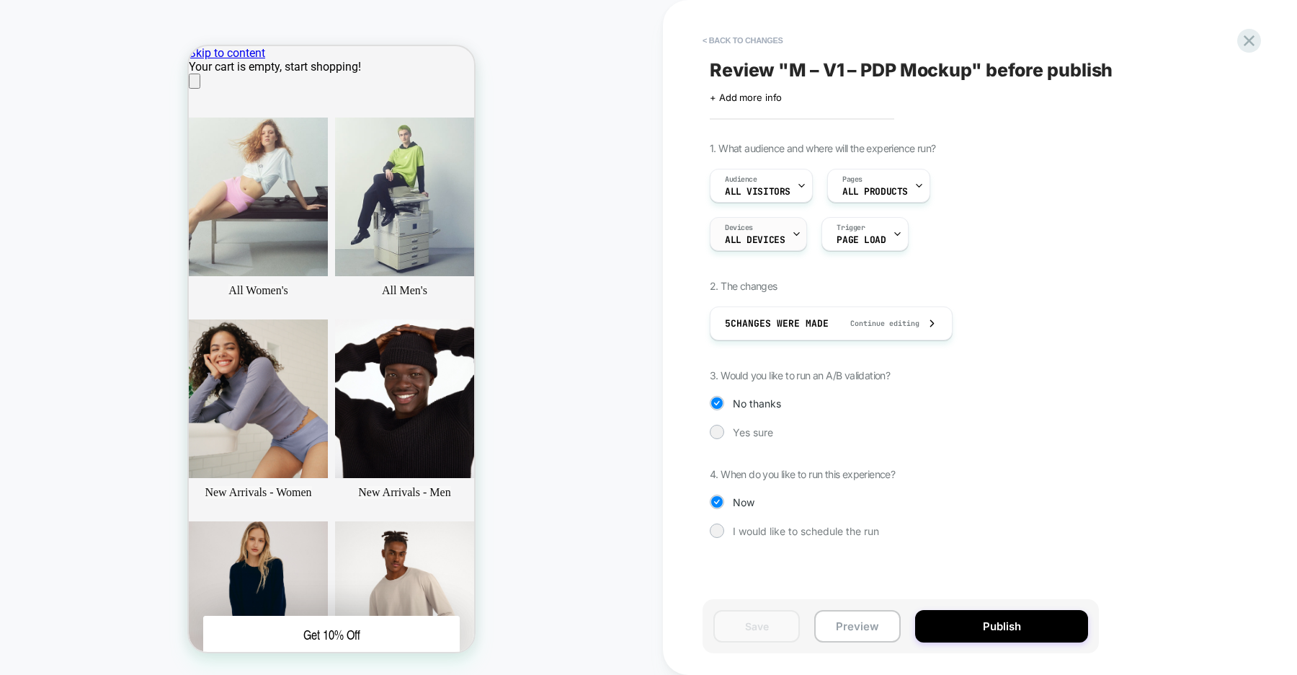
click at [789, 233] on div "Devices ALL DEVICES" at bounding box center [755, 234] width 89 height 32
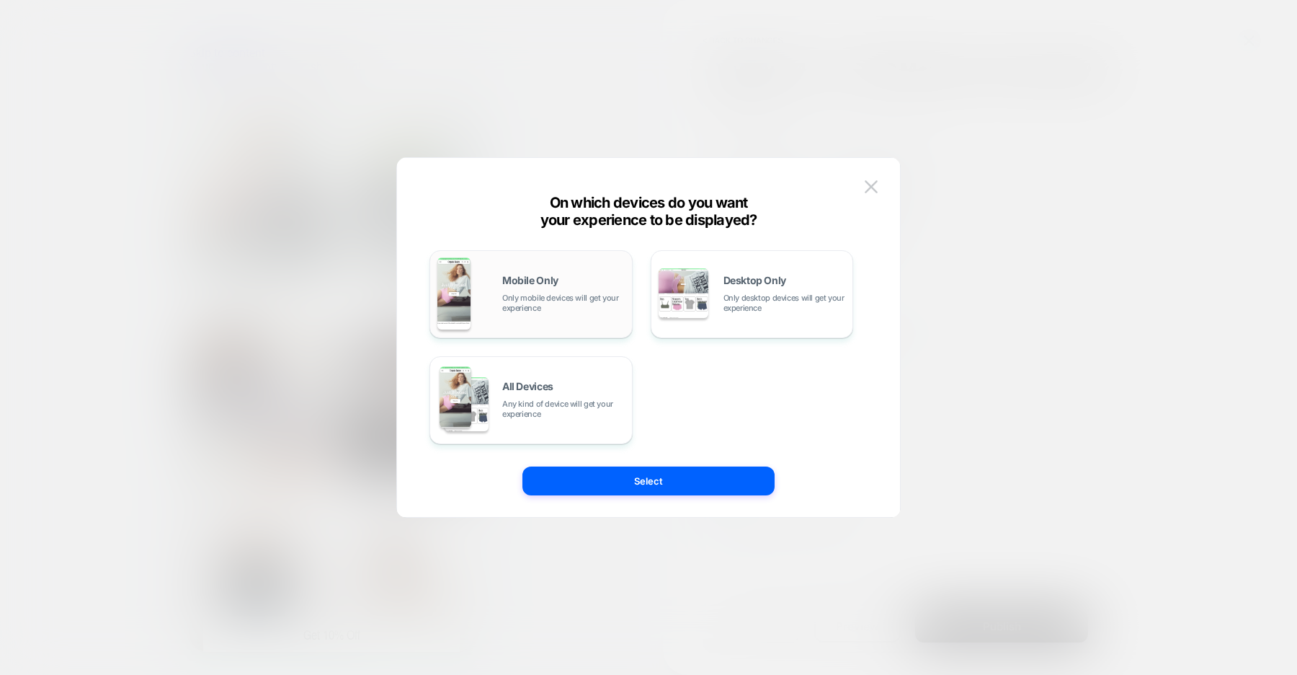
click at [564, 296] on span "Only mobile devices will get your experience" at bounding box center [563, 303] width 123 height 20
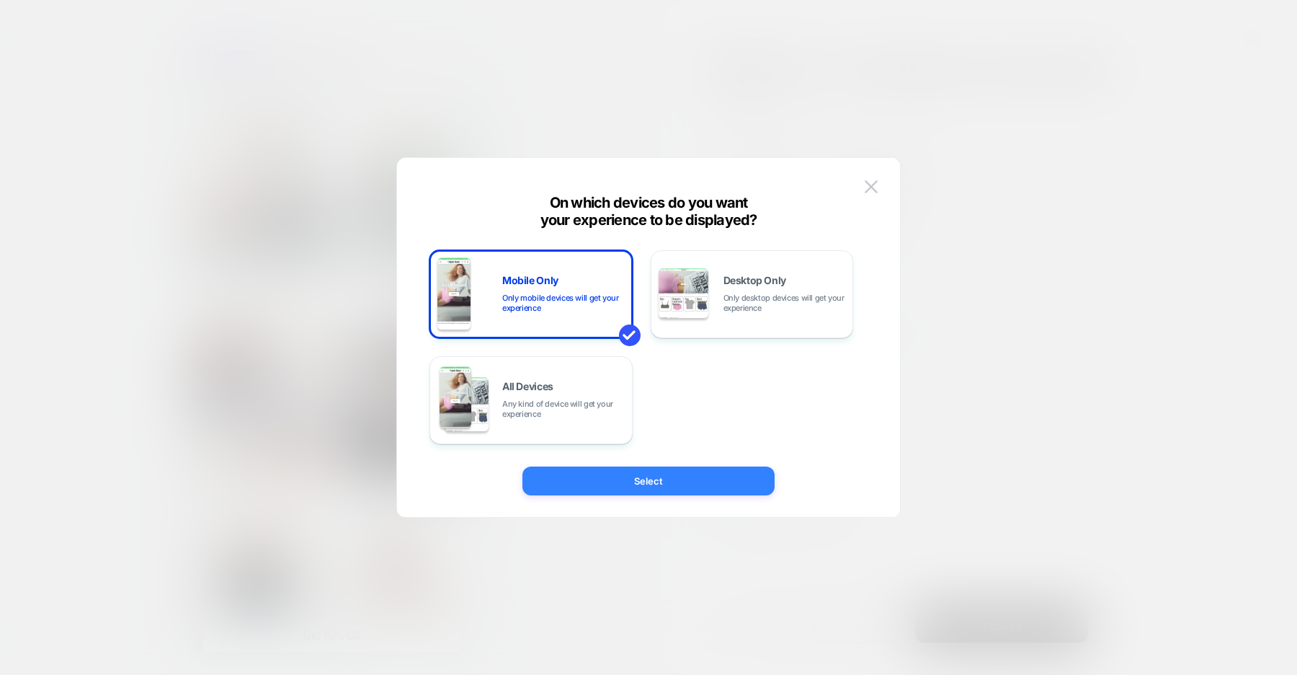
click at [700, 476] on button "Select" at bounding box center [648, 480] width 252 height 29
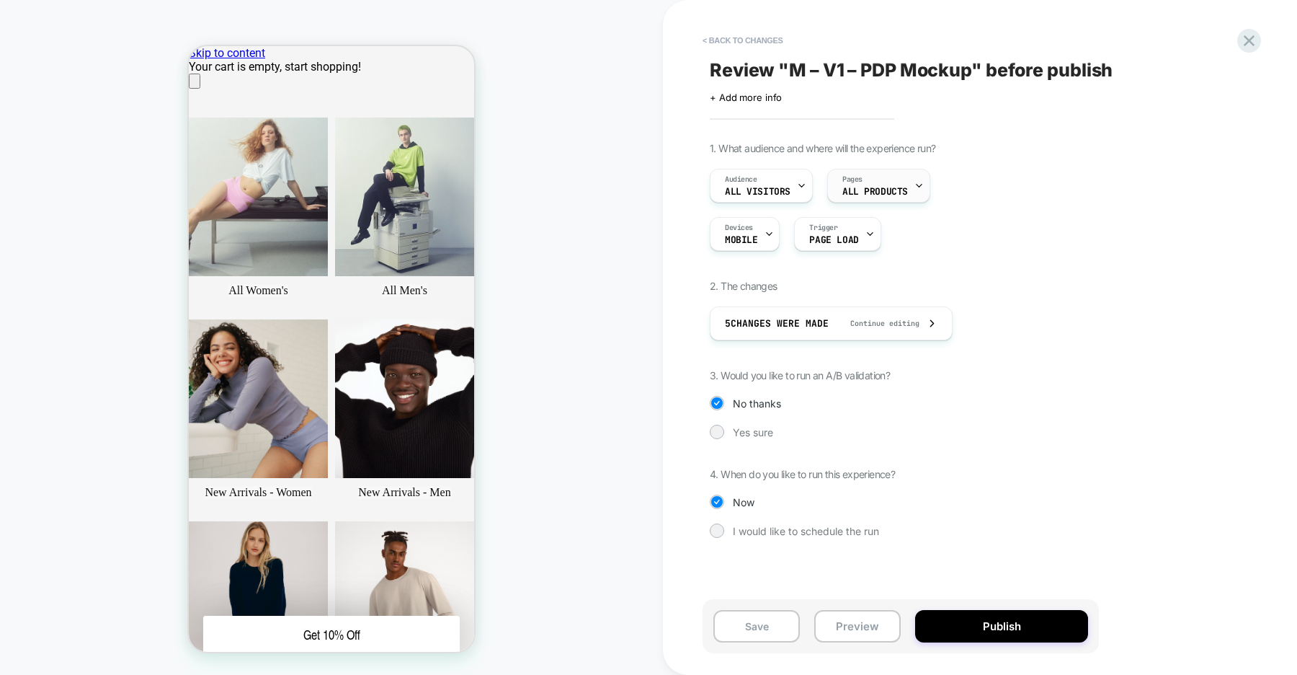
click at [919, 187] on icon at bounding box center [919, 185] width 9 height 9
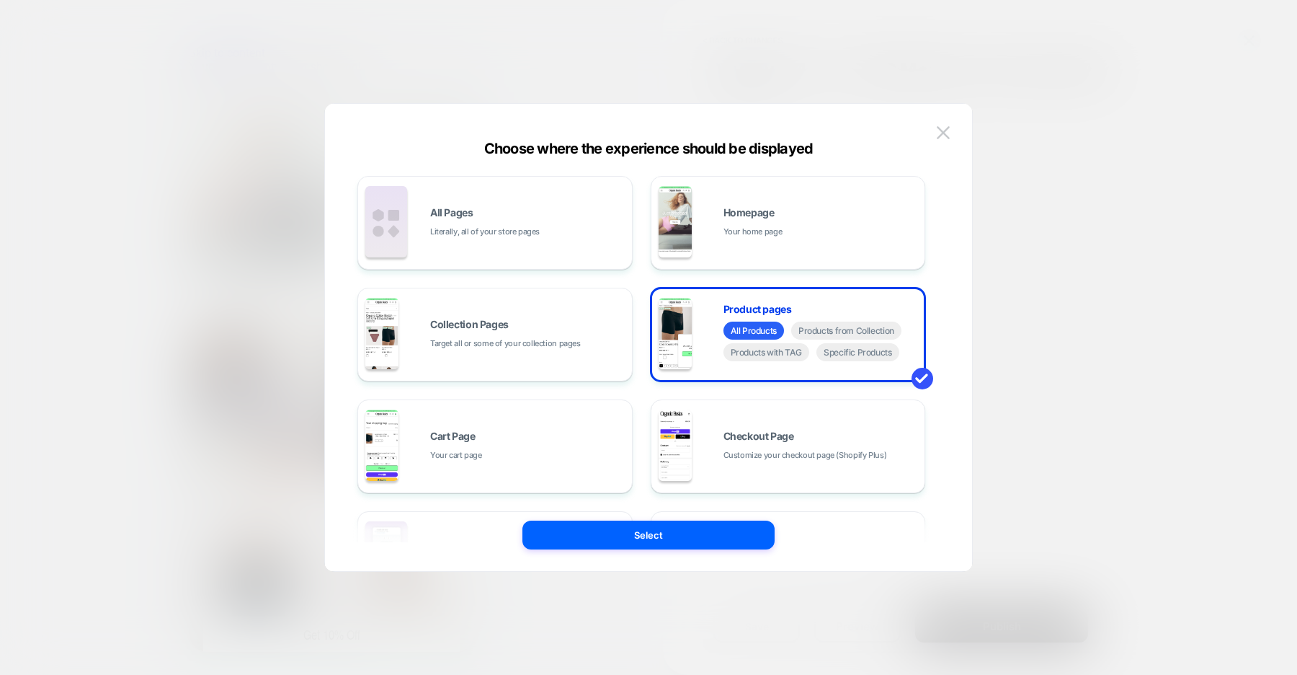
click at [1076, 257] on div at bounding box center [648, 337] width 1297 height 675
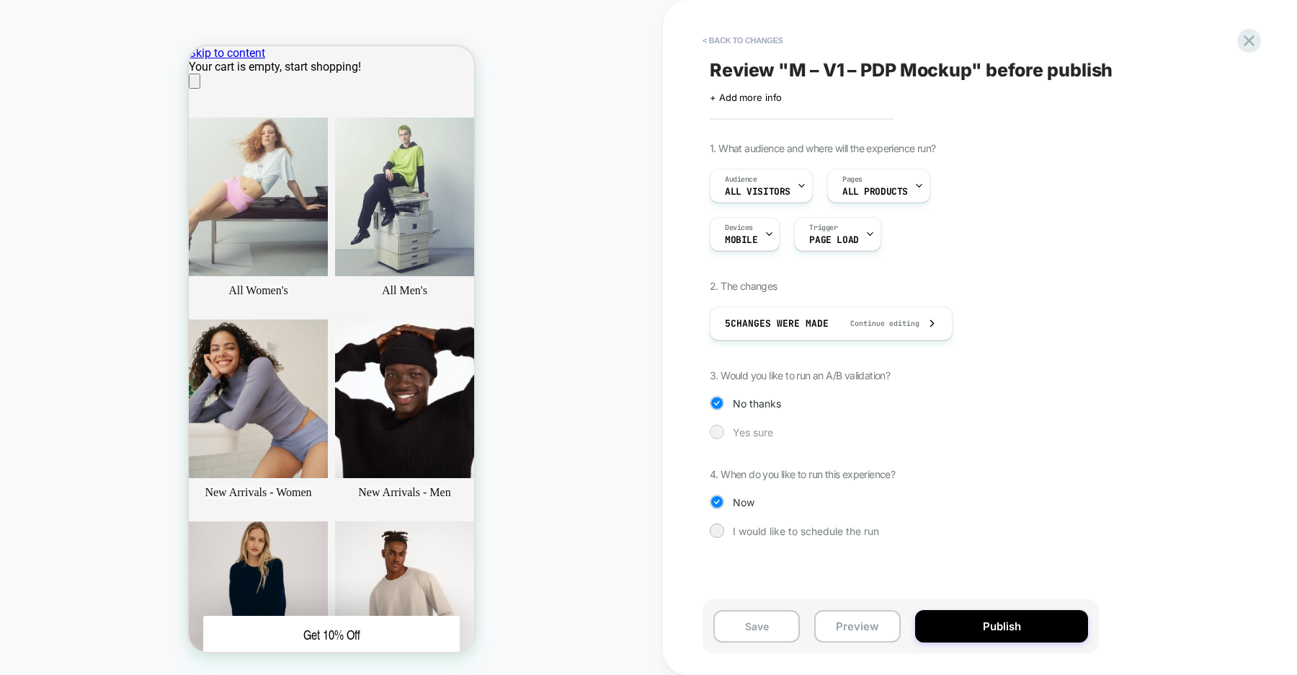
click at [724, 429] on div at bounding box center [717, 431] width 14 height 14
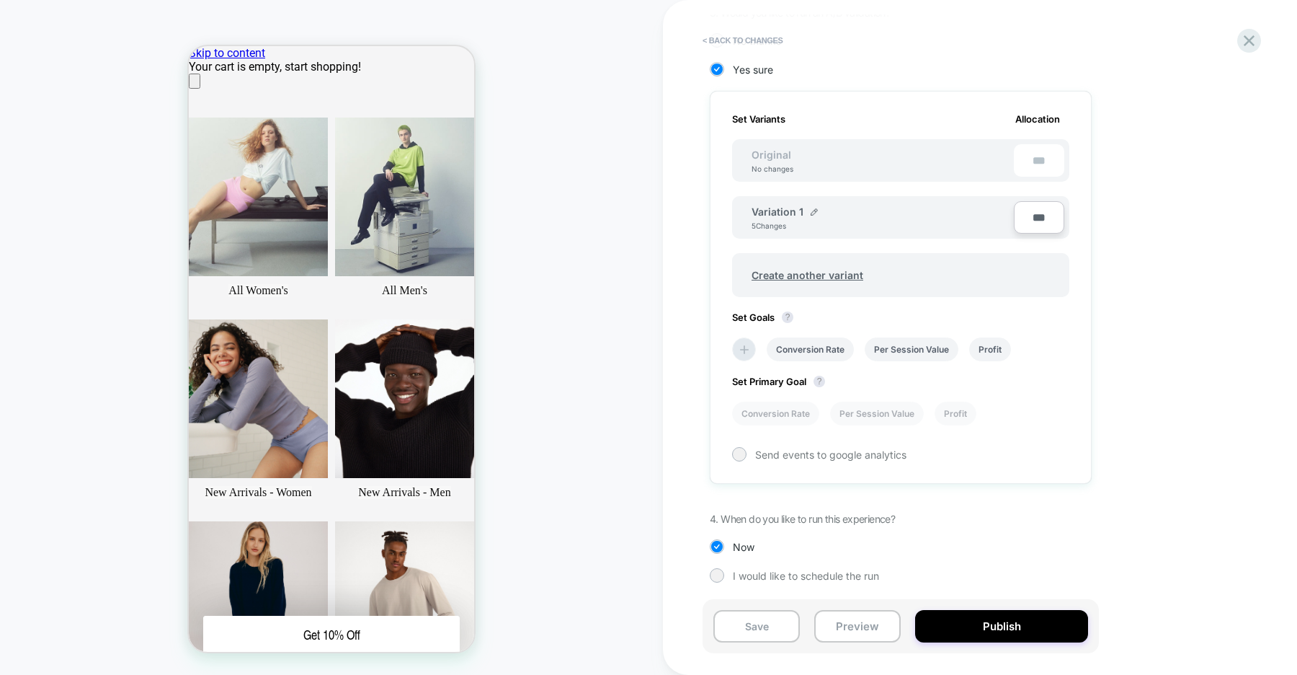
scroll to position [364, 0]
click at [742, 345] on icon at bounding box center [744, 348] width 14 height 14
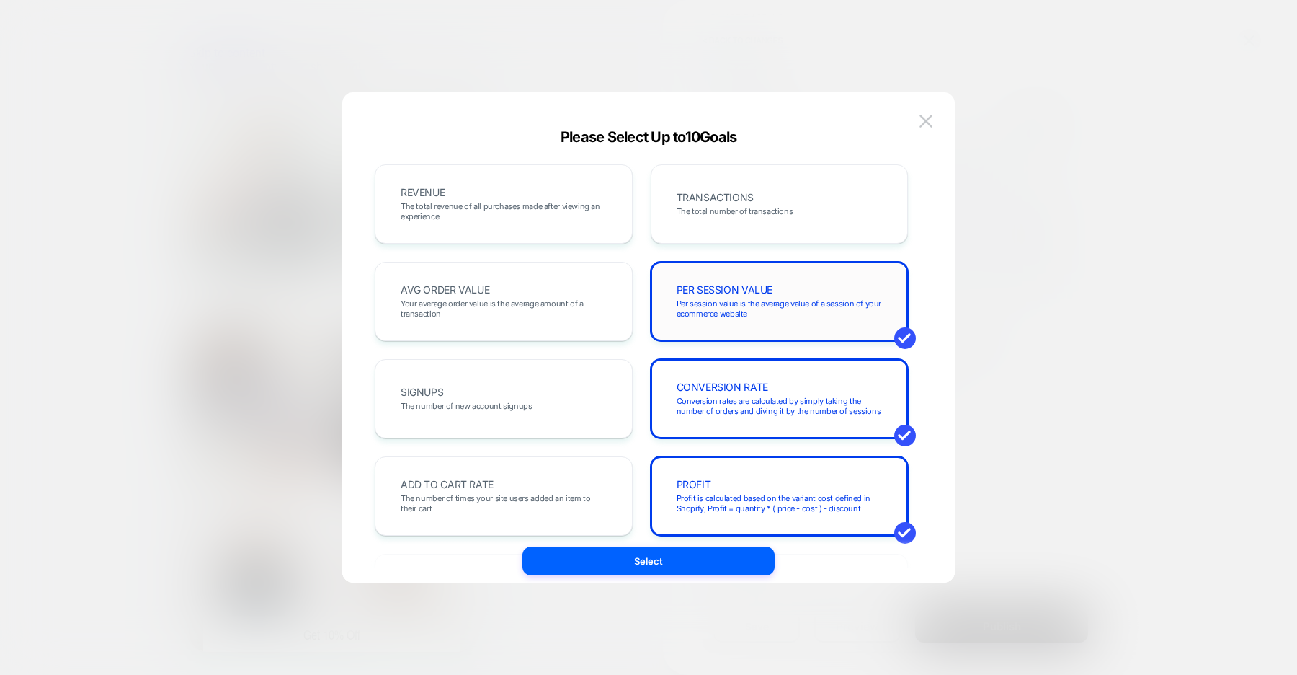
click at [674, 311] on div "PER SESSION VALUE Per session value is the average value of a session of your e…" at bounding box center [780, 301] width 228 height 49
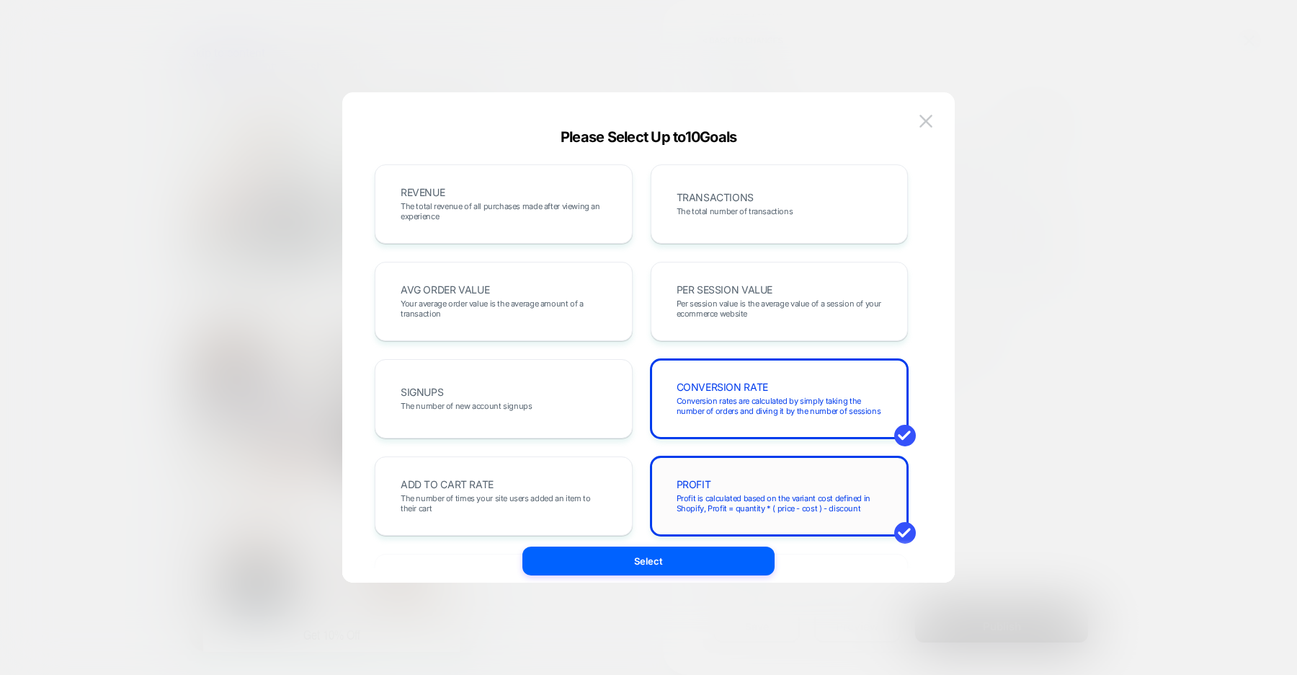
click at [687, 487] on span "PROFIT" at bounding box center [694, 484] width 35 height 10
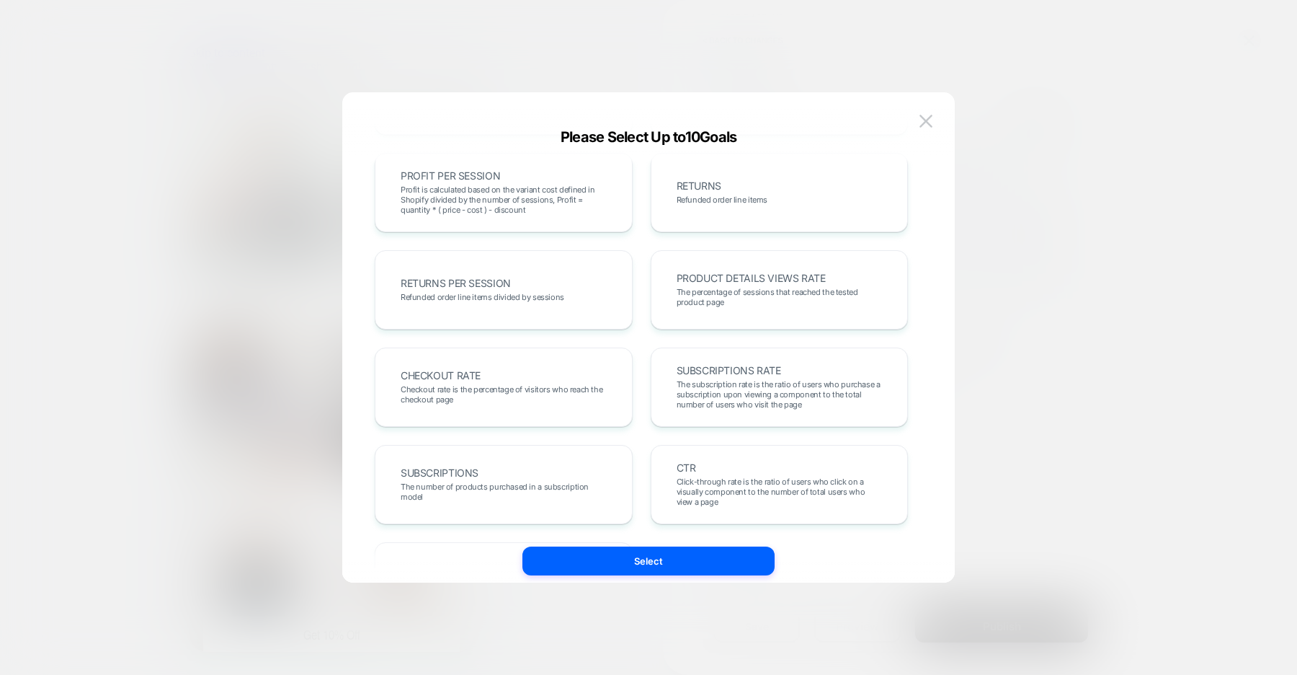
scroll to position [497, 0]
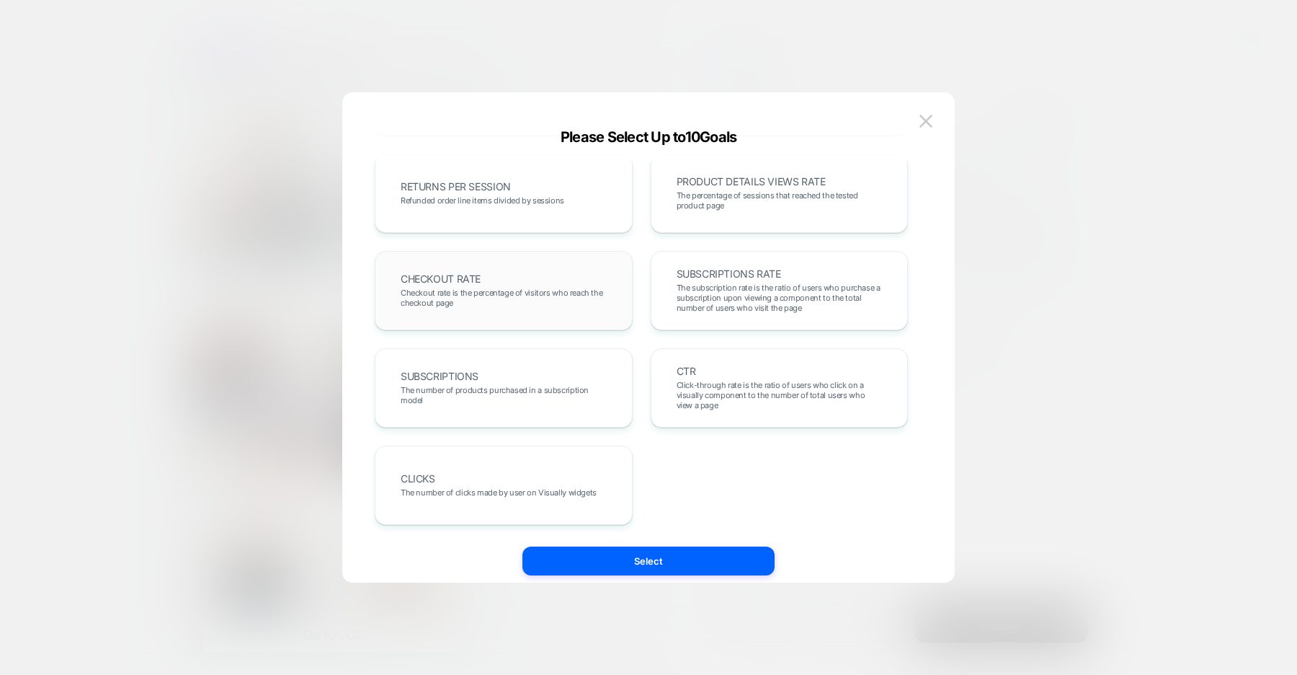
click at [575, 298] on span "Checkout rate is the percentage of visitors who reach the checkout page" at bounding box center [504, 298] width 206 height 20
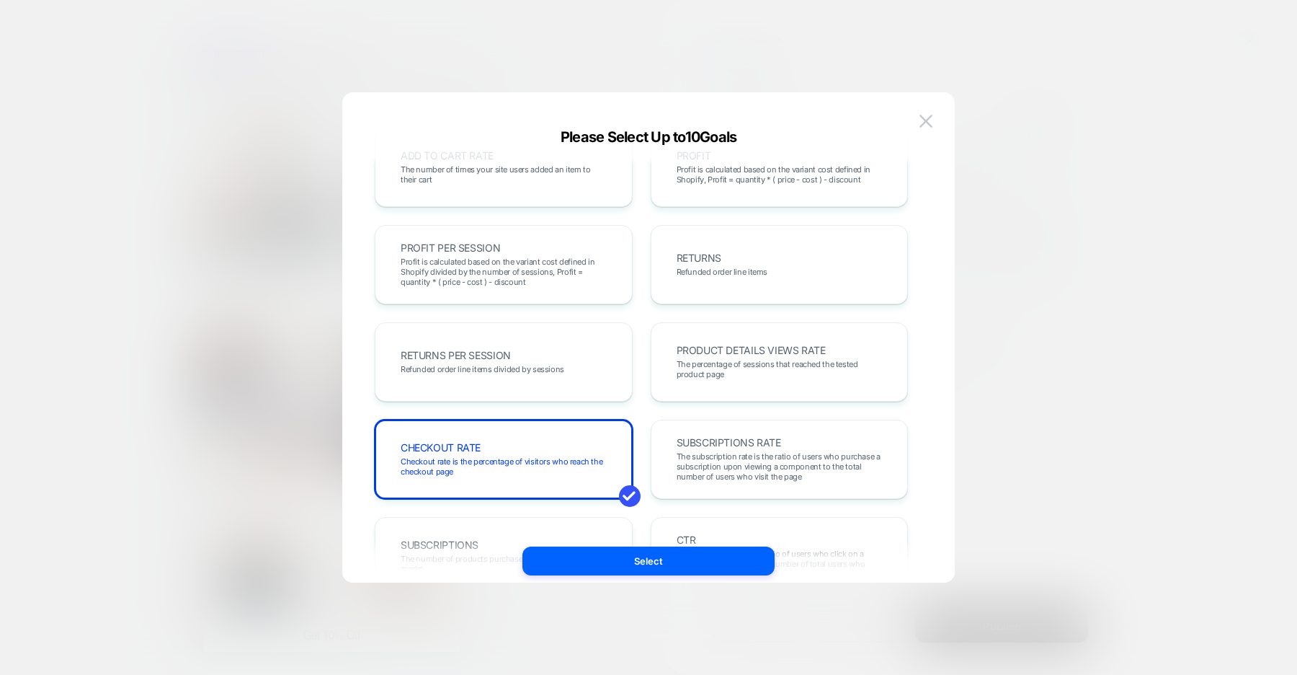
scroll to position [326, 0]
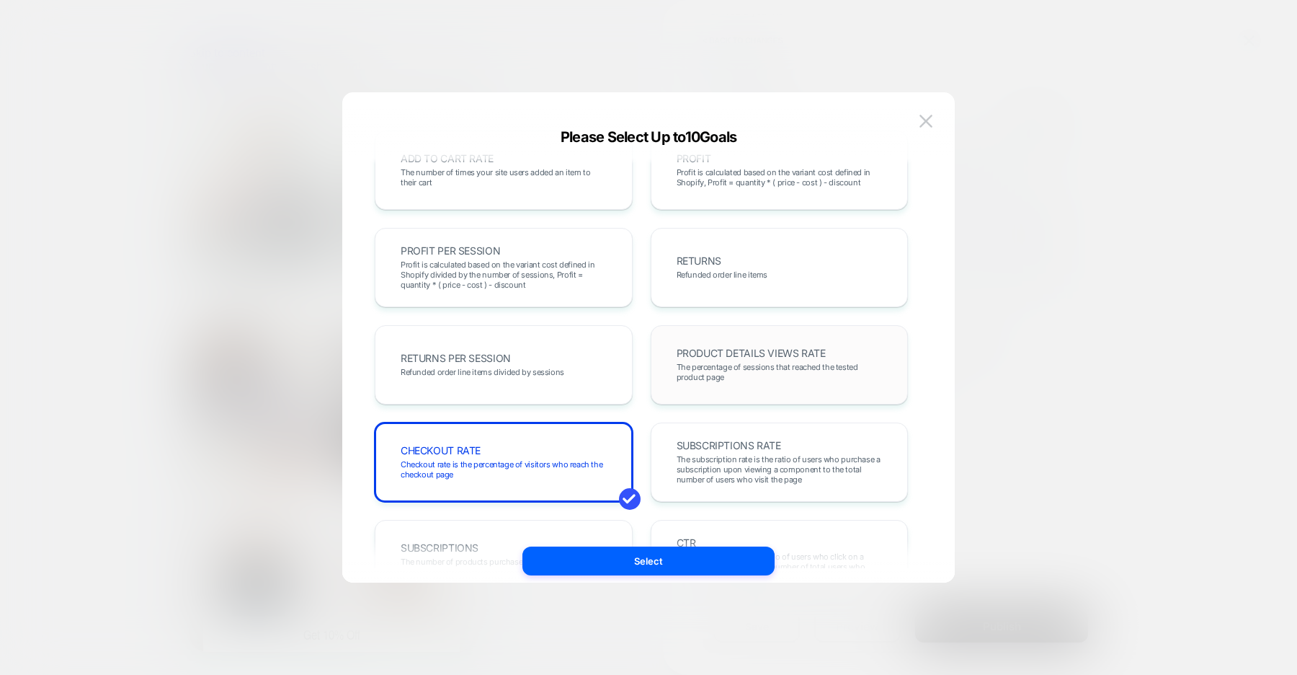
click at [681, 350] on span "PRODUCT DETAILS VIEWS RATE" at bounding box center [751, 353] width 149 height 10
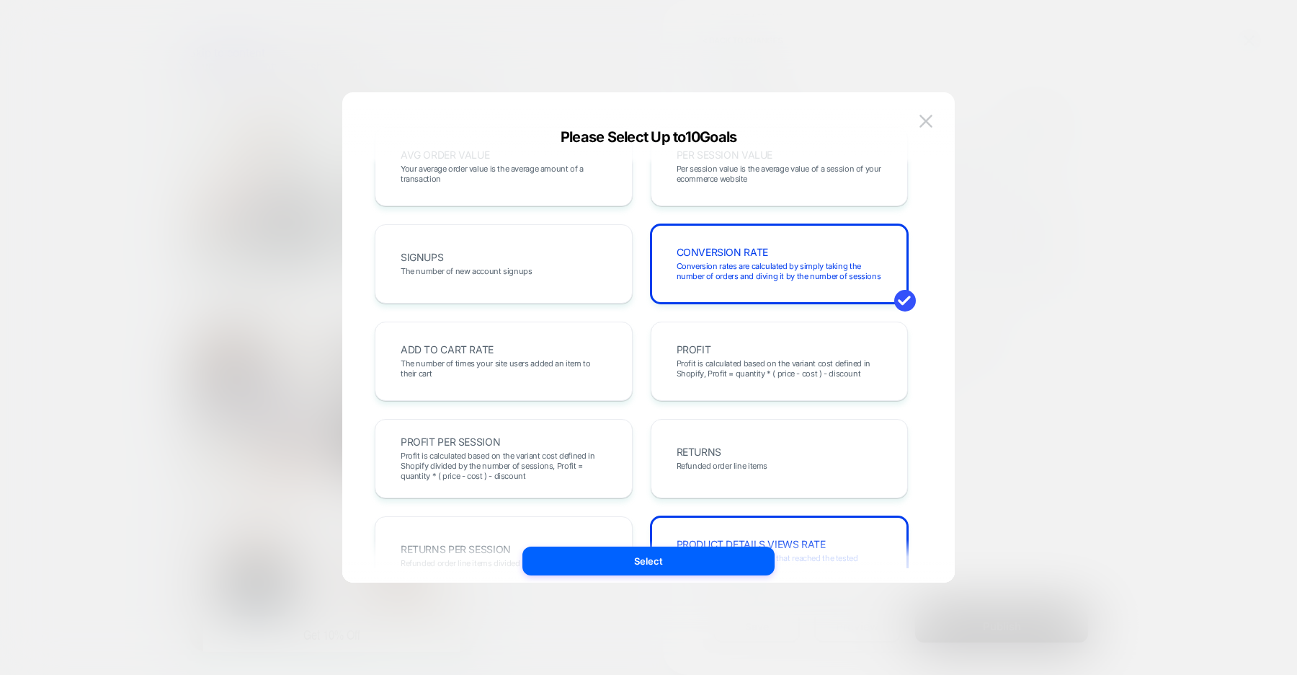
scroll to position [130, 0]
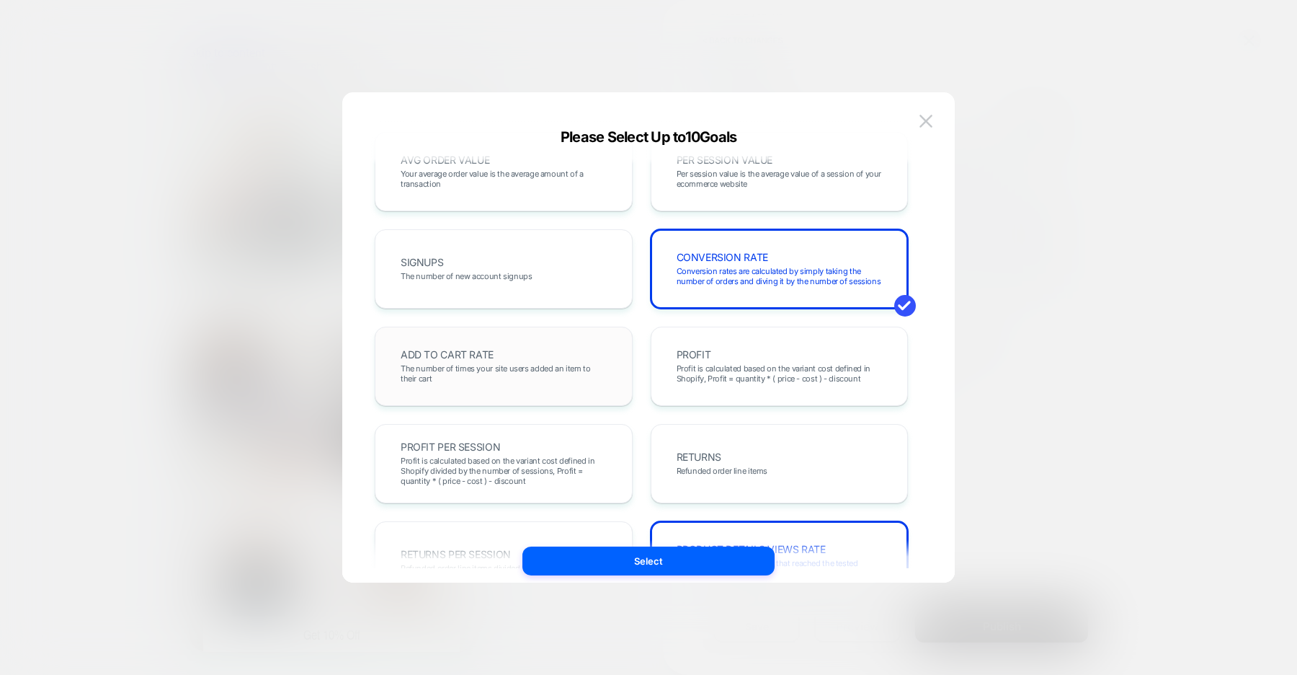
click at [595, 373] on span "The number of times your site users added an item to their cart" at bounding box center [504, 373] width 206 height 20
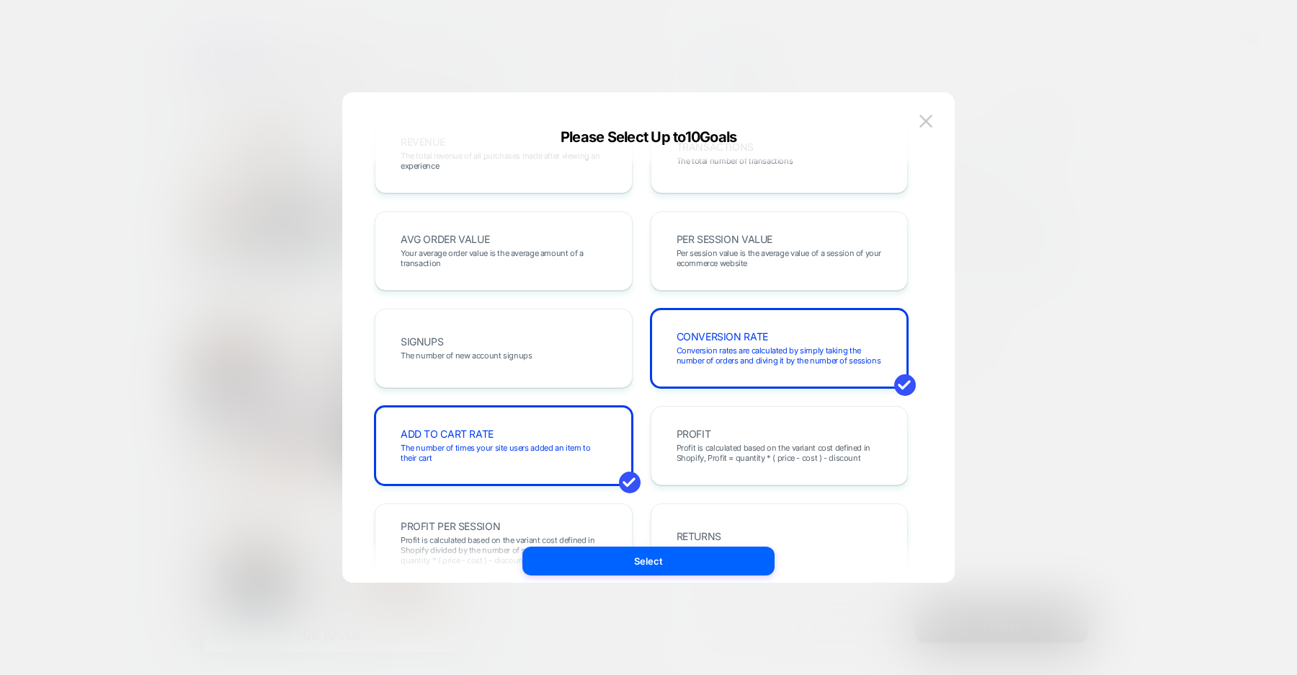
scroll to position [0, 0]
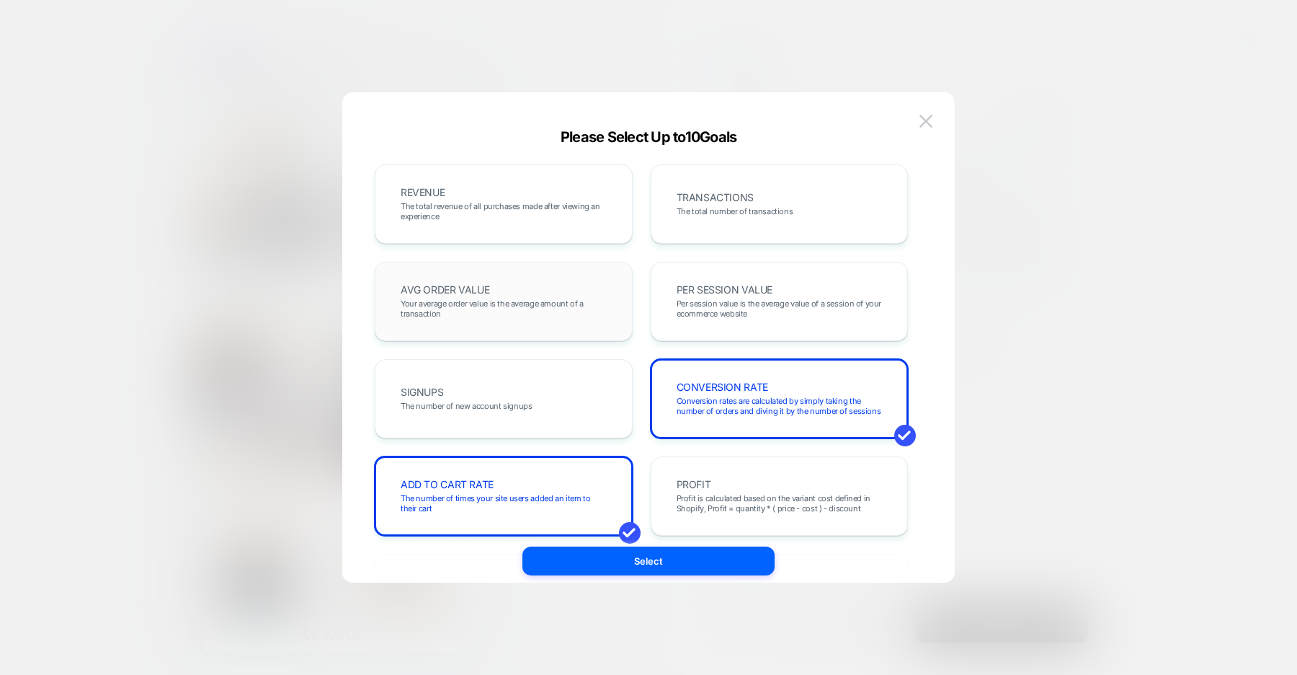
click at [570, 305] on span "Your average order value is the average amount of a transaction" at bounding box center [504, 308] width 206 height 20
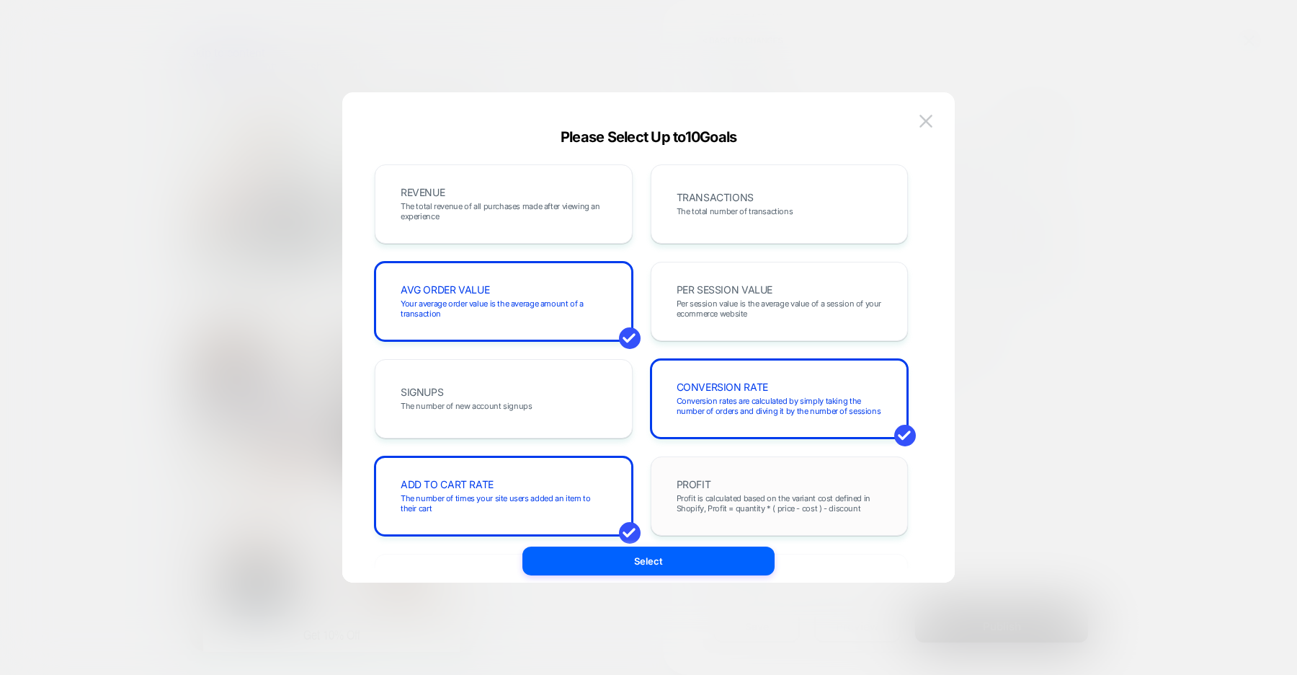
click at [707, 476] on div "PROFIT Profit is calculated based on the variant cost defined in Shopify, Profi…" at bounding box center [780, 495] width 228 height 49
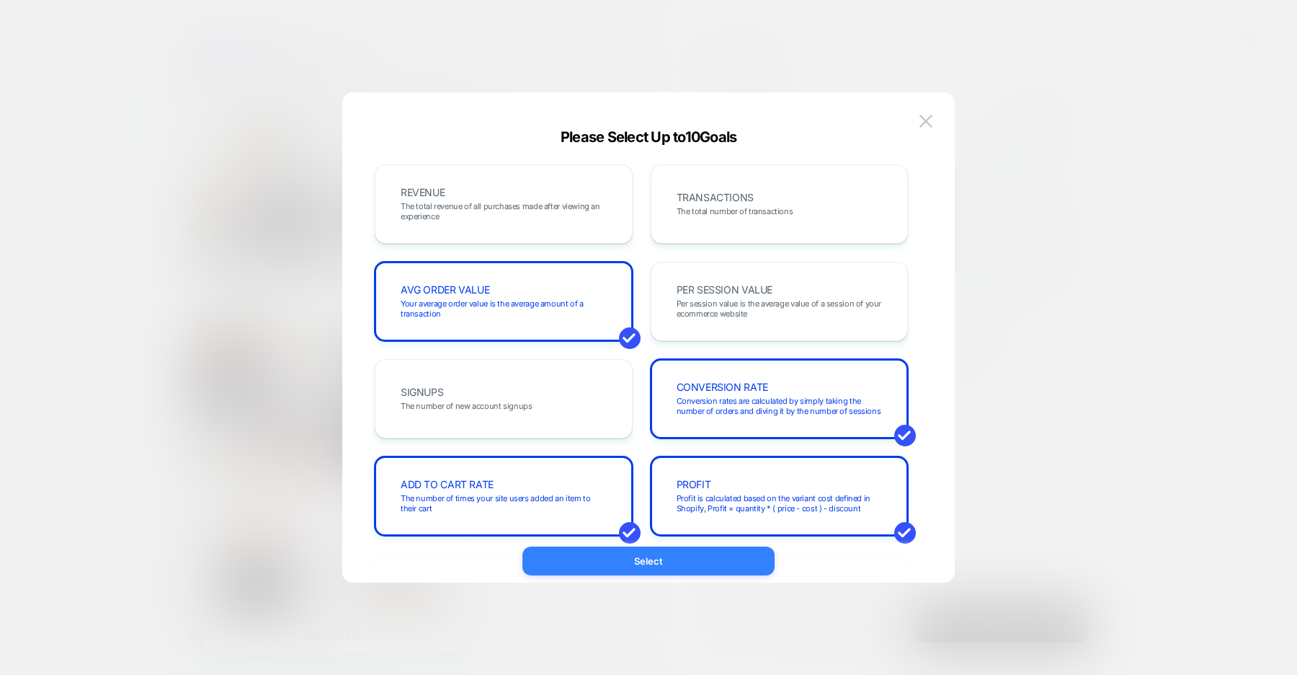
click at [693, 559] on button "Select" at bounding box center [648, 560] width 252 height 29
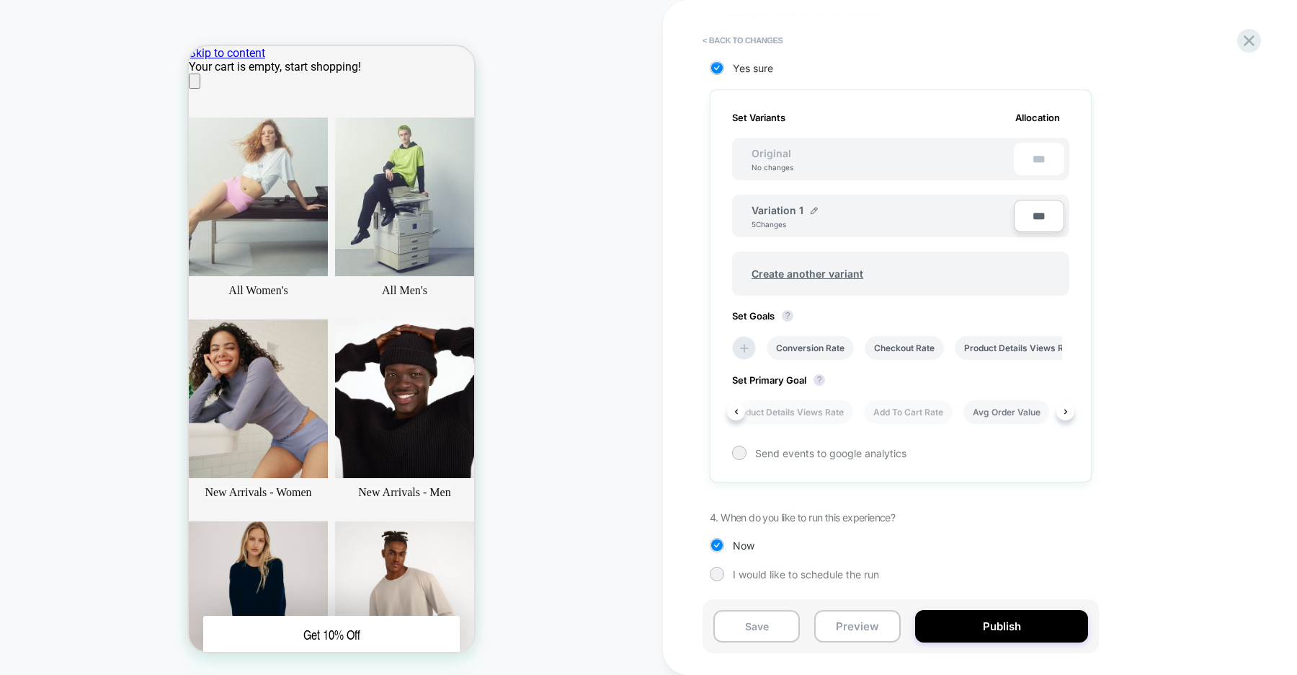
scroll to position [0, 203]
click at [915, 412] on li "Add To Cart Rate" at bounding box center [904, 412] width 89 height 24
click at [745, 627] on button "Save" at bounding box center [756, 626] width 86 height 32
click at [1245, 42] on icon at bounding box center [1249, 40] width 19 height 19
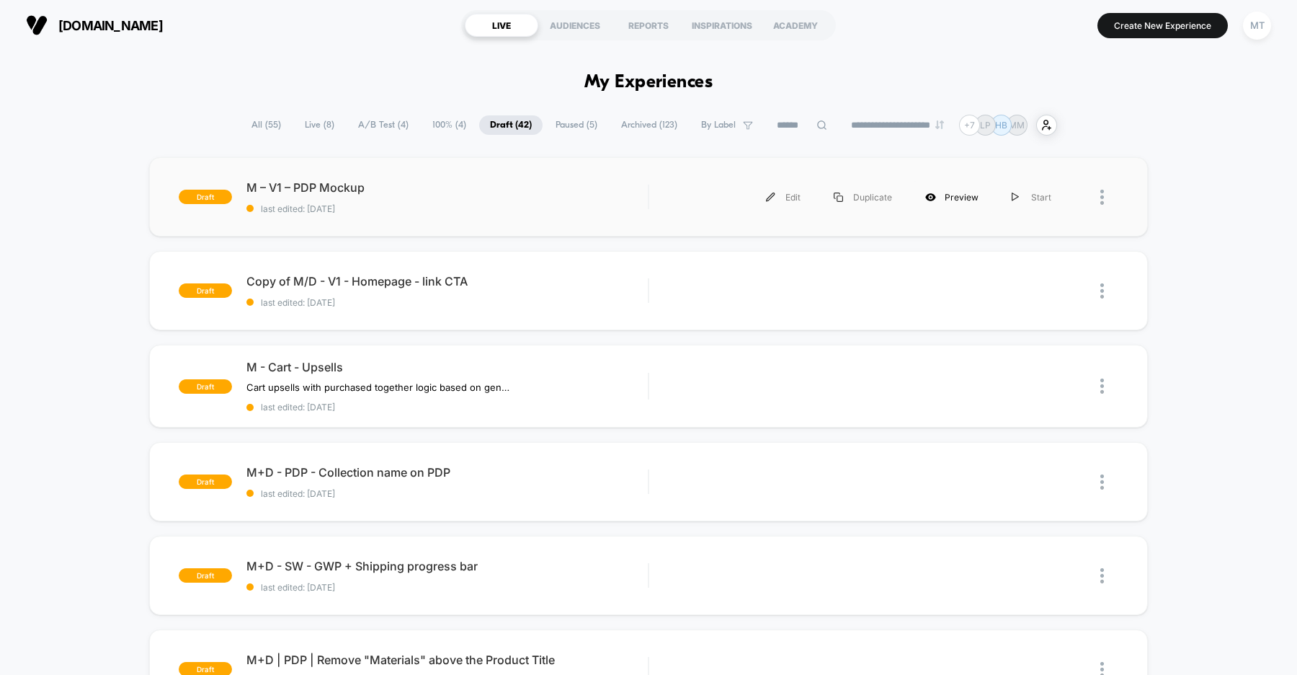
click at [960, 195] on div "Preview" at bounding box center [952, 197] width 86 height 32
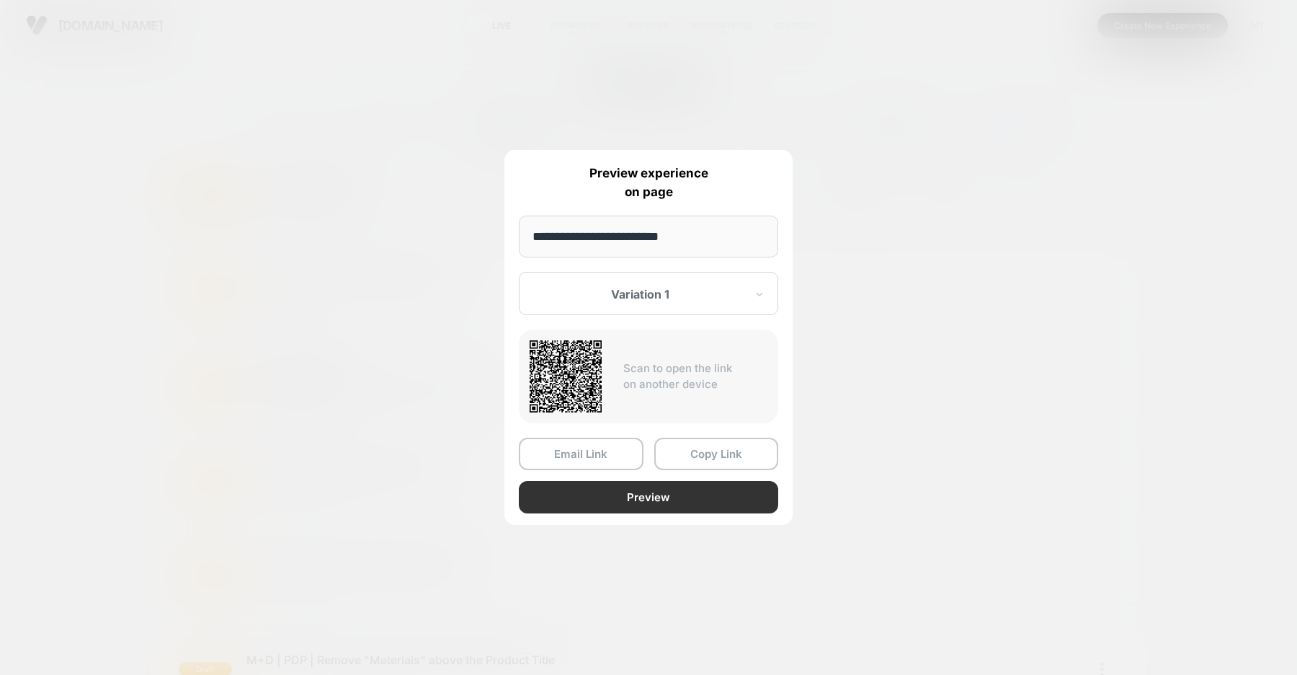
click at [639, 497] on button "Preview" at bounding box center [648, 497] width 259 height 32
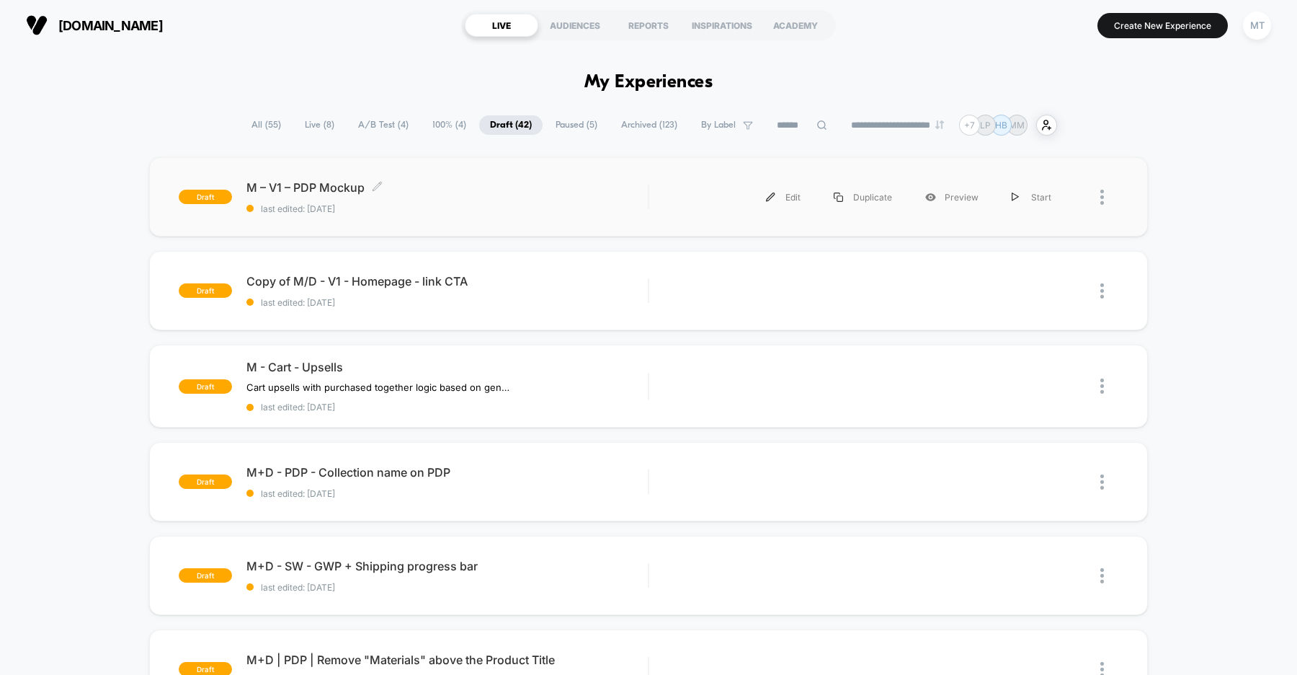
click at [523, 200] on div "M – V1 – PDP Mockup Click to edit experience details Click to edit experience d…" at bounding box center [446, 197] width 401 height 34
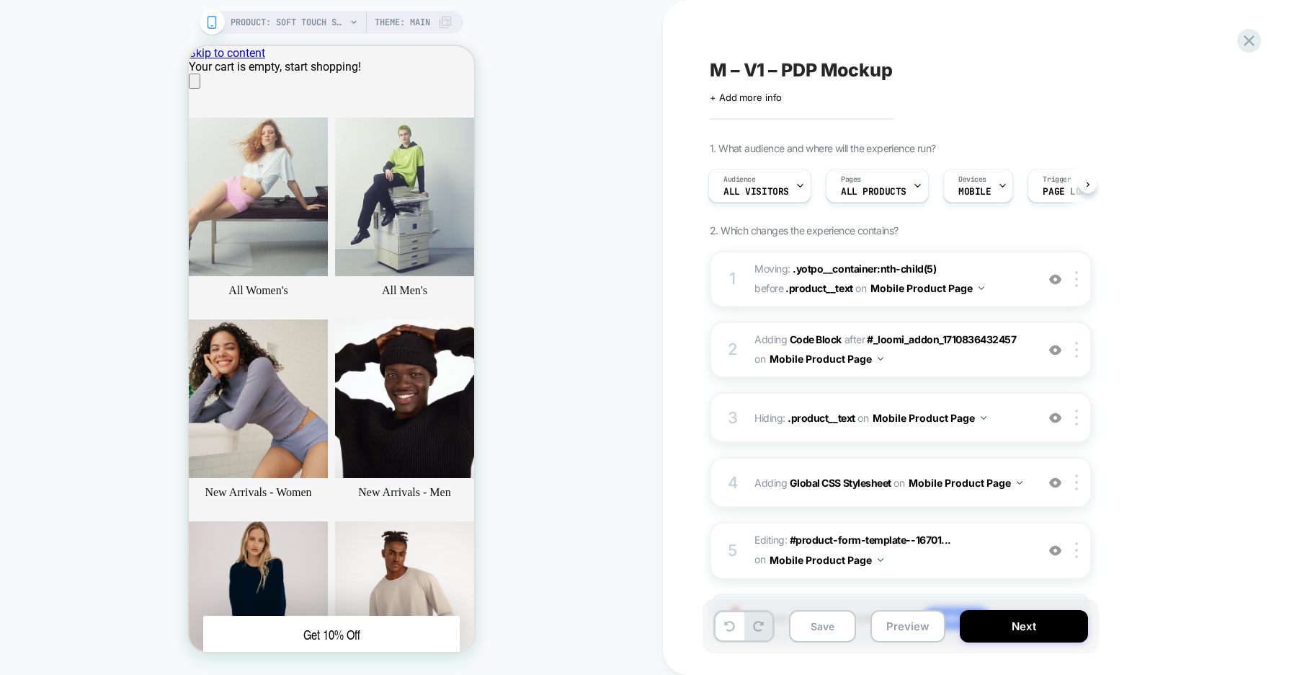
click at [345, 21] on div "PRODUCT: Soft Touch Shorty [womens black] Theme: MAIN" at bounding box center [342, 22] width 222 height 23
click at [353, 22] on icon at bounding box center [354, 22] width 6 height 4
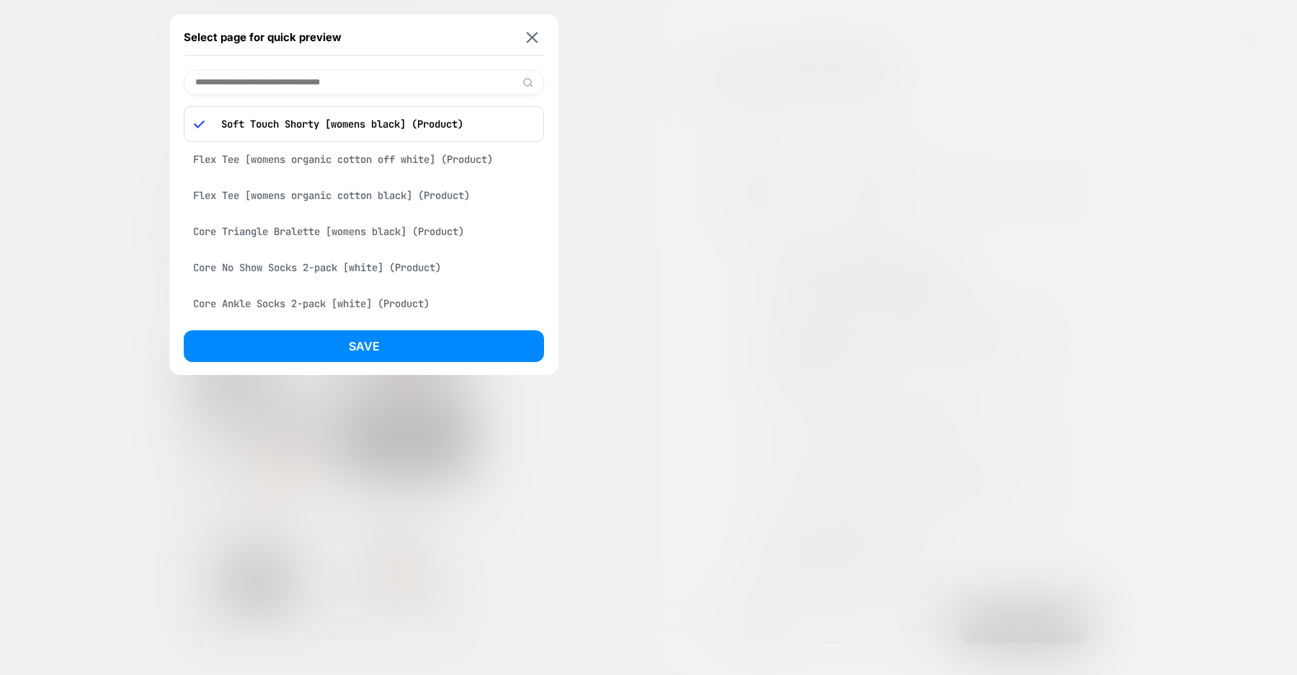
click at [313, 84] on input at bounding box center [364, 82] width 360 height 25
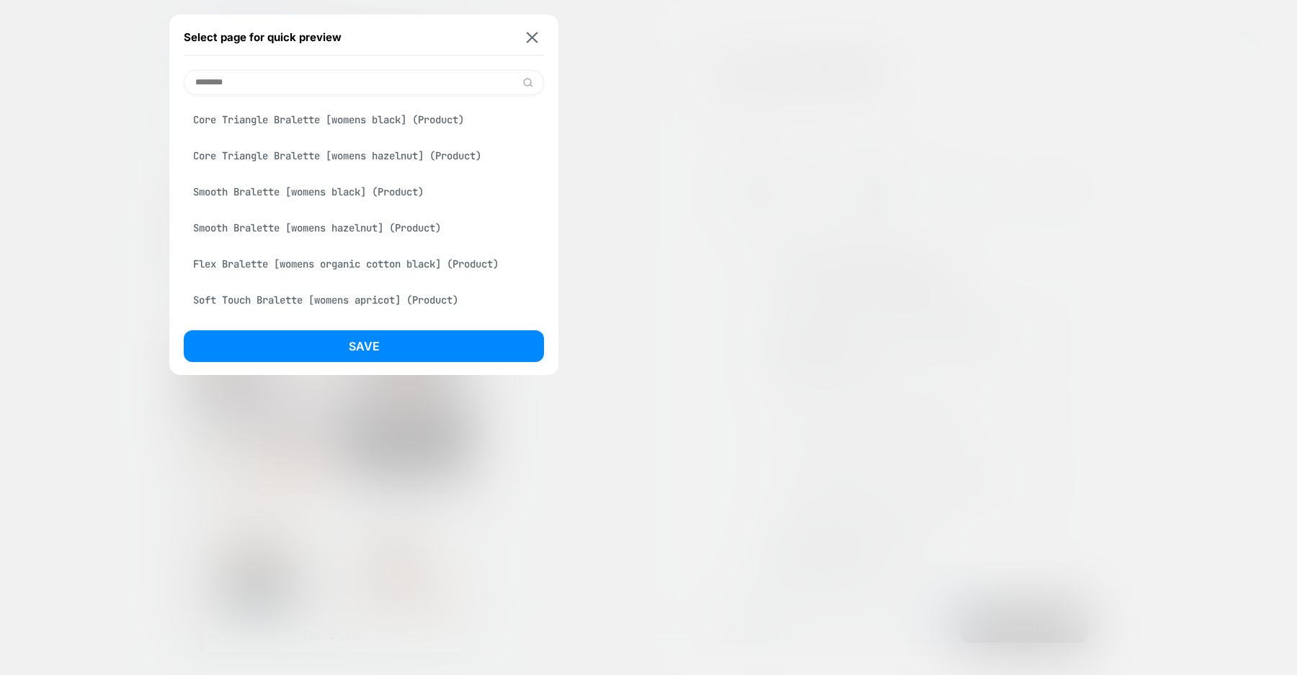
type input "********"
click at [306, 123] on div "Core Triangle Bralette [womens black] (Product)" at bounding box center [364, 119] width 360 height 27
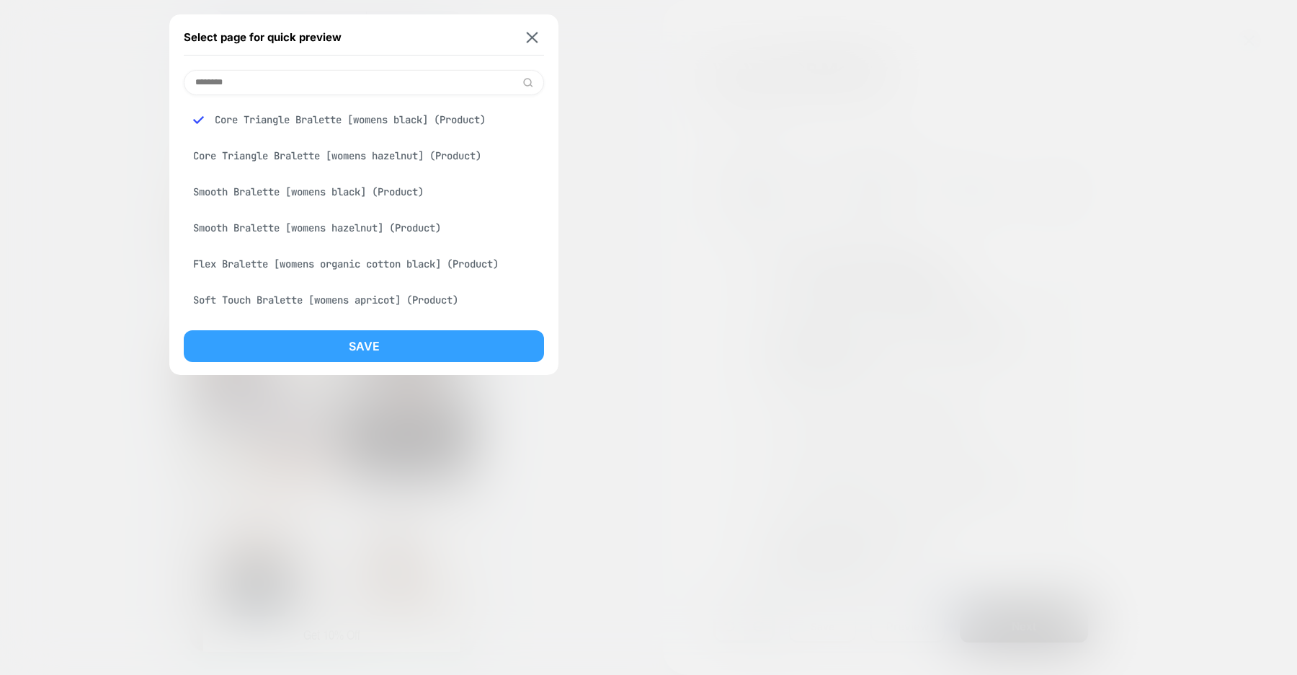
click at [401, 343] on button "Save" at bounding box center [364, 346] width 360 height 32
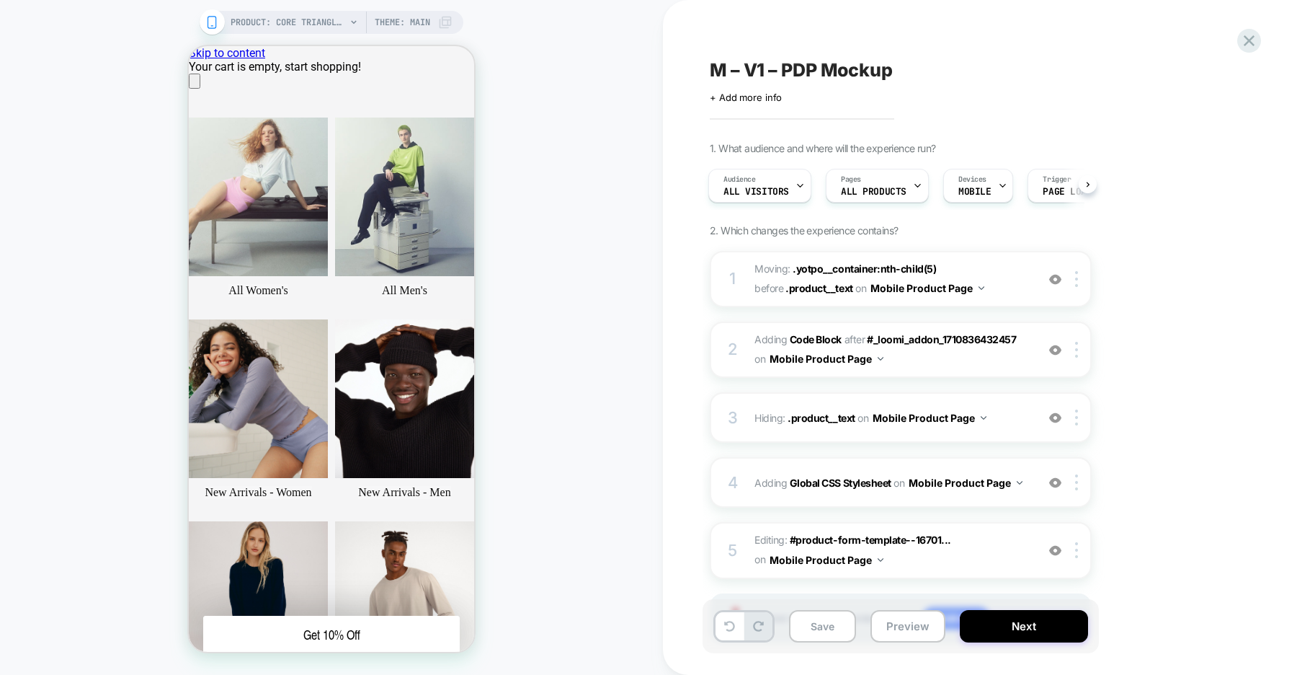
scroll to position [0, 2]
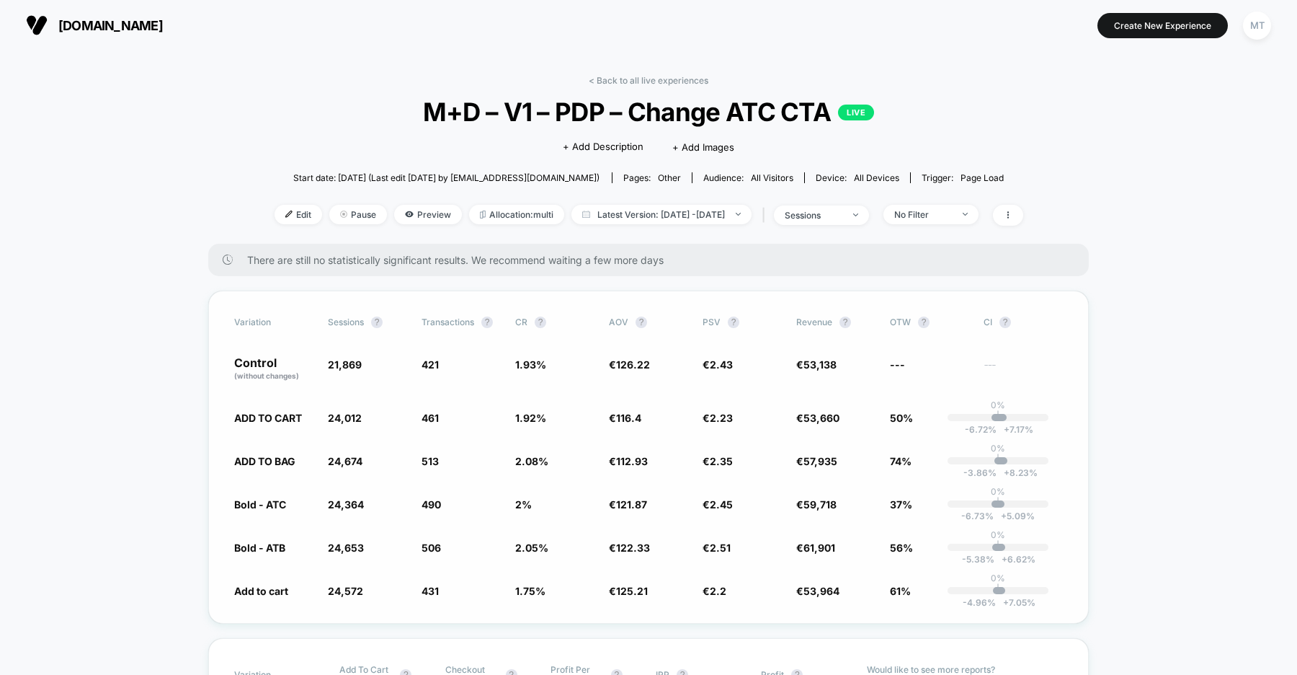
scroll to position [258, 0]
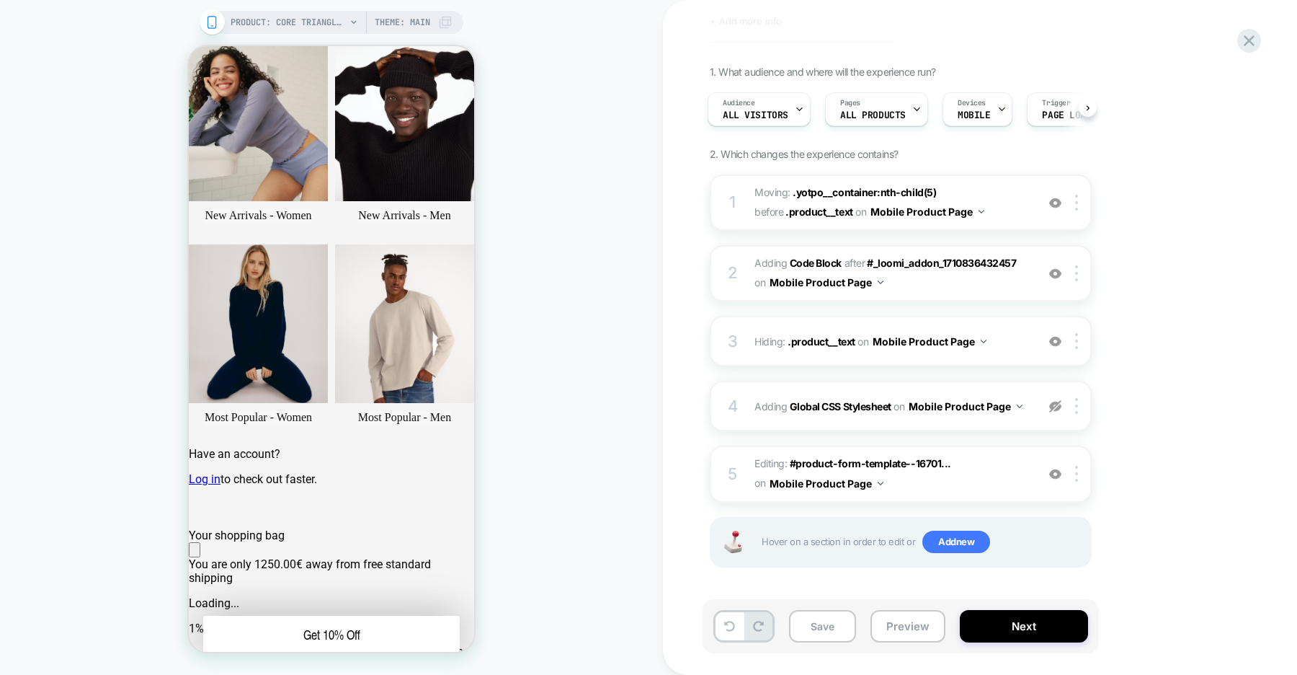
click at [1055, 408] on img at bounding box center [1055, 406] width 12 height 12
click at [864, 403] on b "Global CSS Stylesheet" at bounding box center [841, 406] width 102 height 12
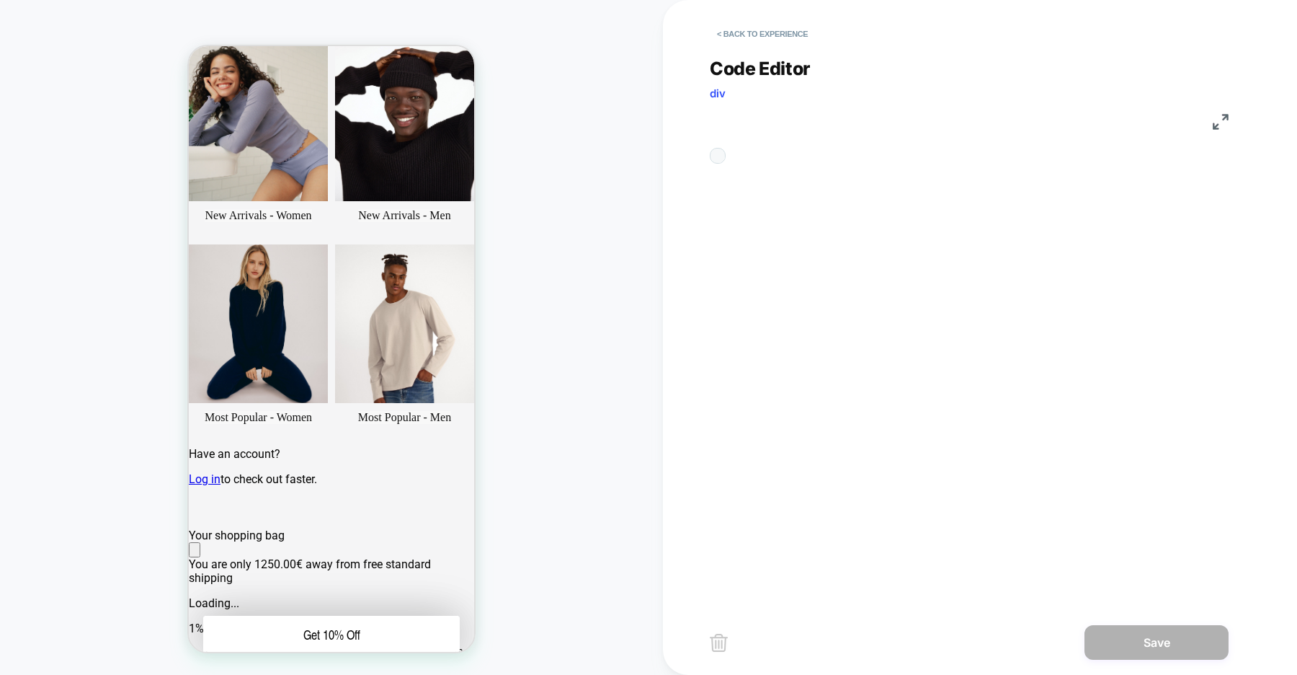
scroll to position [195, 0]
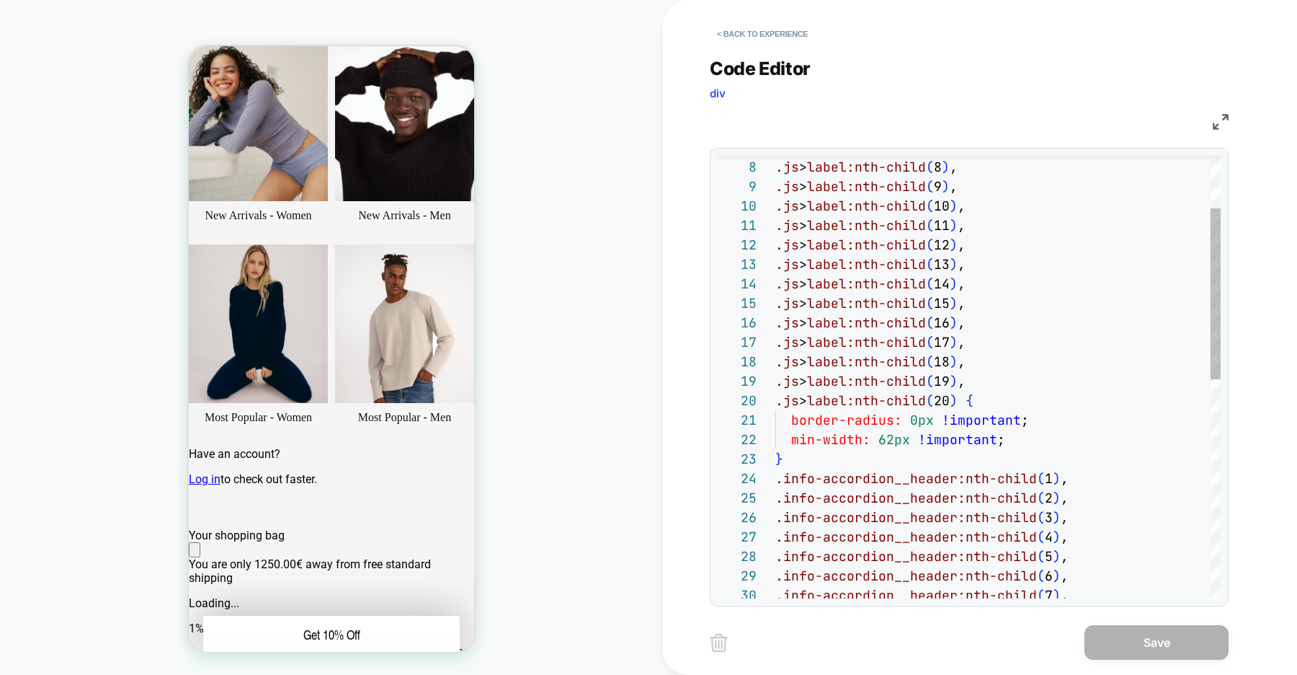
click at [969, 400] on div ".js > label:nth-child ( 7 ) , .js > label:nth-child ( 8 ) , .js > label:nth-chi…" at bounding box center [997, 592] width 445 height 1143
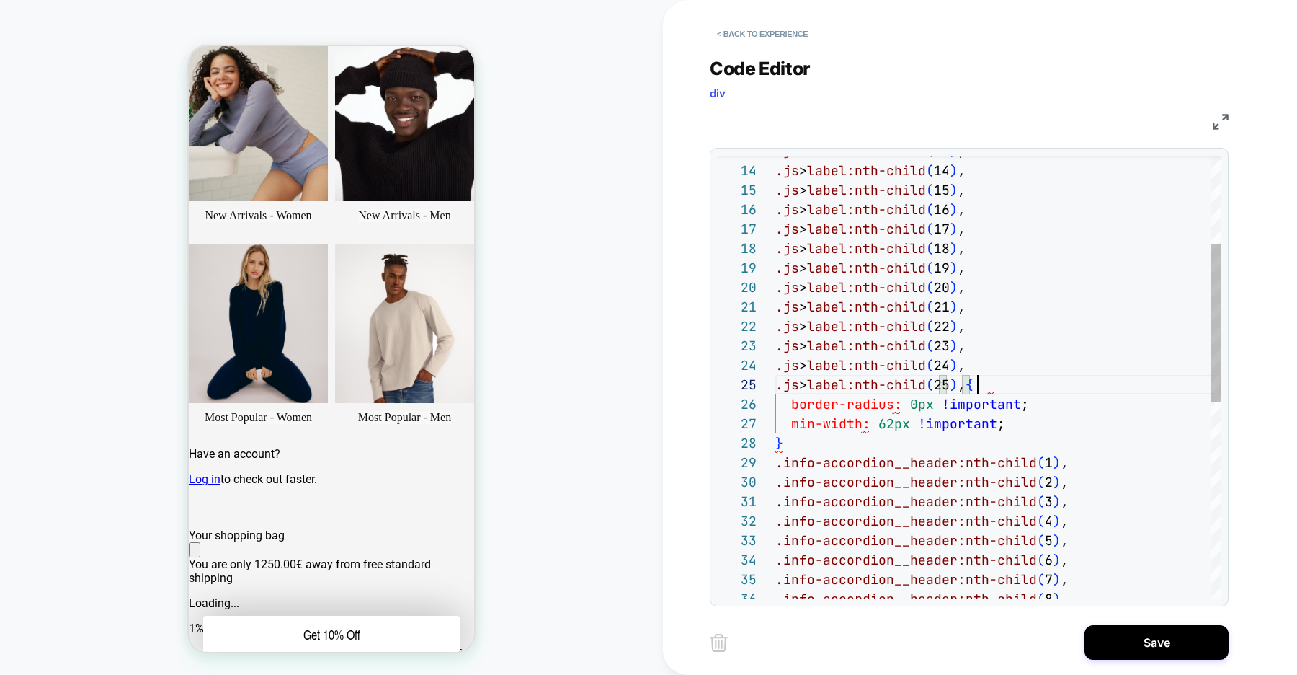
scroll to position [78, 203]
click at [975, 386] on div ".js > label:nth-child ( 20 ) , .js > label:nth-child ( 21 ) , .js > label:nth-c…" at bounding box center [997, 528] width 445 height 1240
type textarea "**********"
click at [1118, 633] on button "Save" at bounding box center [1157, 642] width 144 height 35
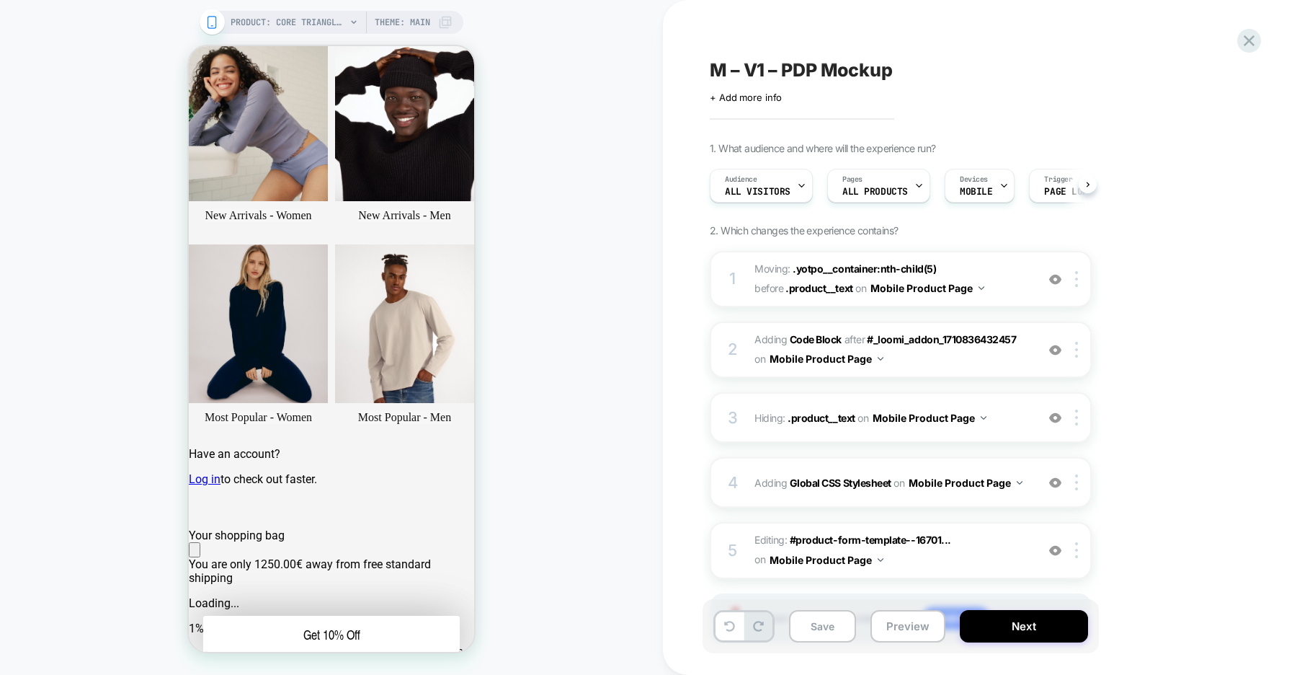
scroll to position [0, 1]
click at [228, 383] on div at bounding box center [222, 385] width 45 height 25
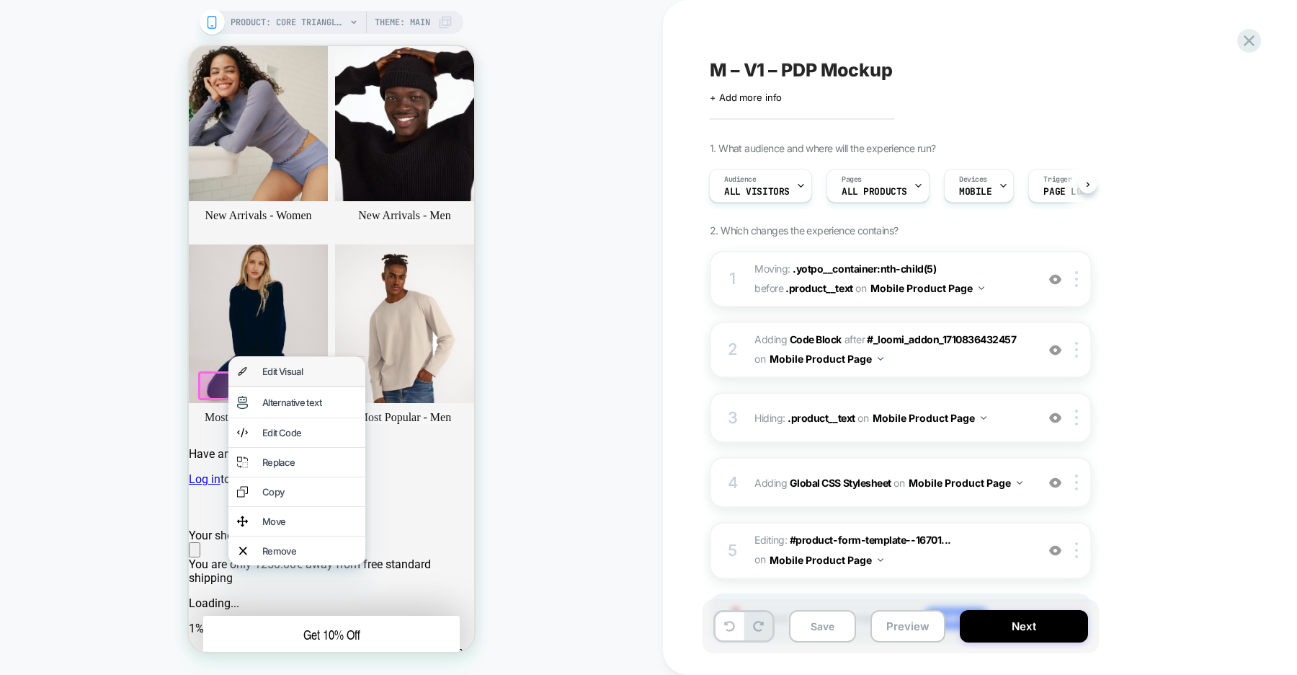
click at [305, 368] on div "Edit Visual" at bounding box center [309, 371] width 94 height 12
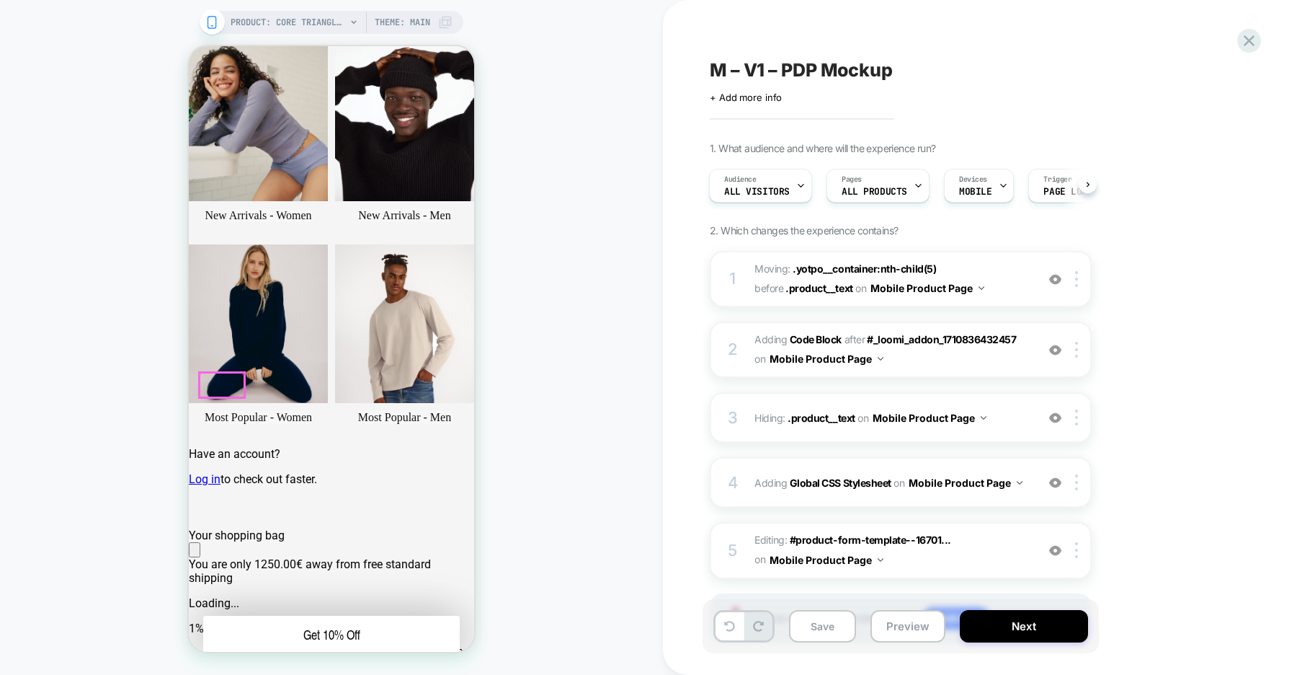
scroll to position [0, 0]
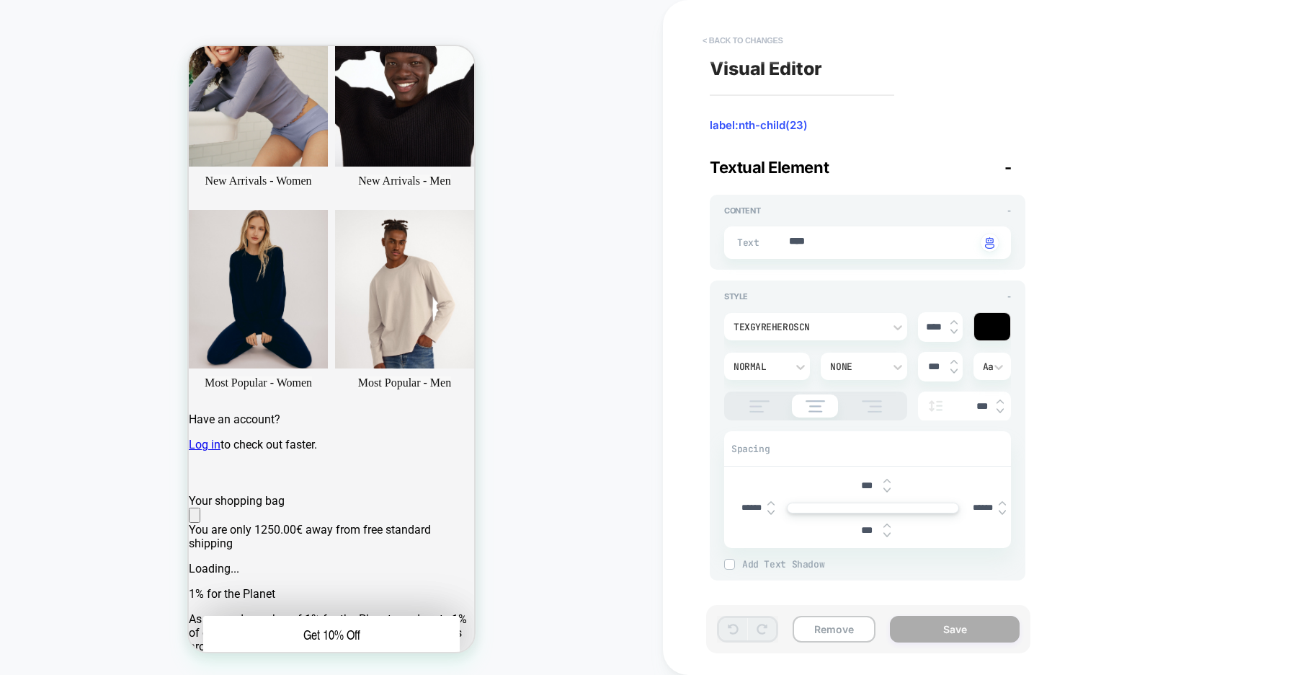
click at [742, 40] on button "< Back to changes" at bounding box center [742, 40] width 95 height 23
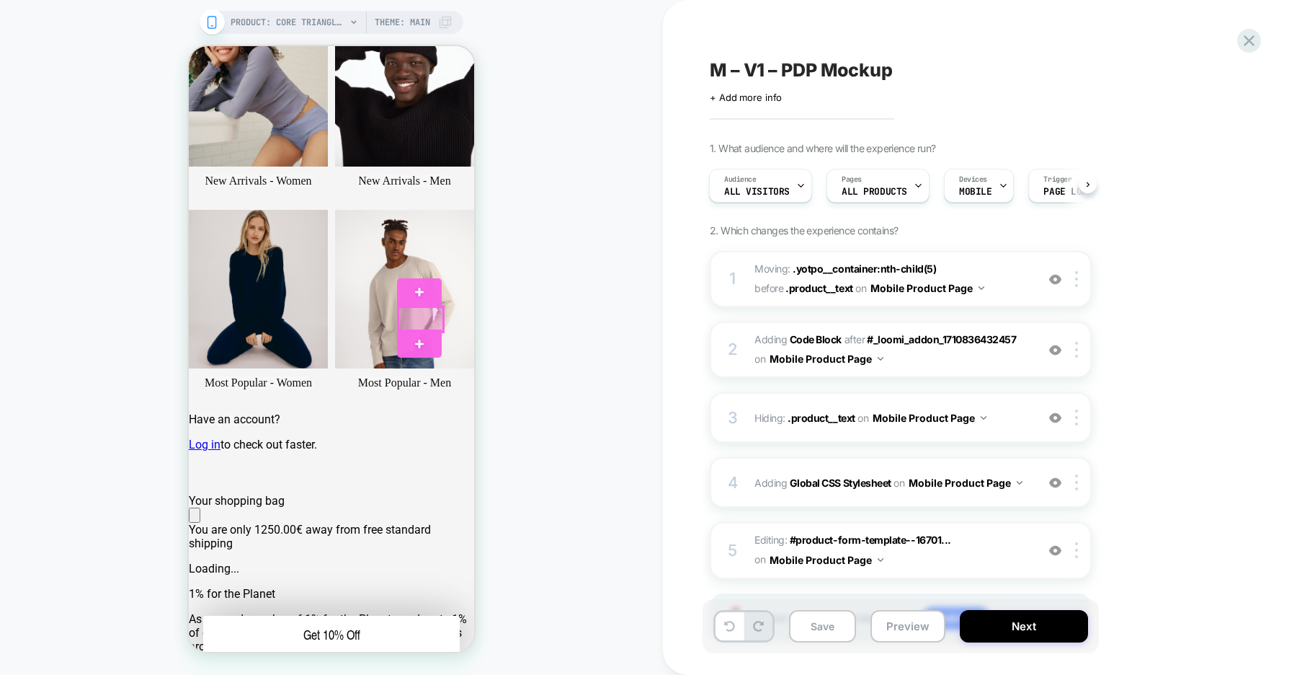
click at [432, 323] on div at bounding box center [421, 319] width 45 height 25
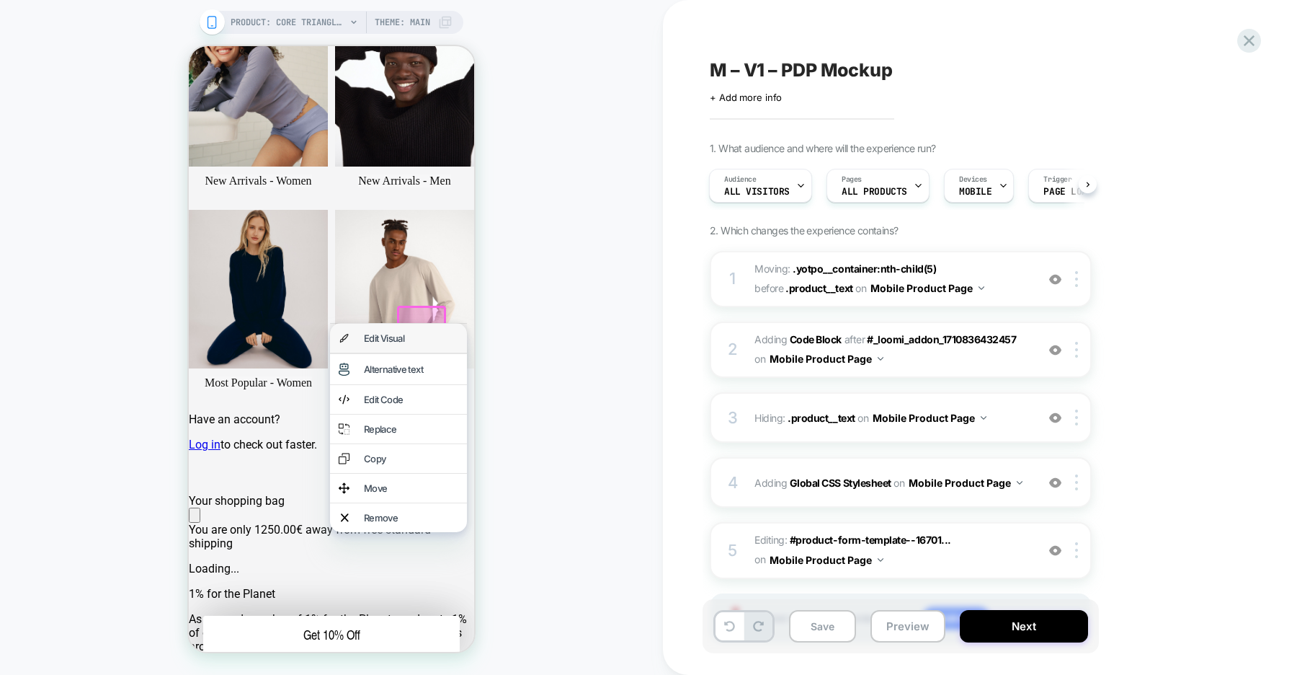
click at [422, 340] on div "Edit Visual" at bounding box center [411, 338] width 94 height 12
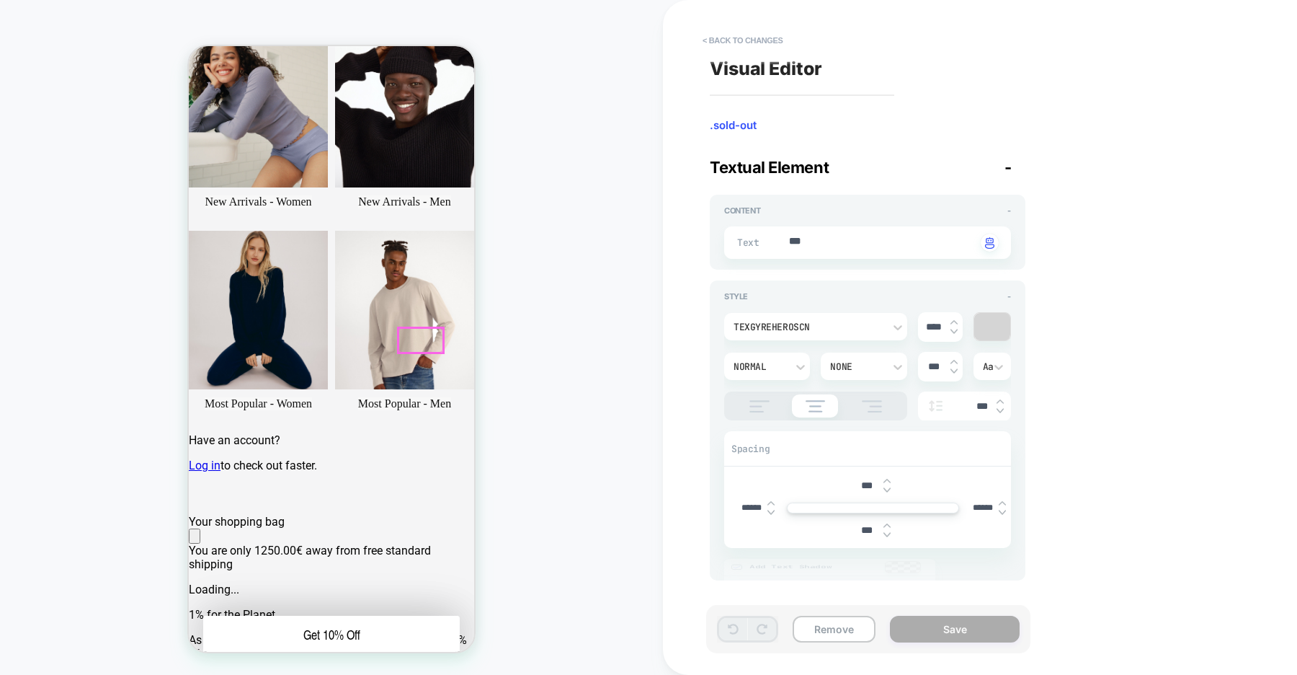
scroll to position [280, 0]
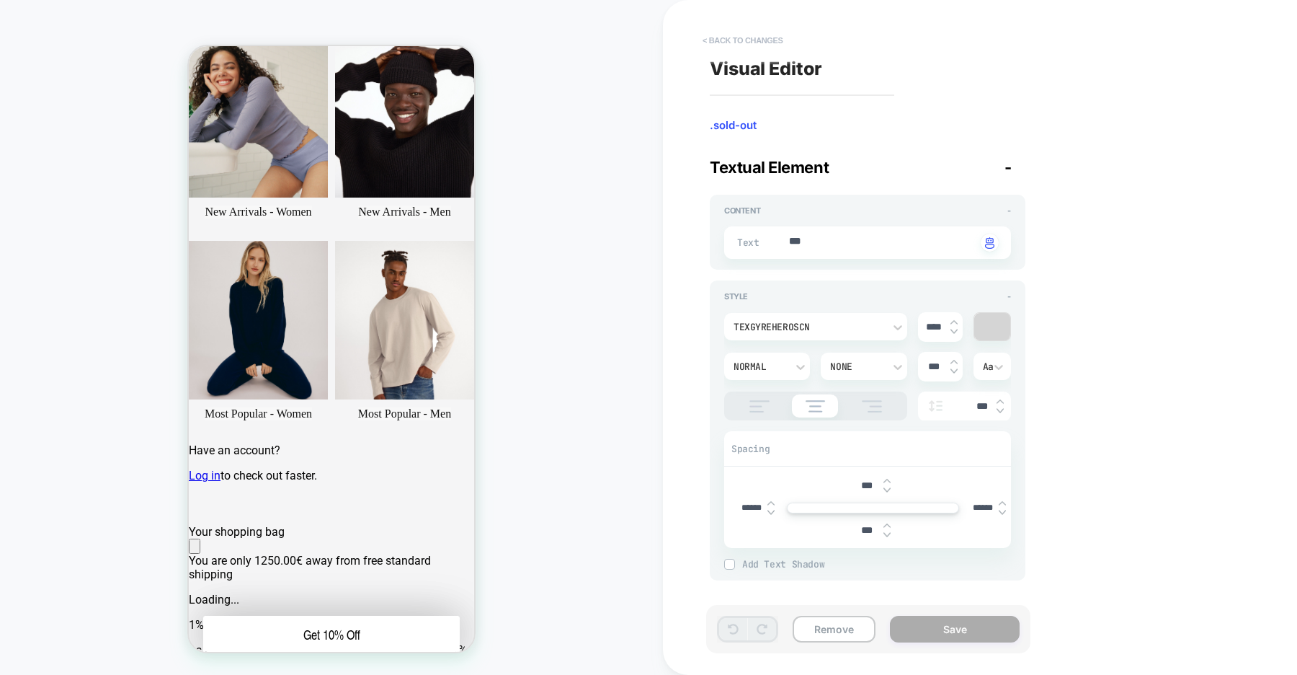
click at [747, 43] on button "< Back to changes" at bounding box center [742, 40] width 95 height 23
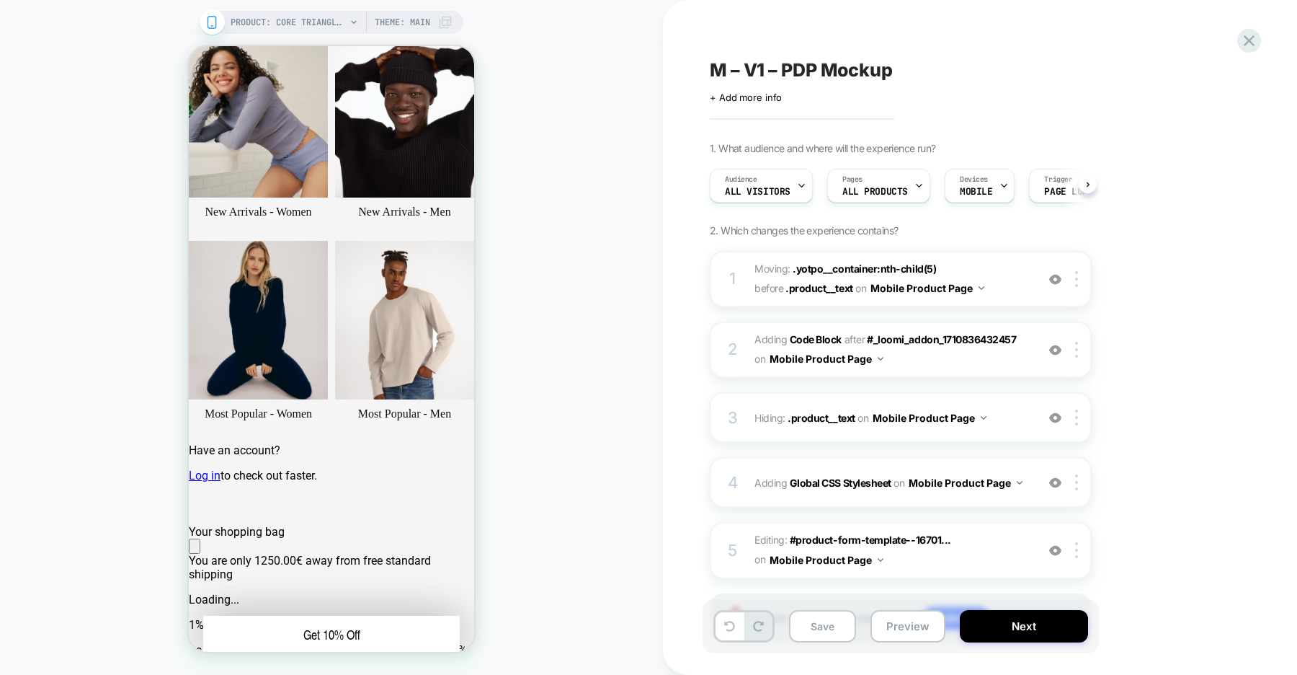
scroll to position [0, 1]
click at [380, 350] on div at bounding box center [371, 350] width 45 height 25
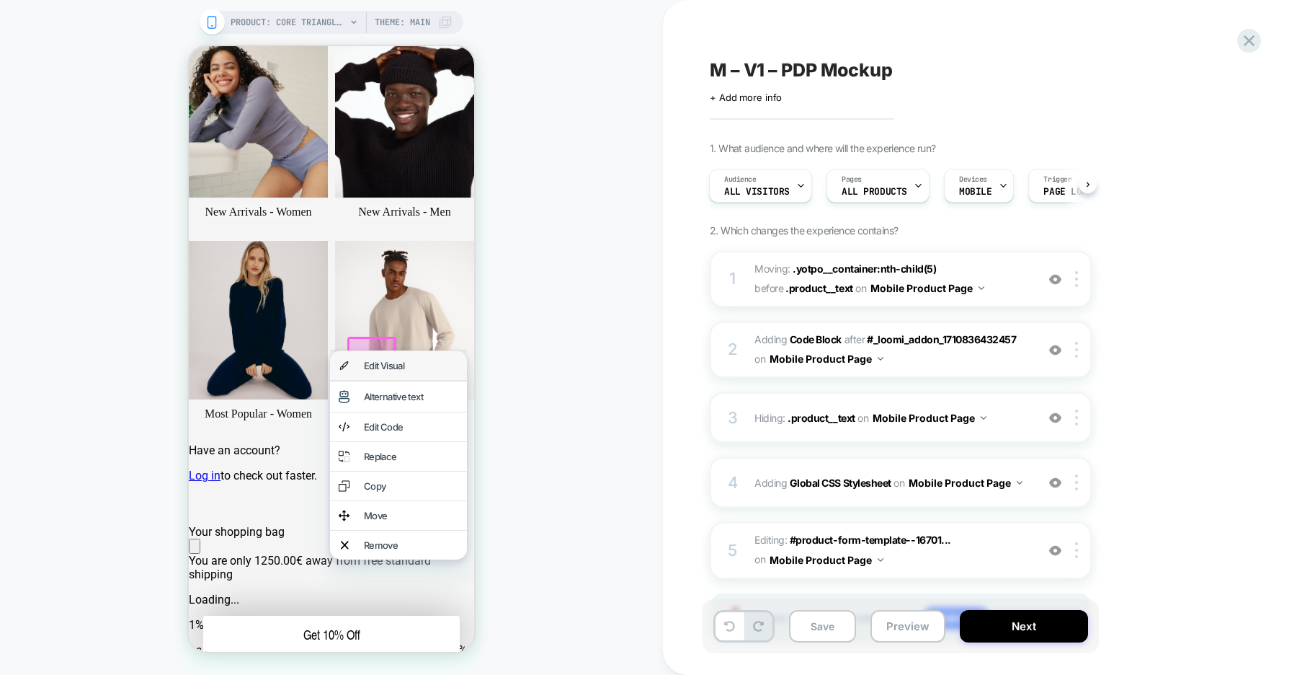
click at [398, 362] on div "Edit Visual" at bounding box center [411, 366] width 94 height 12
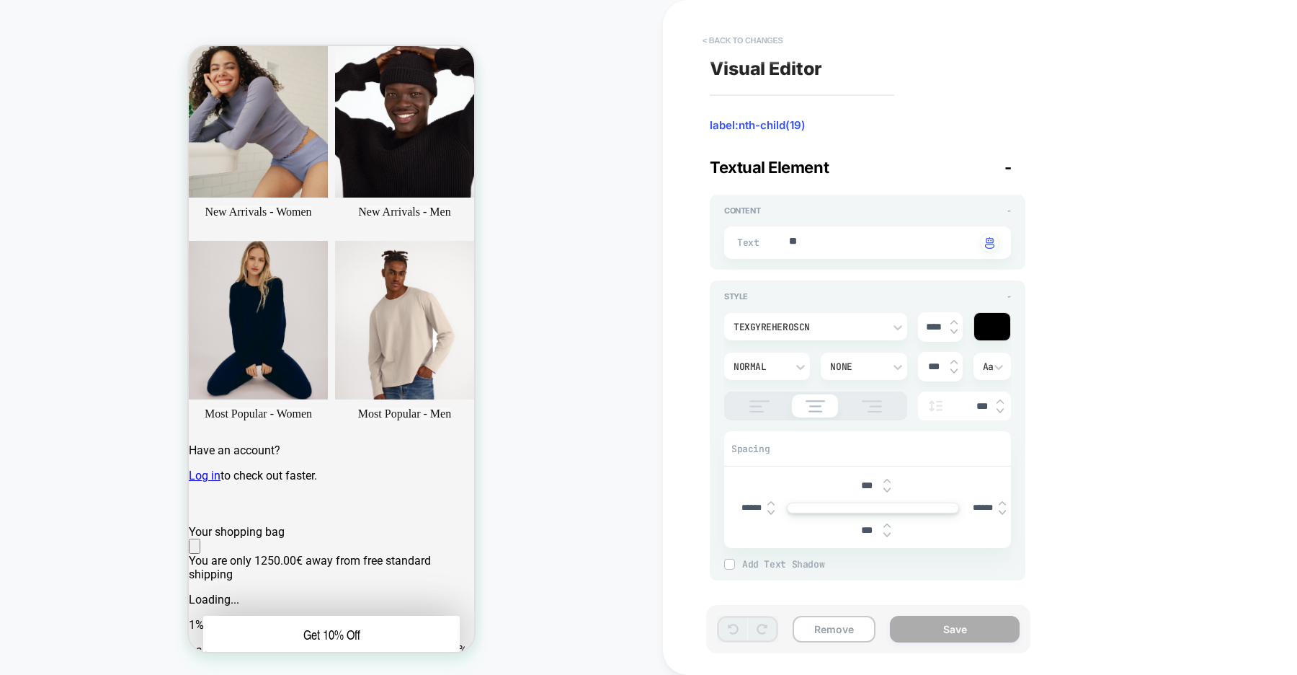
click at [734, 37] on button "< Back to changes" at bounding box center [742, 40] width 95 height 23
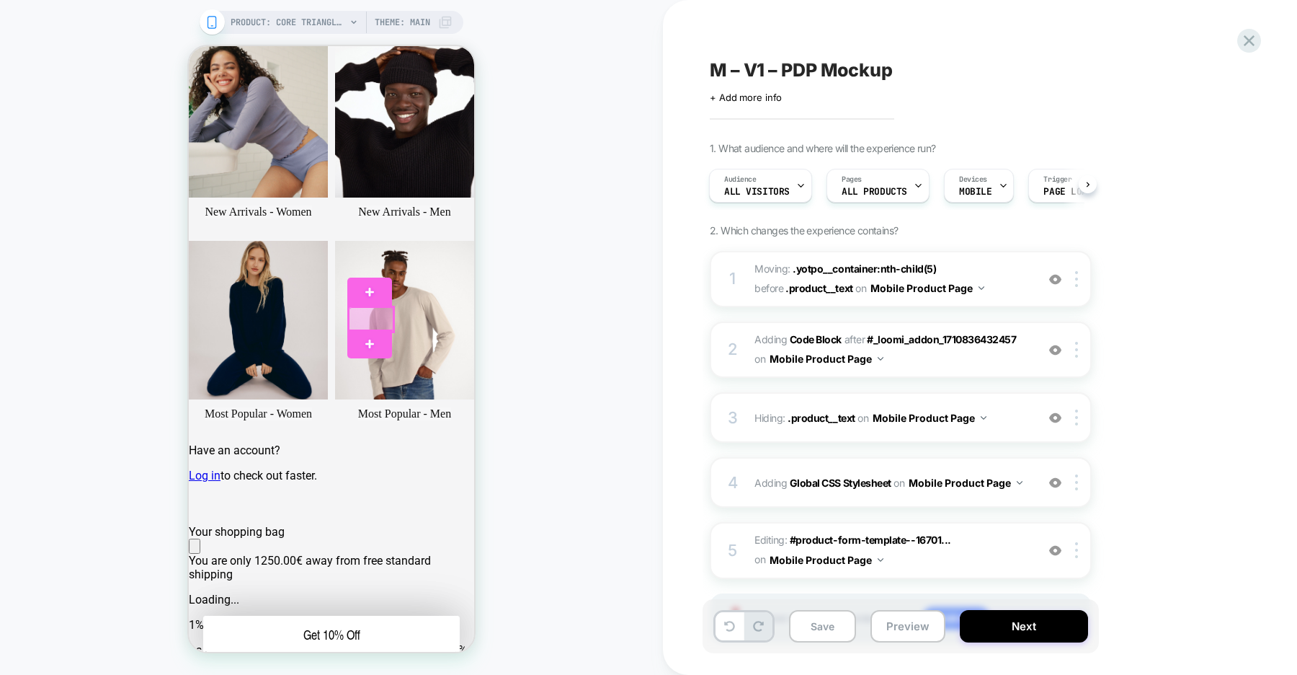
click at [368, 318] on div at bounding box center [371, 319] width 45 height 25
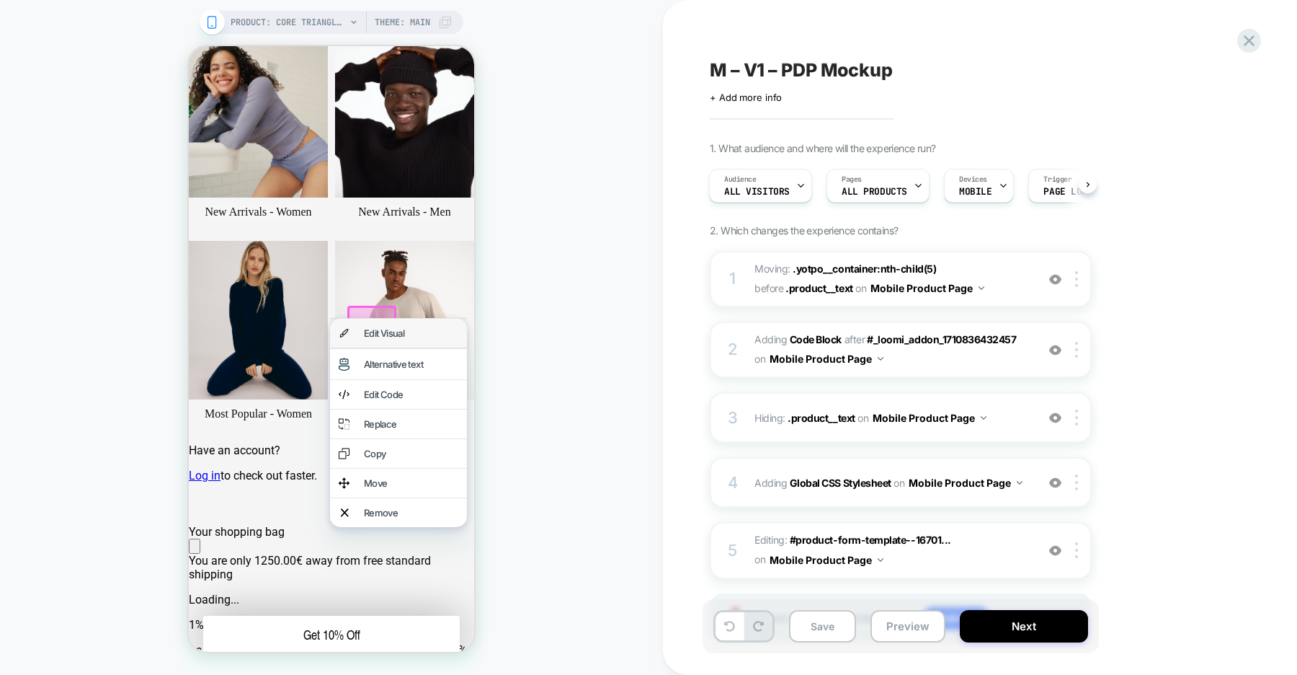
click at [393, 335] on div "Edit Visual" at bounding box center [411, 333] width 94 height 12
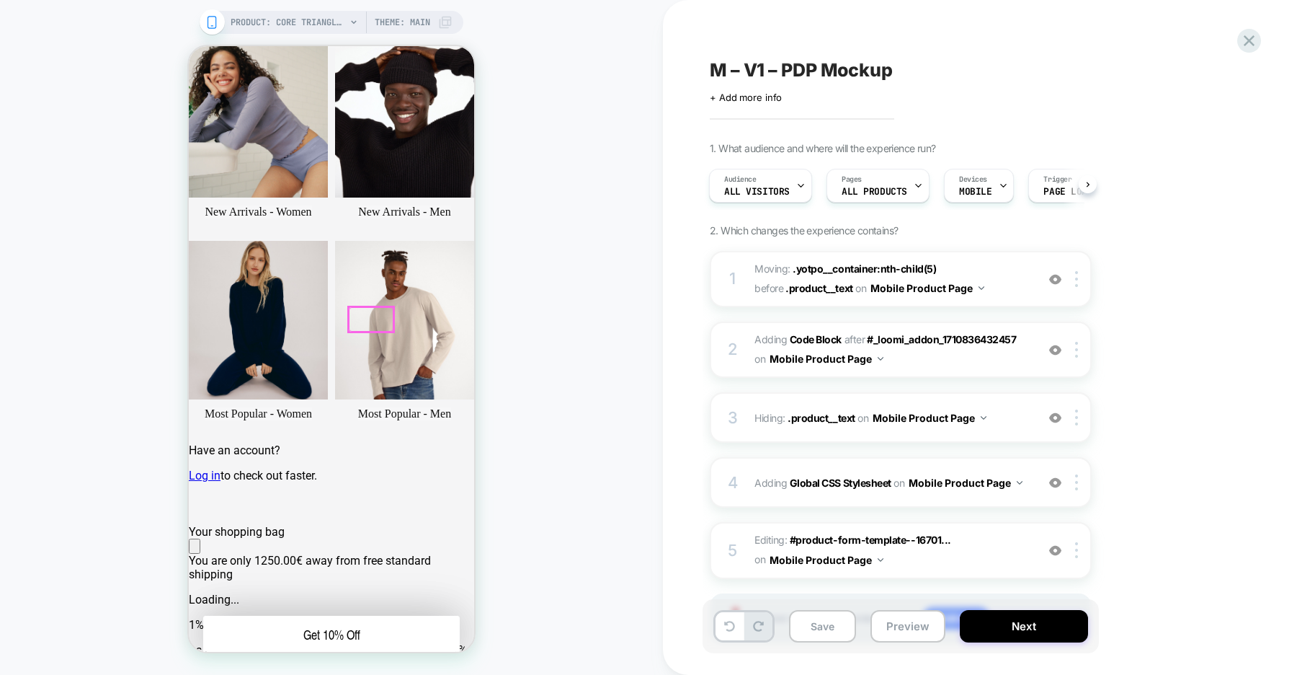
type textarea "*"
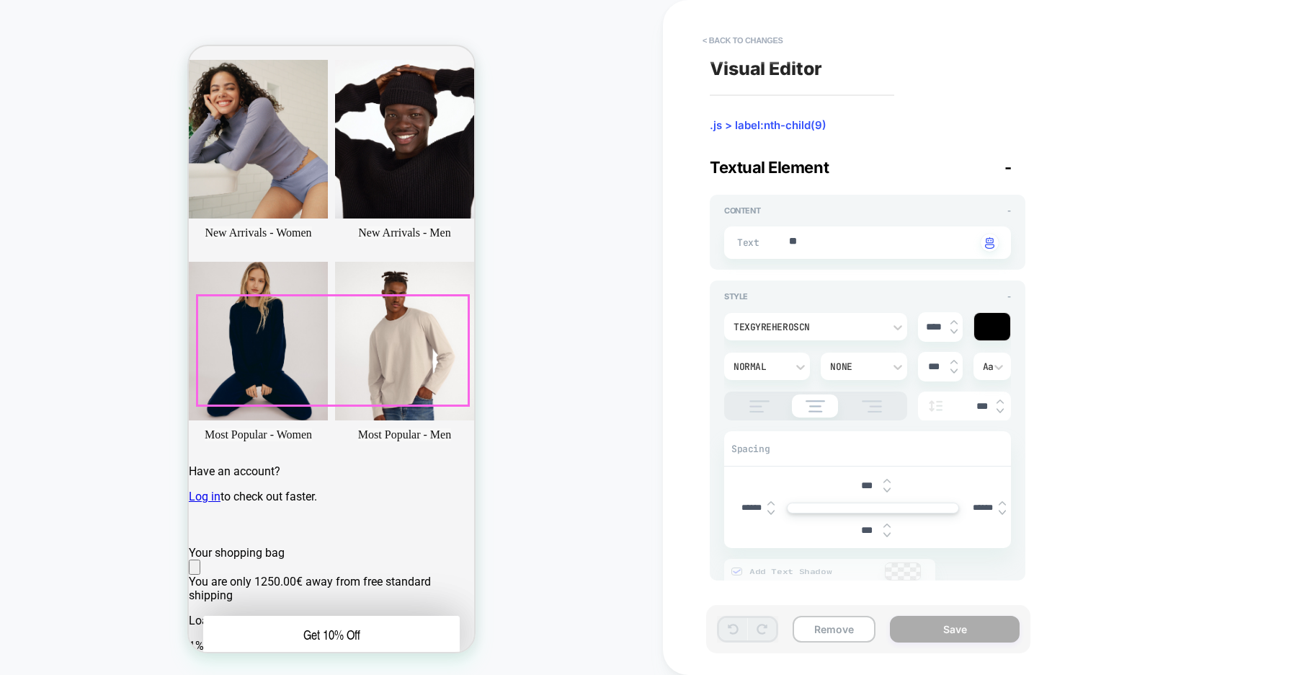
scroll to position [249, 0]
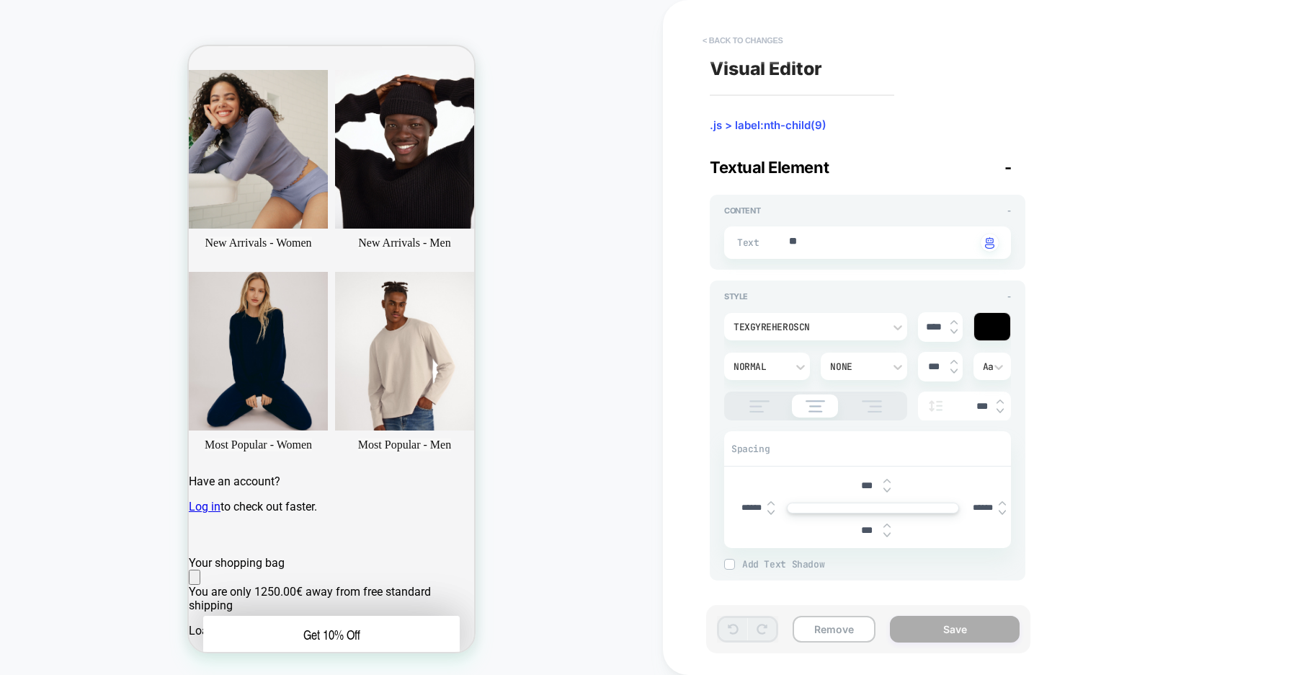
click at [737, 43] on button "< Back to changes" at bounding box center [742, 40] width 95 height 23
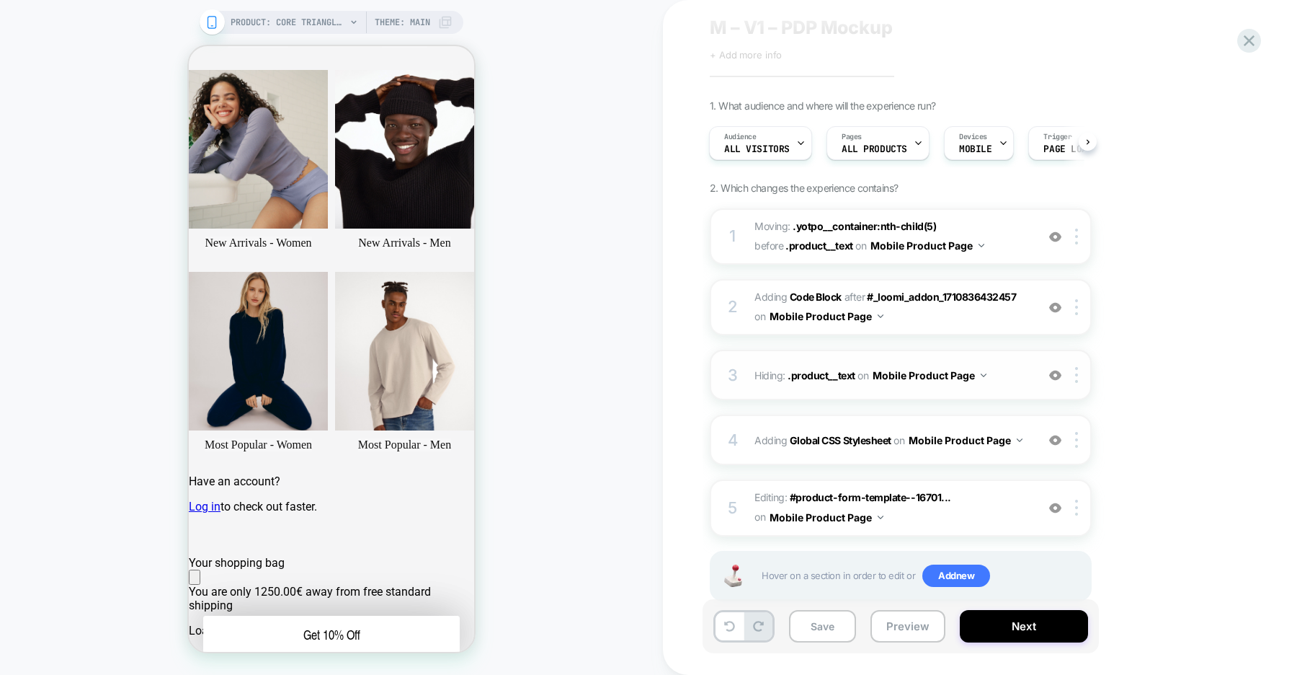
scroll to position [76, 0]
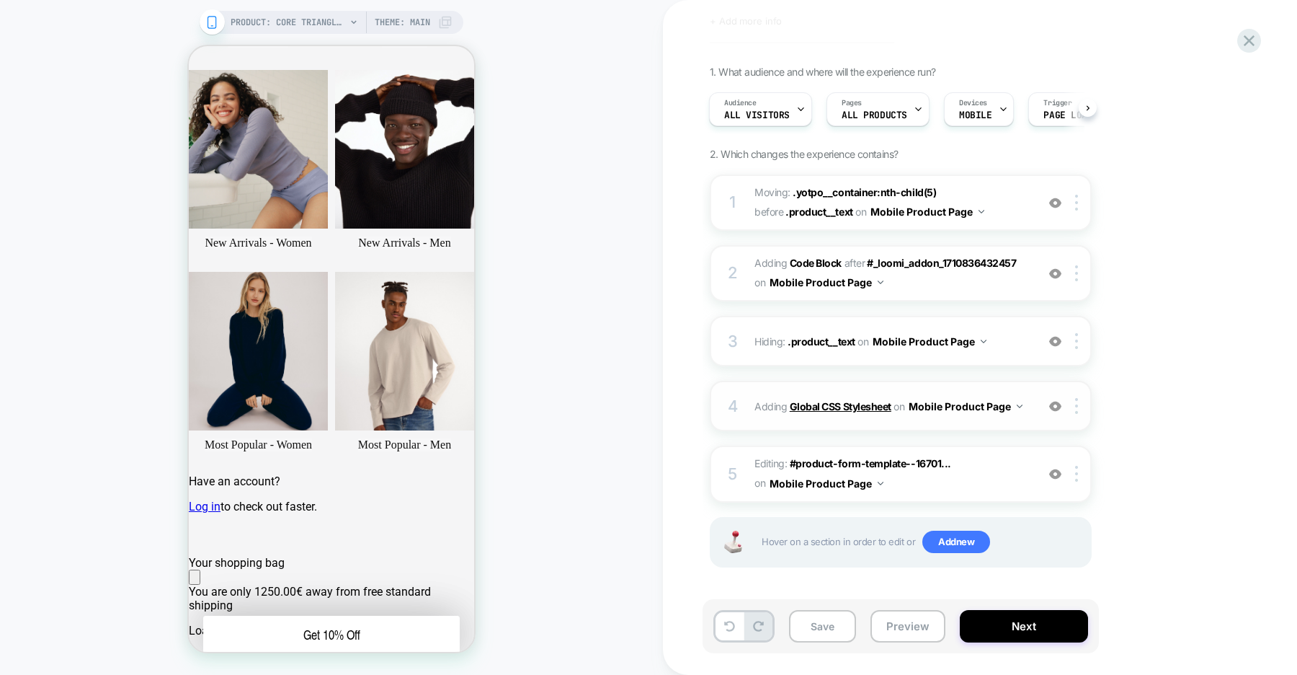
click at [851, 408] on b "Global CSS Stylesheet" at bounding box center [841, 406] width 102 height 12
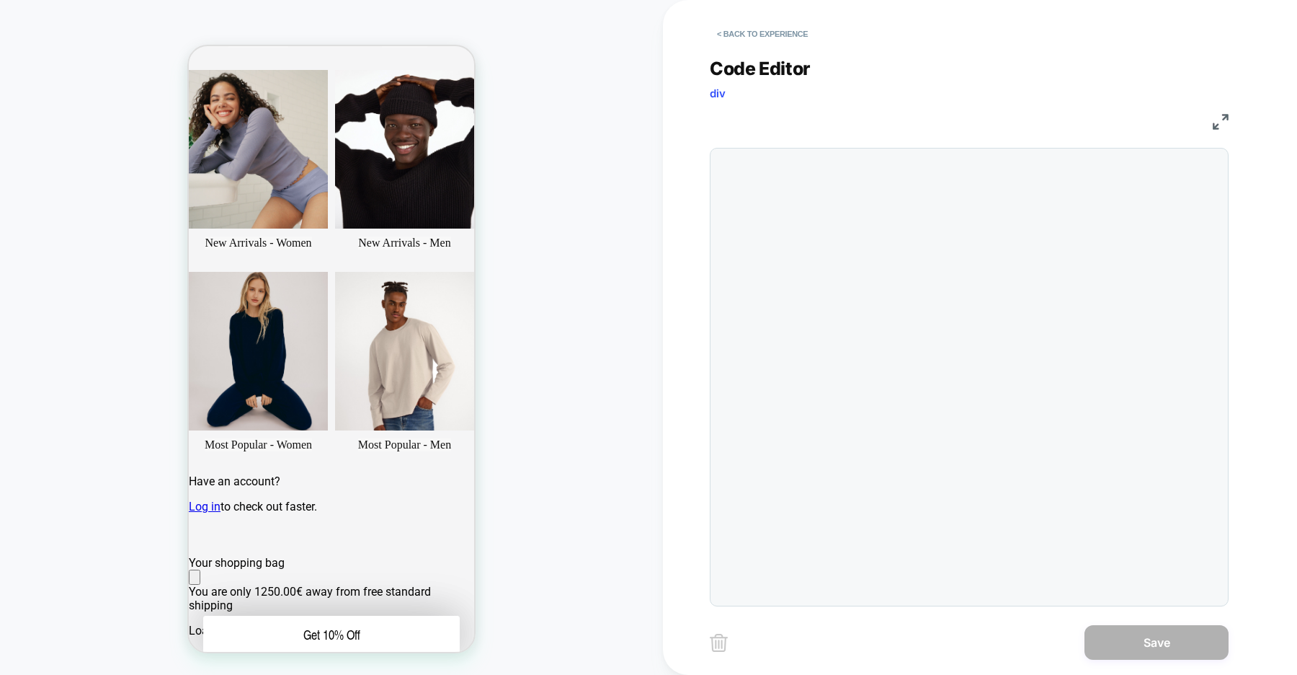
scroll to position [195, 0]
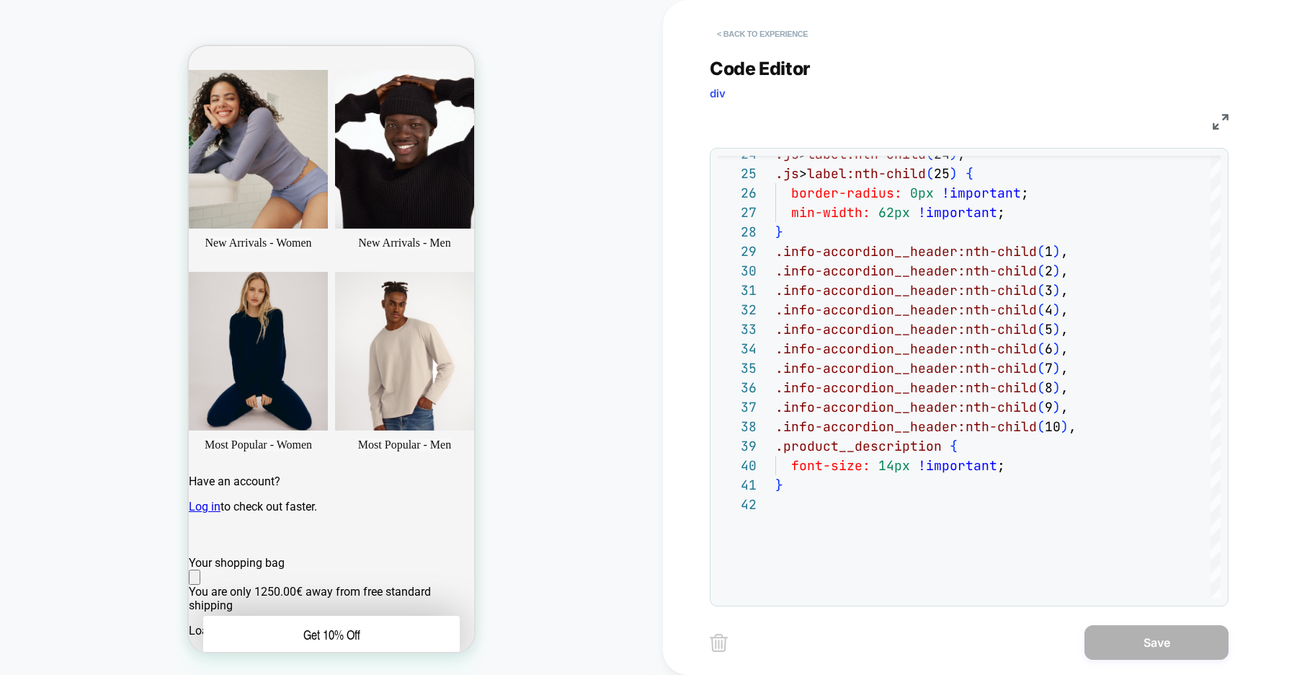
click at [764, 35] on button "< Back to experience" at bounding box center [762, 33] width 105 height 23
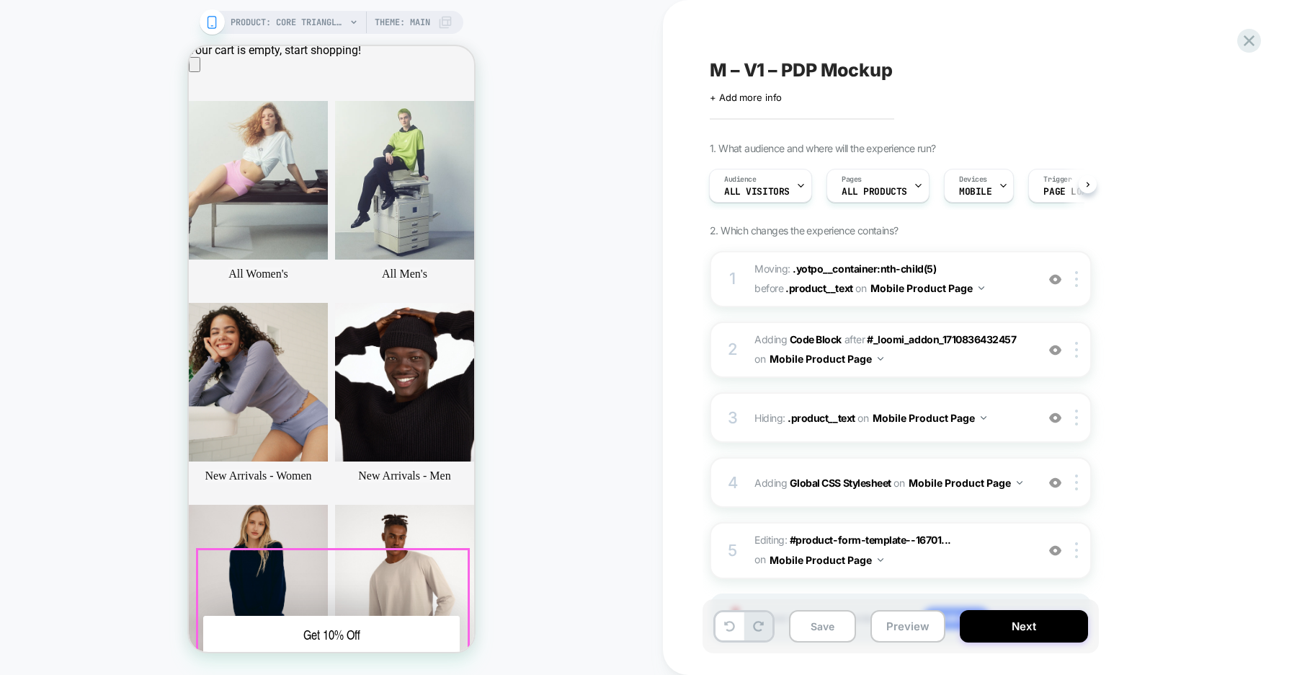
scroll to position [0, 0]
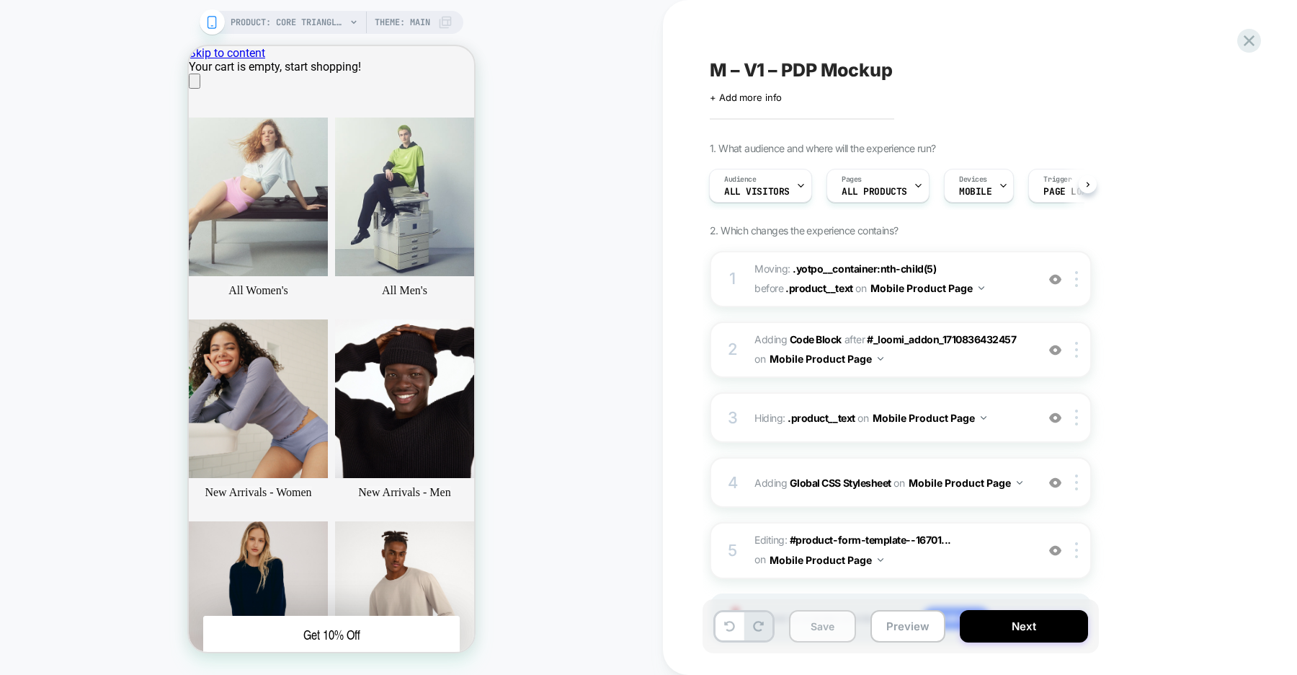
click at [823, 626] on button "Save" at bounding box center [822, 626] width 67 height 32
click at [1253, 40] on icon at bounding box center [1249, 40] width 19 height 19
